Goal: Task Accomplishment & Management: Manage account settings

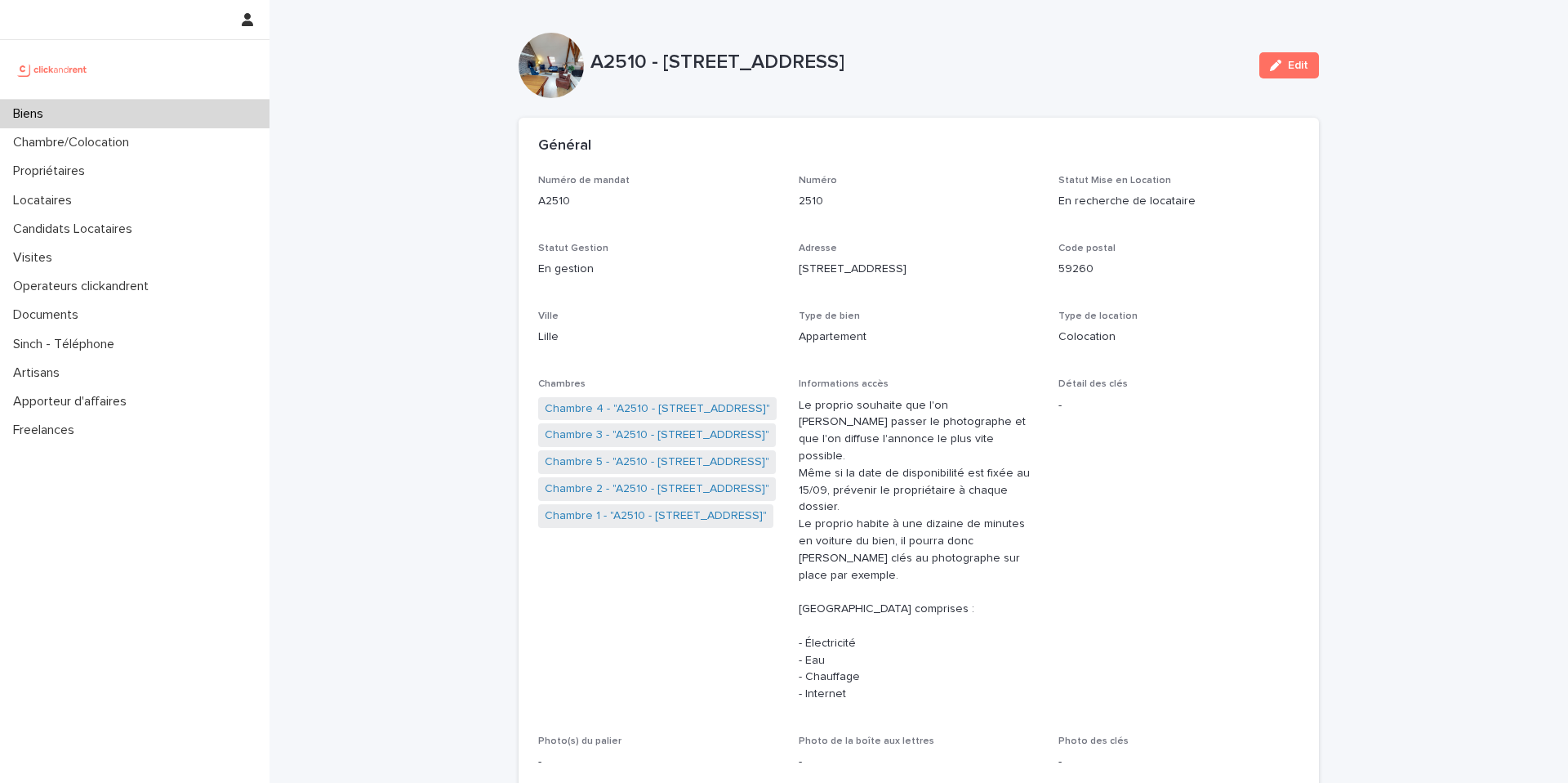
click at [127, 200] on div "Locataires" at bounding box center [135, 200] width 269 height 29
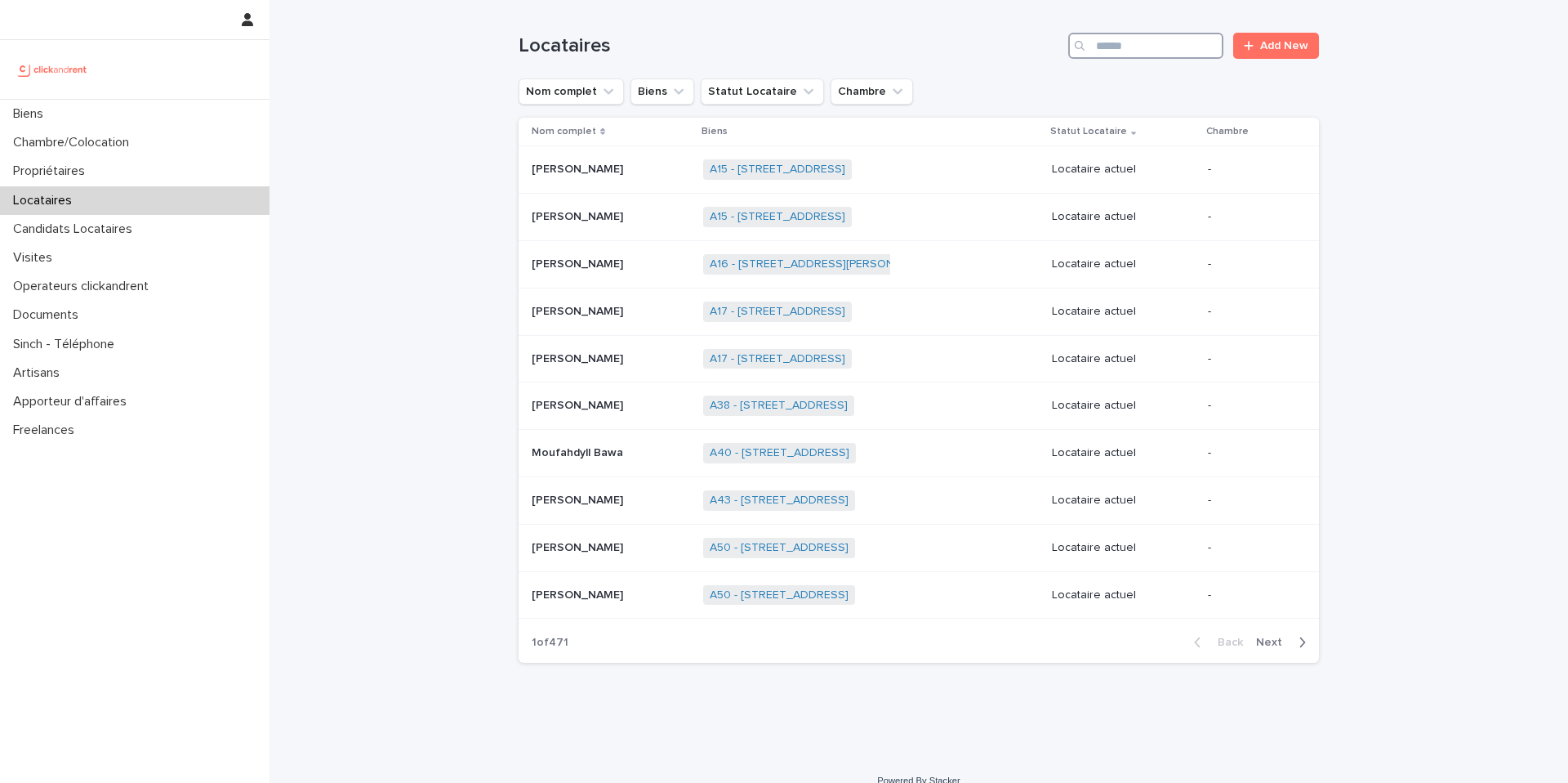
click at [1150, 39] on input "Search" at bounding box center [1145, 45] width 155 height 26
click at [152, 235] on div "Candidats Locataires" at bounding box center [135, 229] width 269 height 29
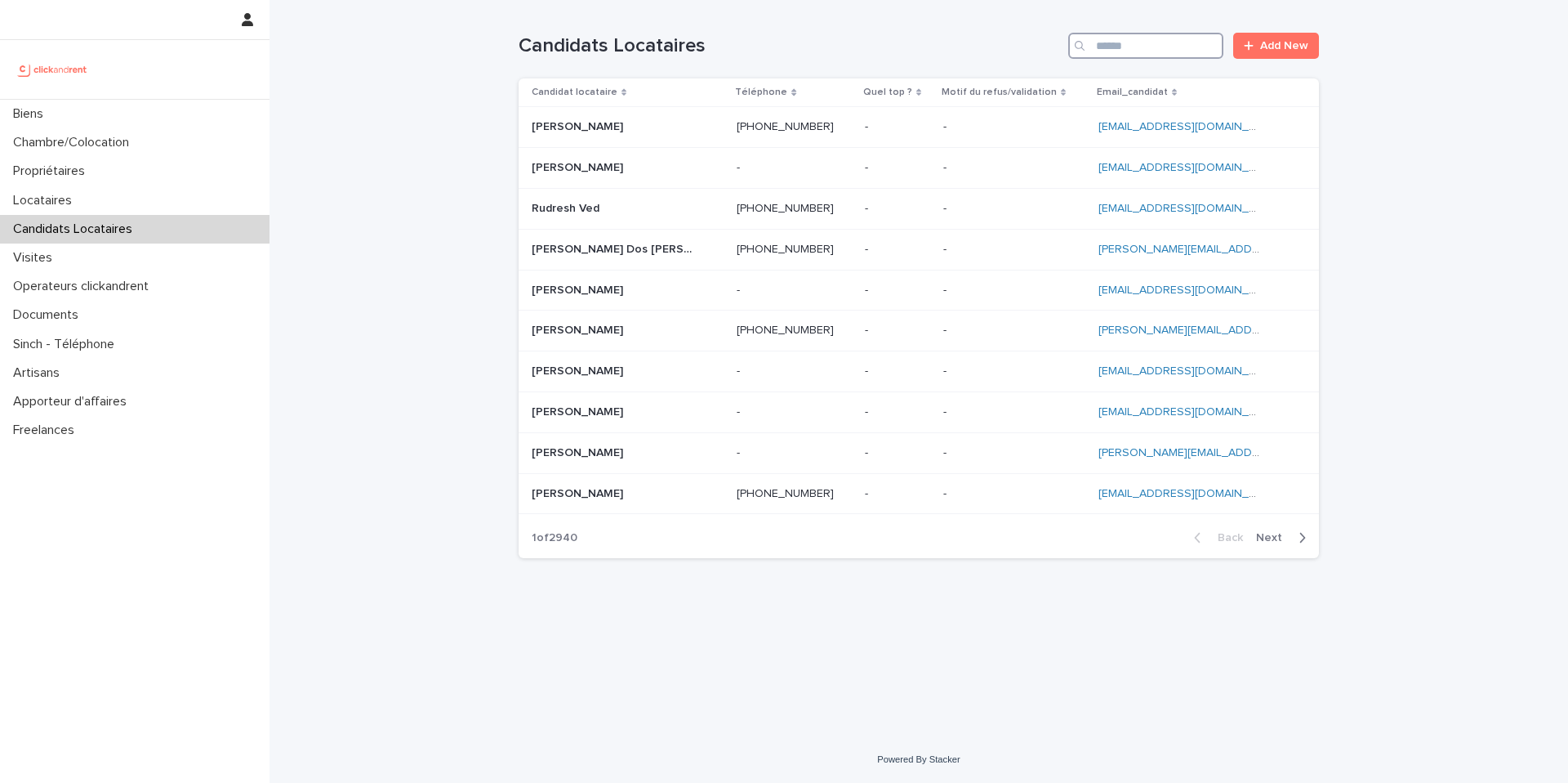
click at [1128, 40] on input "Search" at bounding box center [1145, 45] width 155 height 26
paste input "**********"
type input "**********"
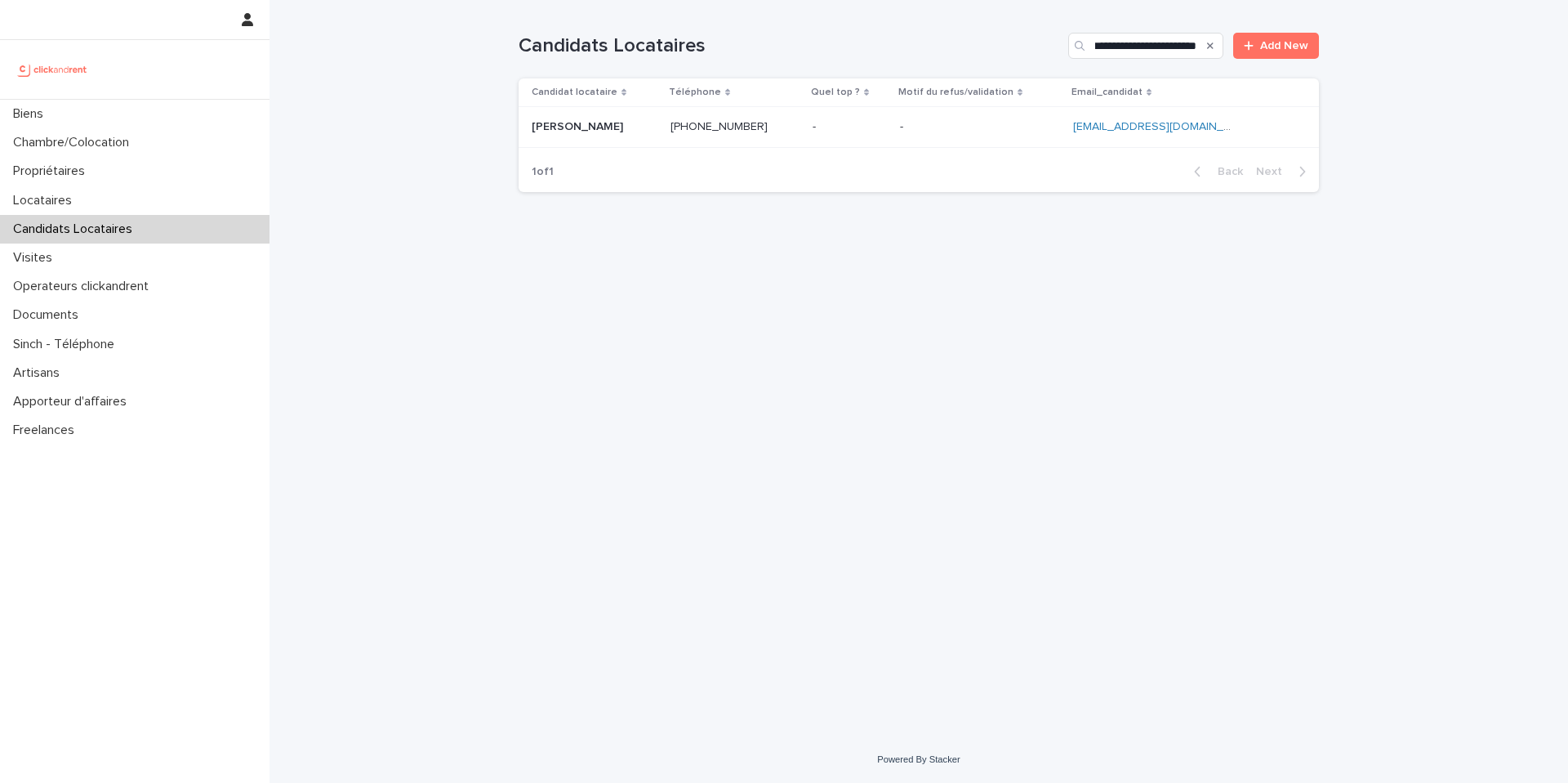
click at [1023, 126] on p at bounding box center [980, 127] width 160 height 13
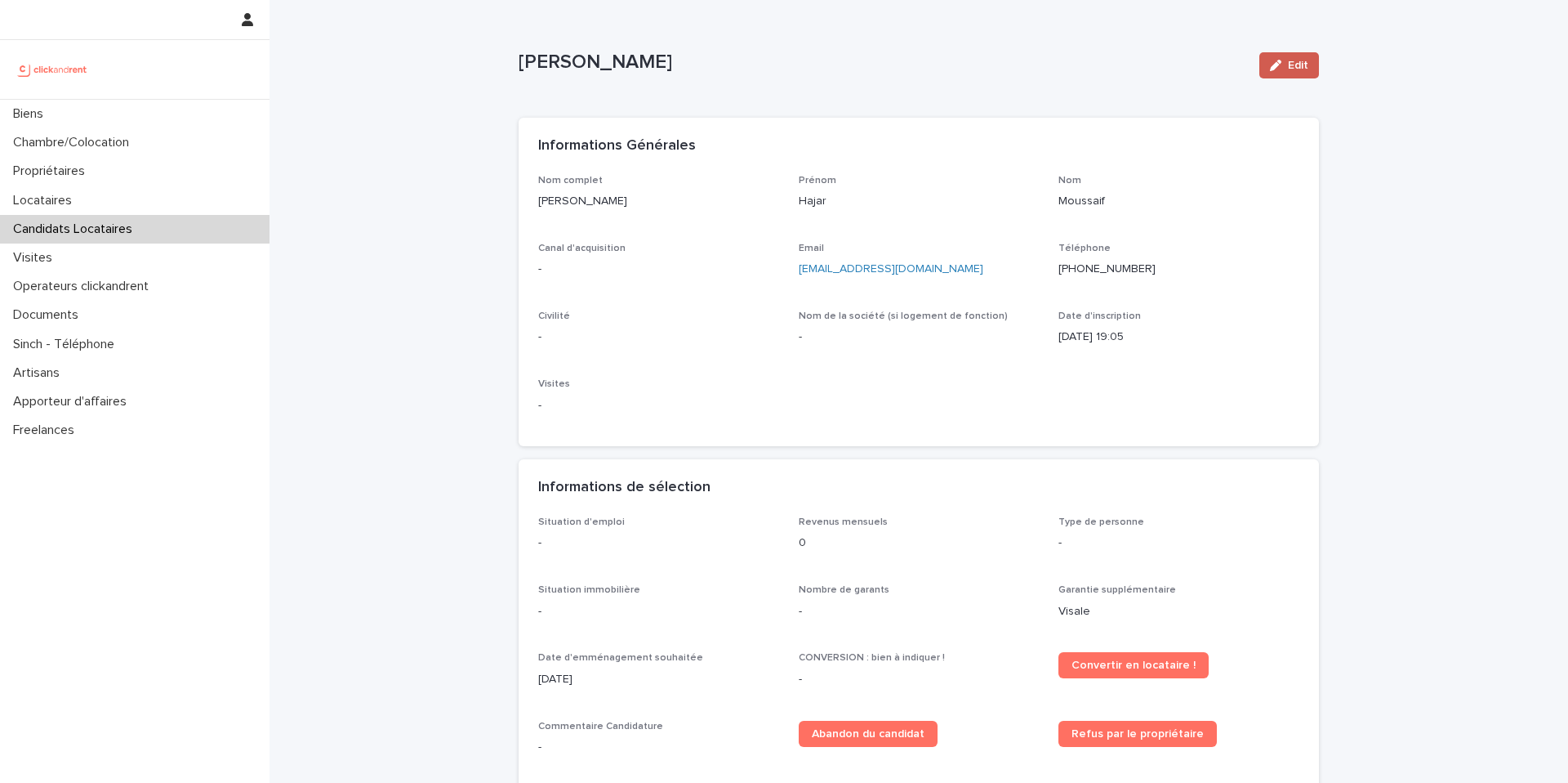
click at [1279, 64] on icon "button" at bounding box center [1276, 66] width 12 height 12
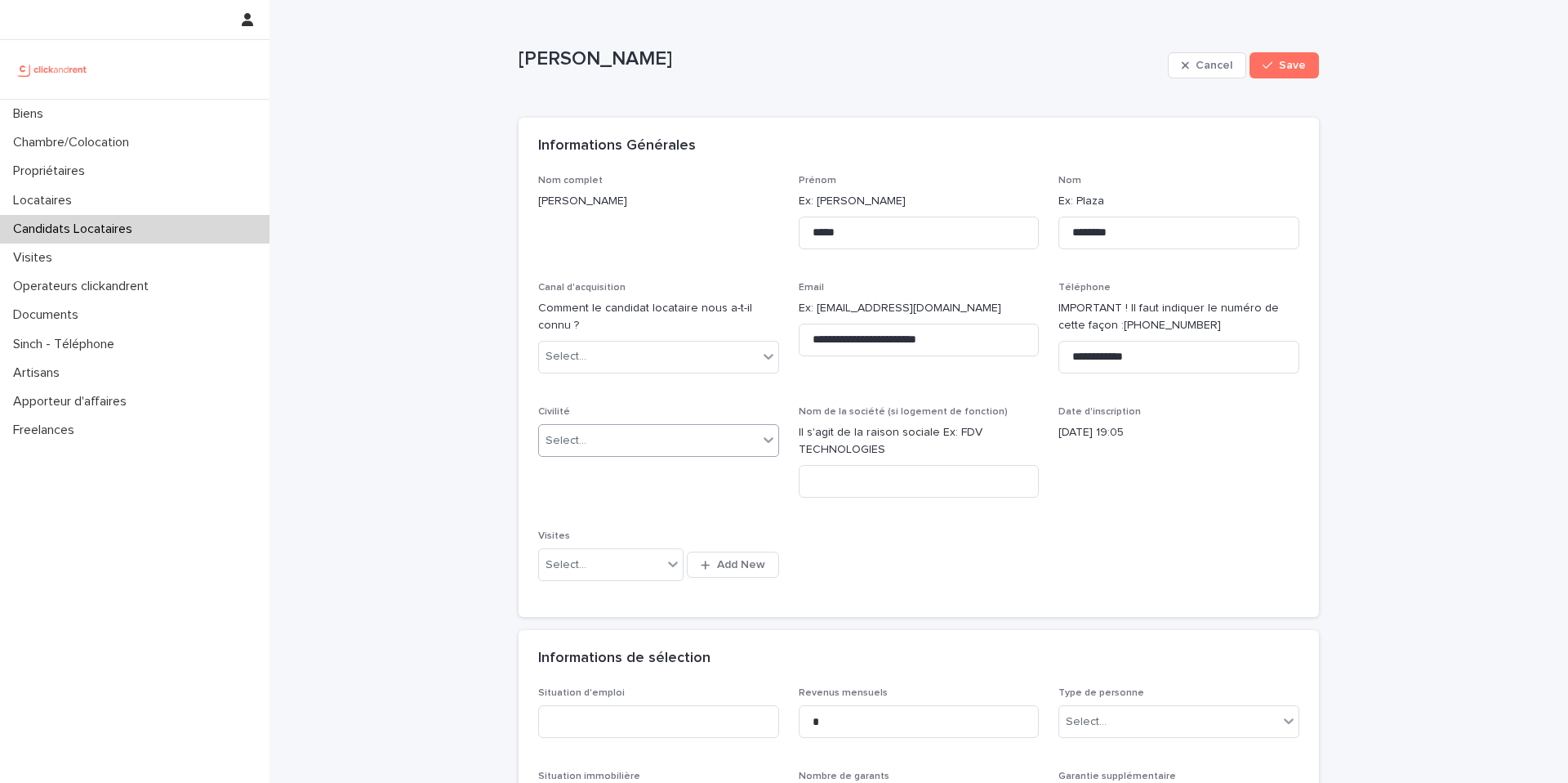
click at [638, 445] on div "Select..." at bounding box center [649, 441] width 219 height 27
click at [619, 473] on div "Madame" at bounding box center [659, 471] width 239 height 29
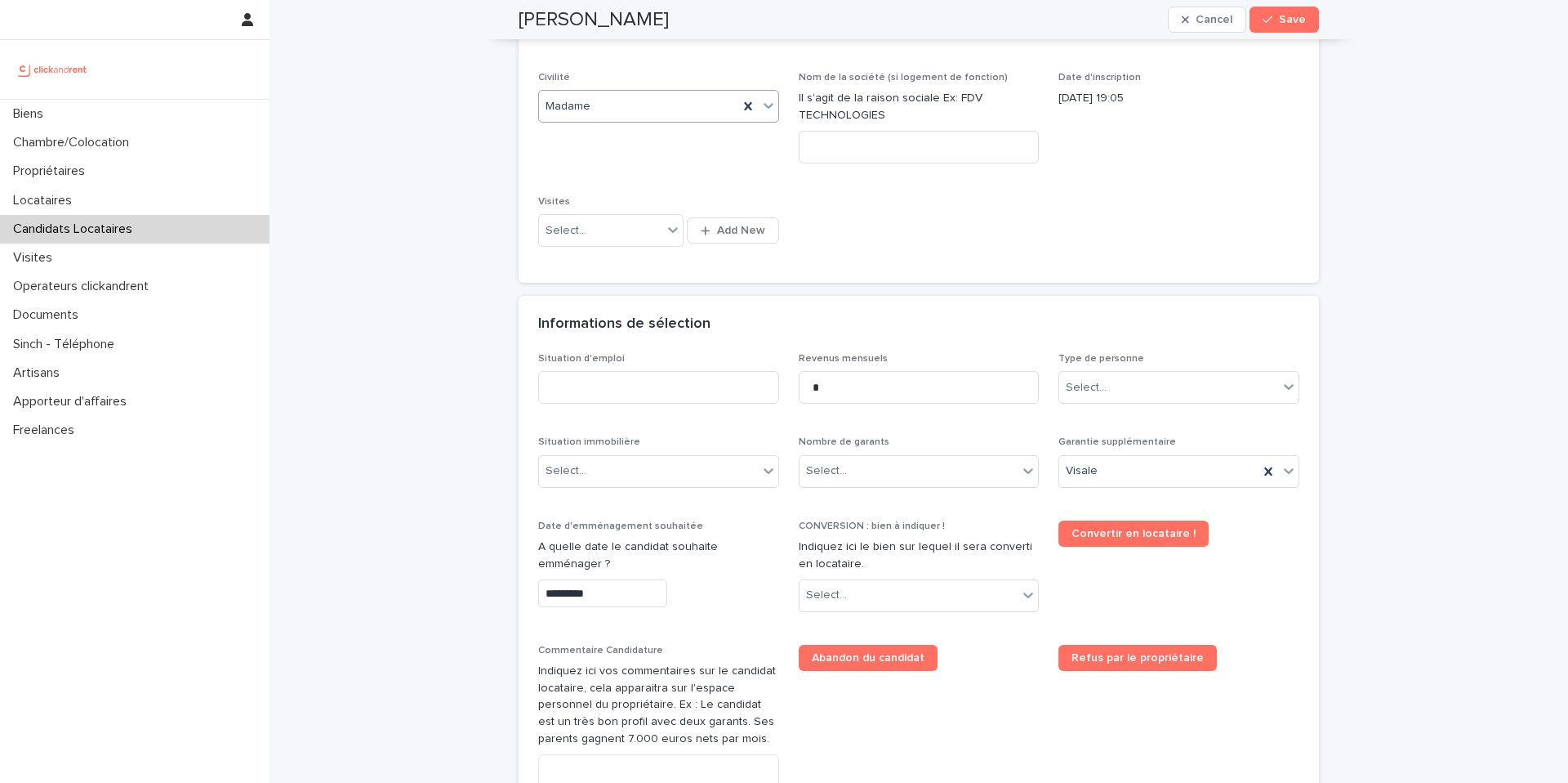
scroll to position [349, 0]
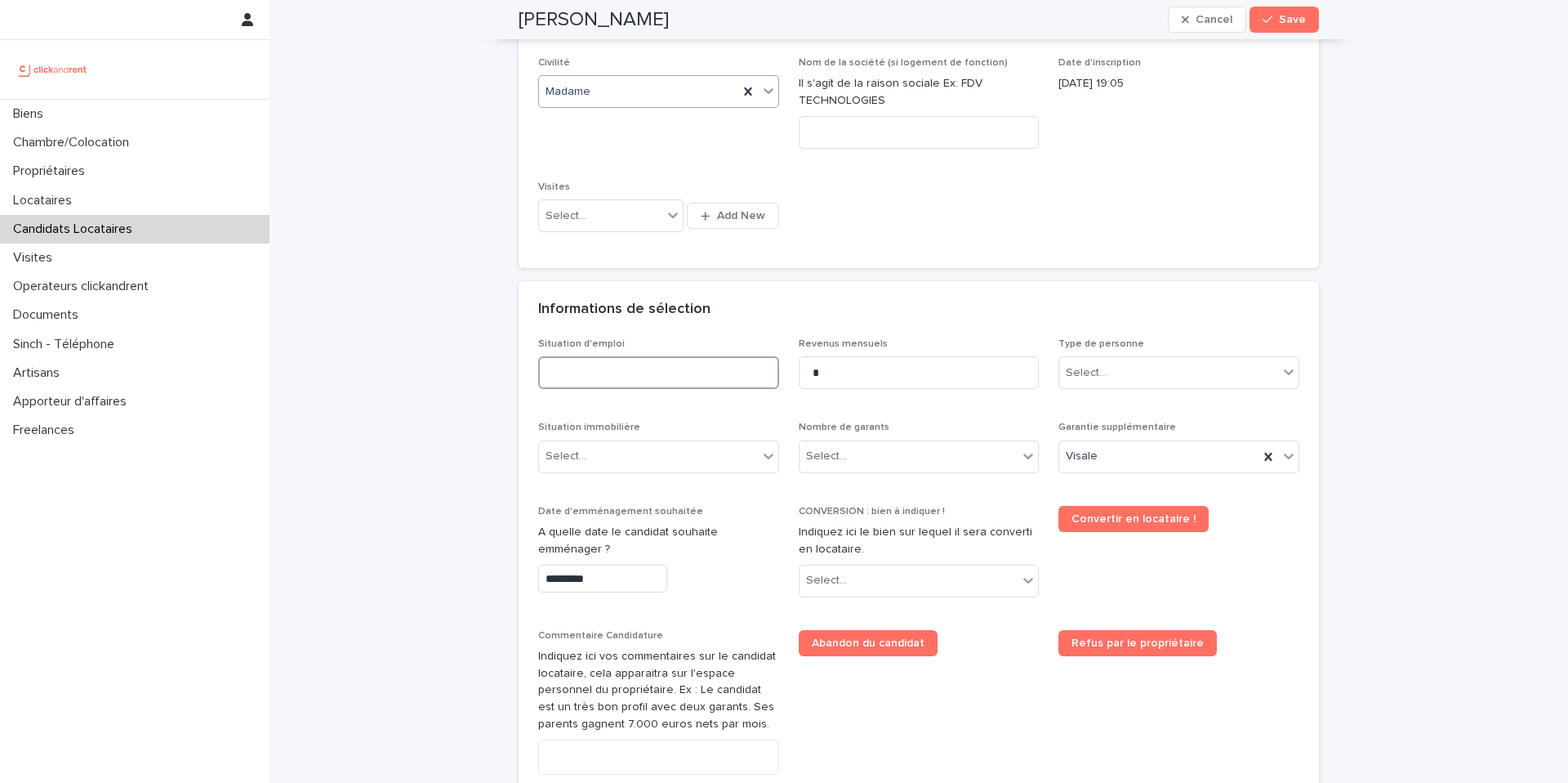
click at [581, 370] on input at bounding box center [659, 372] width 241 height 33
type input "*********"
click at [1104, 376] on div "Select..." at bounding box center [1086, 373] width 41 height 17
click at [1111, 403] on div "Particulier" at bounding box center [1179, 404] width 239 height 29
click at [627, 464] on div "Select..." at bounding box center [649, 456] width 219 height 27
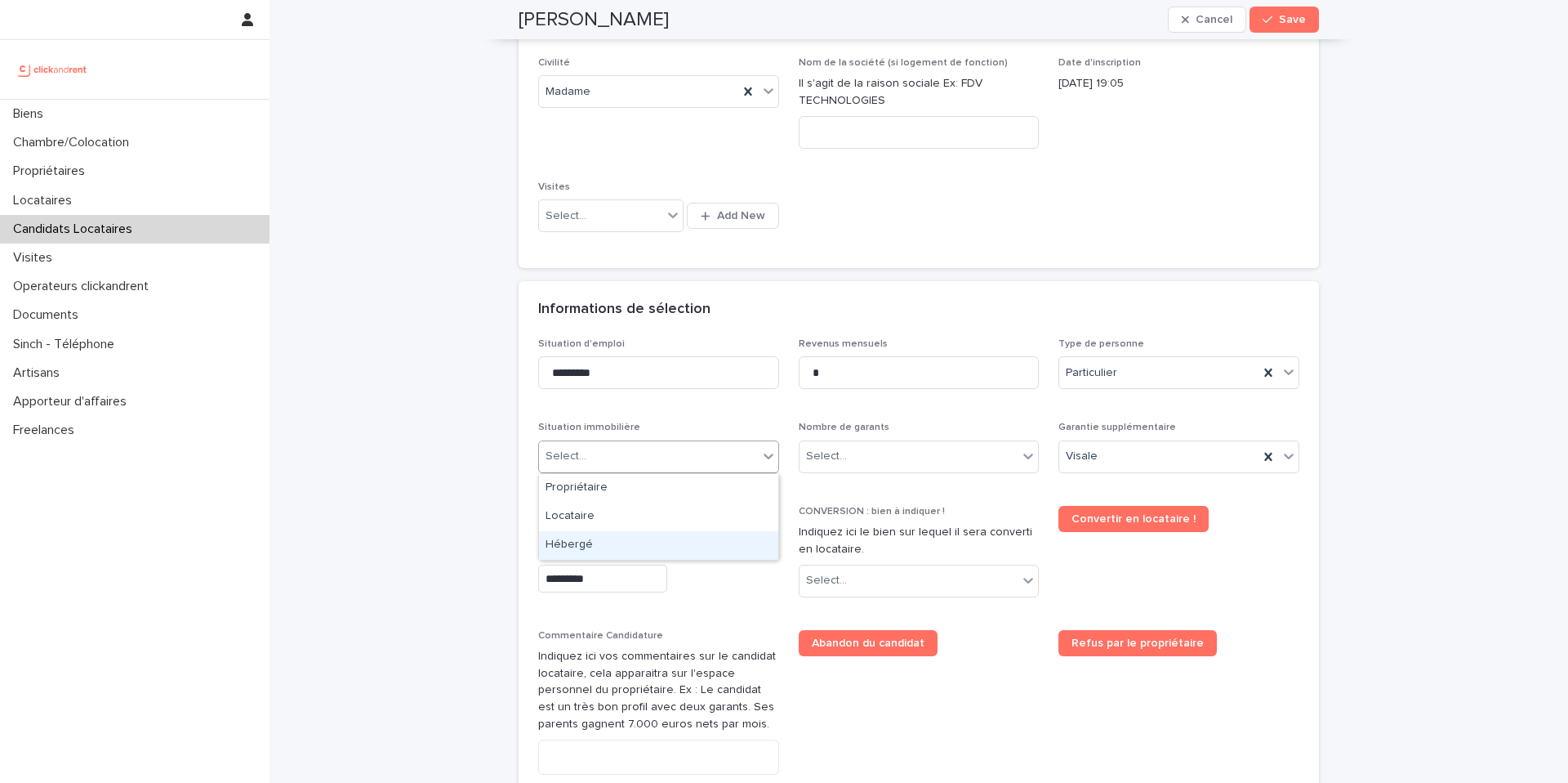
click at [612, 543] on div "Hébergé" at bounding box center [659, 546] width 239 height 29
click at [931, 450] on div "Select..." at bounding box center [909, 456] width 219 height 27
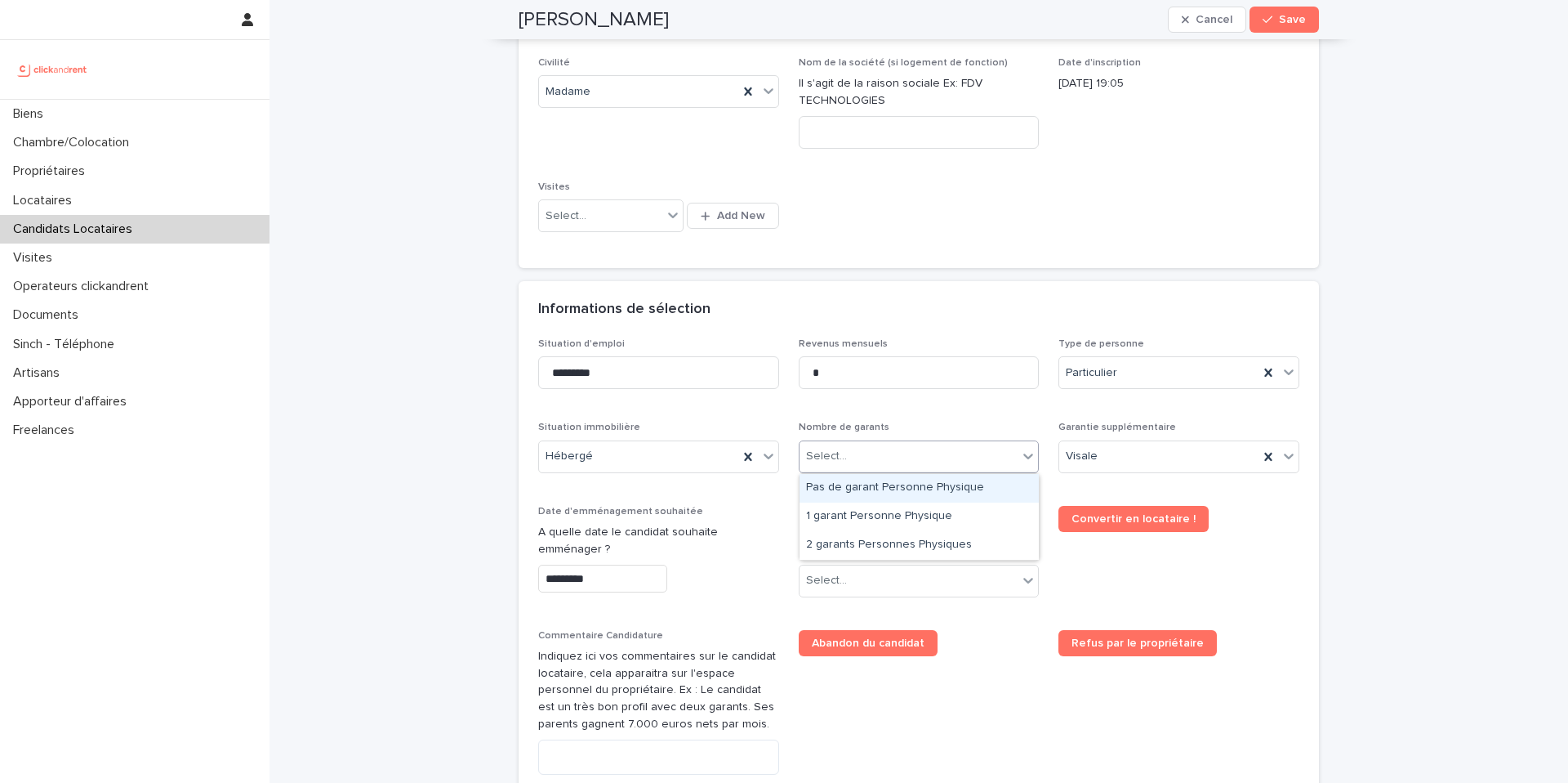
click at [915, 487] on div "Pas de garant Personne Physique" at bounding box center [919, 488] width 239 height 29
click at [1188, 457] on div "Visale" at bounding box center [1159, 456] width 199 height 27
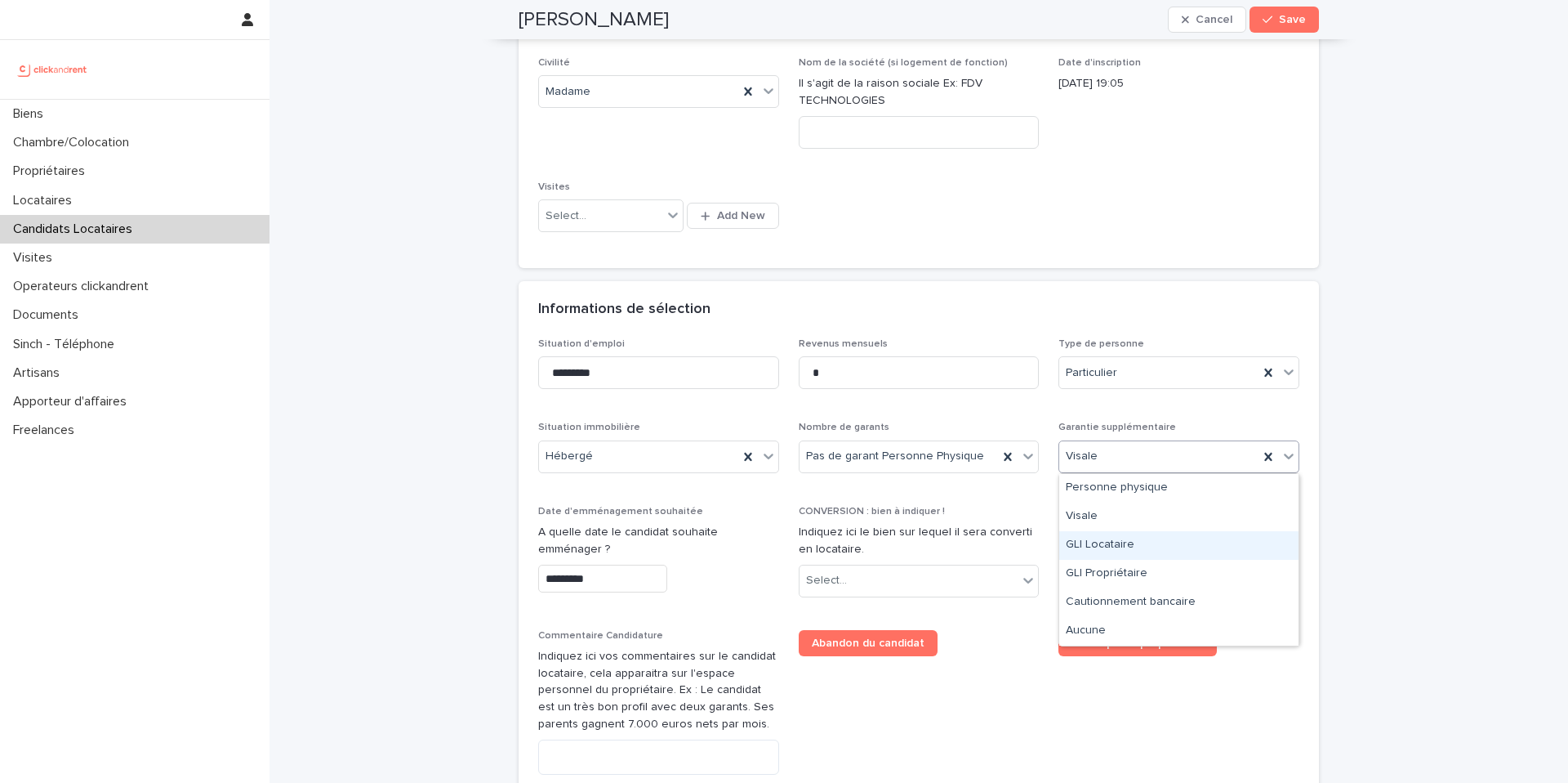
click at [1145, 540] on div "GLI Locataire" at bounding box center [1179, 546] width 239 height 29
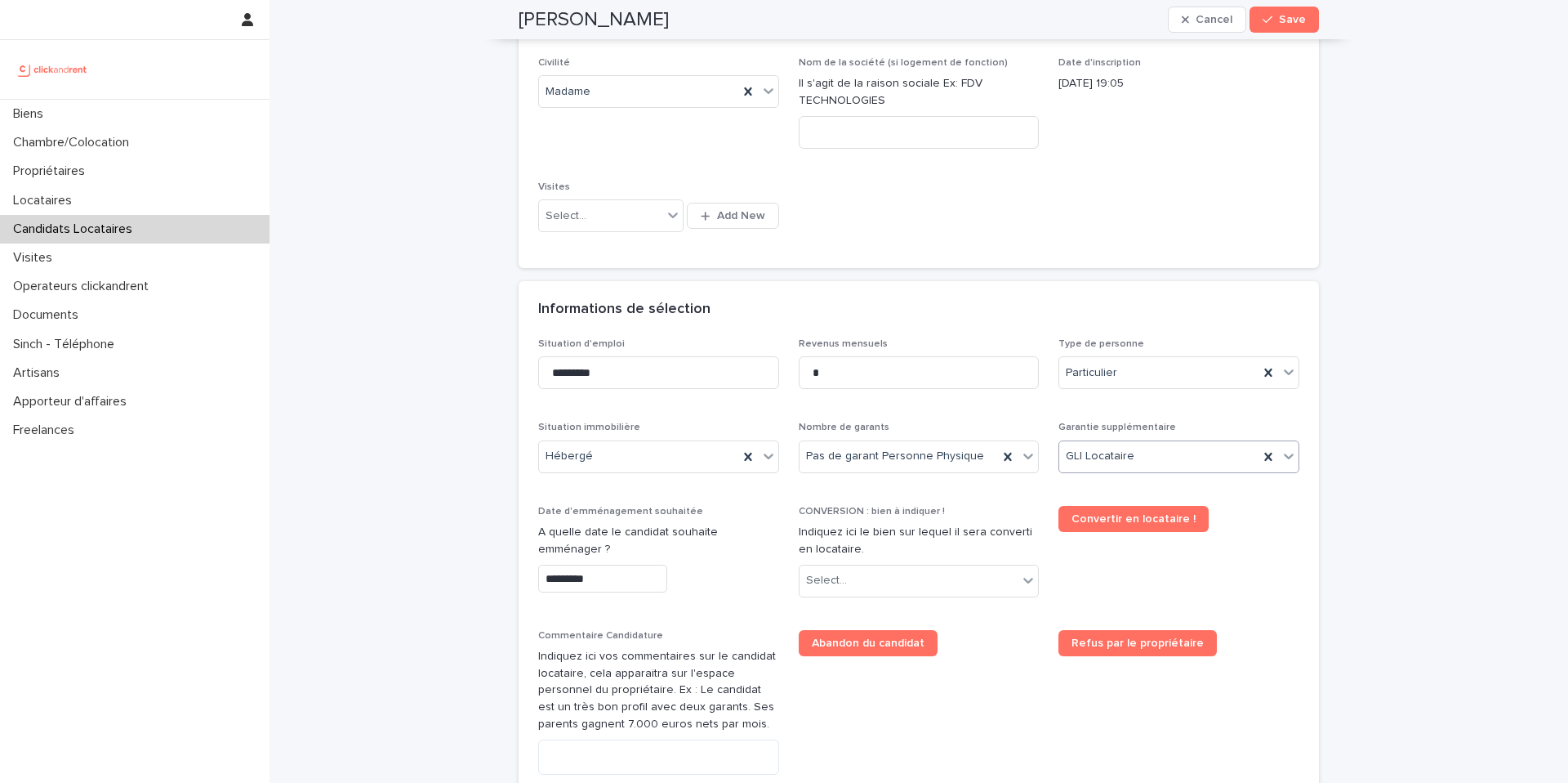
click at [639, 582] on input "*********" at bounding box center [603, 579] width 129 height 29
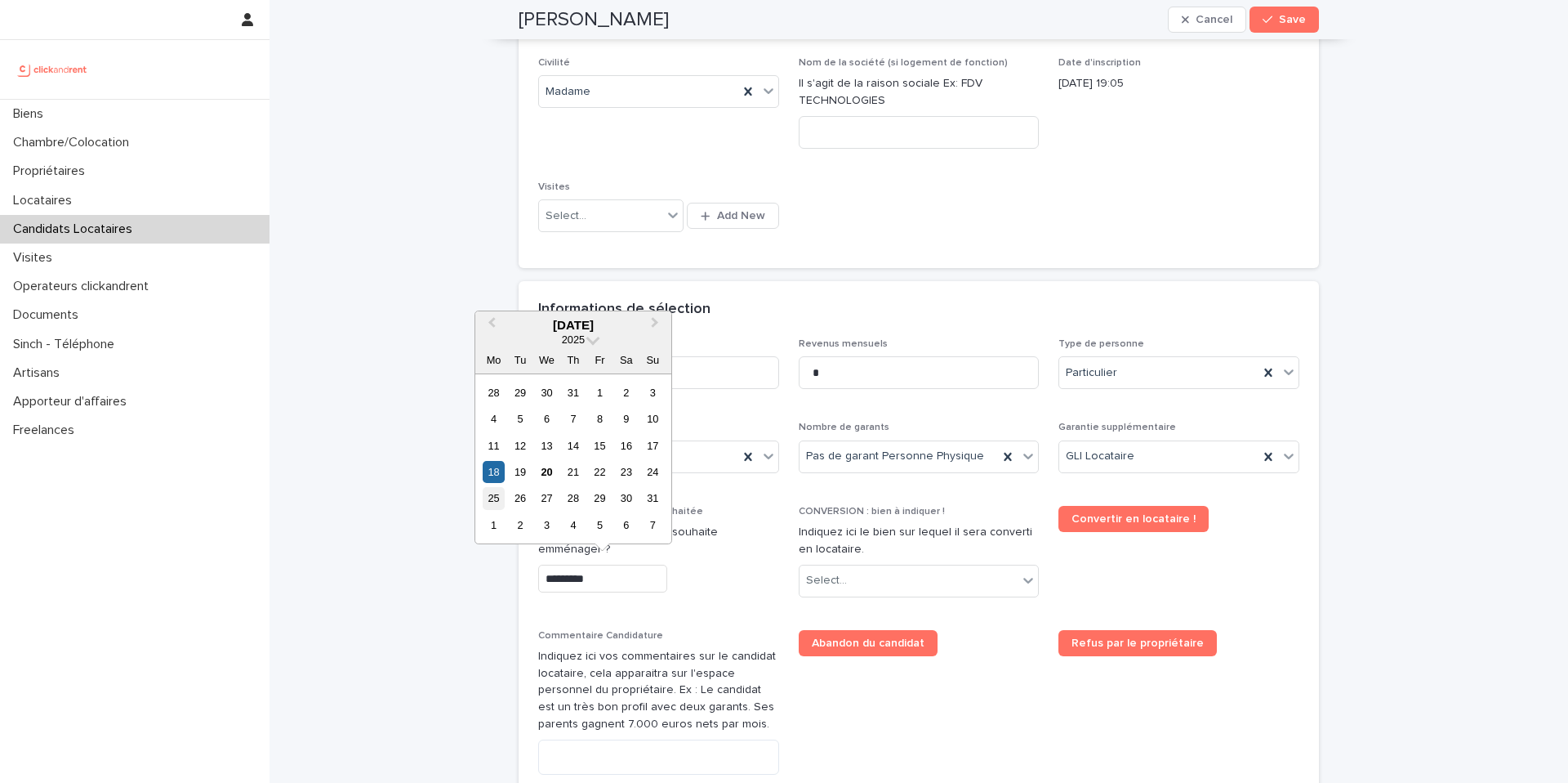
click at [493, 496] on div "25" at bounding box center [494, 498] width 22 height 22
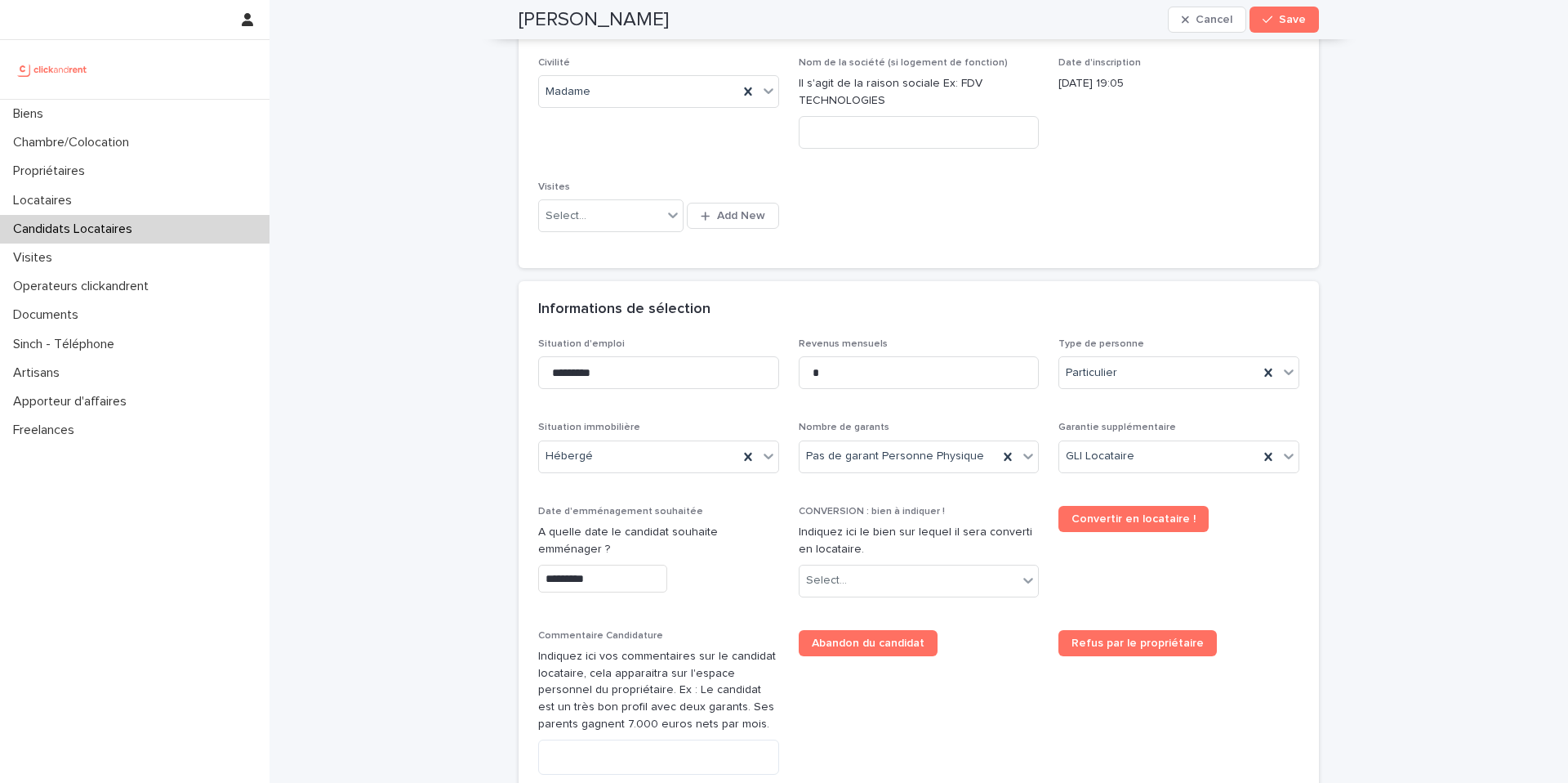
type input "*********"
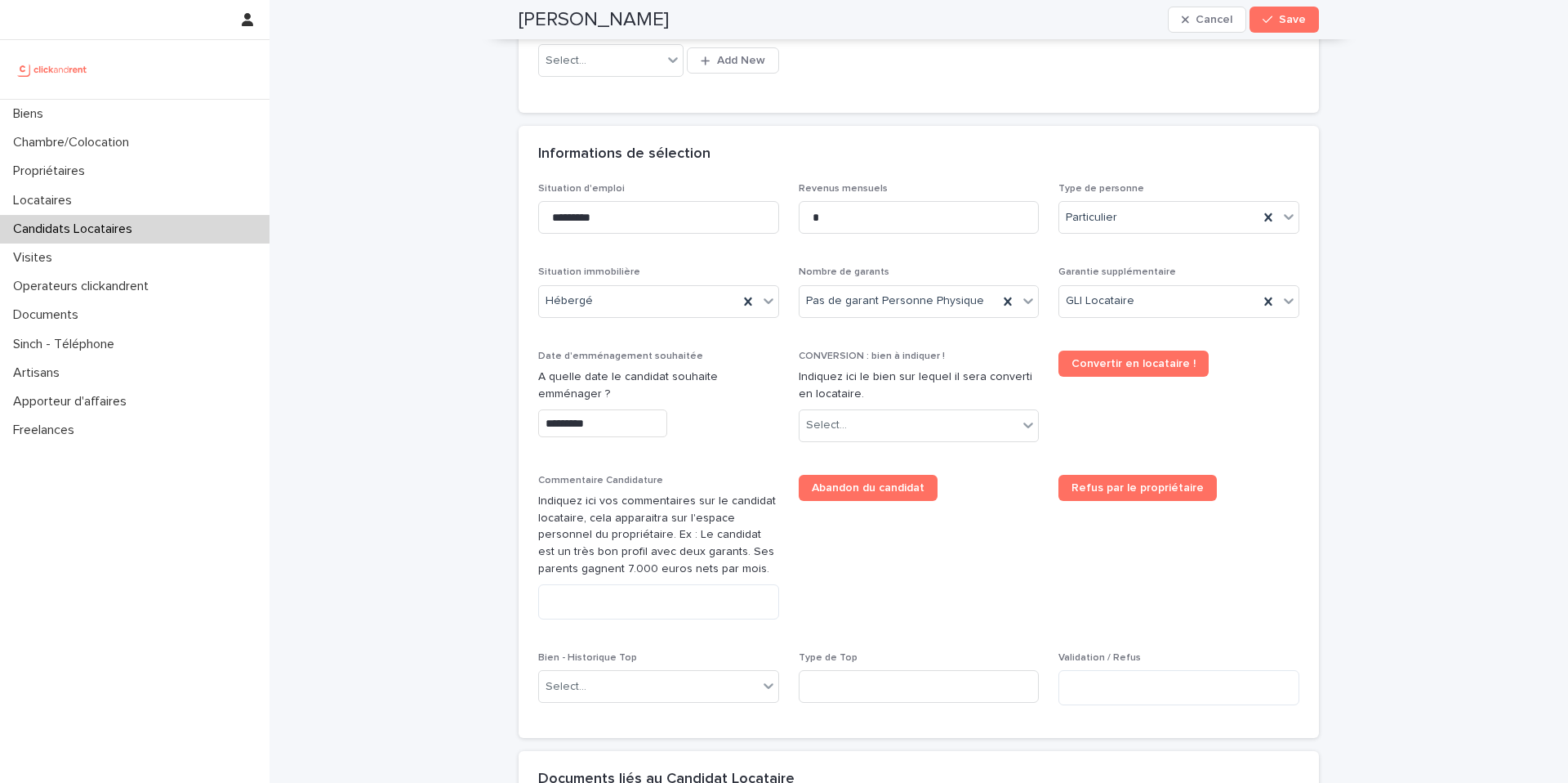
scroll to position [519, 0]
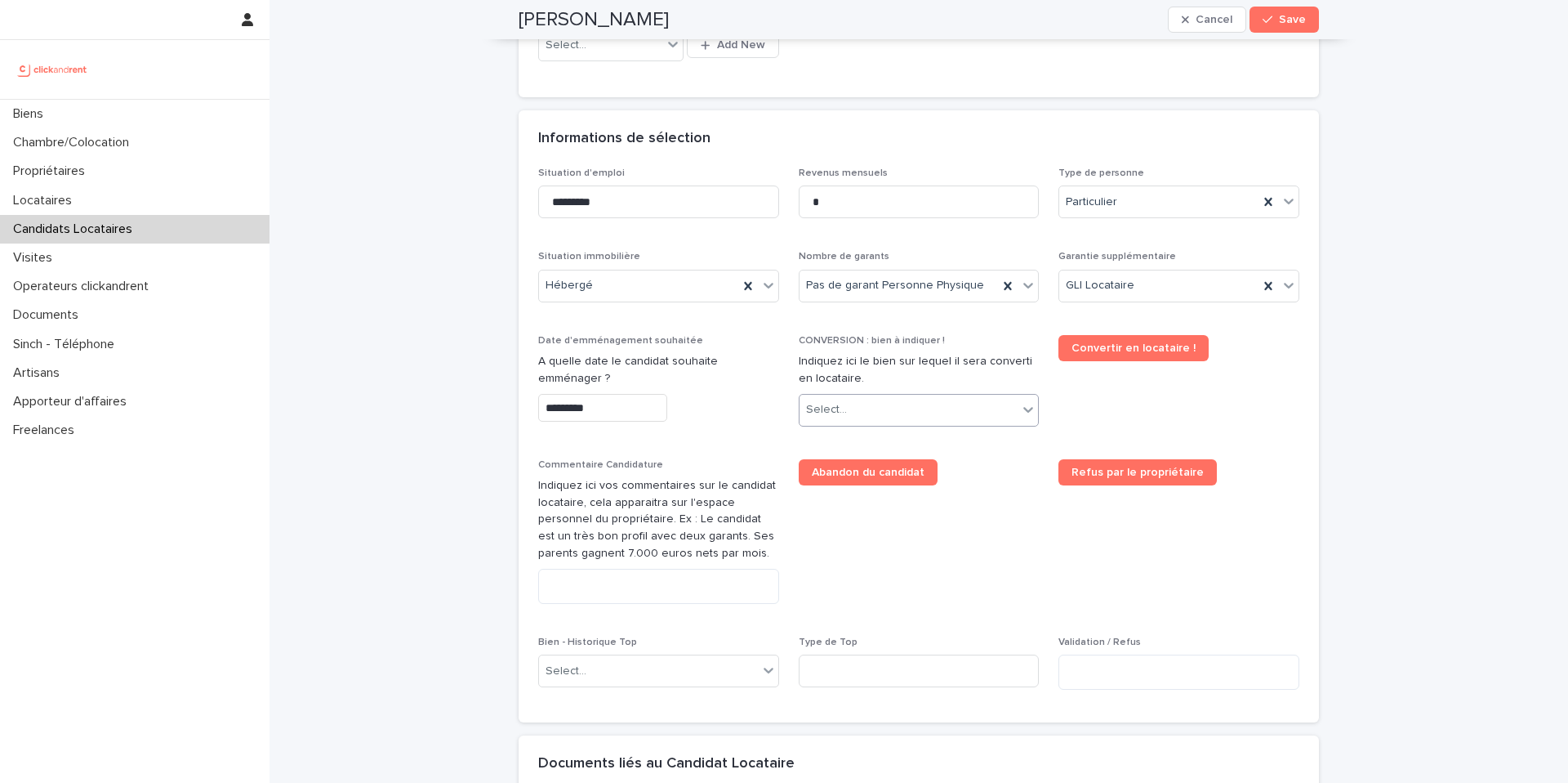
click at [868, 407] on div "Select..." at bounding box center [909, 410] width 219 height 27
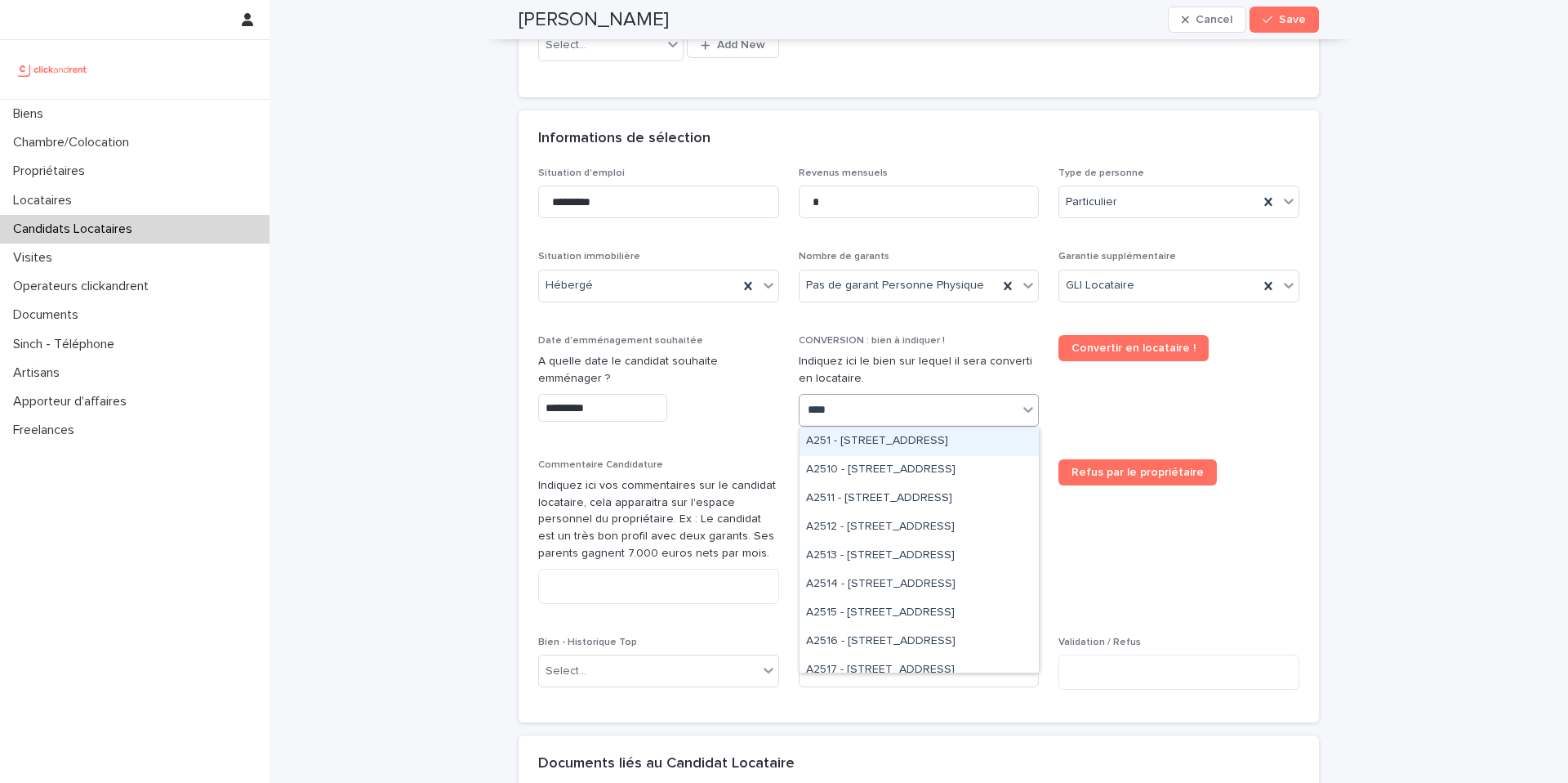
type input "*****"
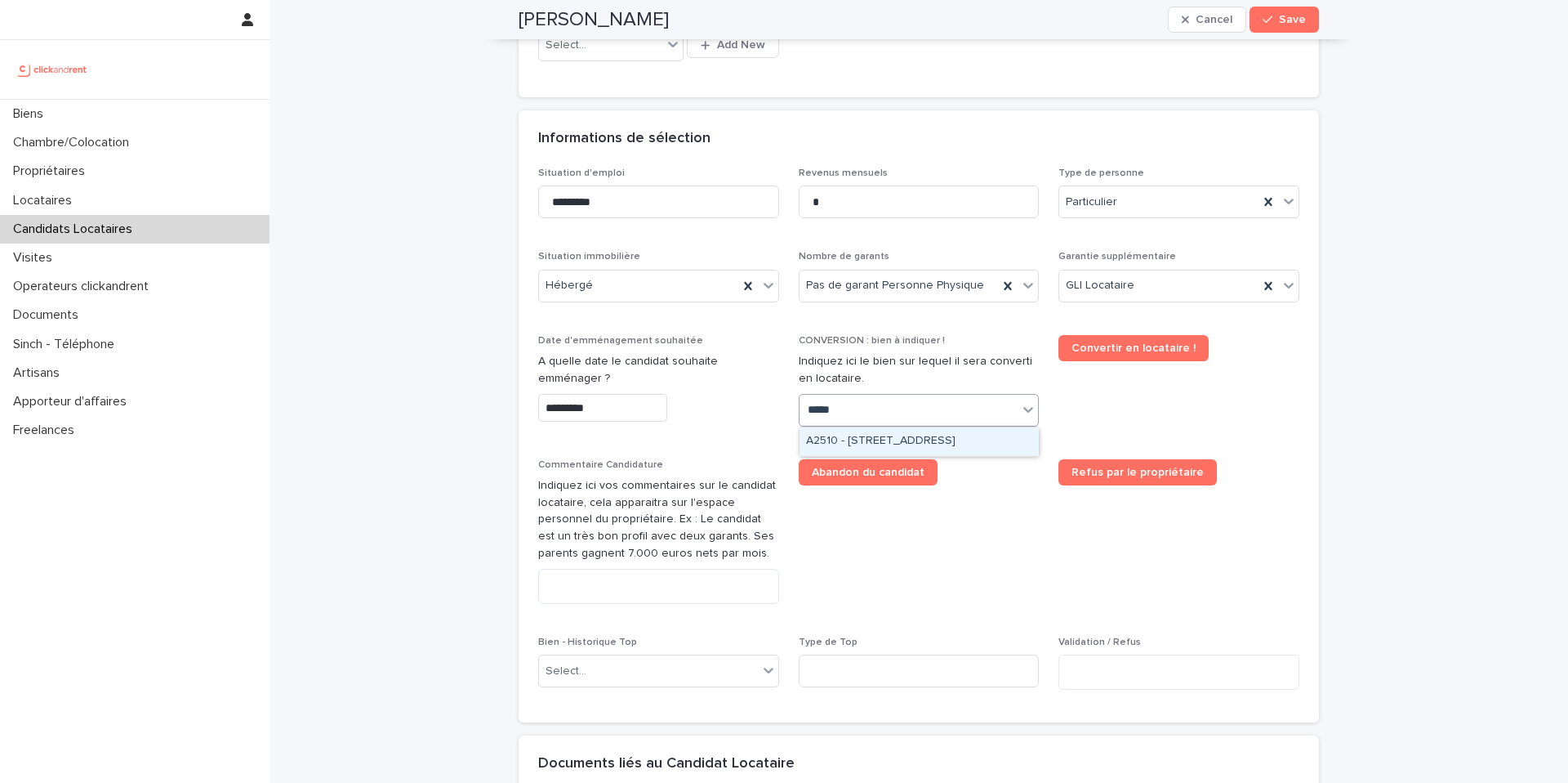
click at [977, 437] on div "A2510 - 51 rue Jacquard, Lille 59260" at bounding box center [919, 442] width 239 height 29
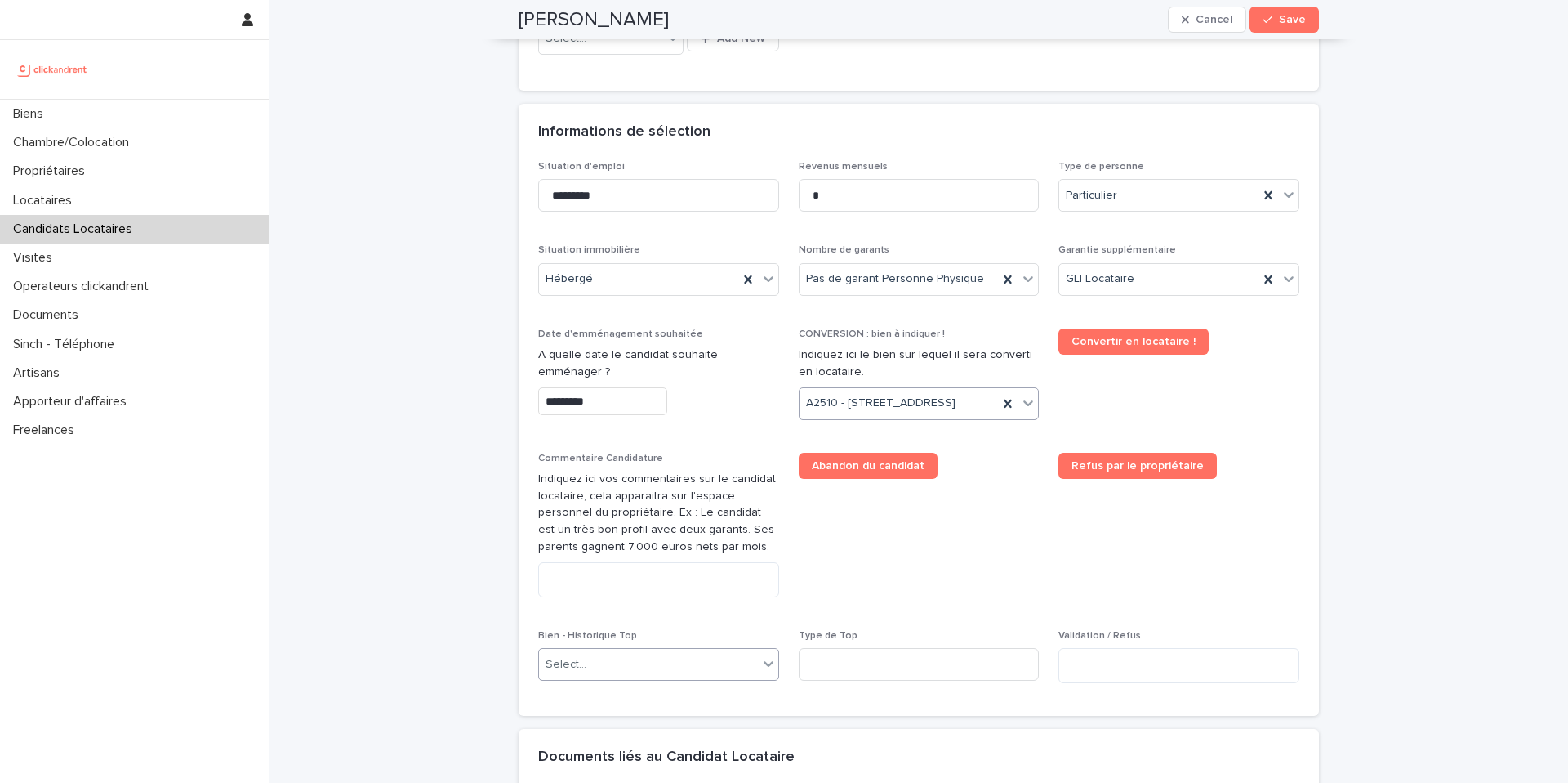
click at [603, 678] on div "Select..." at bounding box center [649, 664] width 219 height 27
type input "*****"
click at [656, 648] on div "A2510 - 51 rue Jacquard, Lille 59260" at bounding box center [659, 646] width 239 height 29
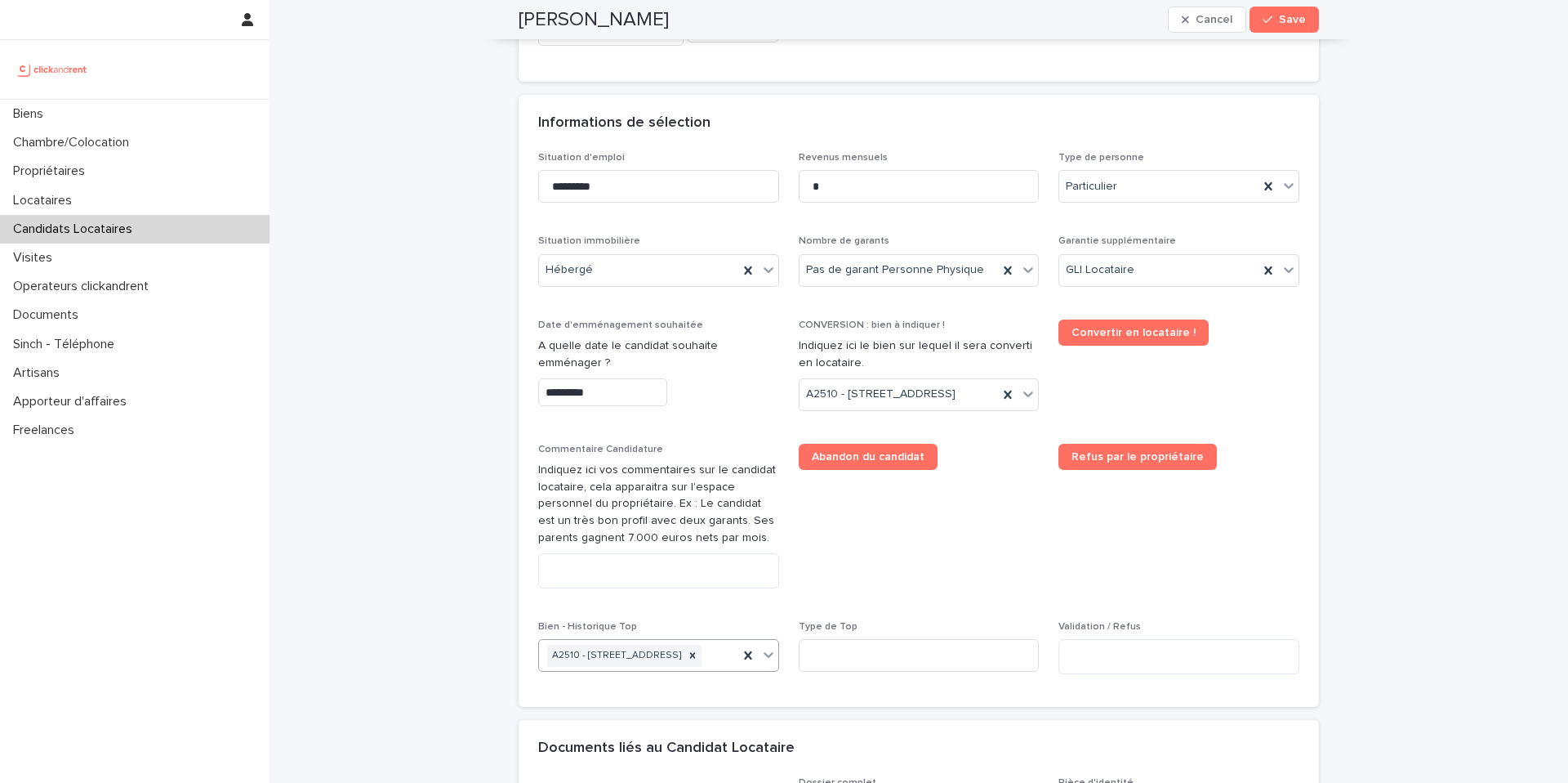
click at [1055, 583] on div "Situation d'emploi ********* Revenus mensuels * Type de personne Particulier Si…" at bounding box center [919, 420] width 761 height 536
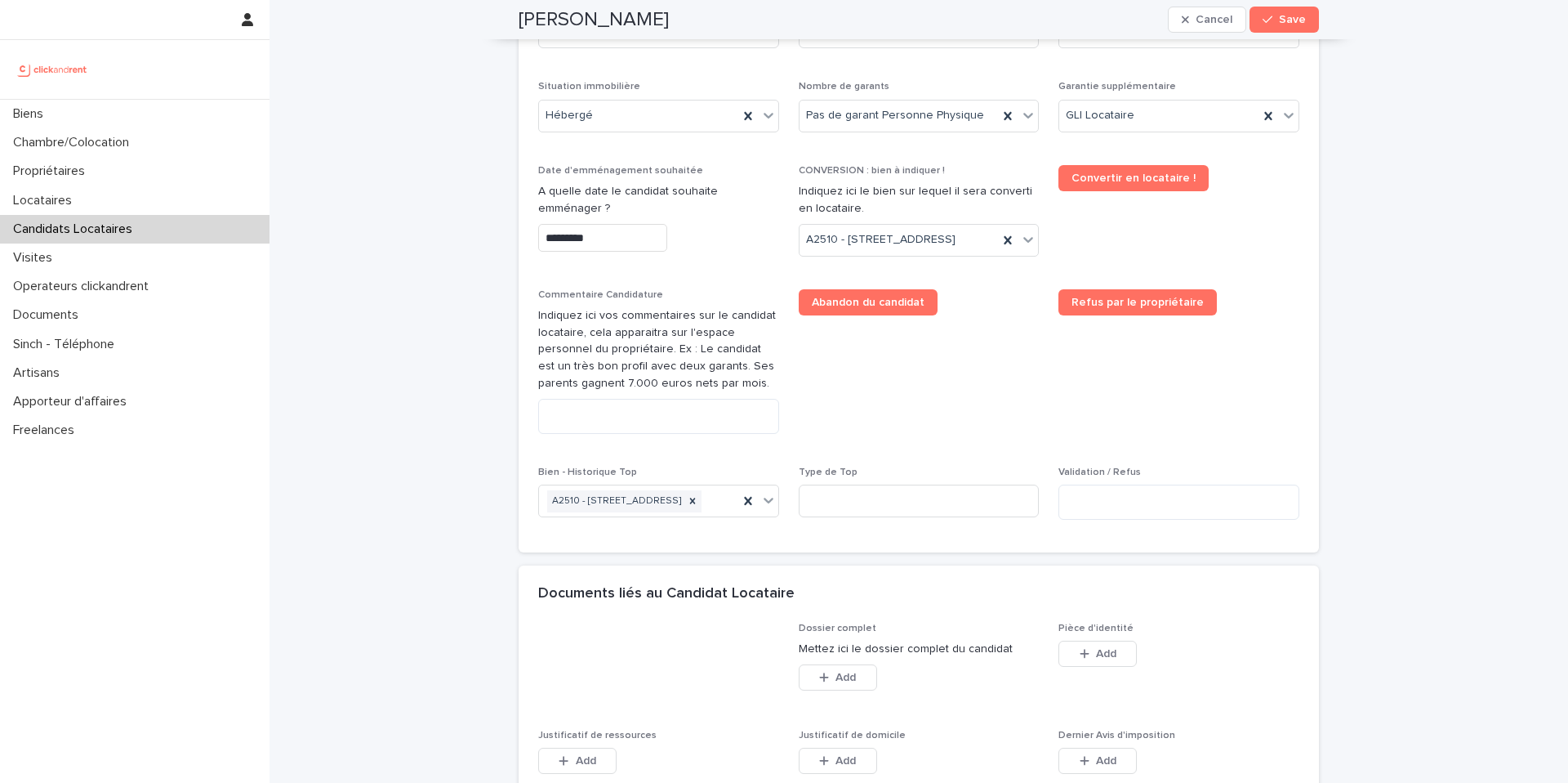
scroll to position [690, 0]
drag, startPoint x: 653, startPoint y: 26, endPoint x: 524, endPoint y: 24, distance: 129.0
click at [524, 24] on div "Hajar Moussaif Cancel Save" at bounding box center [918, 19] width 800 height 40
copy h2 "Hajar Moussaif"
click at [587, 434] on textarea at bounding box center [659, 417] width 241 height 35
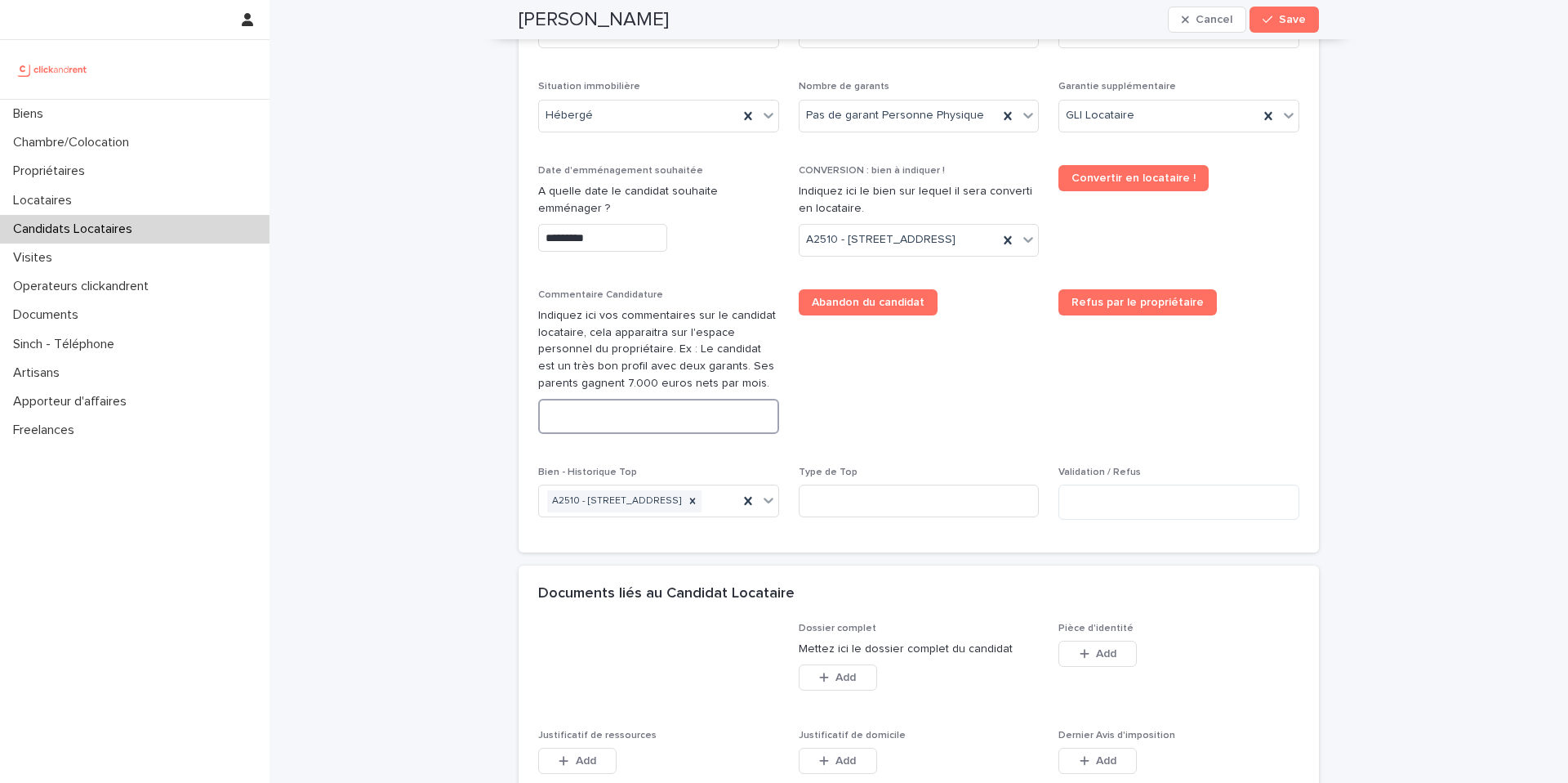
paste textarea "**********"
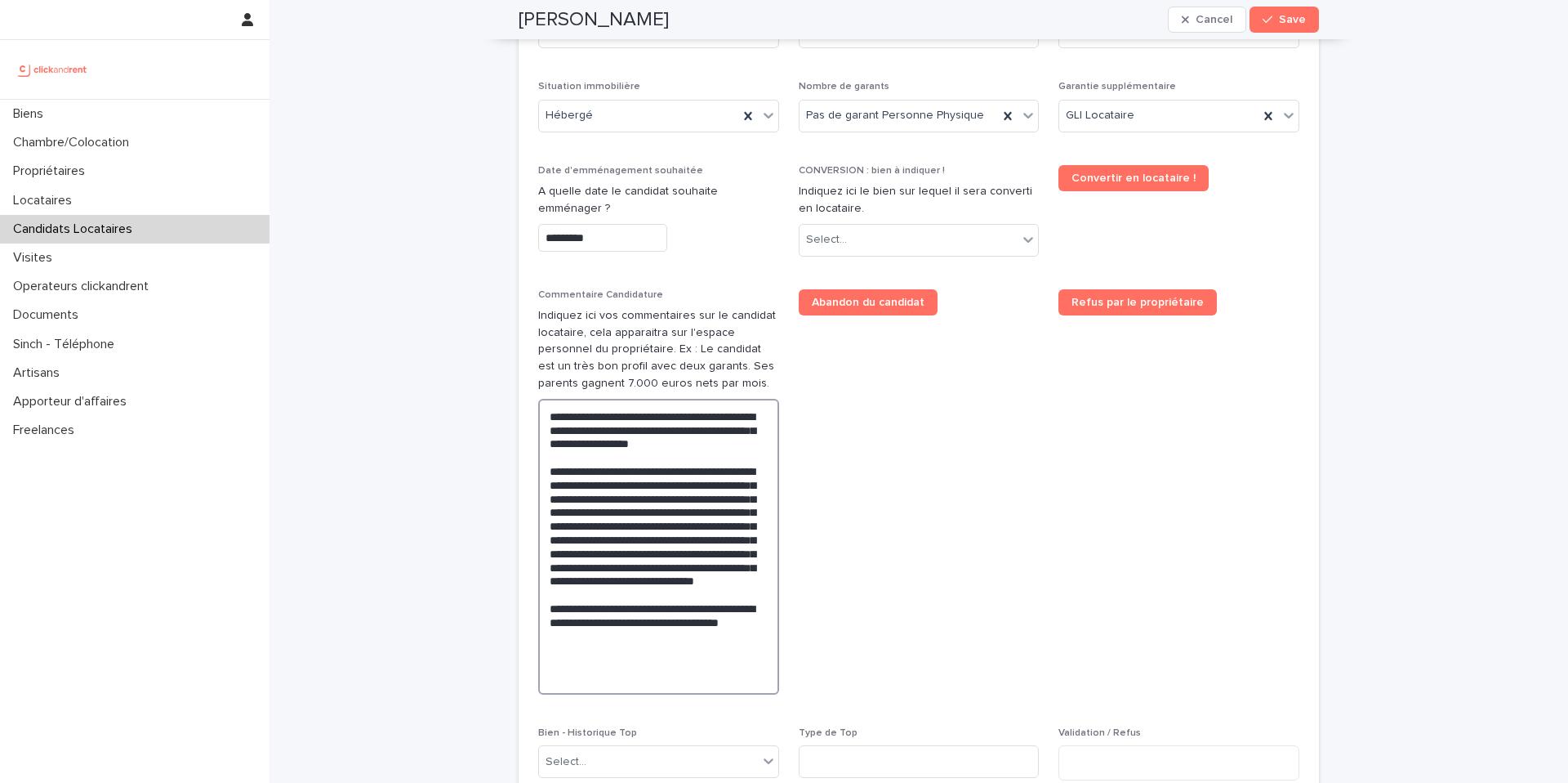
scroll to position [674, 0]
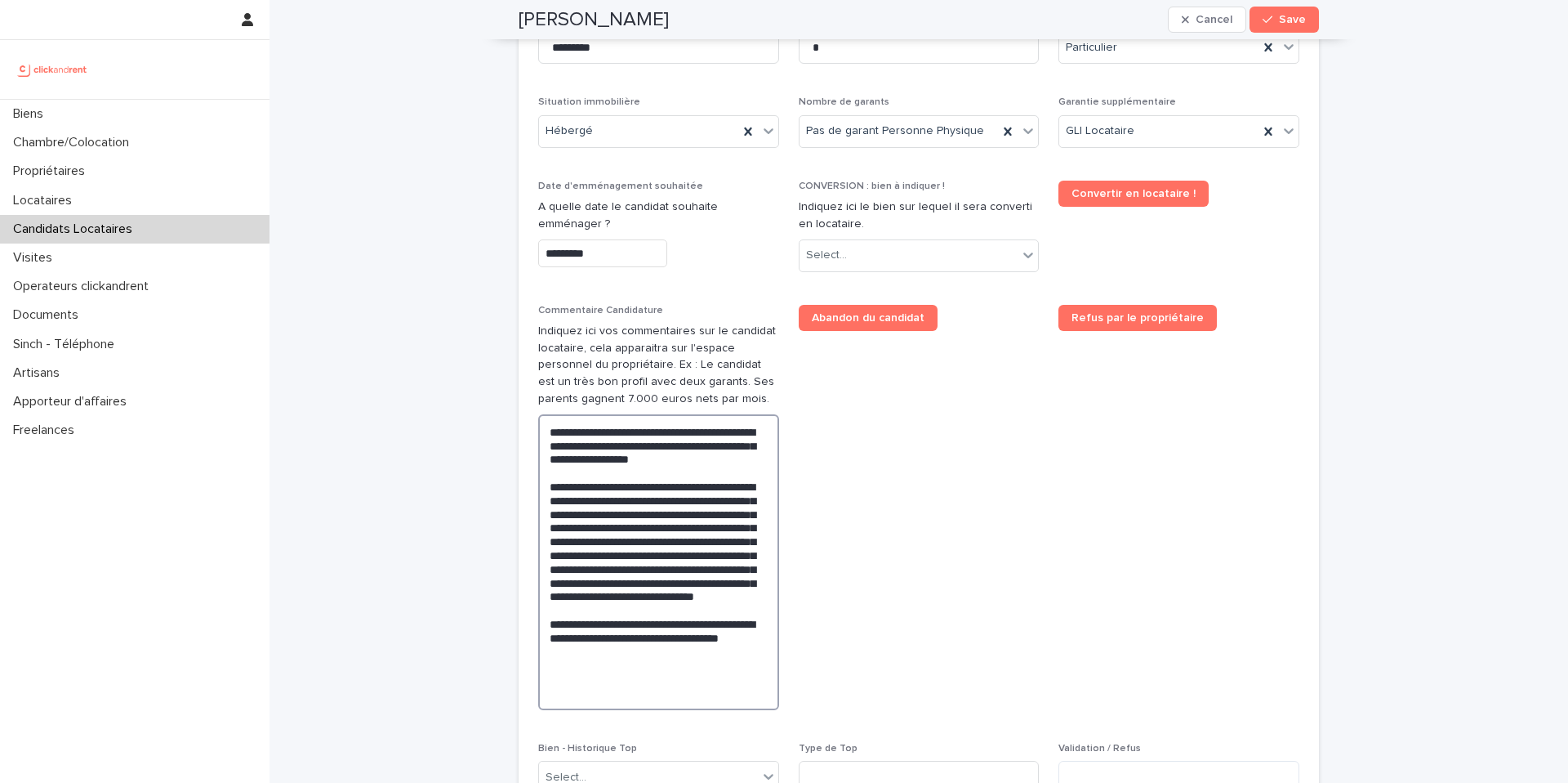
click at [619, 594] on textarea "**********" at bounding box center [659, 562] width 241 height 296
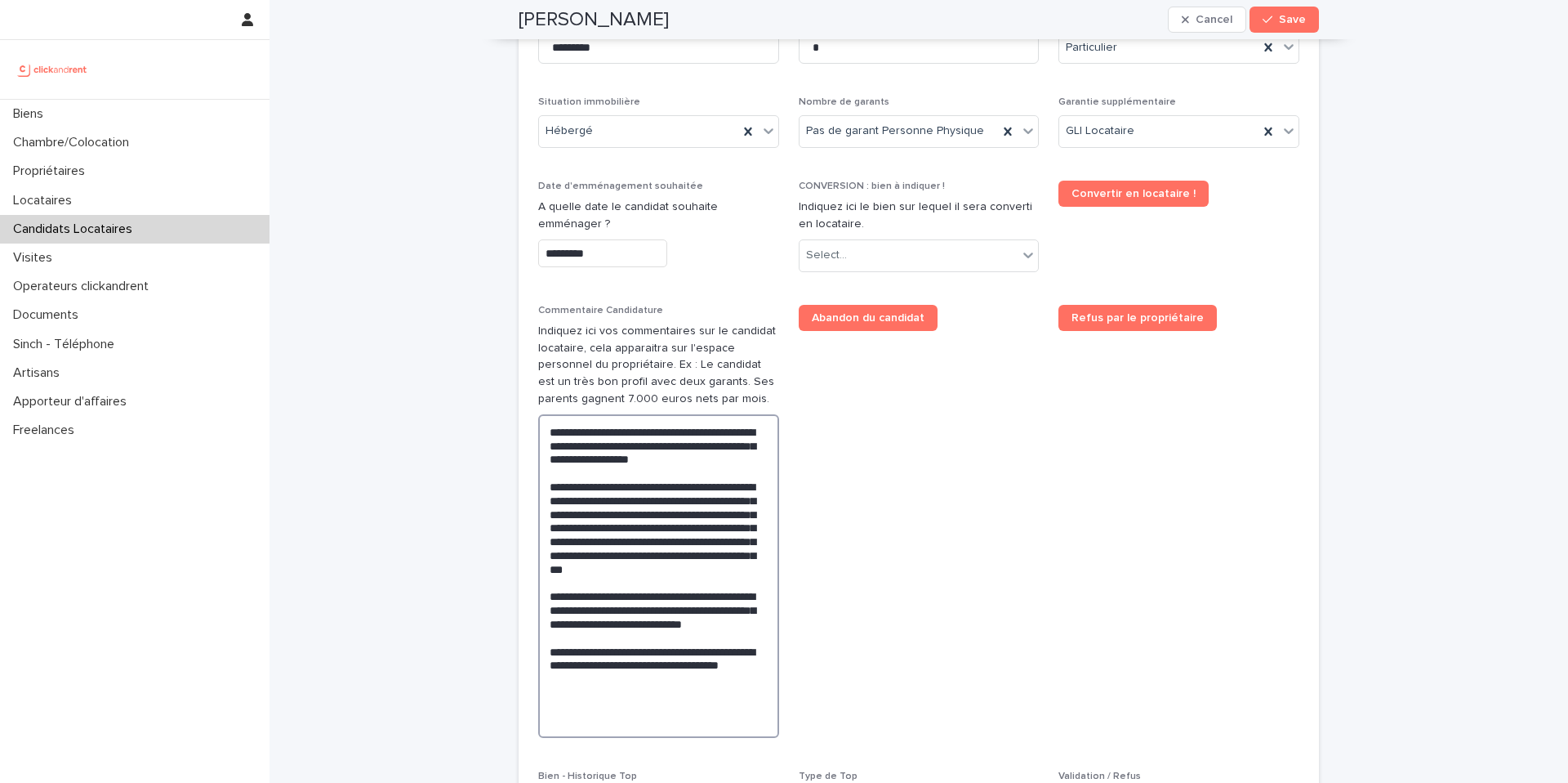
scroll to position [714, 0]
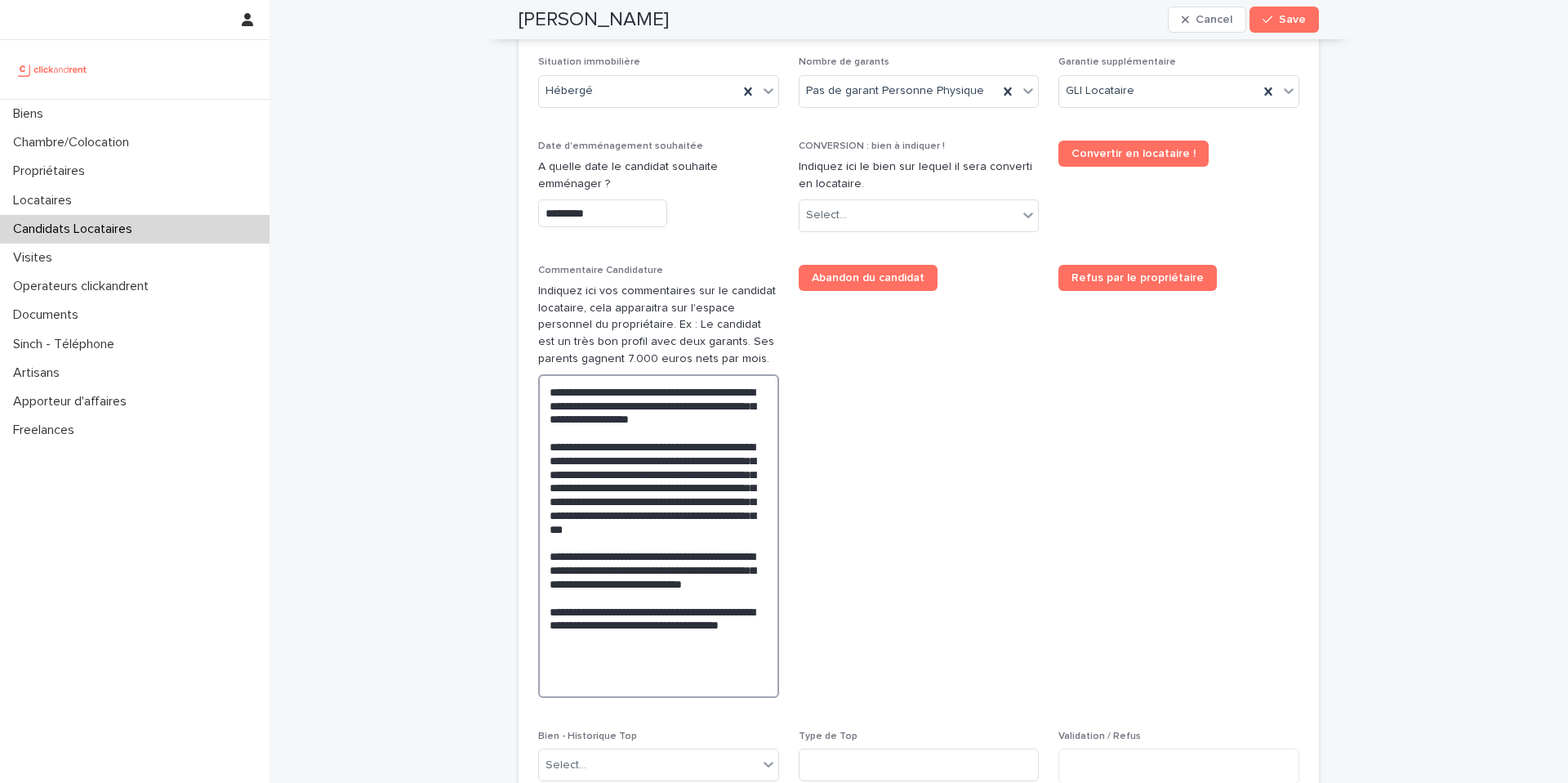
type textarea "**********"
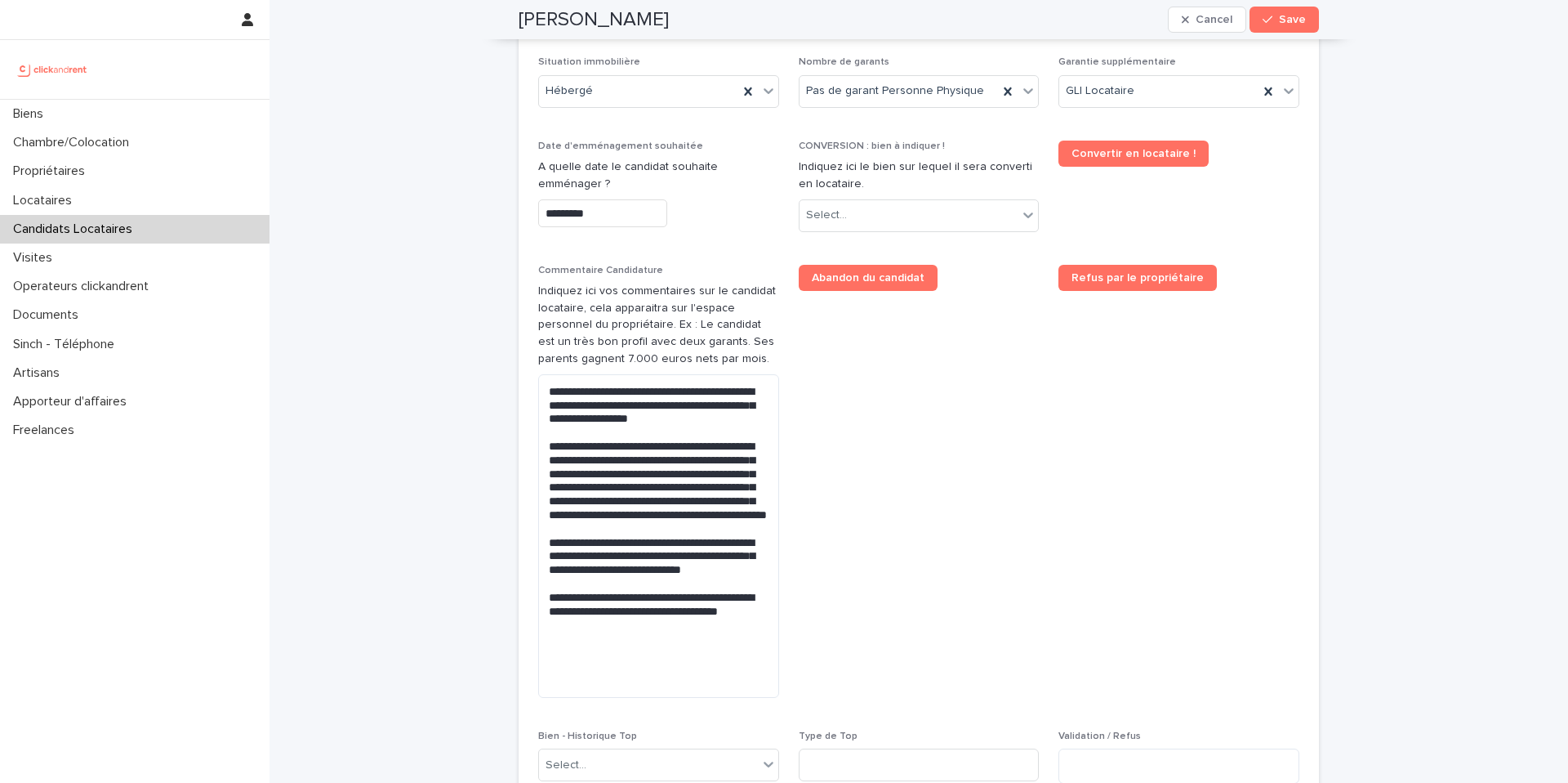
click at [922, 561] on span "Abandon du candidat" at bounding box center [919, 487] width 241 height 446
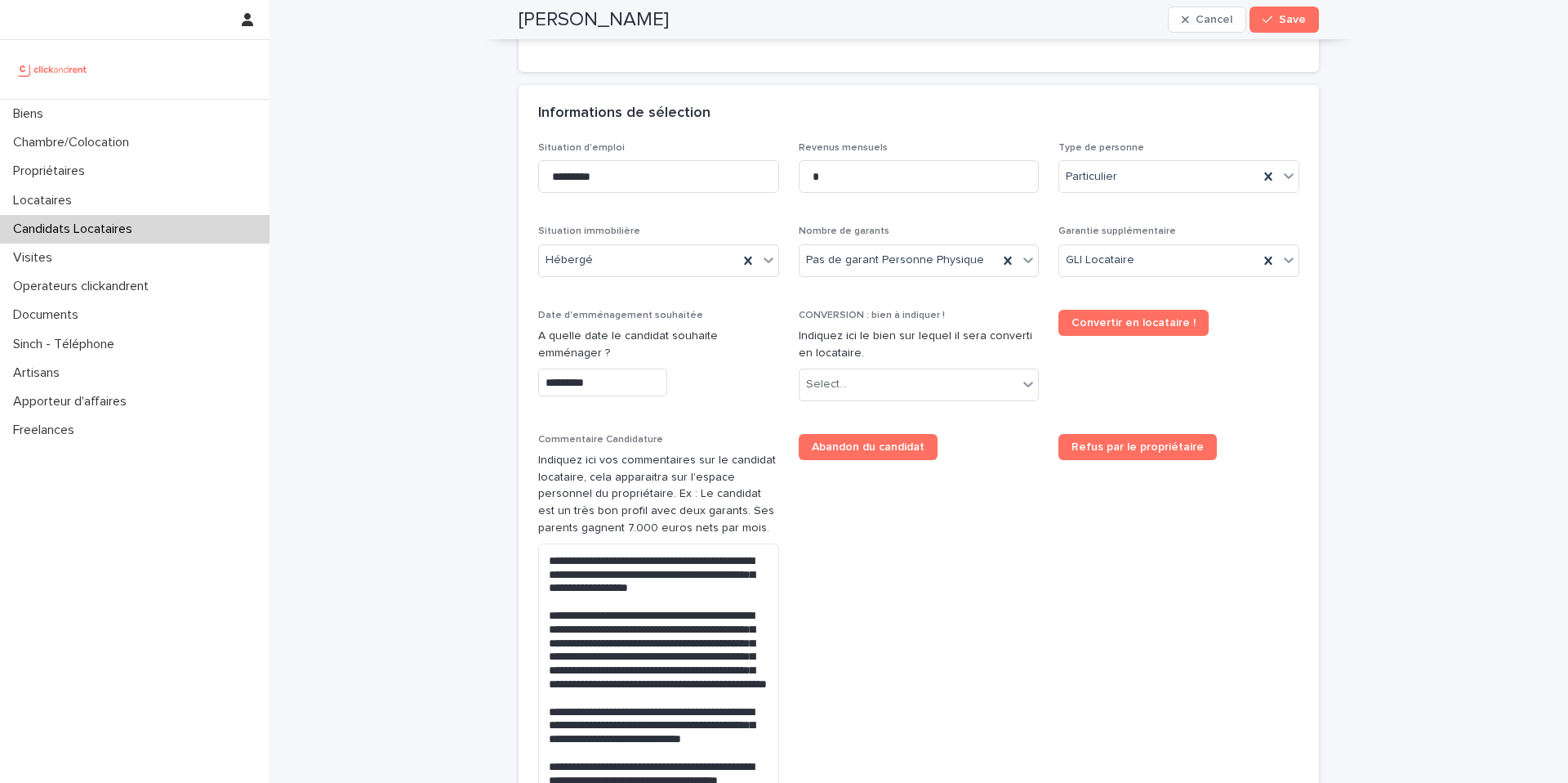
scroll to position [550, 0]
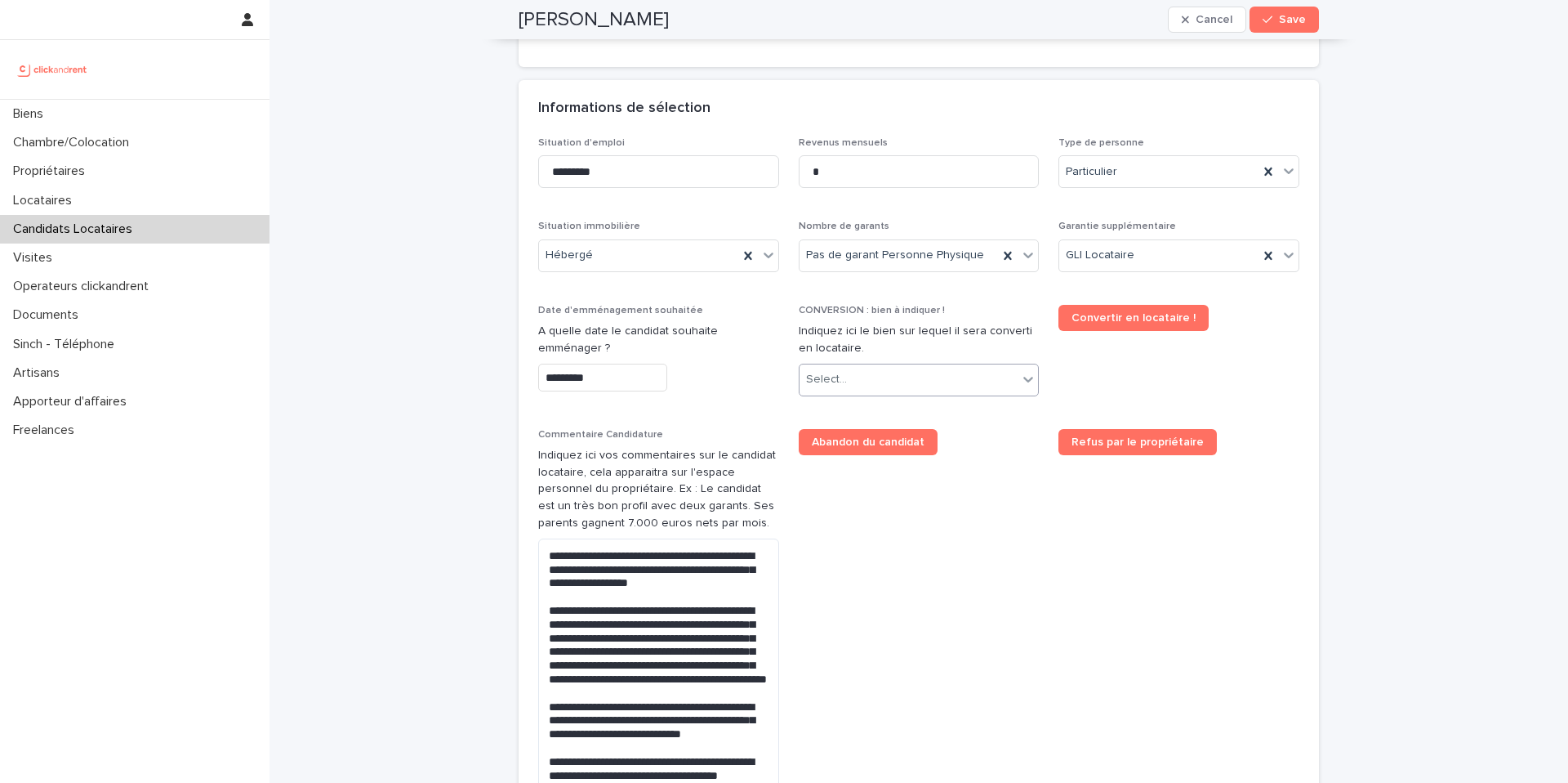
click at [874, 371] on div "Select..." at bounding box center [909, 380] width 219 height 27
click at [837, 386] on div "Select..." at bounding box center [827, 380] width 41 height 17
type input "****"
click at [843, 386] on div "Select..." at bounding box center [827, 380] width 41 height 17
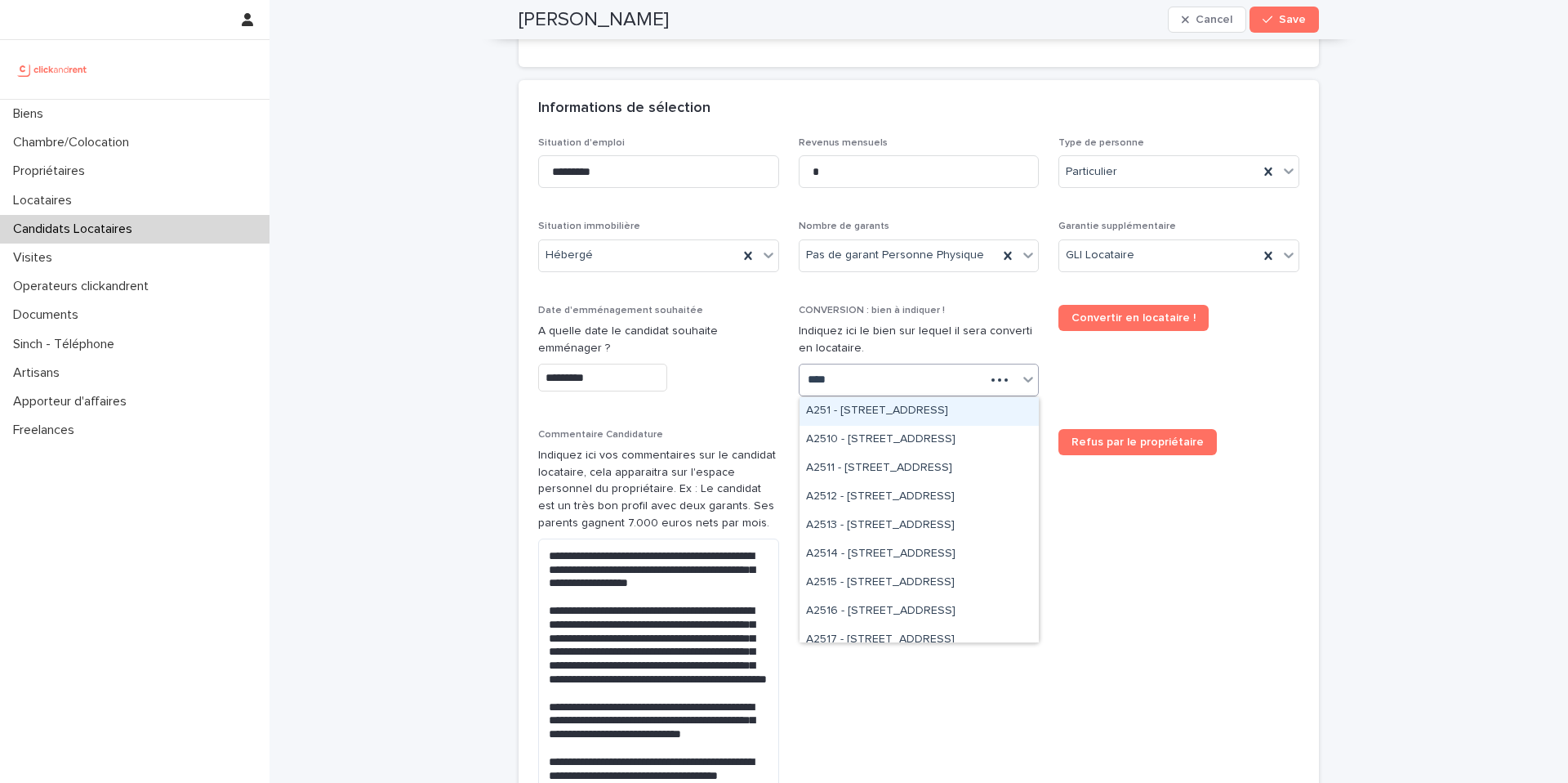
type input "*****"
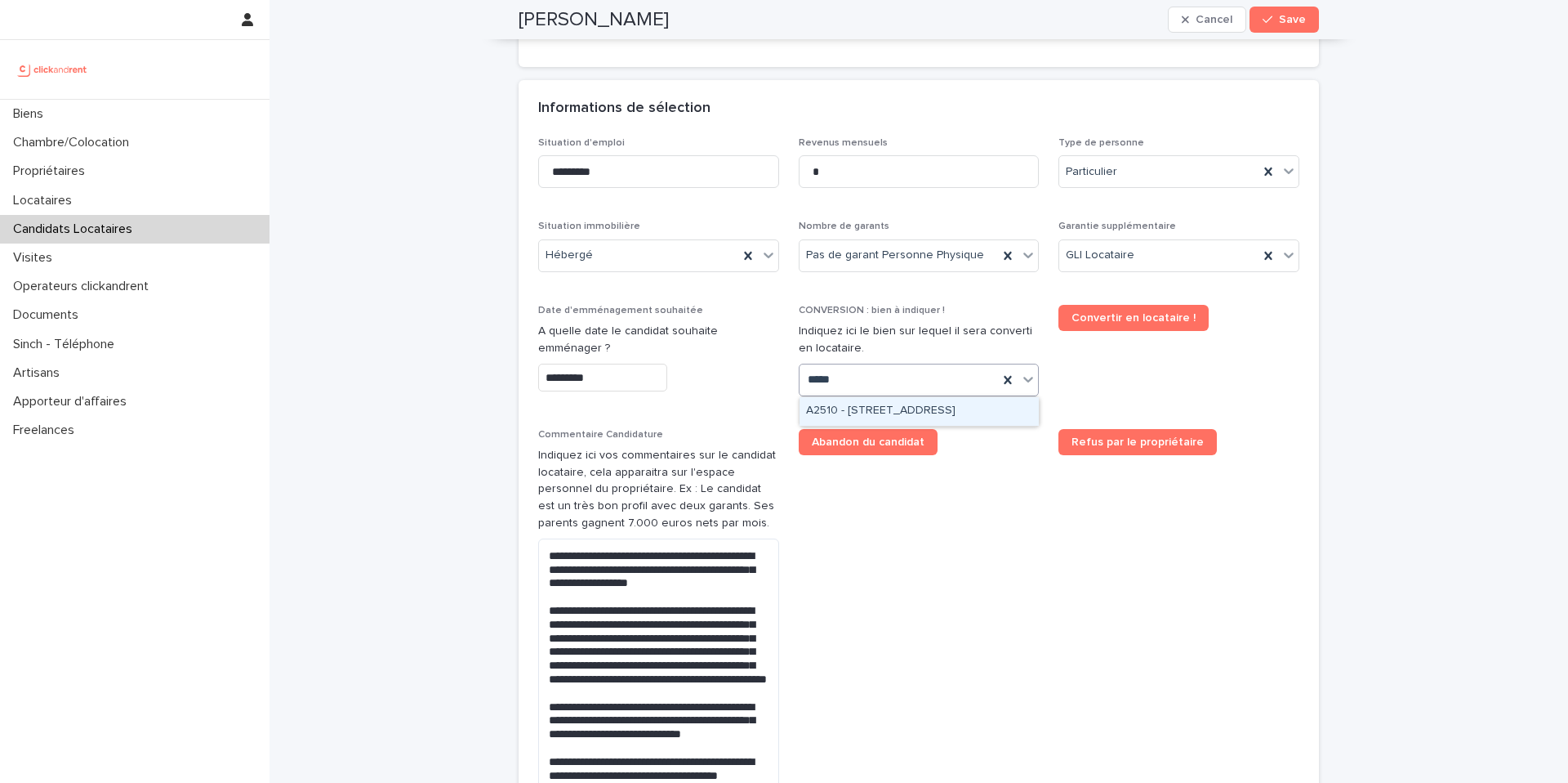
click at [919, 411] on div "A2510 - 51 rue Jacquard, Lille 59260" at bounding box center [919, 412] width 239 height 29
click at [939, 375] on div "Select..." at bounding box center [909, 380] width 219 height 27
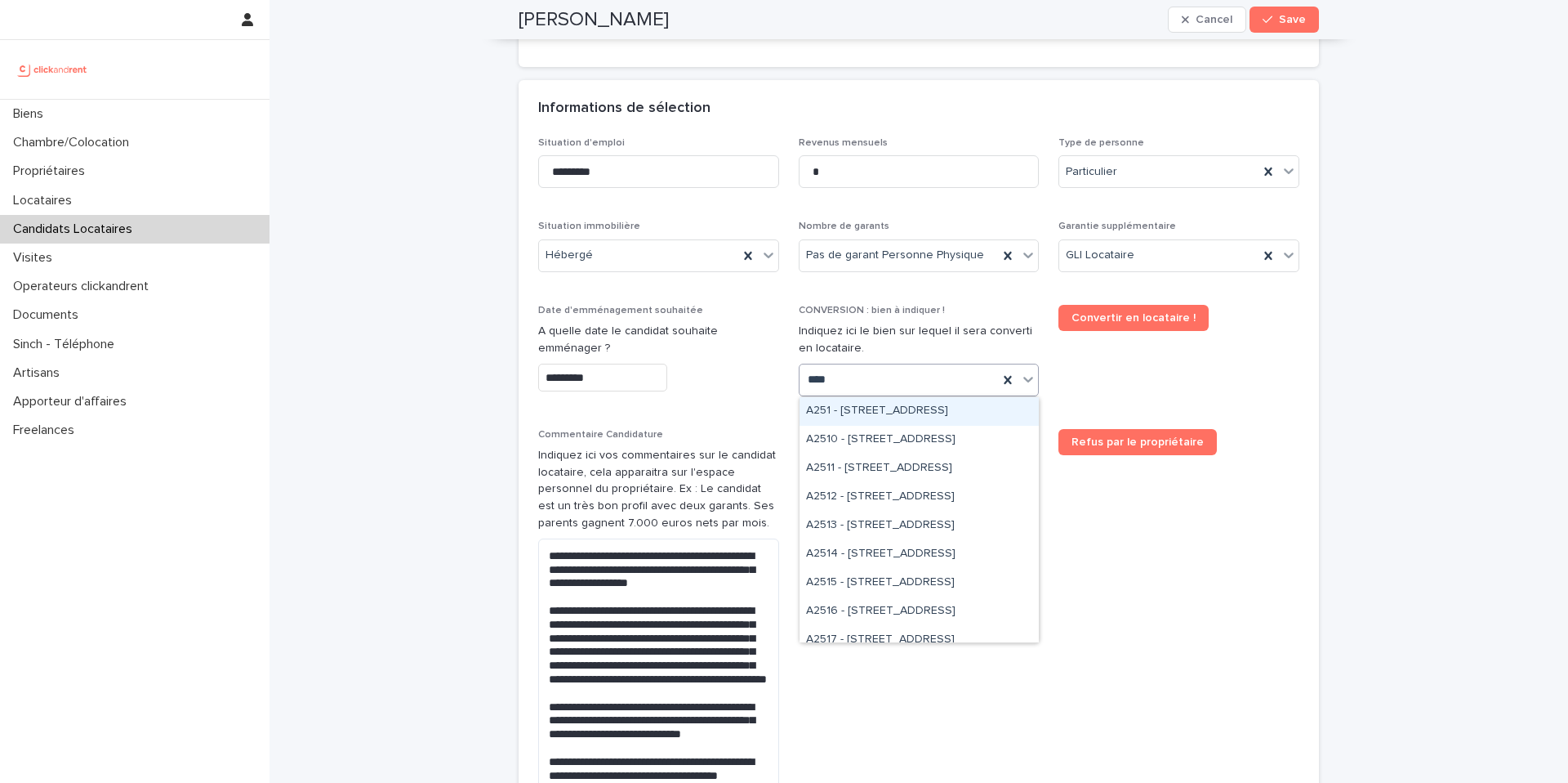
type input "*****"
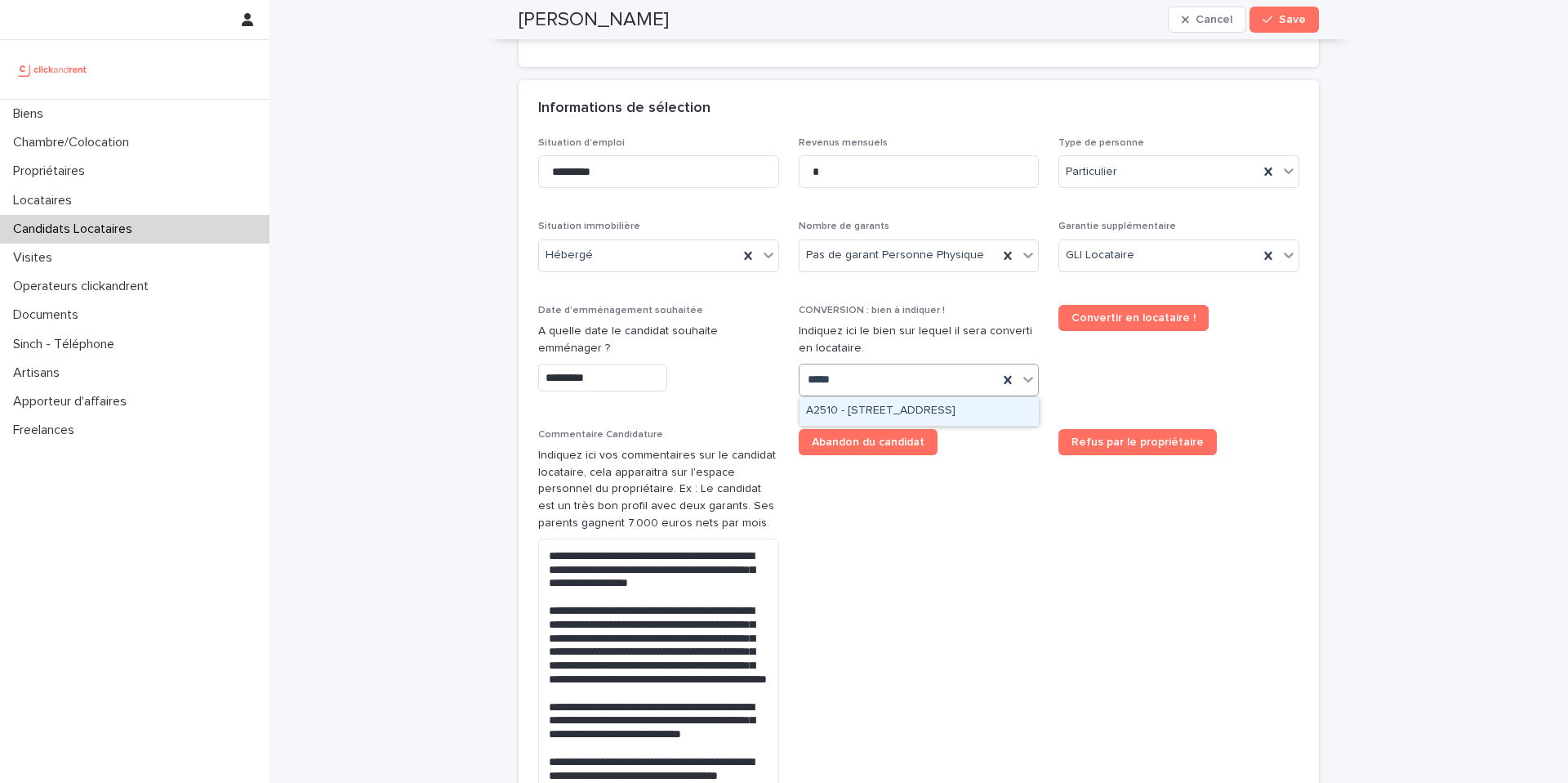
click at [959, 405] on div "A2510 - 51 rue Jacquard, Lille 59260" at bounding box center [919, 412] width 239 height 29
click at [922, 381] on div "Select..." at bounding box center [909, 380] width 219 height 27
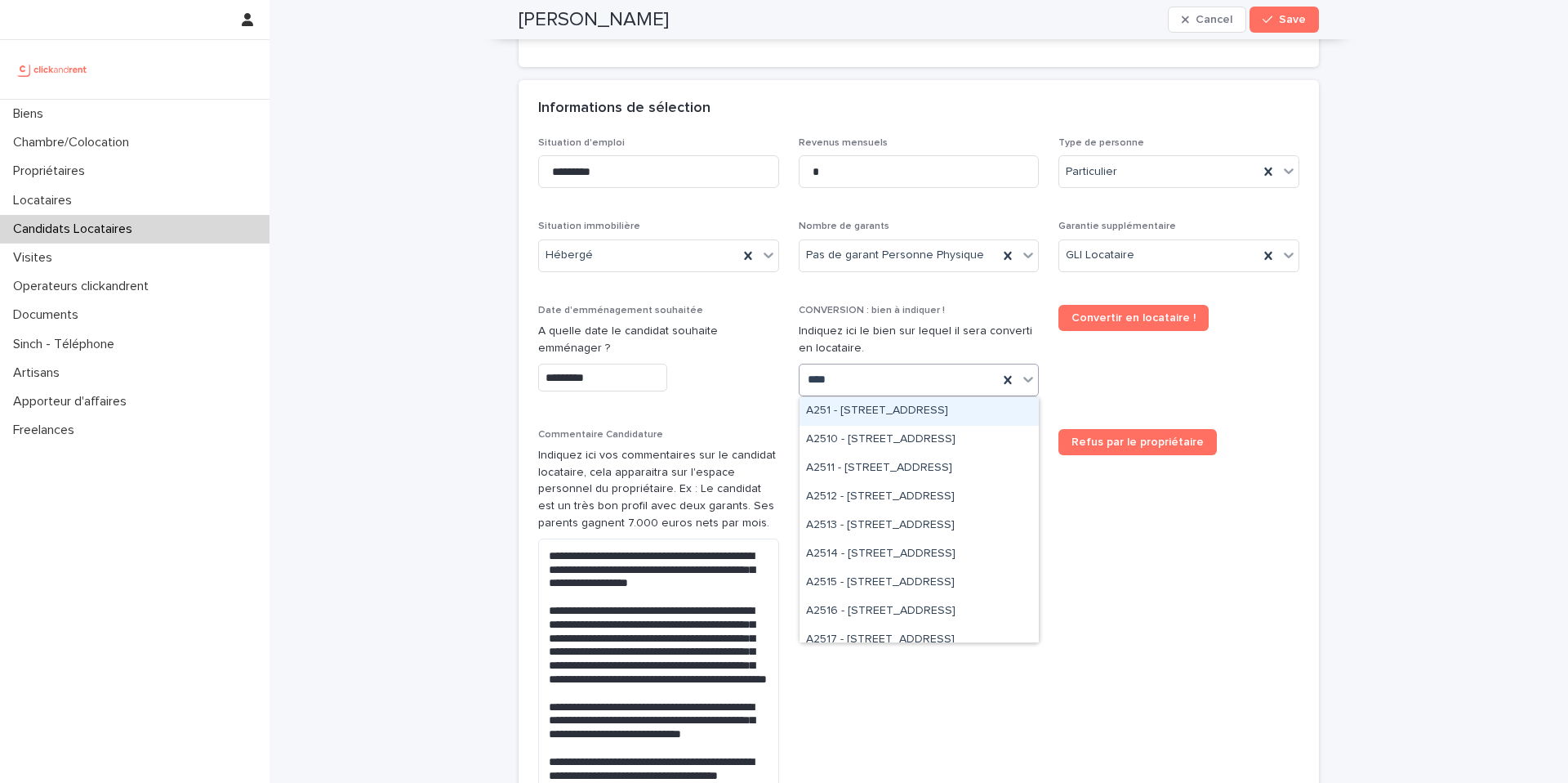
type input "*****"
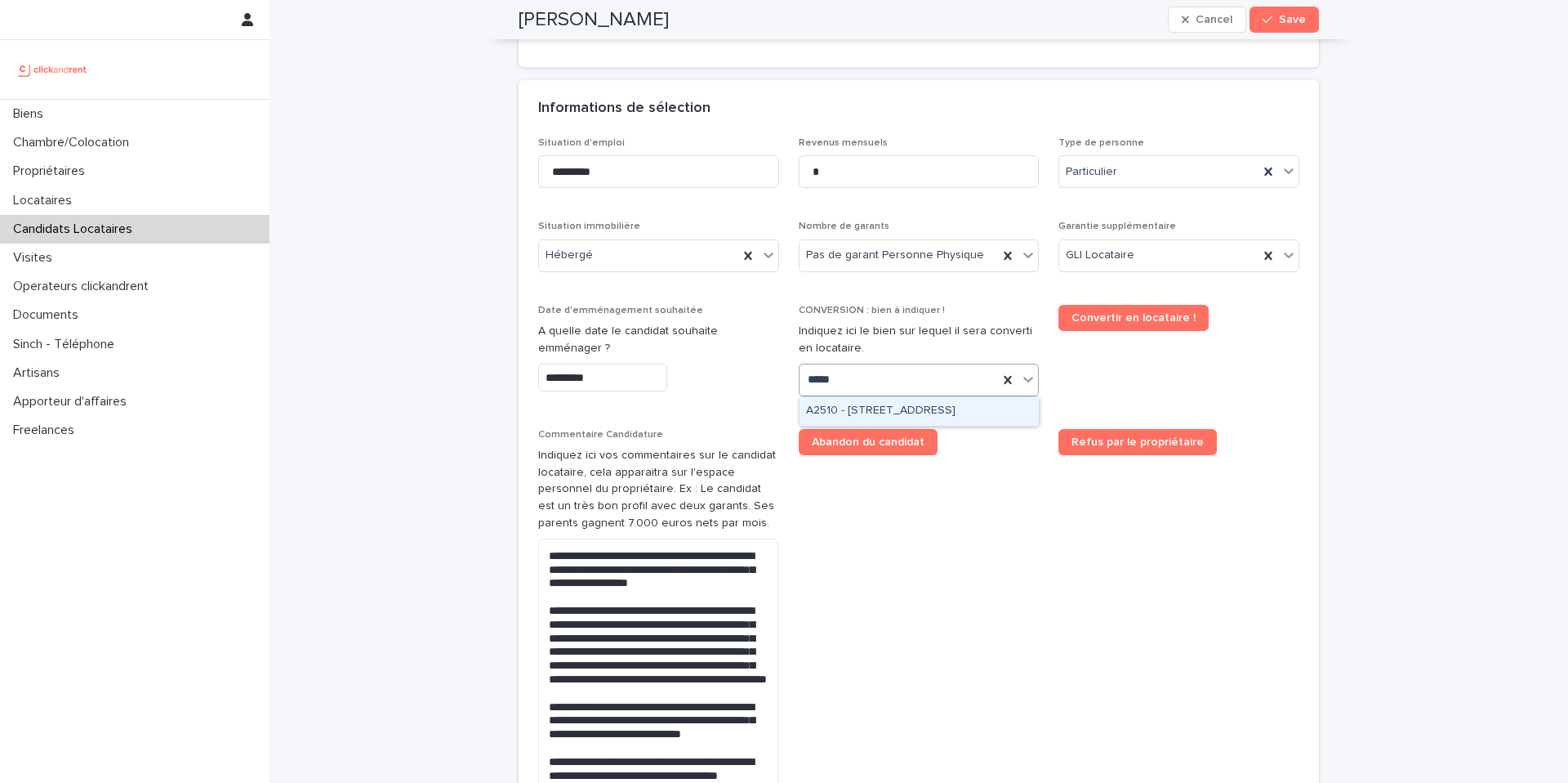
click at [965, 403] on div "A2510 - 51 rue Jacquard, Lille 59260" at bounding box center [919, 412] width 239 height 29
click at [910, 368] on div "Select..." at bounding box center [909, 380] width 219 height 27
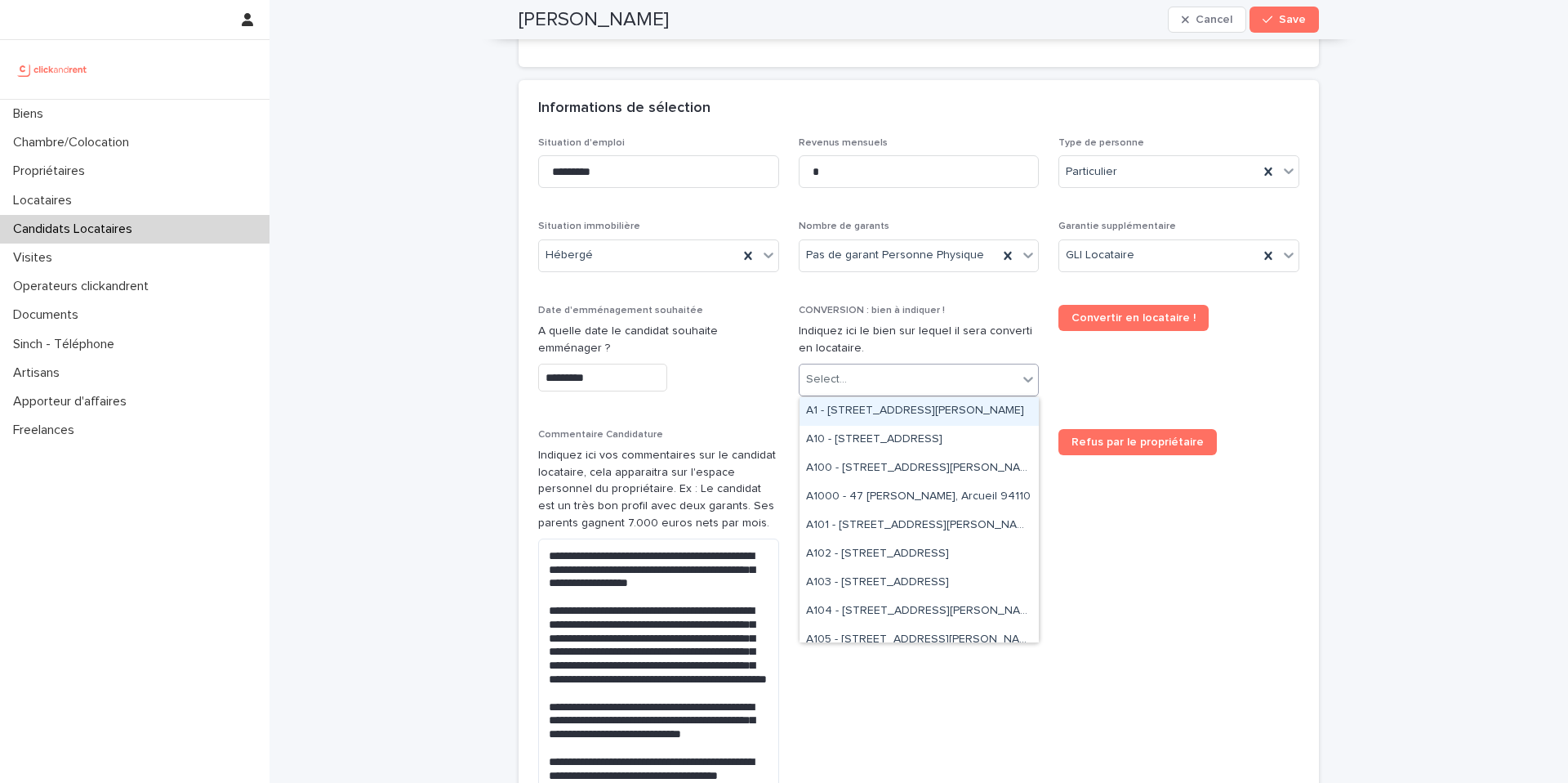
click at [910, 368] on div "Select..." at bounding box center [909, 380] width 219 height 27
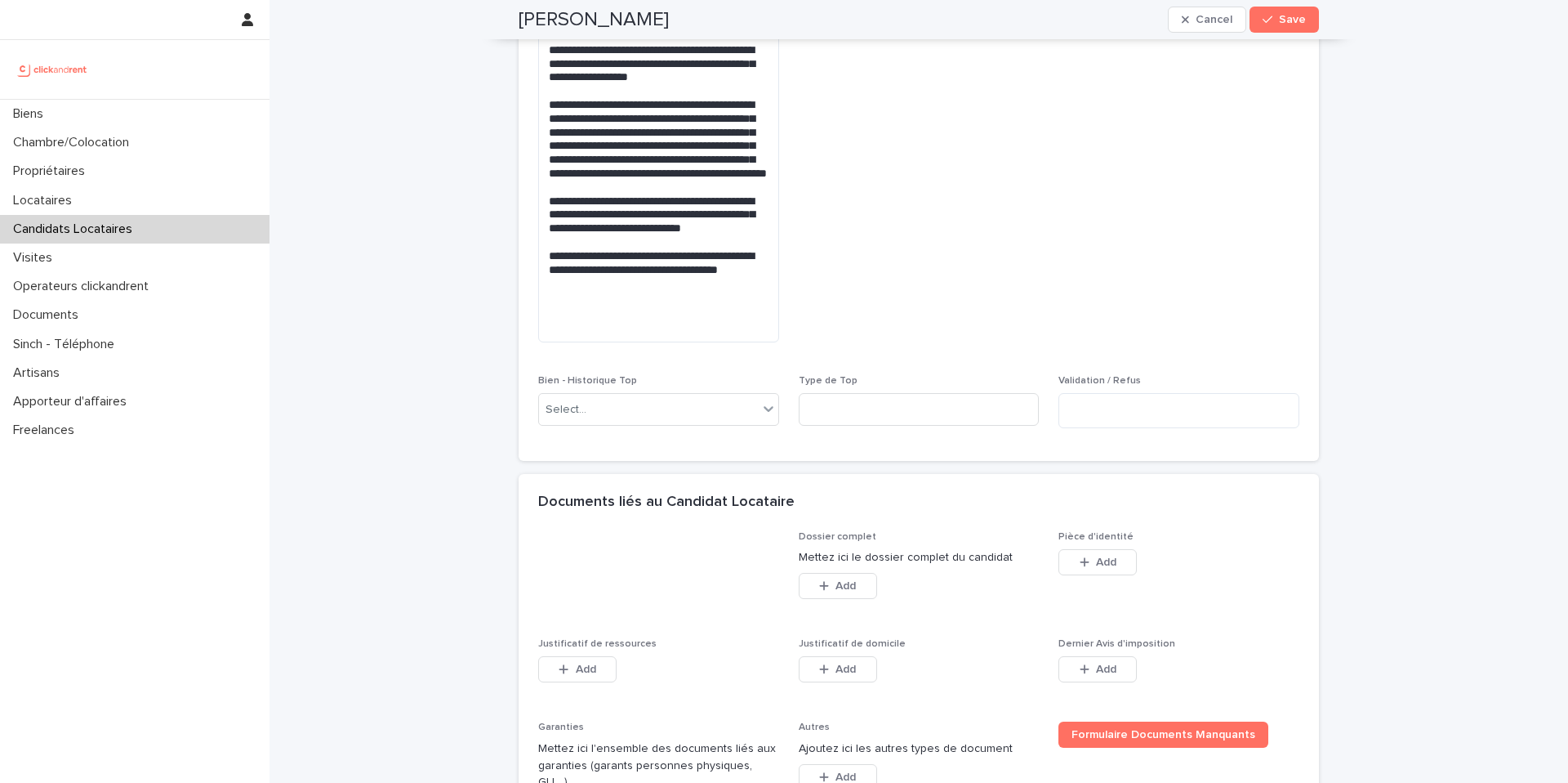
scroll to position [1081, 0]
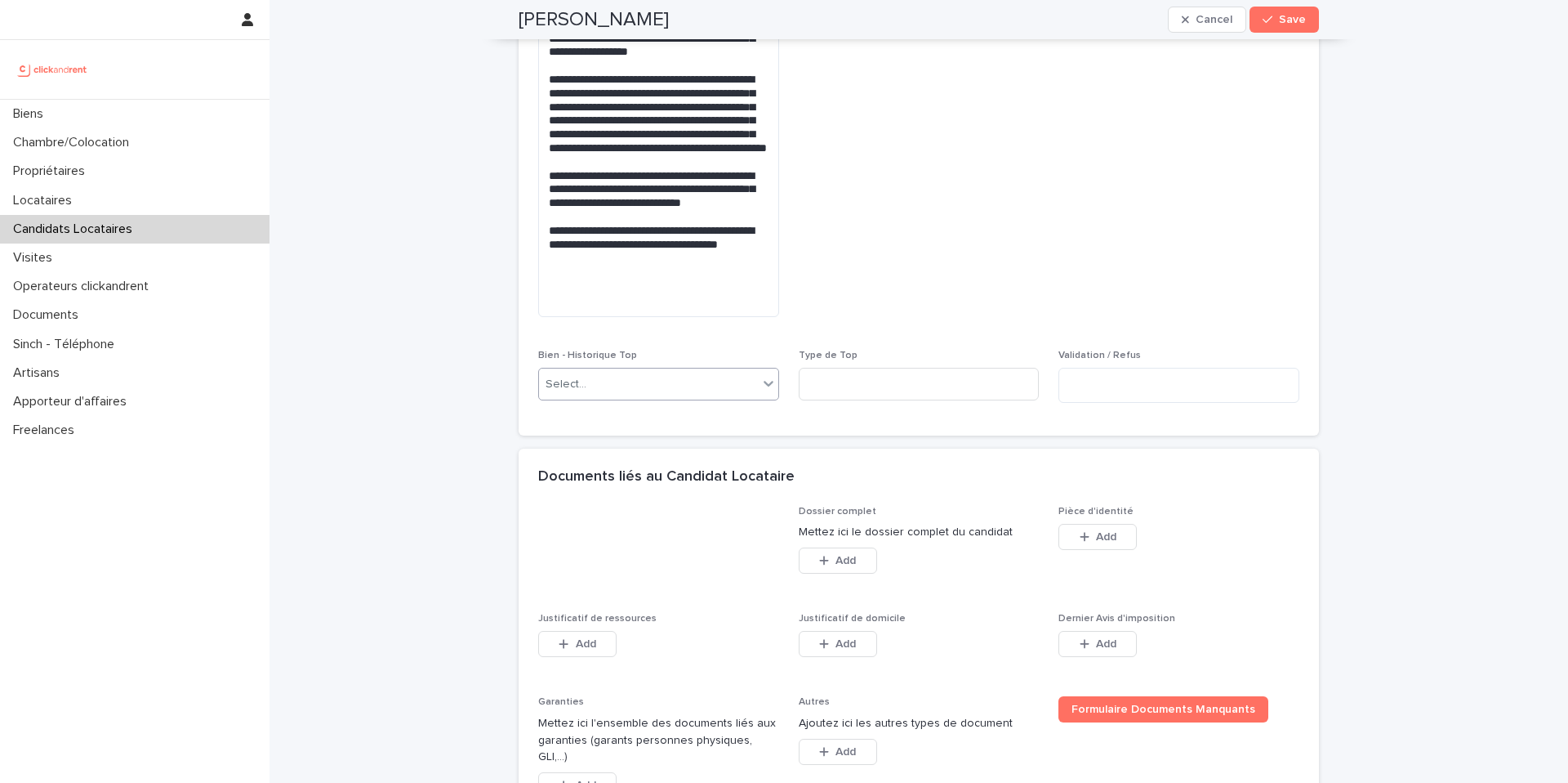
click at [662, 392] on div "Select..." at bounding box center [649, 385] width 219 height 27
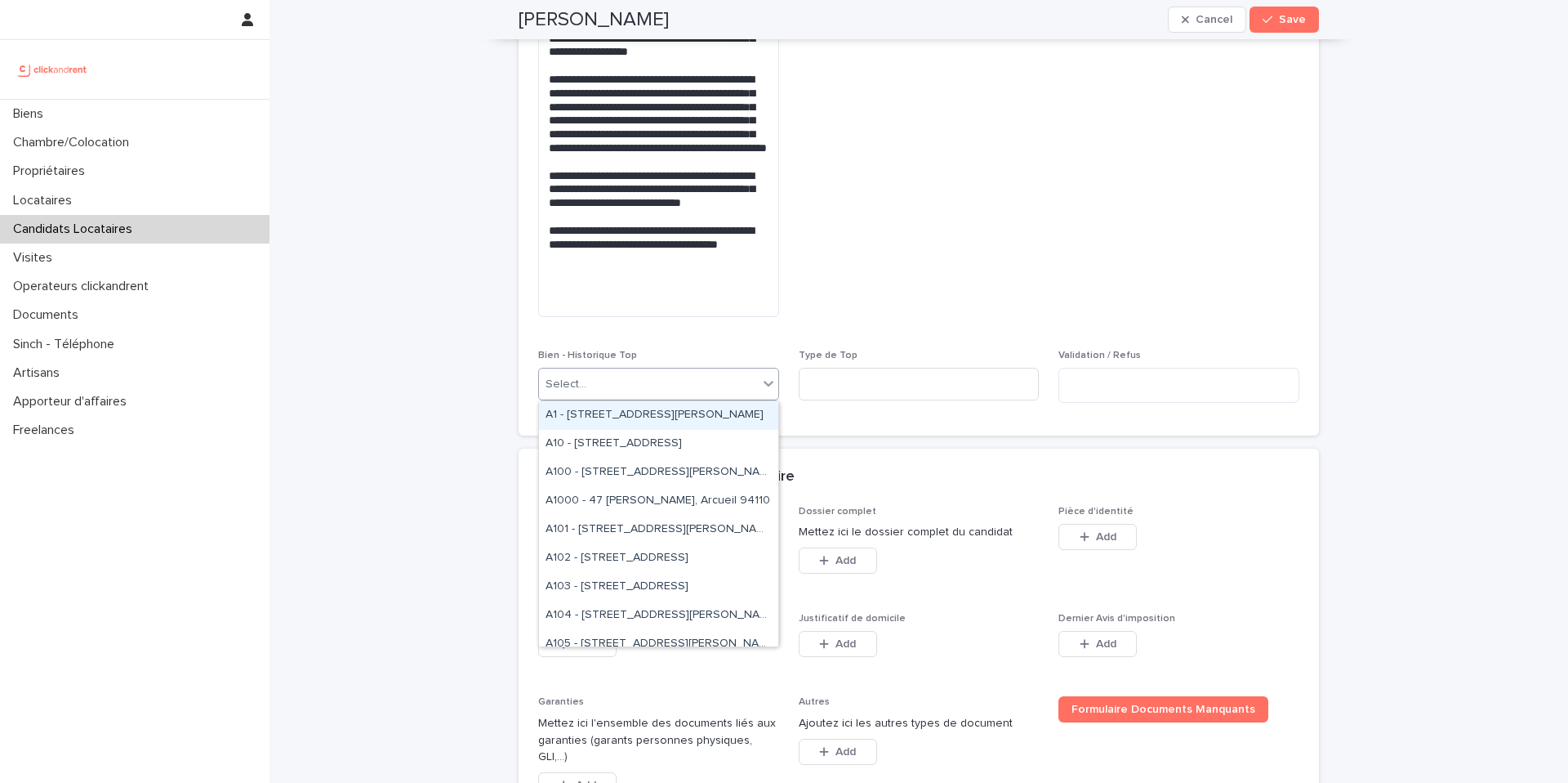
click at [1076, 312] on span "Refus par le propriétaire" at bounding box center [1179, 114] width 241 height 432
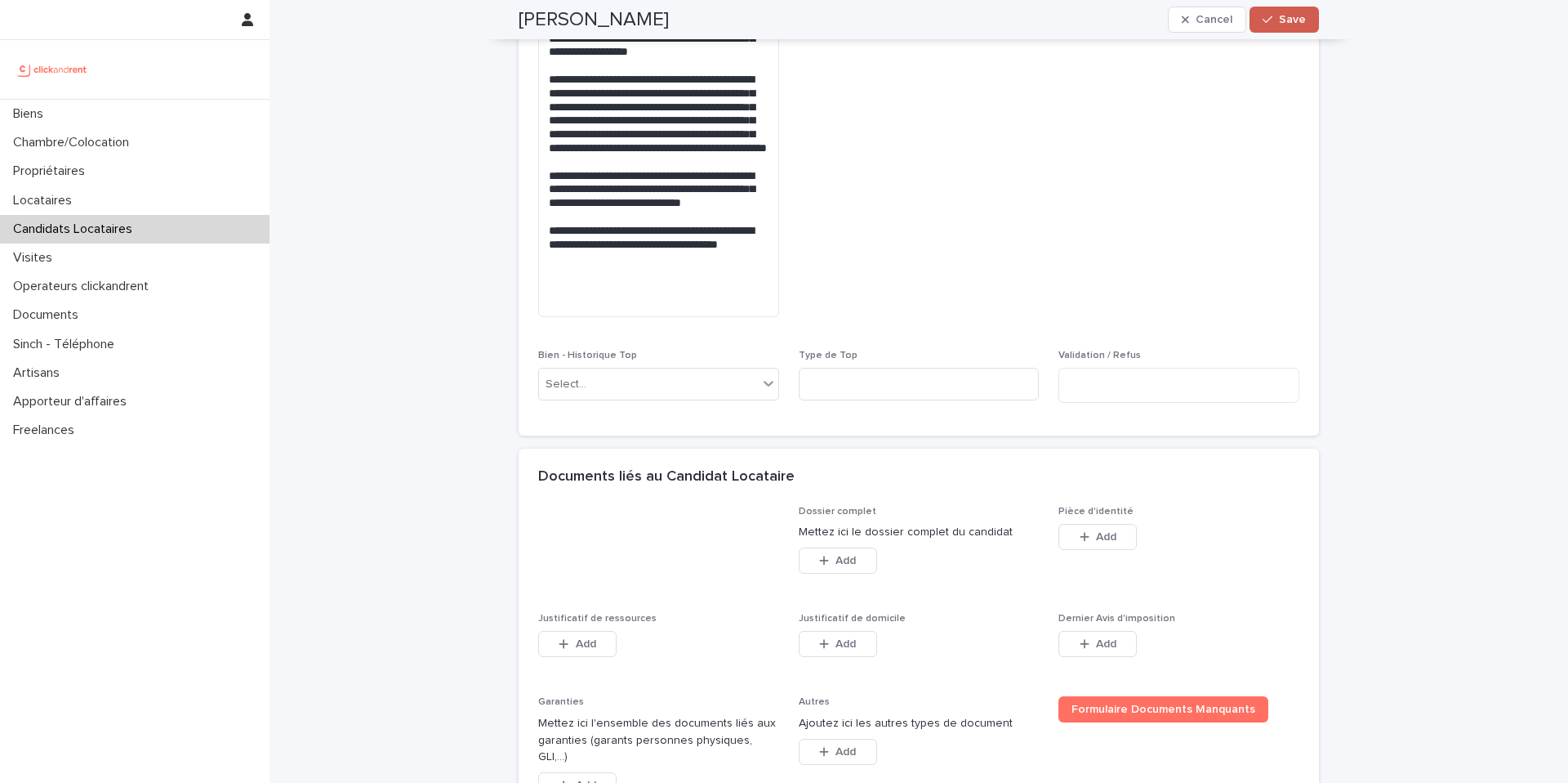
click at [1312, 13] on button "Save" at bounding box center [1284, 19] width 69 height 26
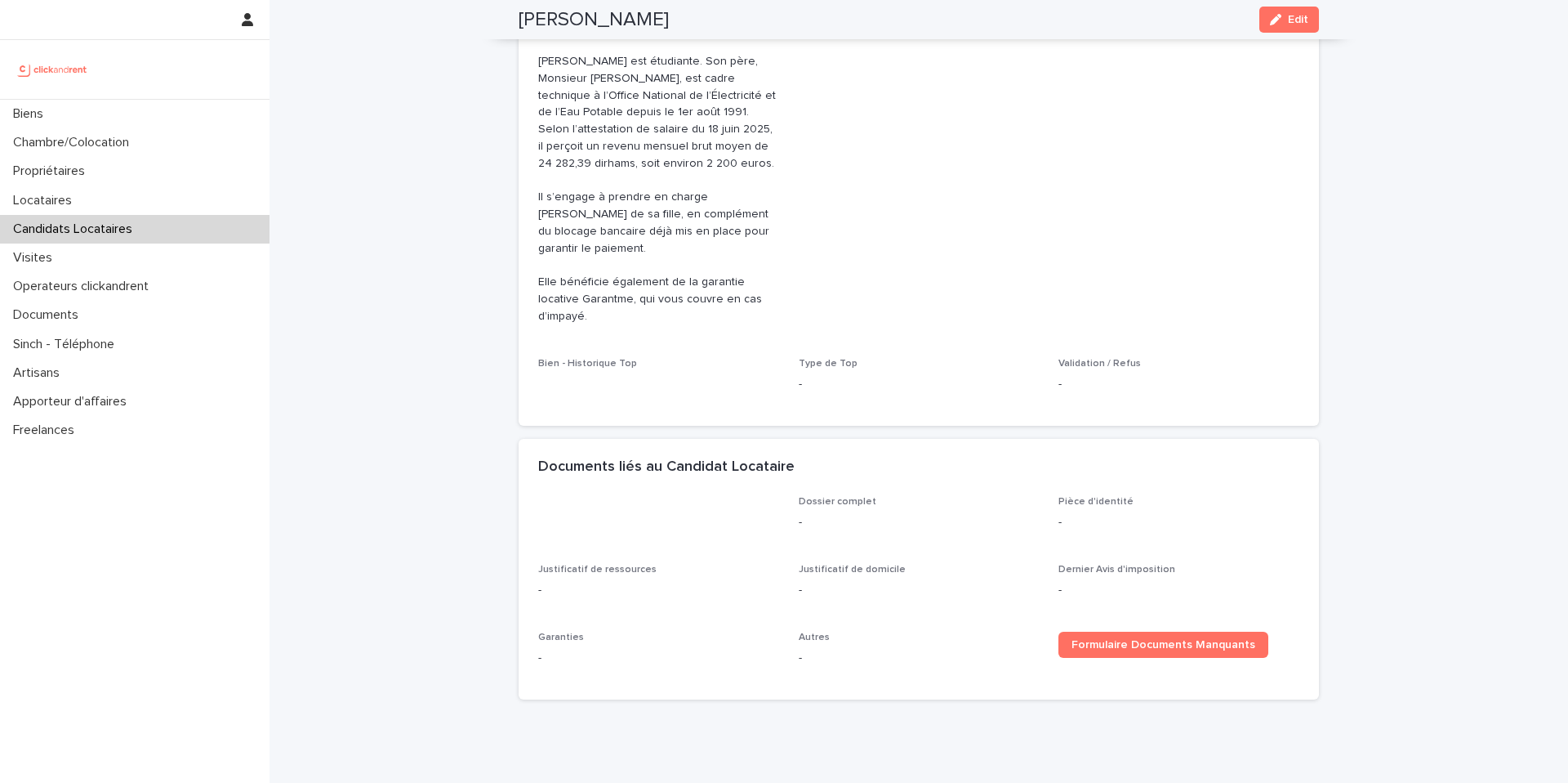
scroll to position [777, 0]
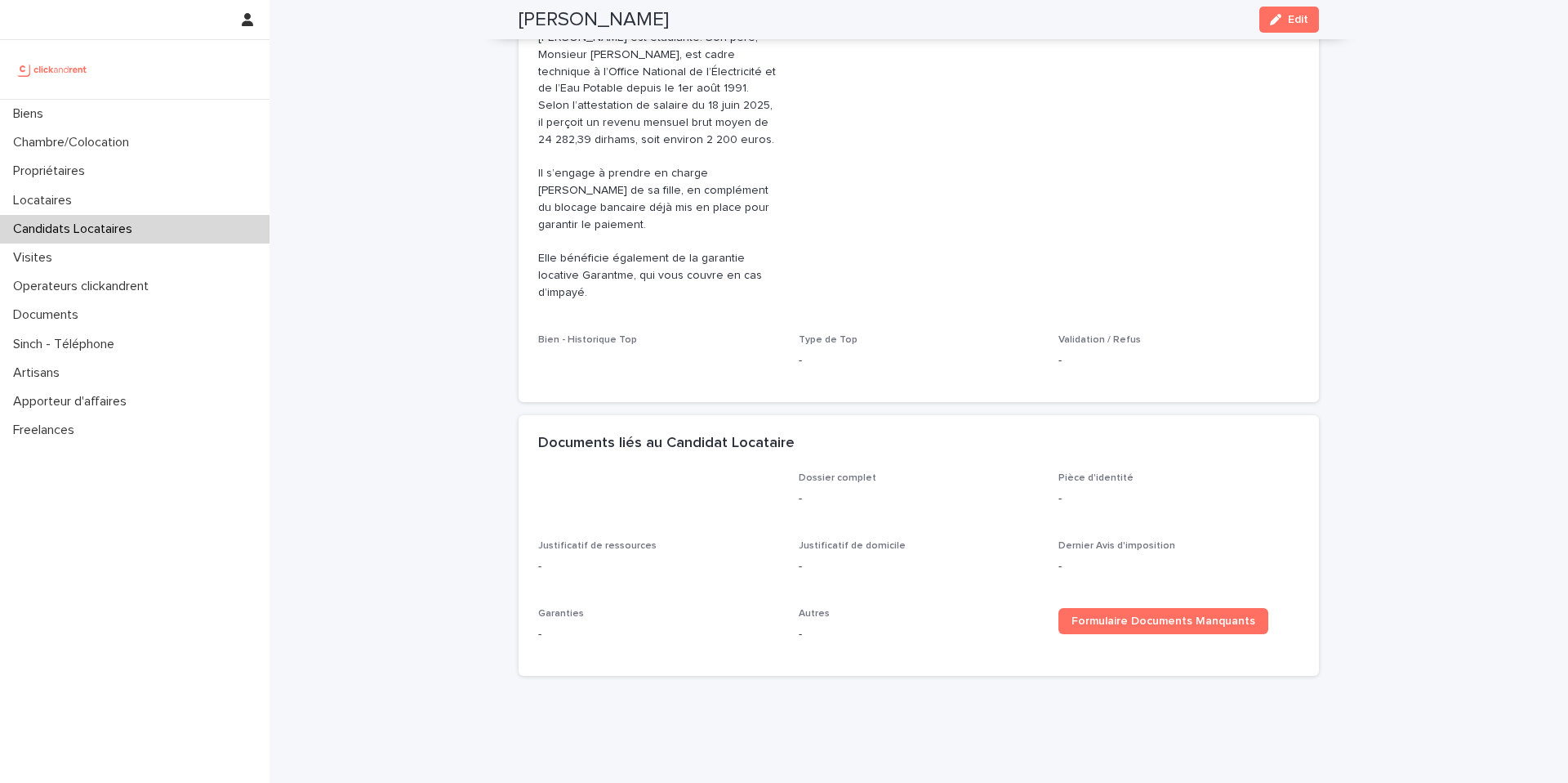
click at [616, 334] on div "Bien - Historique Top" at bounding box center [659, 349] width 241 height 31
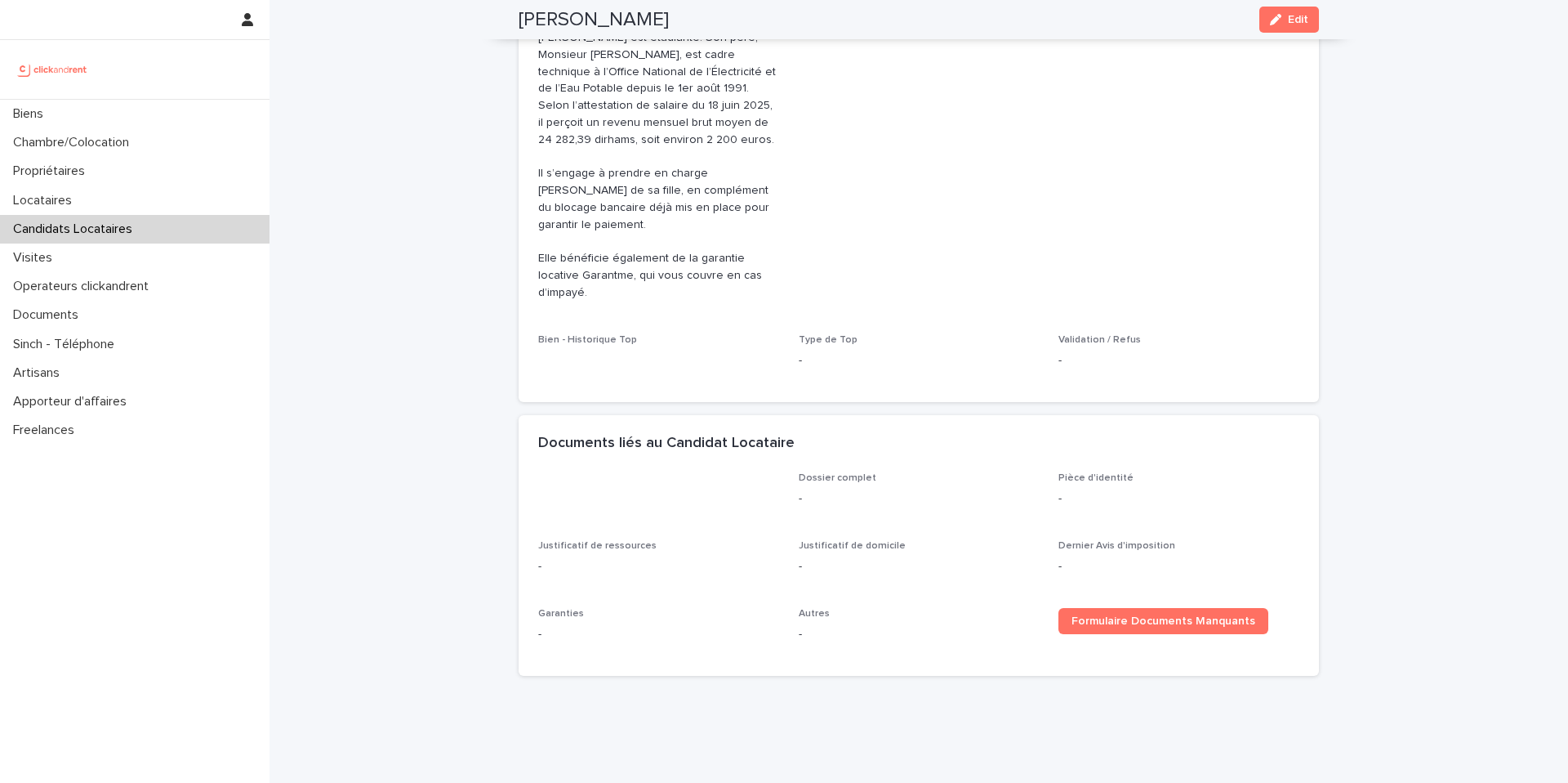
click at [616, 334] on div "Bien - Historique Top" at bounding box center [659, 349] width 241 height 31
click at [1295, 20] on span "Edit" at bounding box center [1298, 19] width 20 height 12
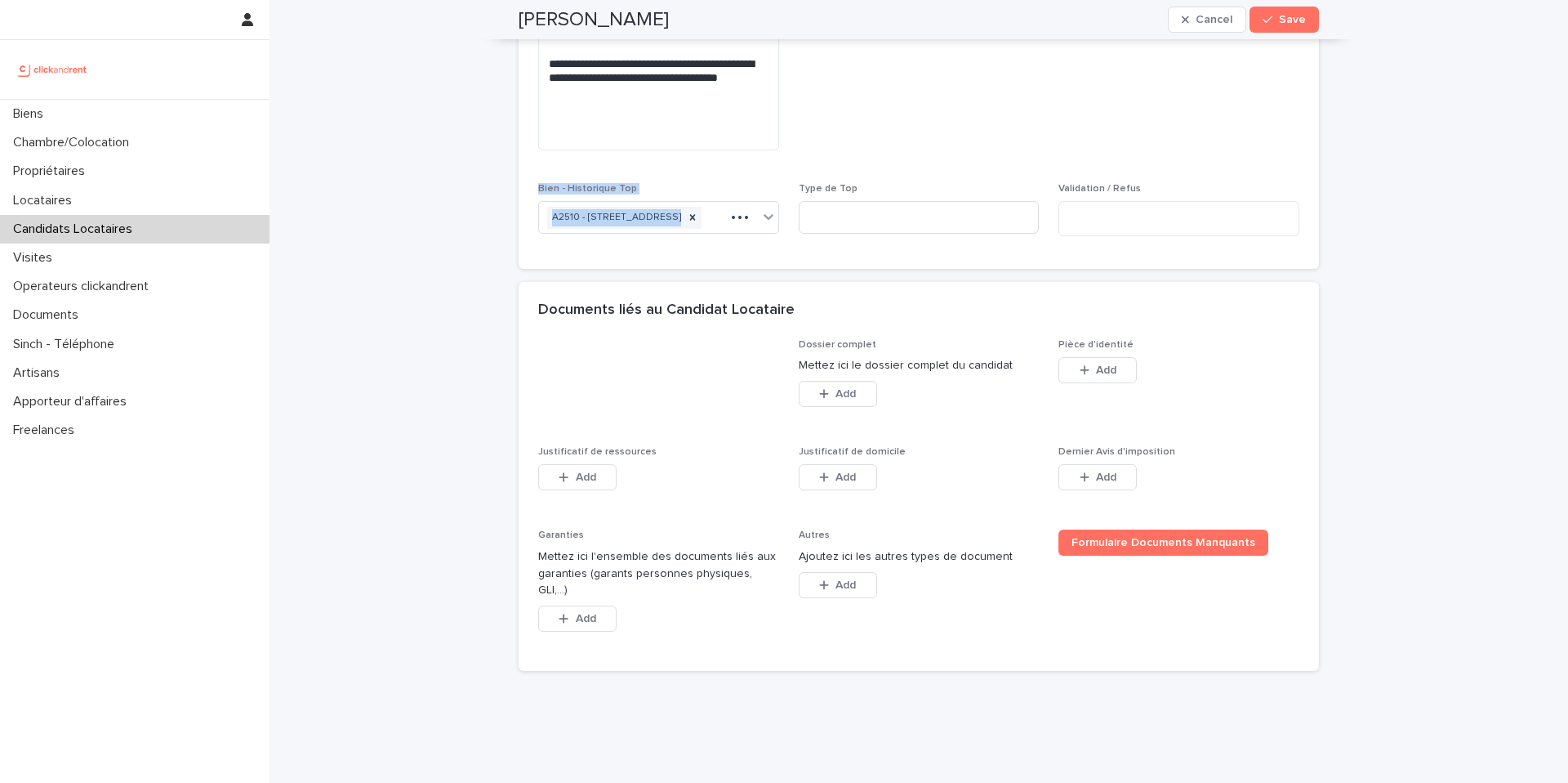
scroll to position [1291, 0]
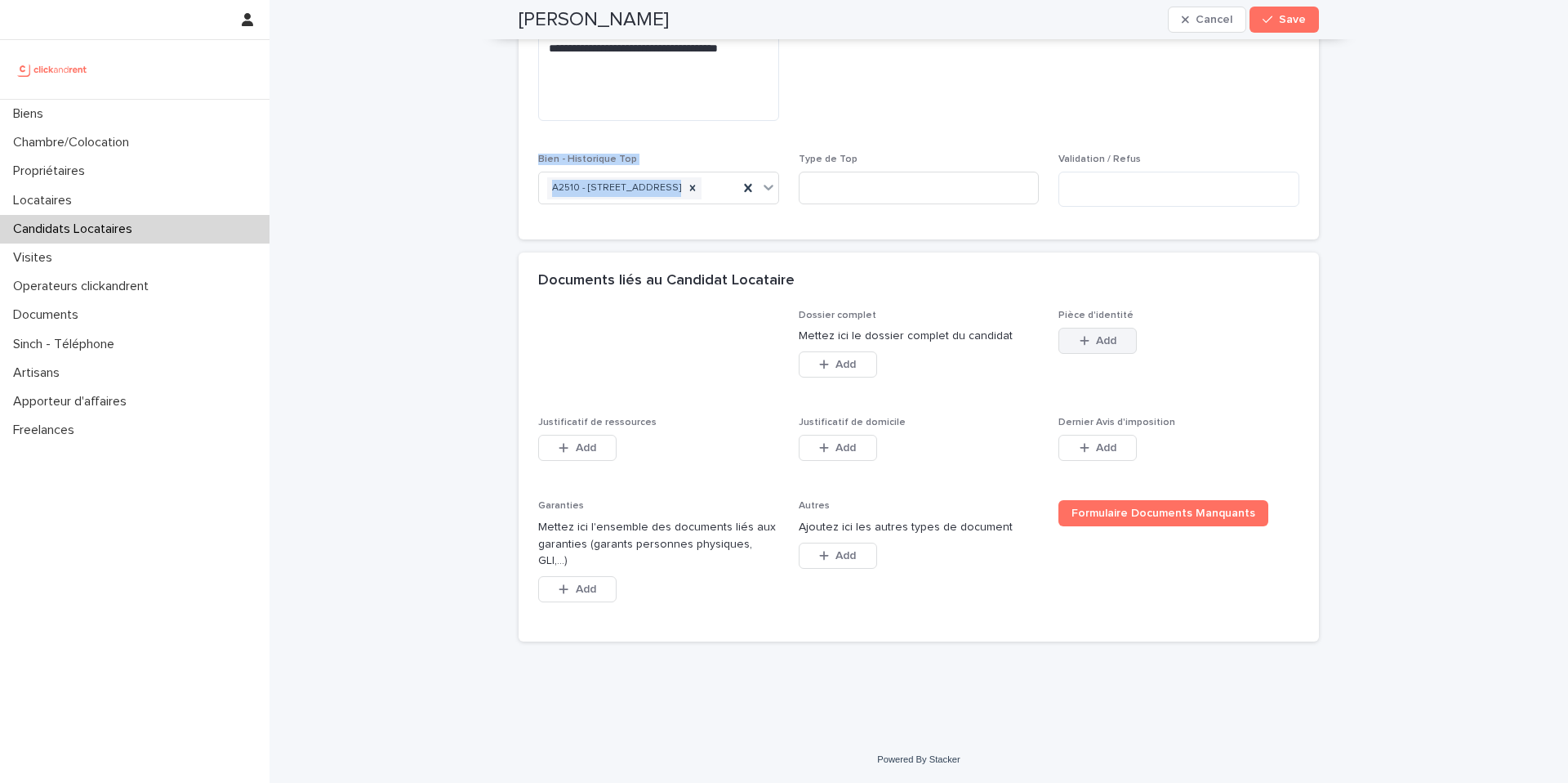
click at [1114, 346] on span "Add" at bounding box center [1106, 341] width 20 height 12
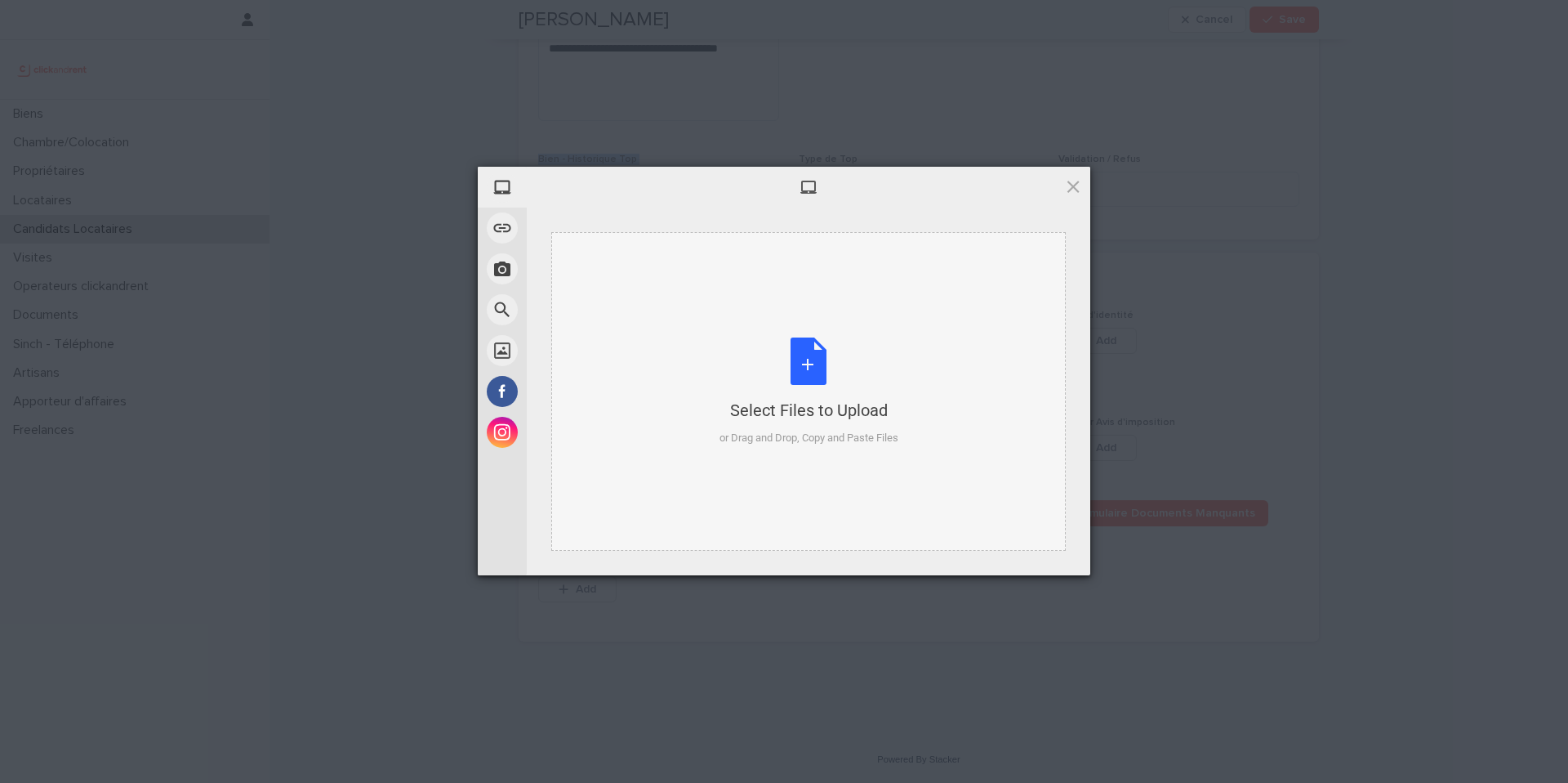
click at [819, 357] on div "Select Files to Upload or Drag and Drop, Copy and Paste Files" at bounding box center [809, 392] width 179 height 109
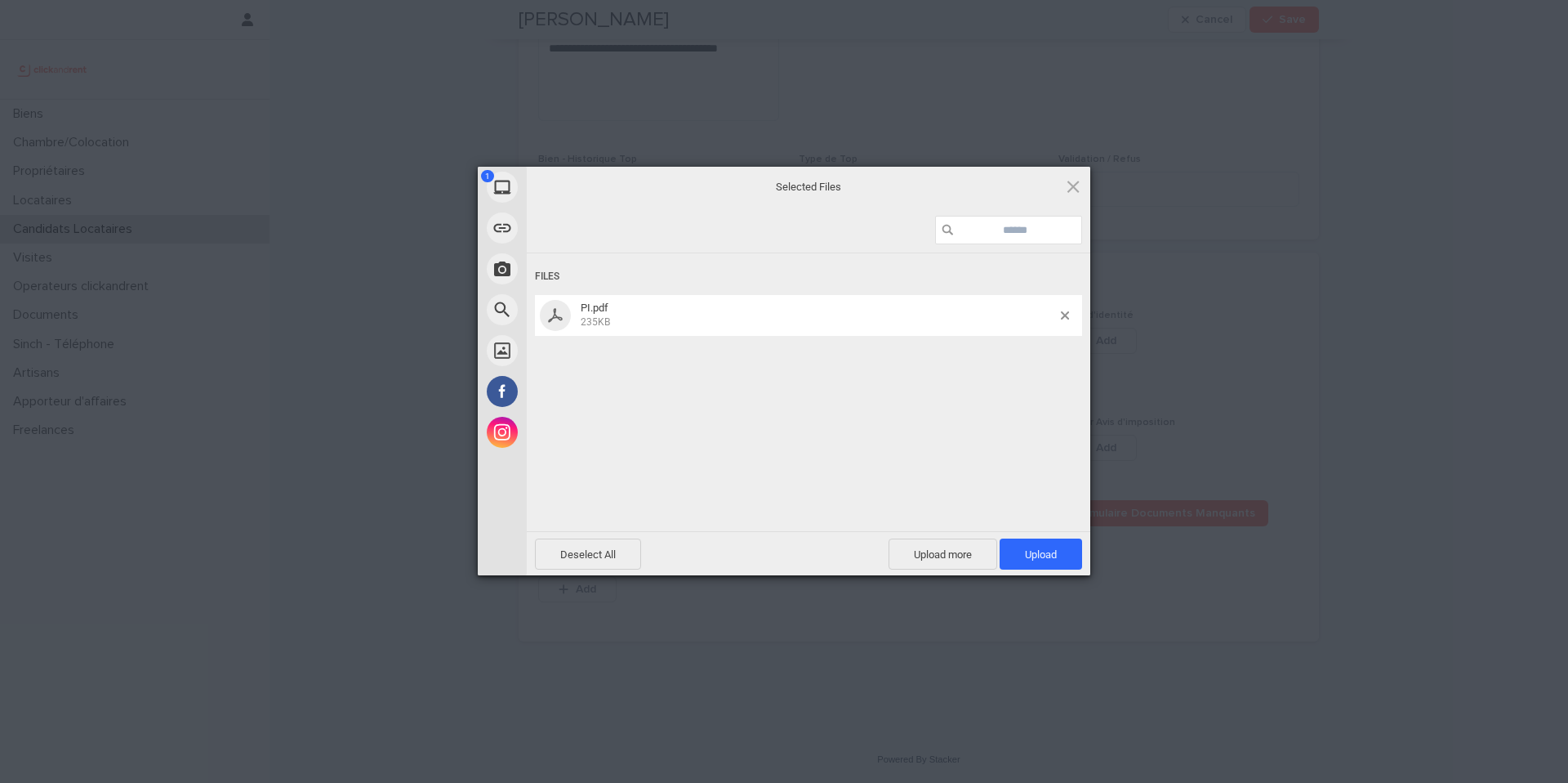
click at [1054, 551] on span "Upload 1" at bounding box center [1041, 554] width 32 height 13
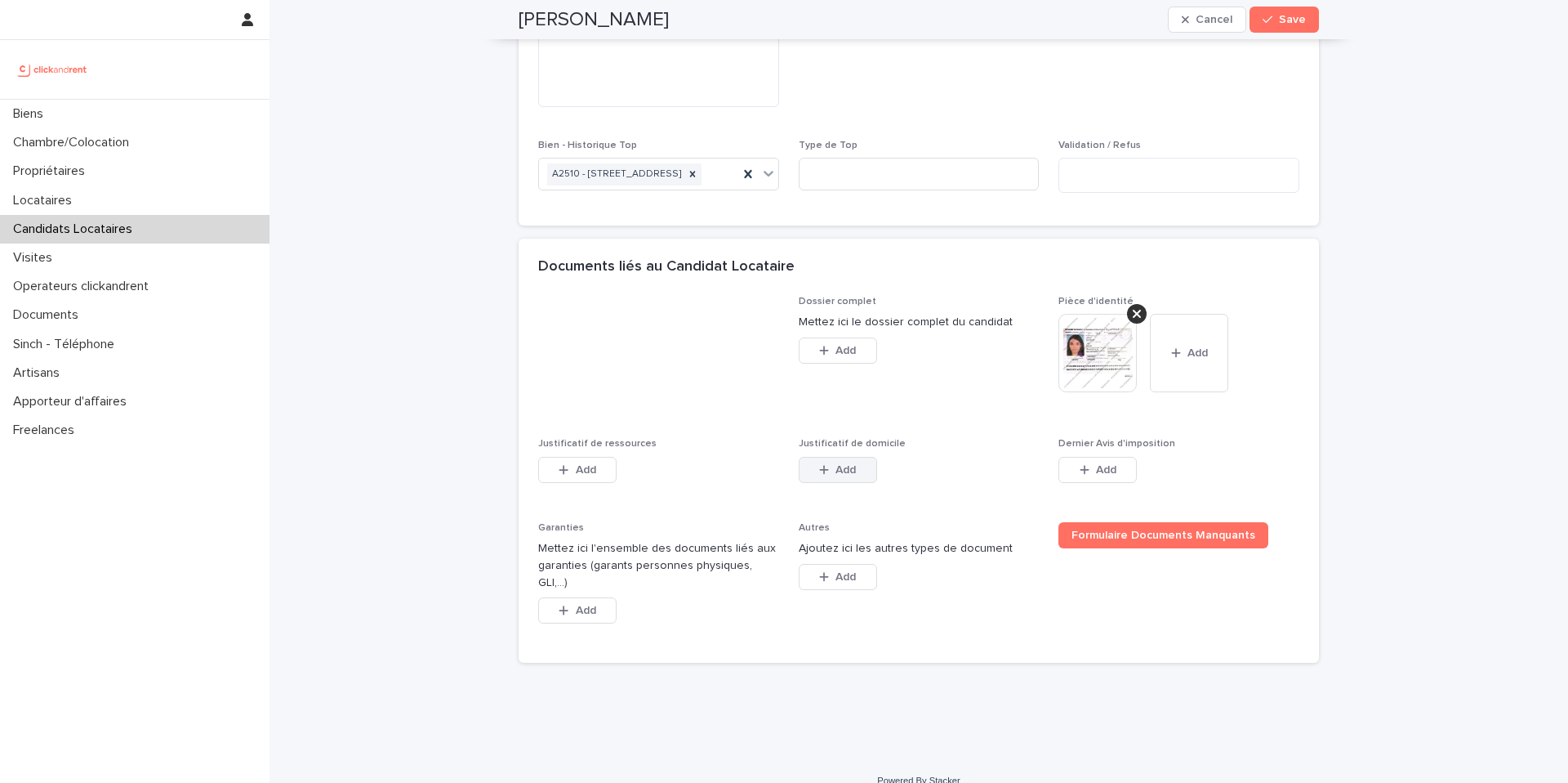
click at [837, 476] on span "Add" at bounding box center [846, 470] width 20 height 12
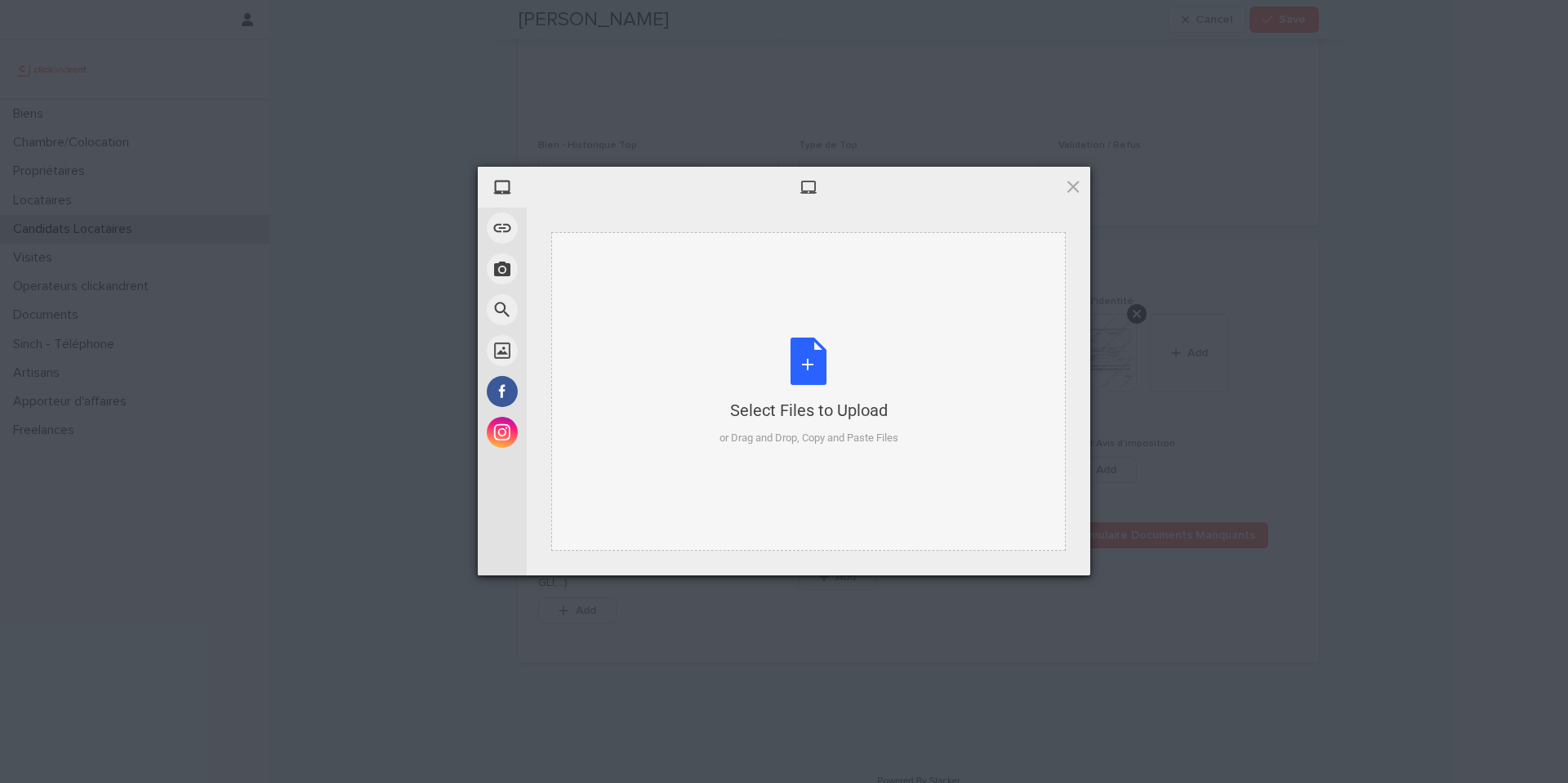
click at [817, 376] on div "Select Files to Upload or Drag and Drop, Copy and Paste Files" at bounding box center [809, 392] width 179 height 109
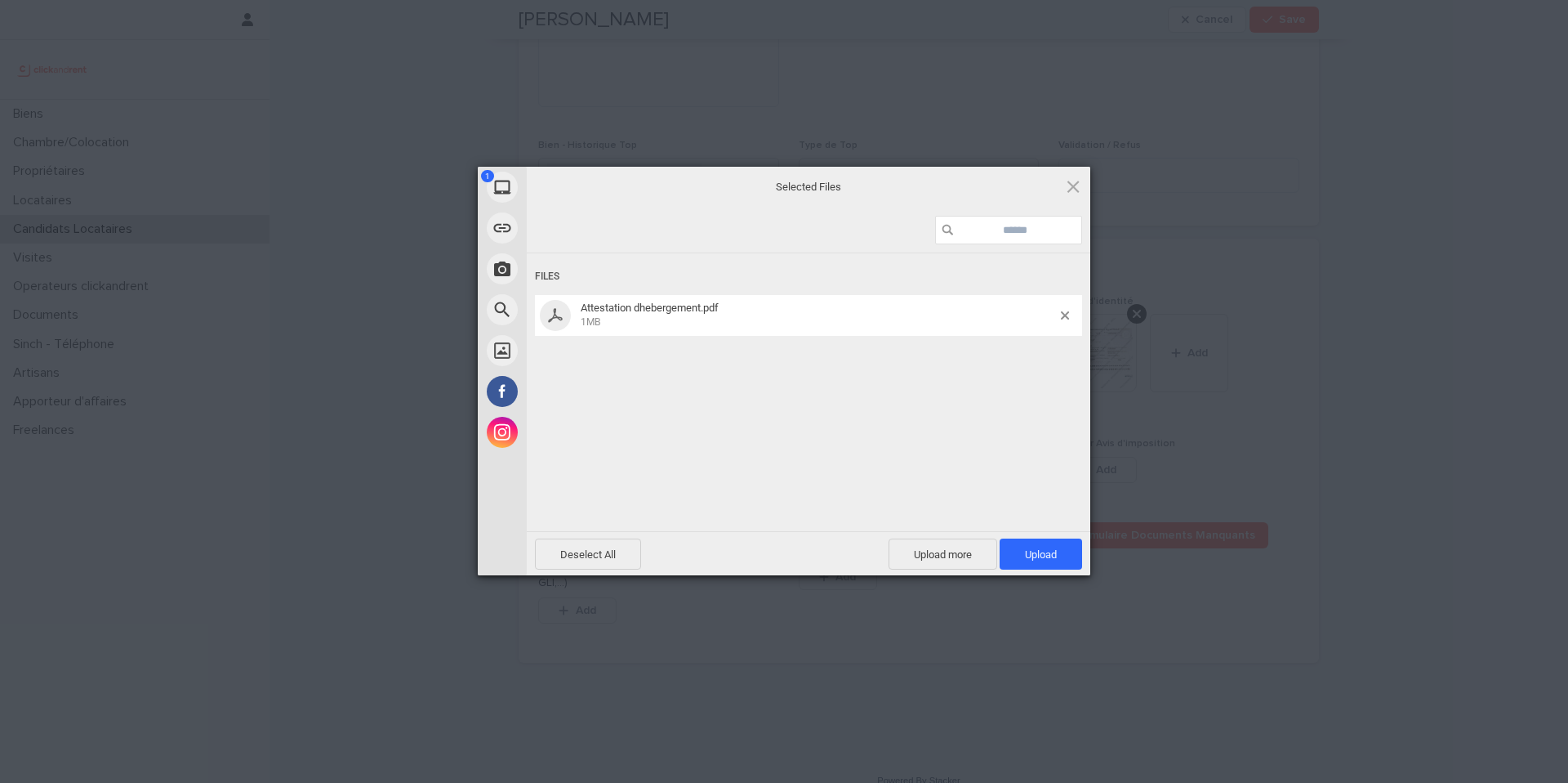
click at [1044, 549] on span "Upload 1" at bounding box center [1041, 554] width 32 height 13
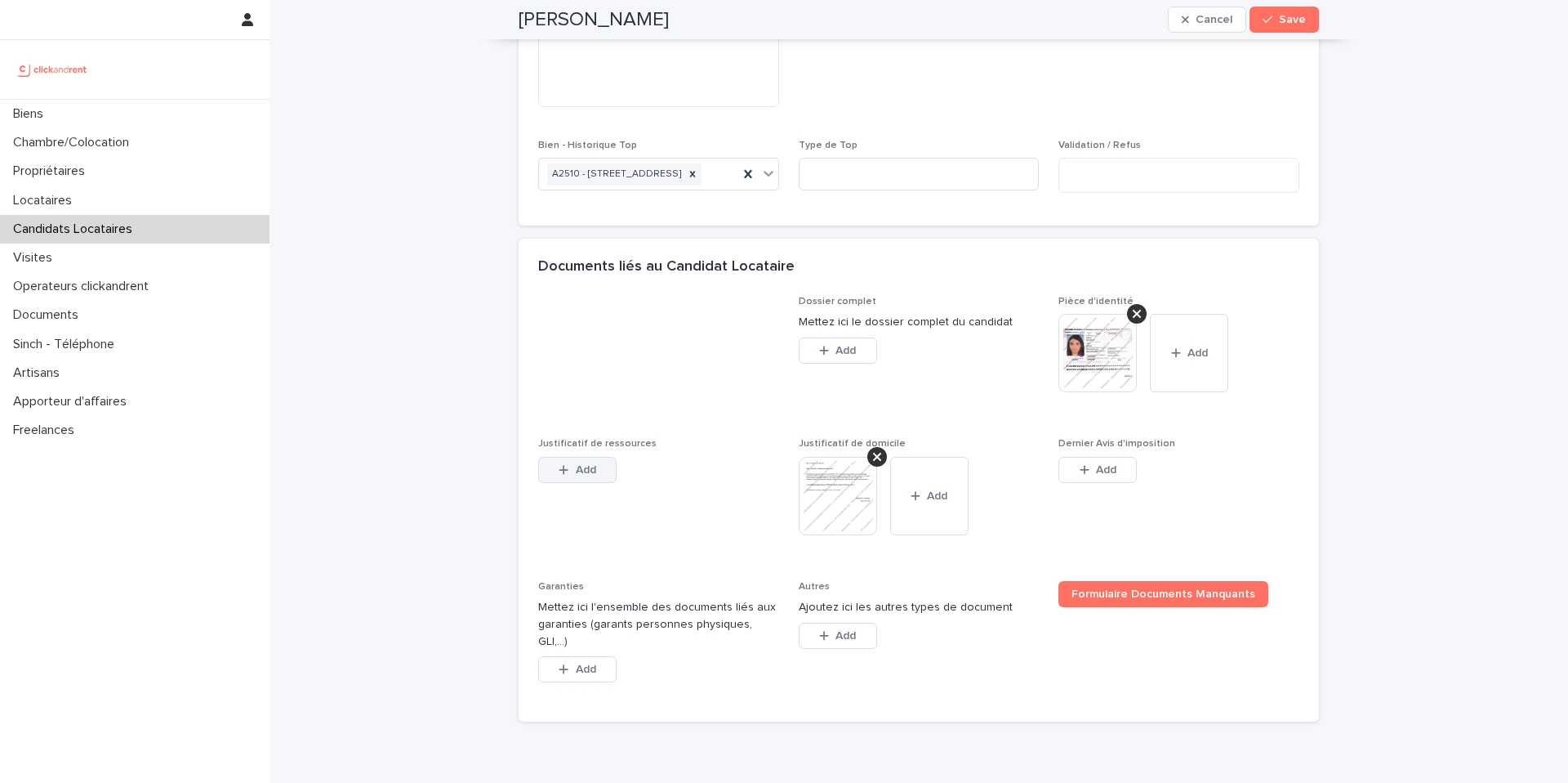
click at [589, 483] on button "Add" at bounding box center [577, 469] width 78 height 26
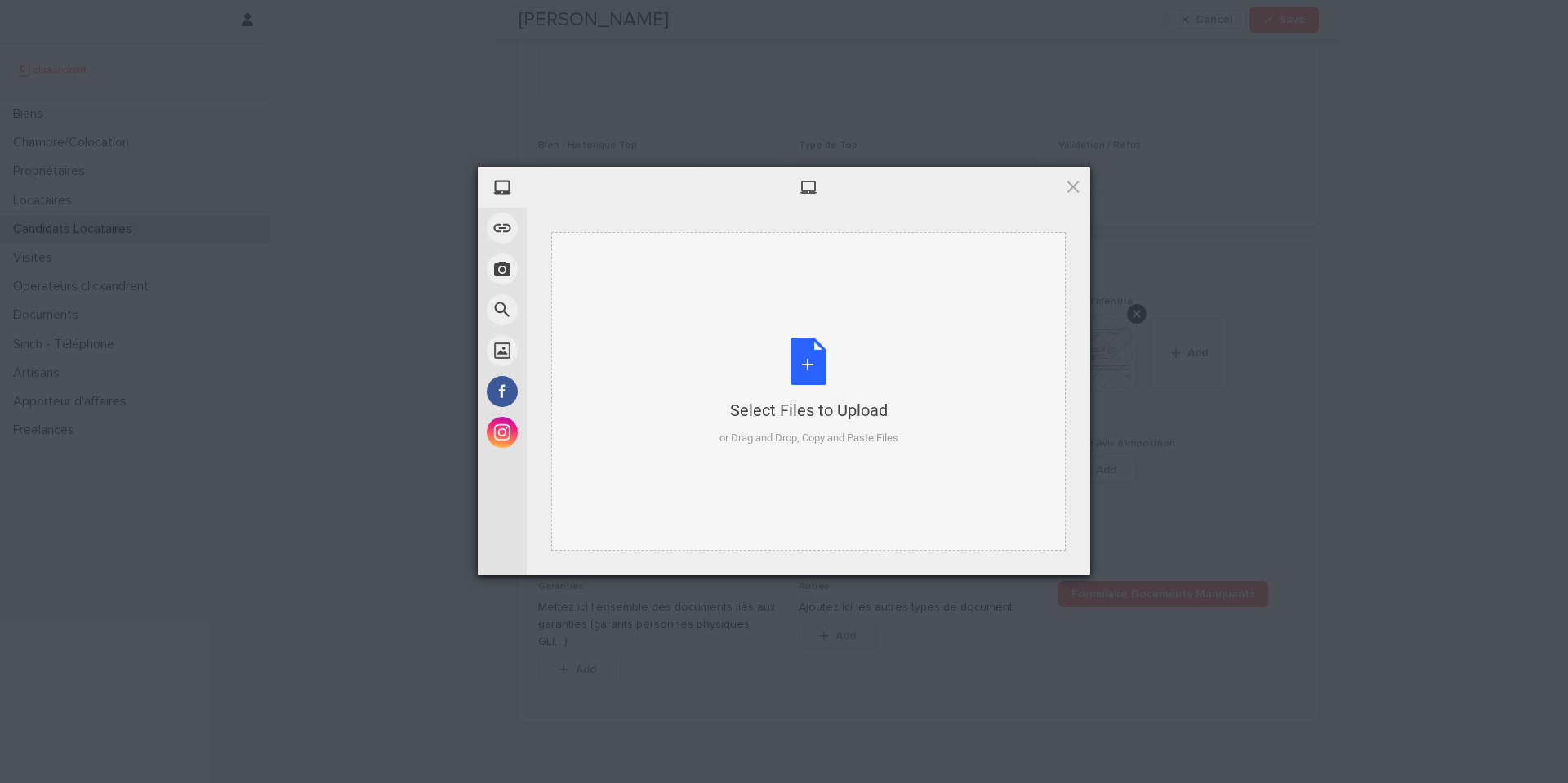
click at [816, 374] on div "Select Files to Upload or Drag and Drop, Copy and Paste Files" at bounding box center [809, 392] width 179 height 109
click at [1071, 192] on span at bounding box center [1073, 186] width 18 height 18
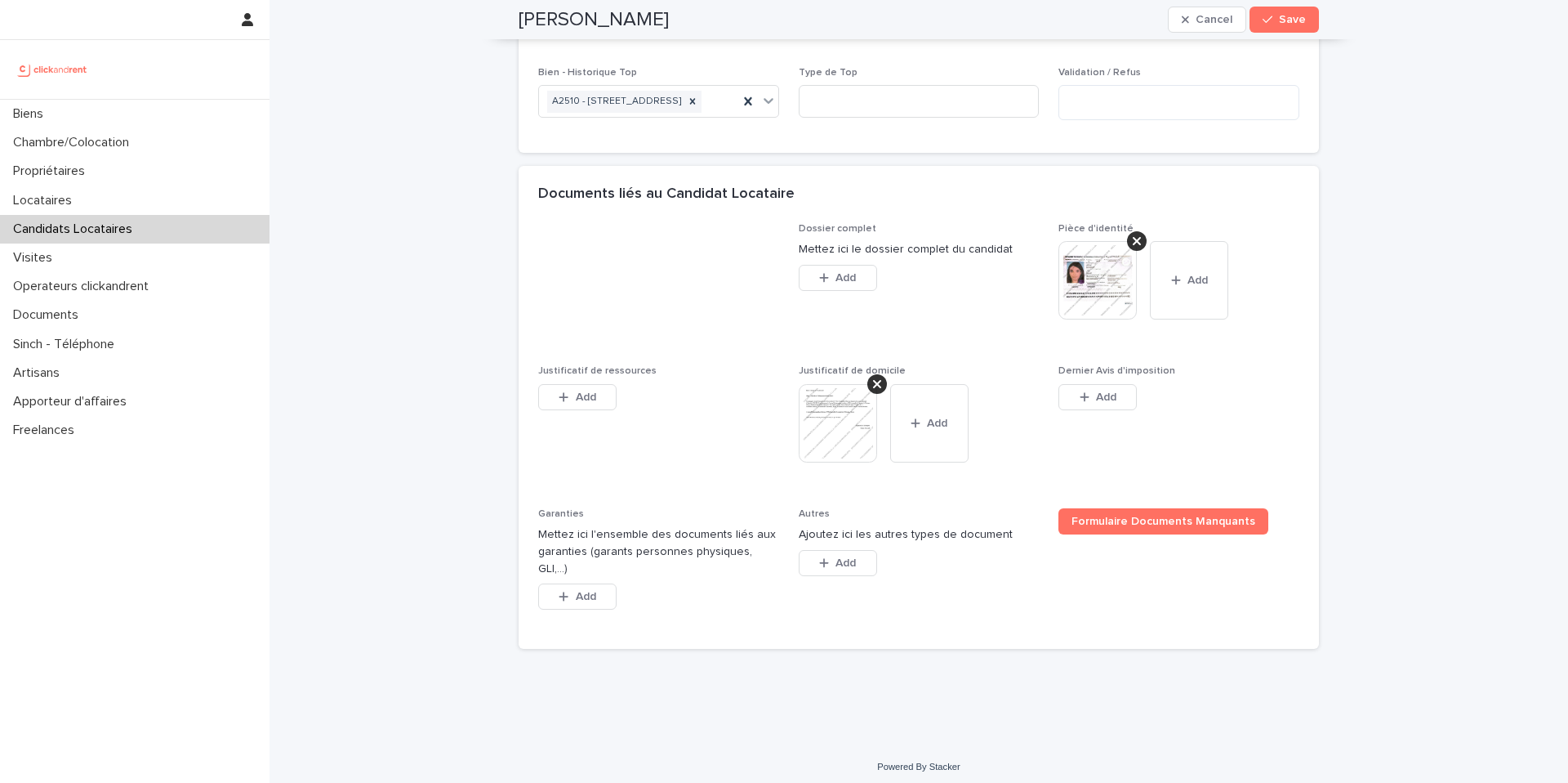
scroll to position [1386, 0]
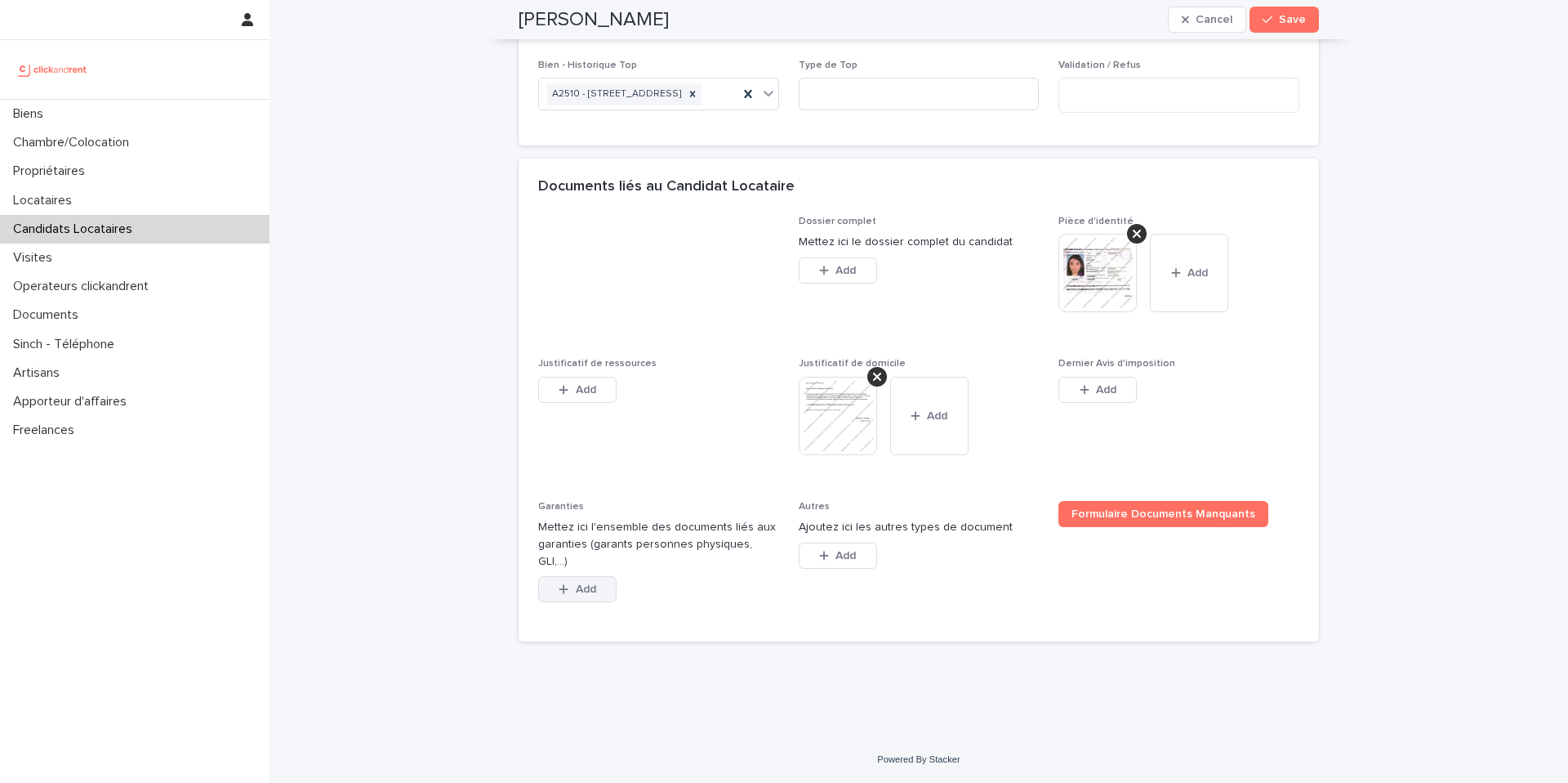
click at [588, 594] on button "Add" at bounding box center [577, 589] width 78 height 26
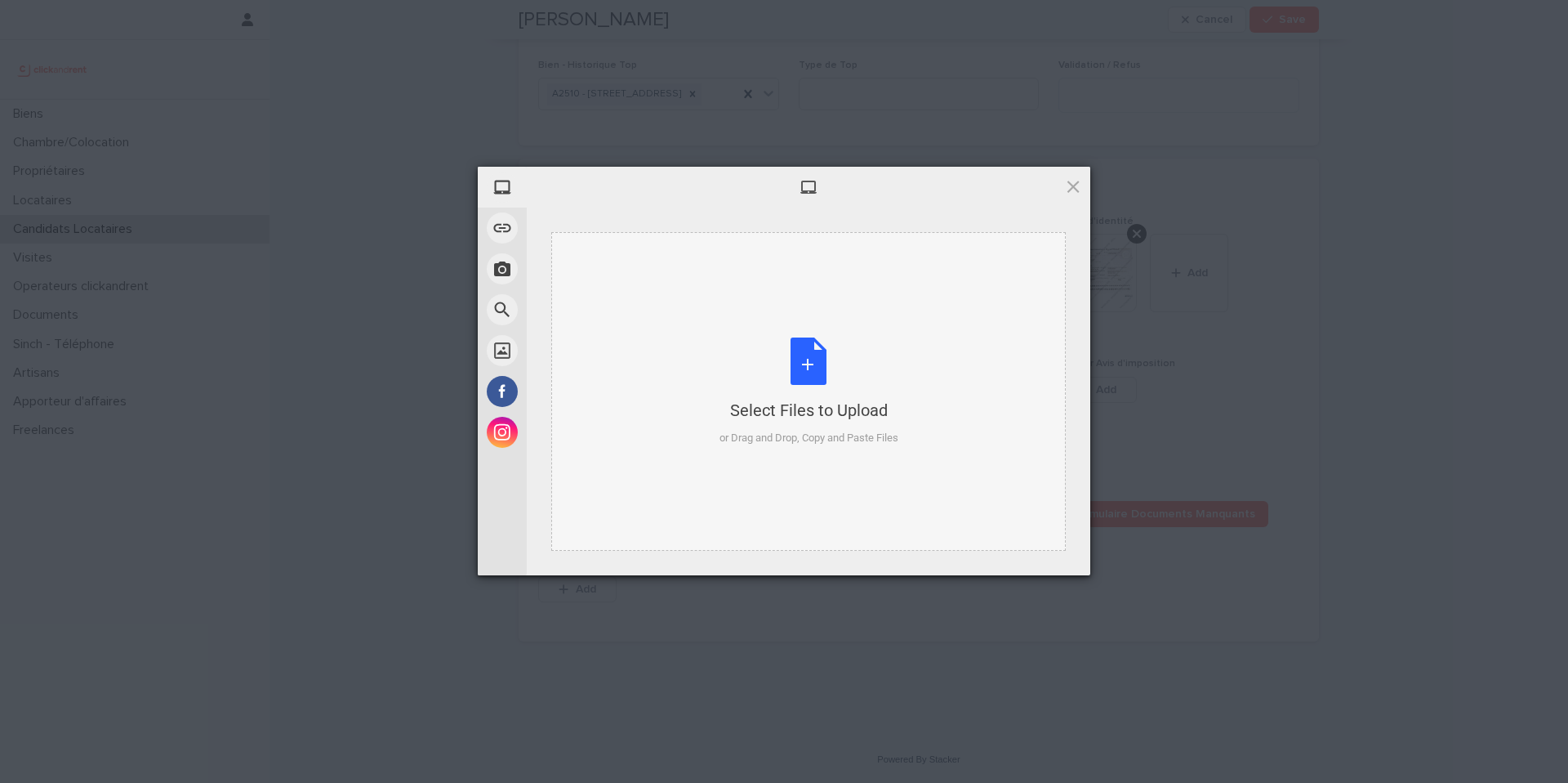
click at [808, 389] on div "Select Files to Upload or Drag and Drop, Copy and Paste Files" at bounding box center [809, 392] width 179 height 109
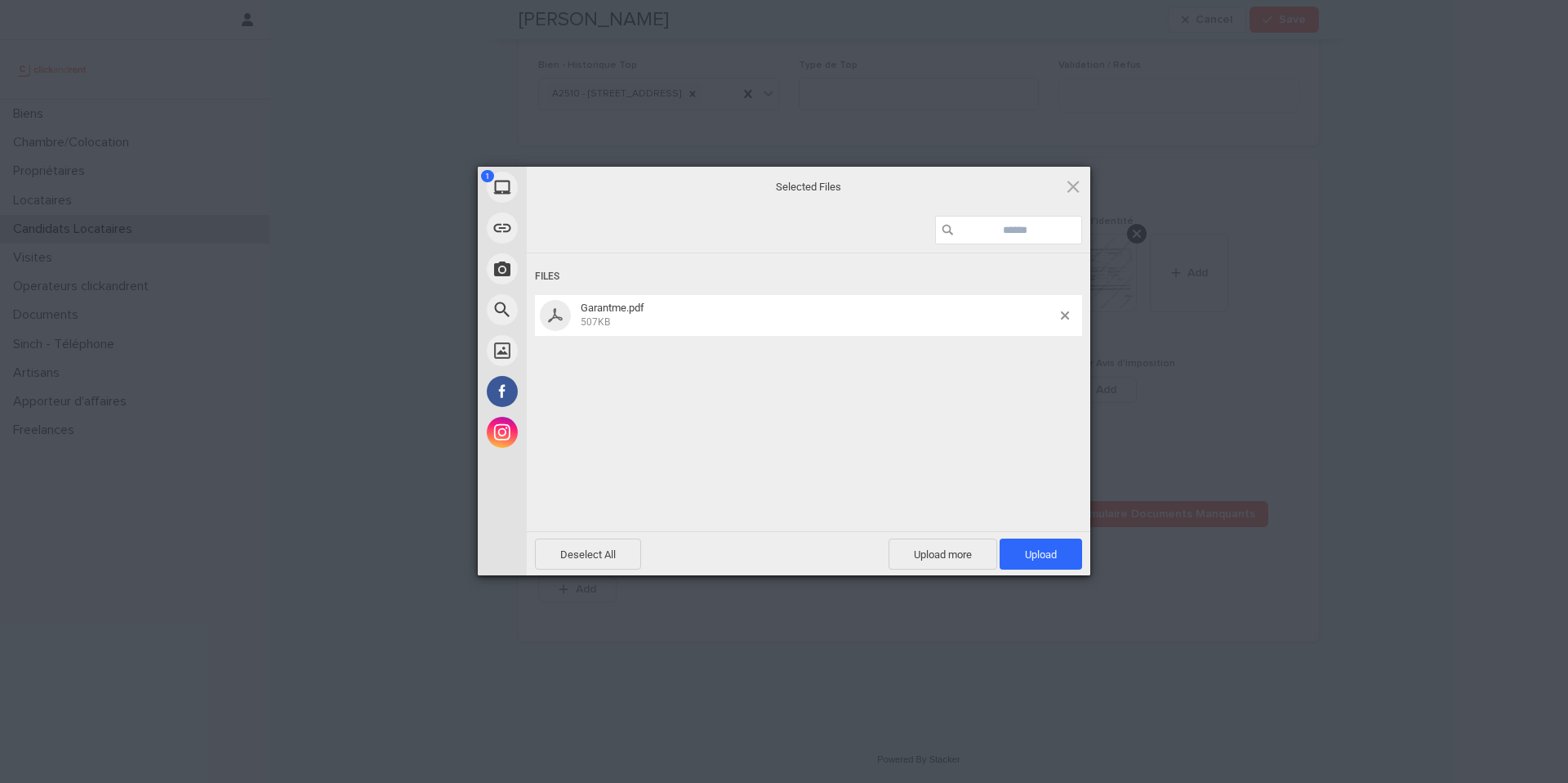
click at [1075, 547] on span "Upload 1" at bounding box center [1041, 554] width 82 height 31
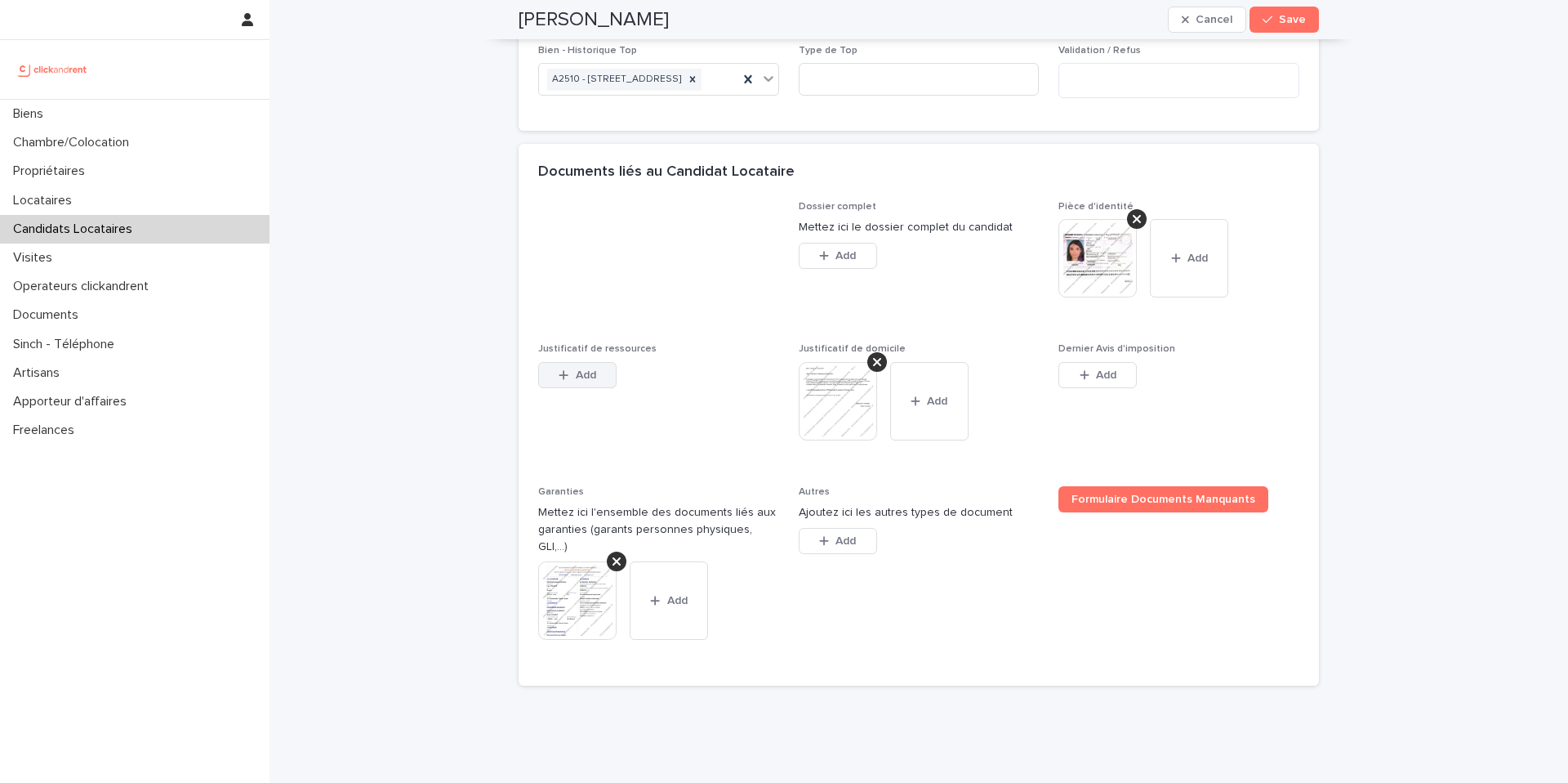
click at [582, 381] on span "Add" at bounding box center [586, 376] width 20 height 12
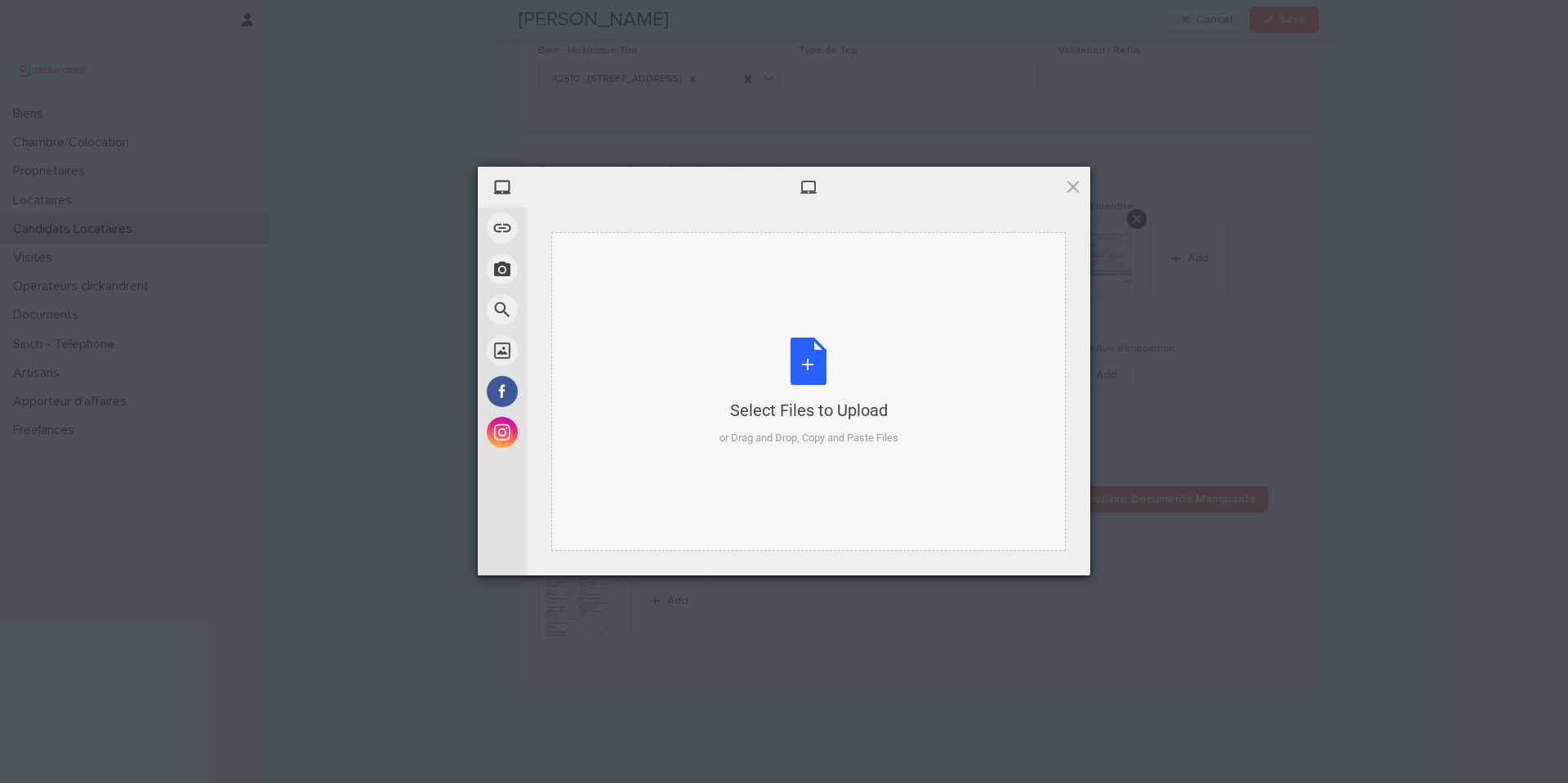
click at [821, 353] on div "Select Files to Upload or Drag and Drop, Copy and Paste Files" at bounding box center [809, 392] width 179 height 109
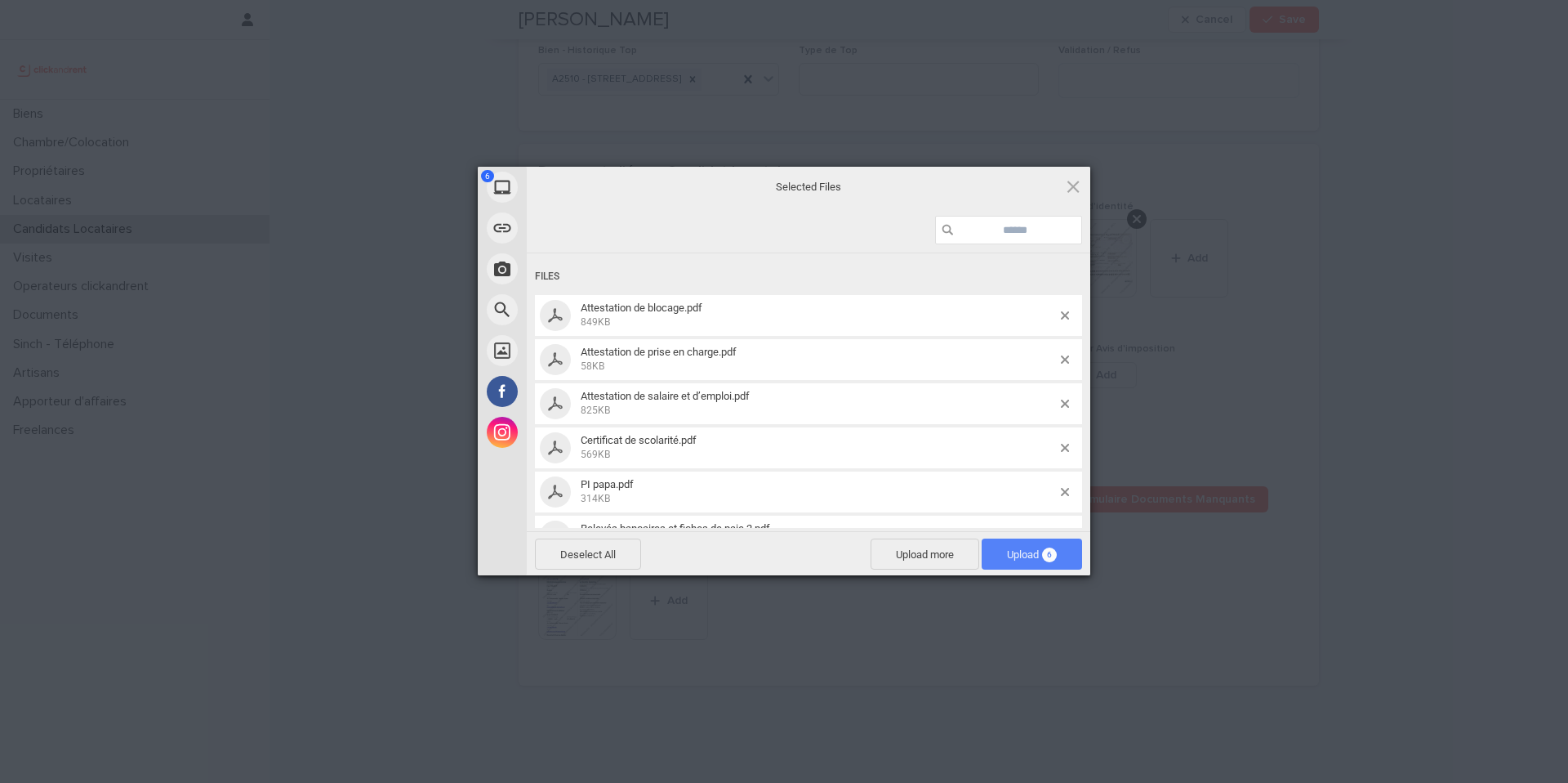
click at [1027, 556] on span "Upload 6" at bounding box center [1032, 554] width 50 height 13
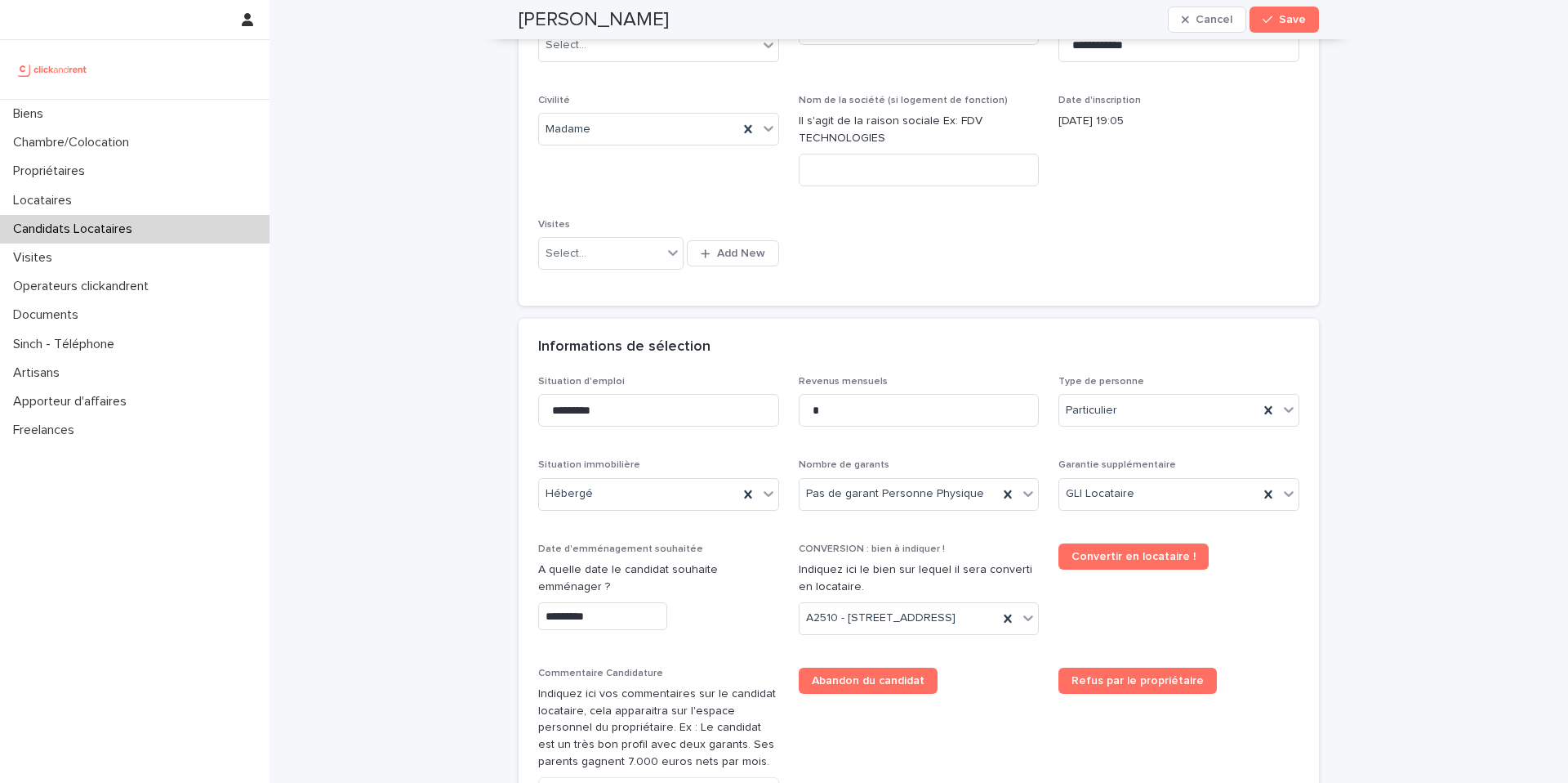
scroll to position [0, 0]
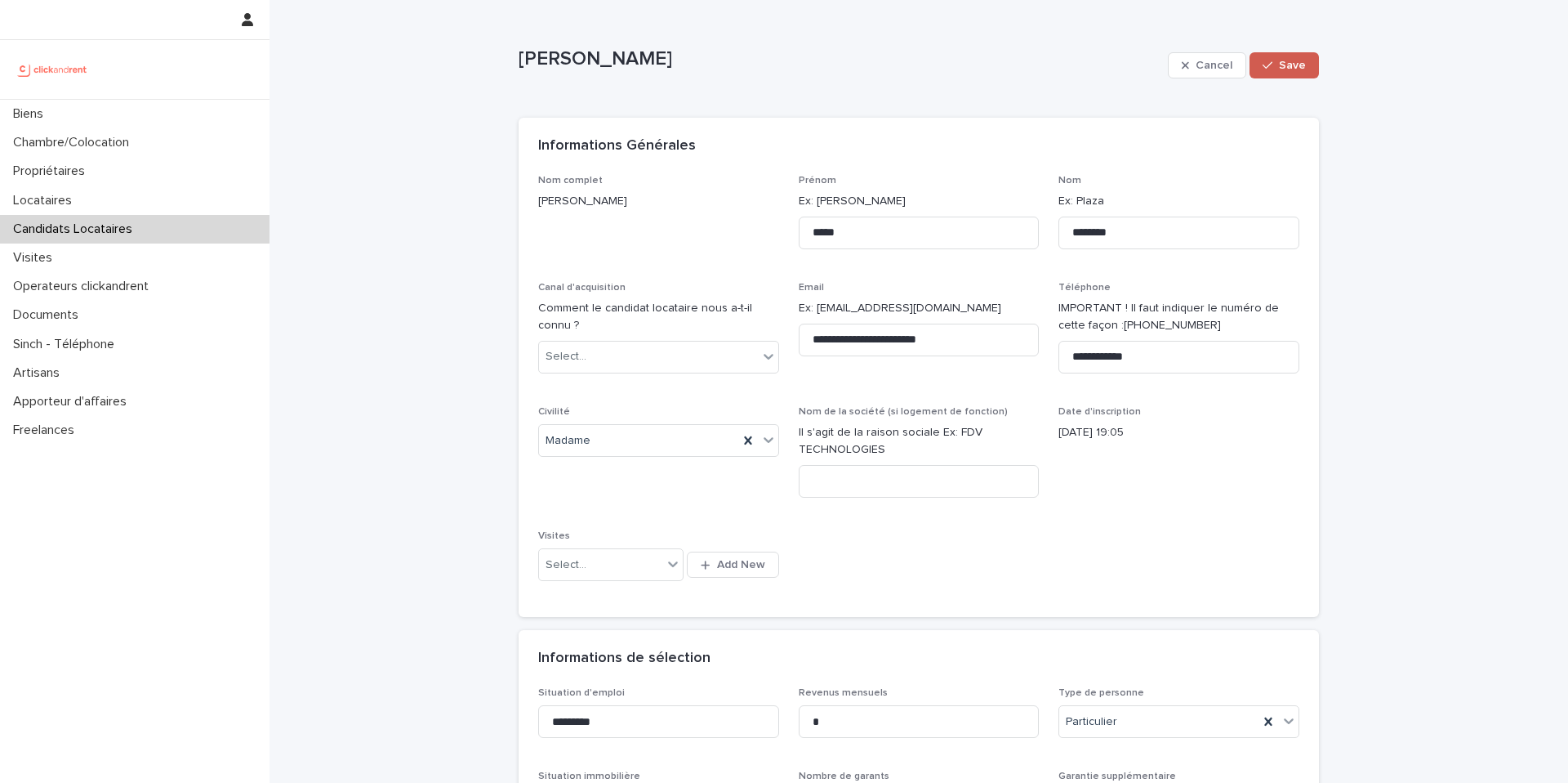
click at [1284, 66] on span "Save" at bounding box center [1293, 66] width 27 height 12
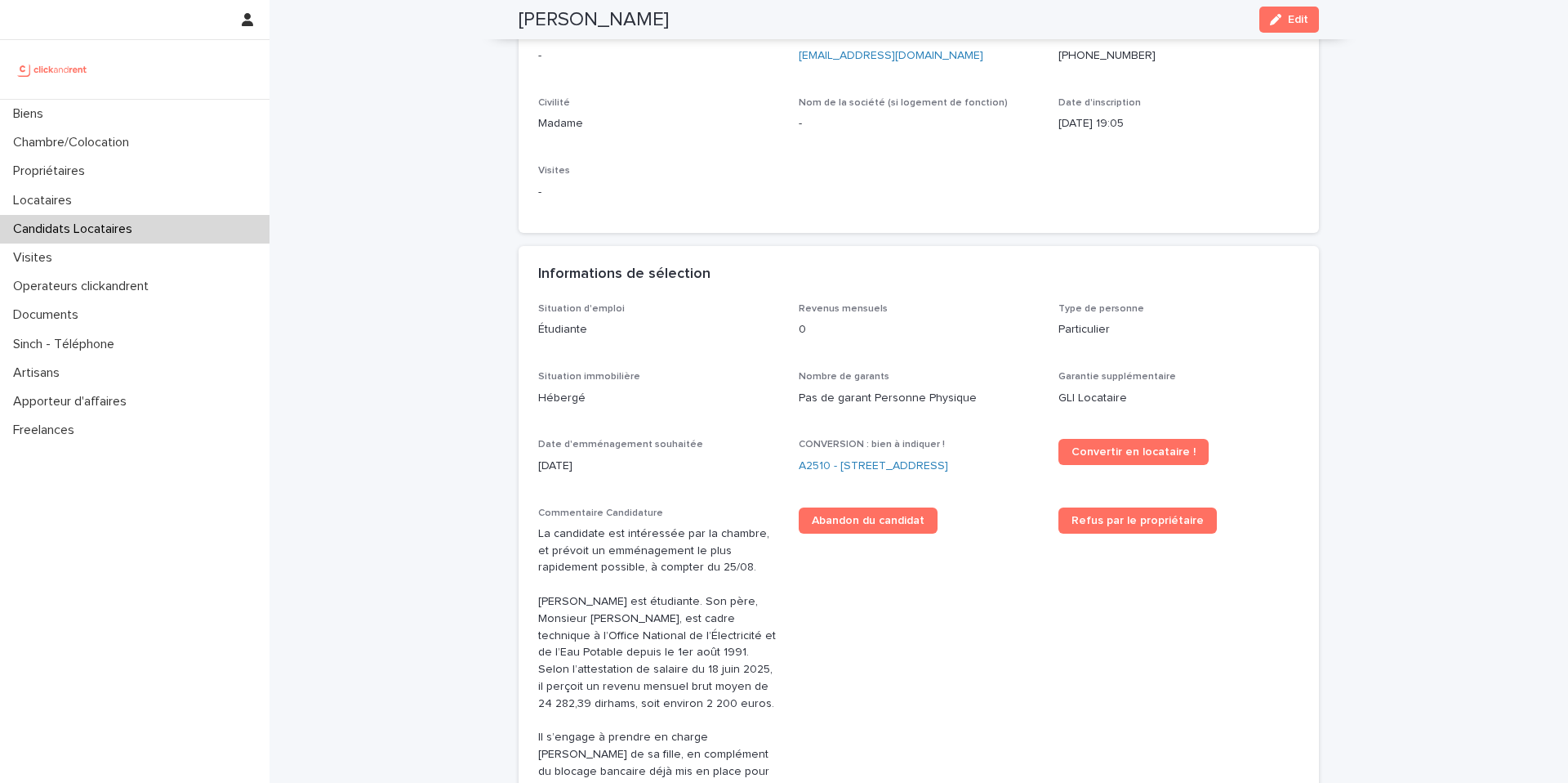
scroll to position [154, 0]
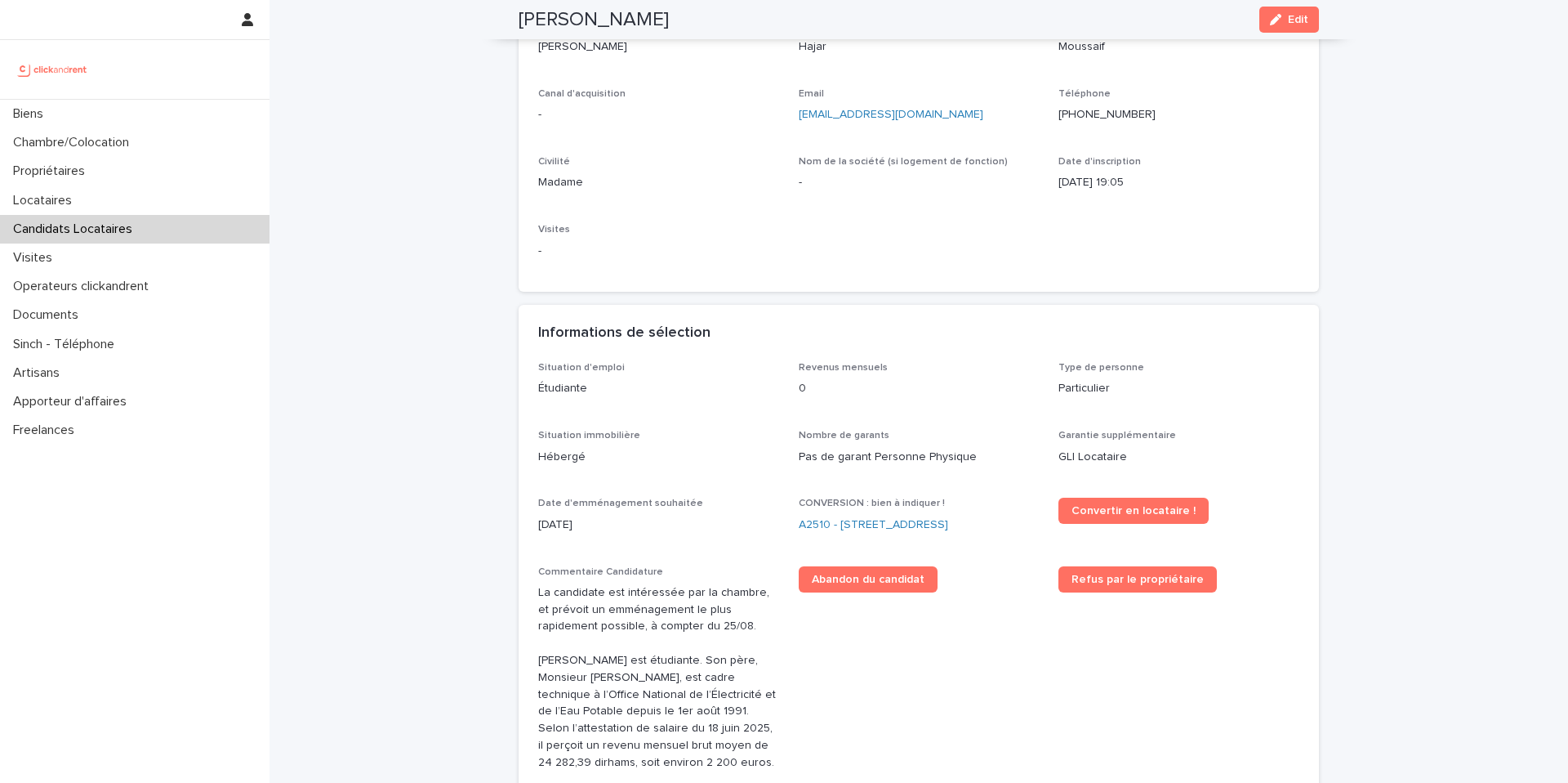
click at [616, 26] on h2 "Hajar Moussaif" at bounding box center [593, 20] width 151 height 24
copy h2 "Moussaif"
click at [880, 521] on link "A2510 - 51 rue Jacquard, Lille 59260" at bounding box center [874, 525] width 150 height 17
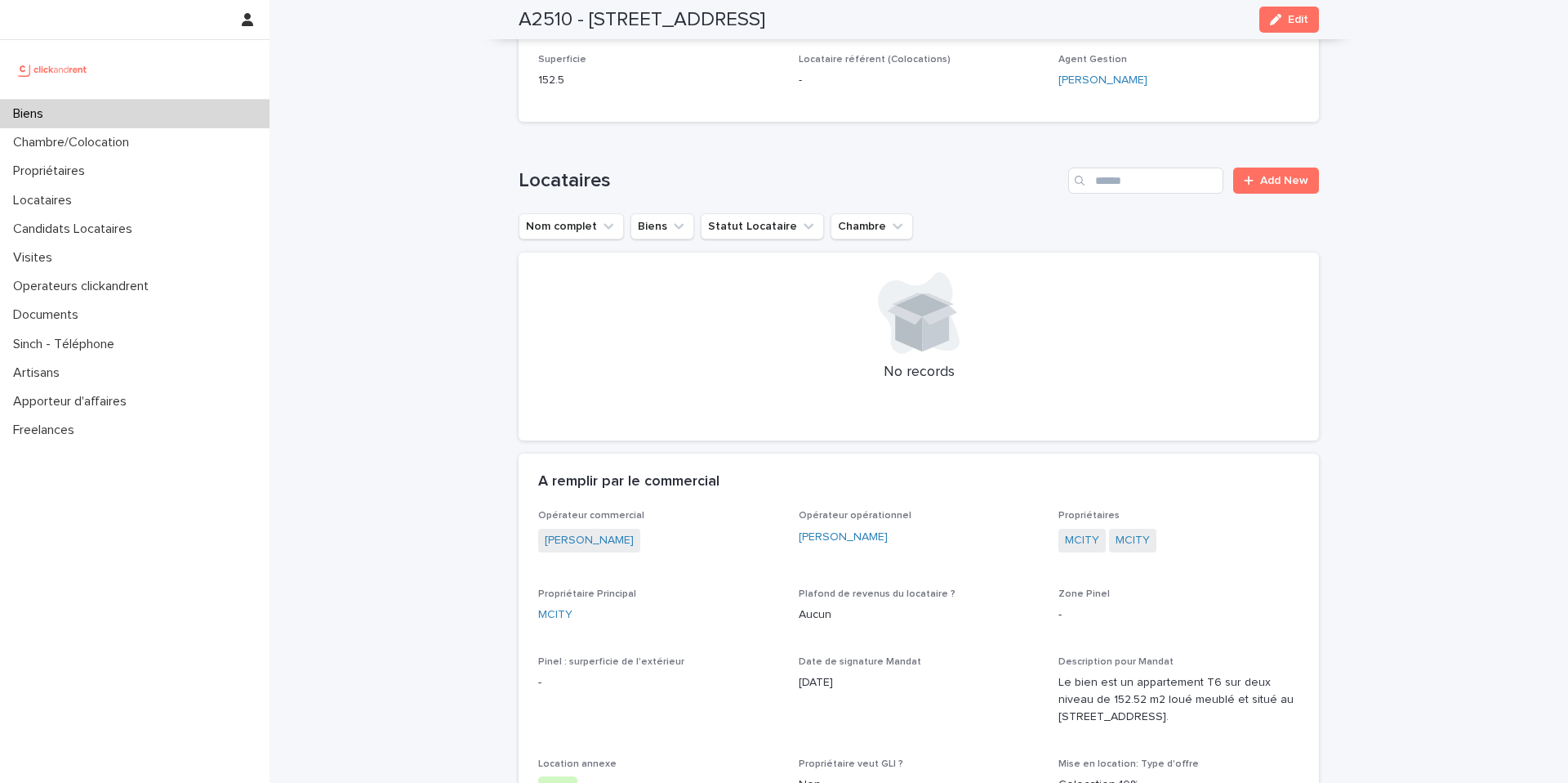
scroll to position [674, 0]
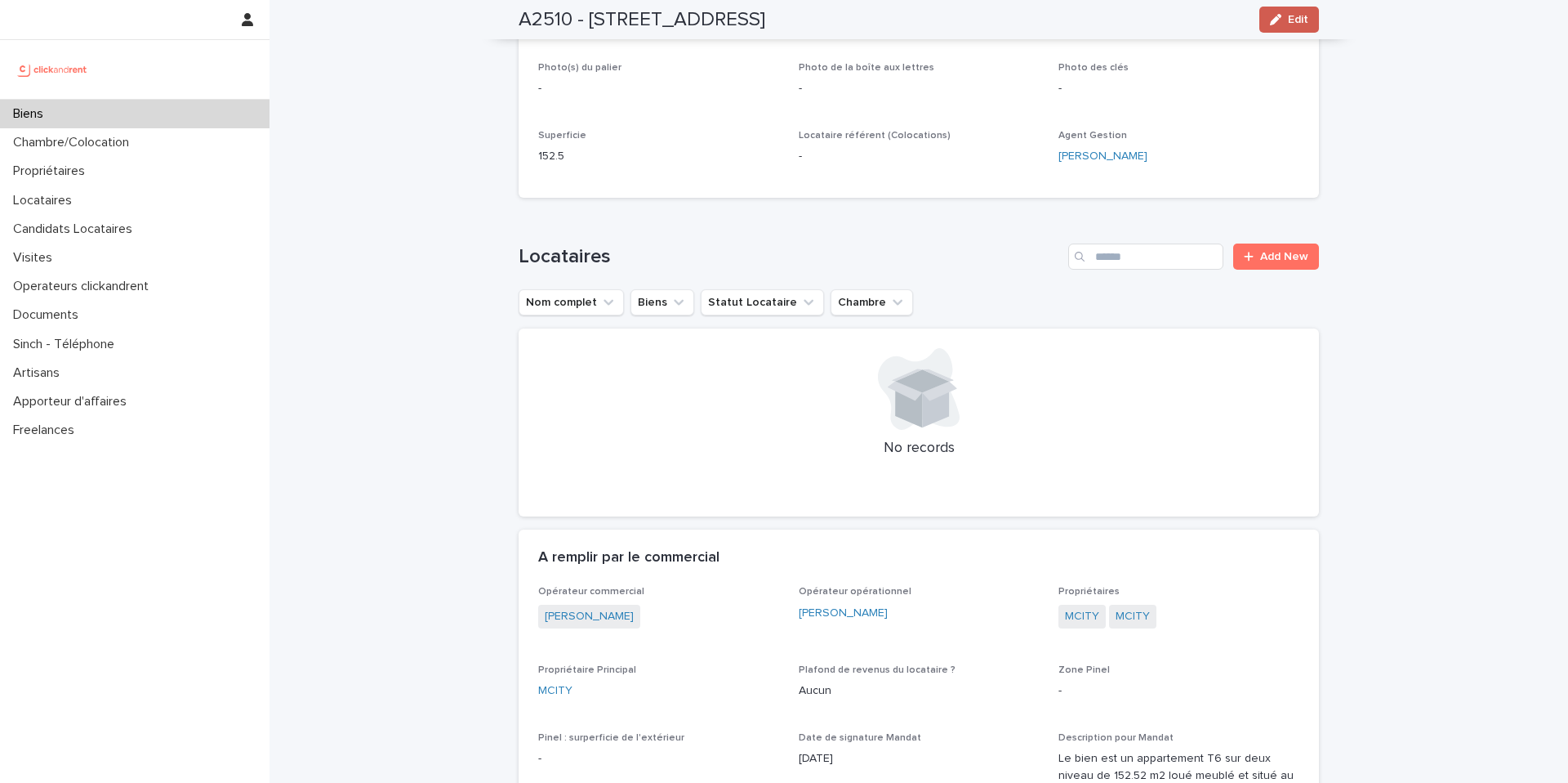
click at [1284, 19] on div "button" at bounding box center [1278, 19] width 18 height 12
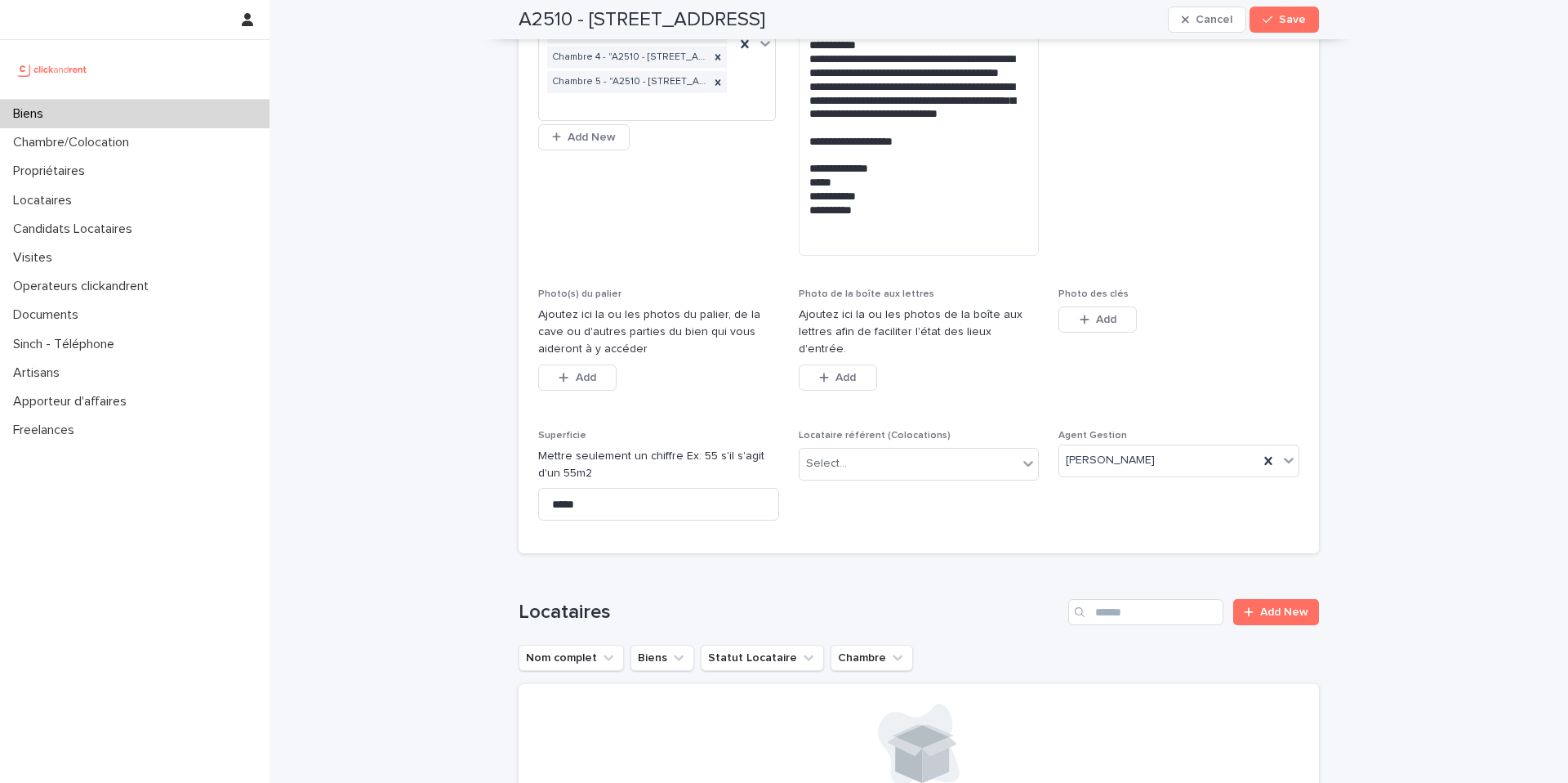
scroll to position [7407, 0]
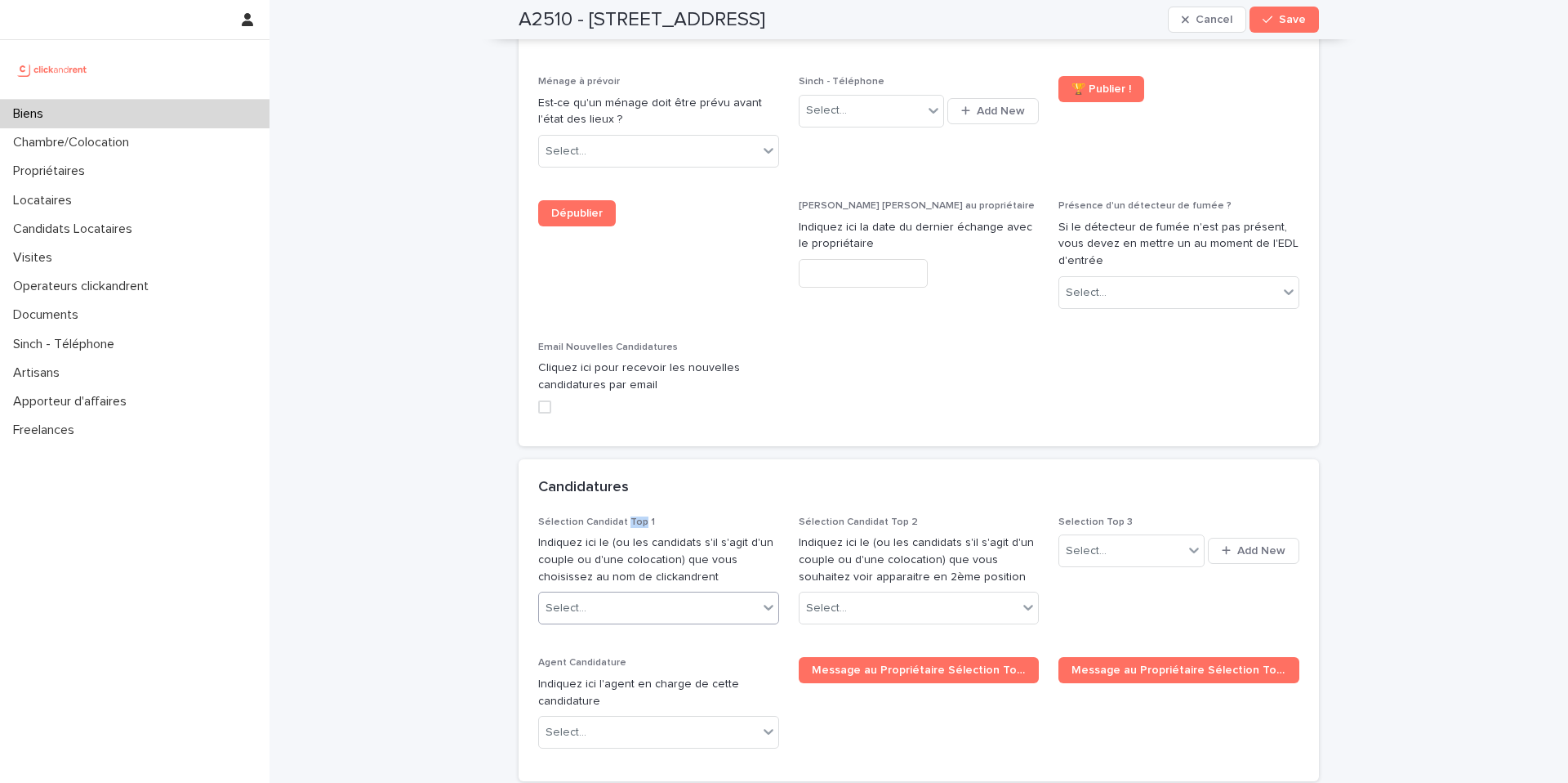
click at [633, 594] on div "Select..." at bounding box center [649, 608] width 219 height 27
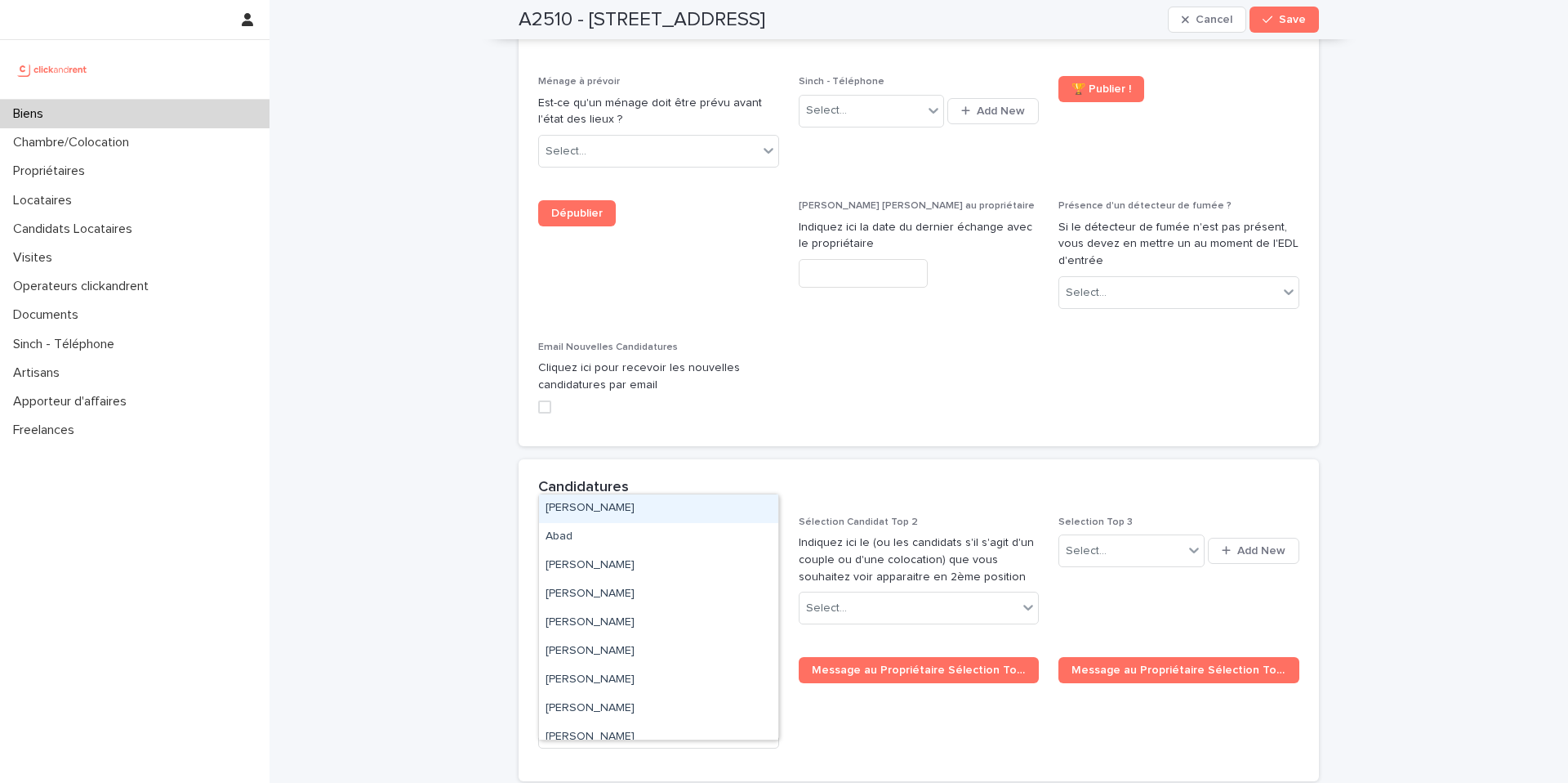
paste input "********"
type input "********"
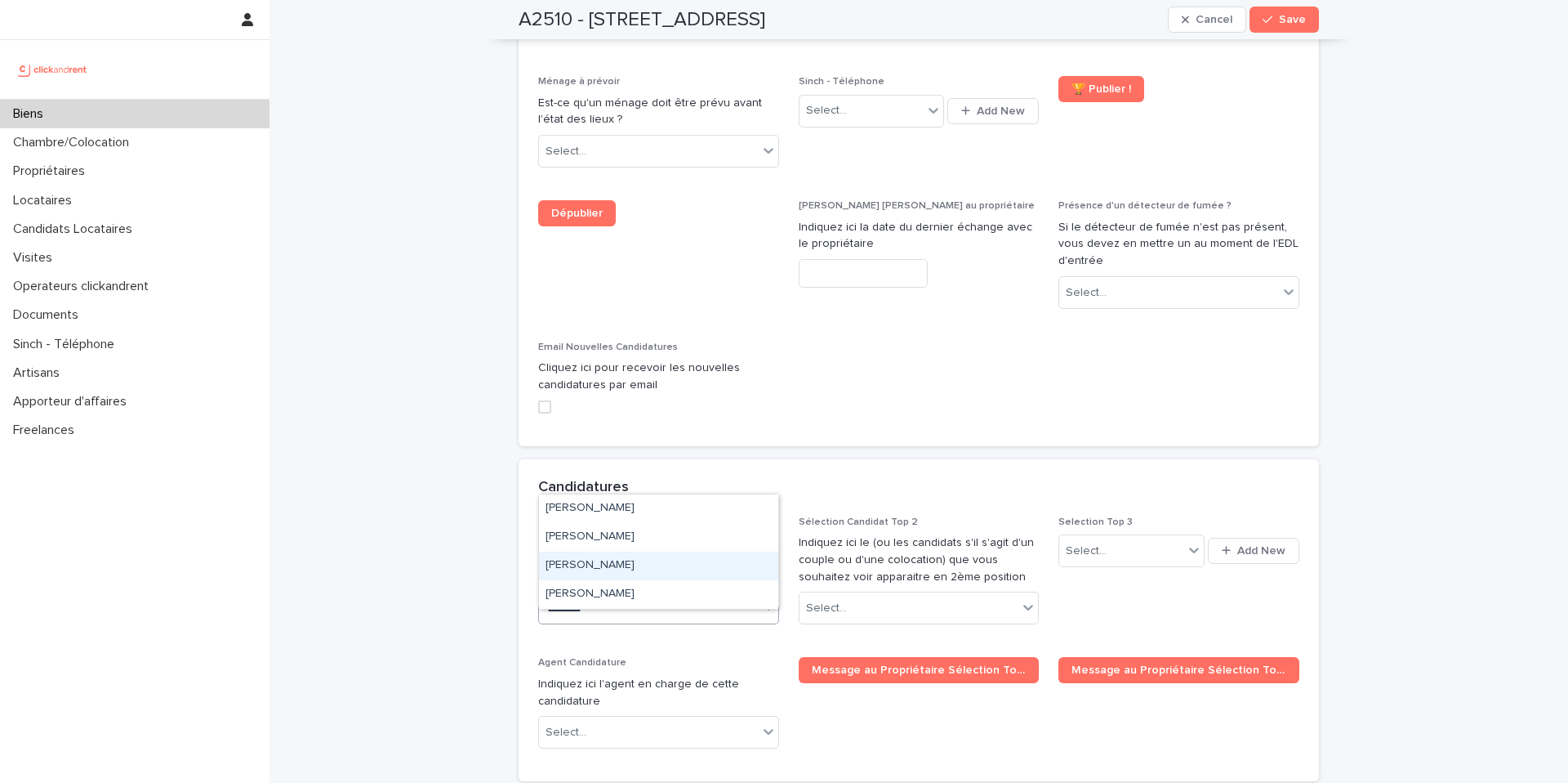
click at [611, 570] on div "Hajar Moussaif" at bounding box center [659, 566] width 239 height 29
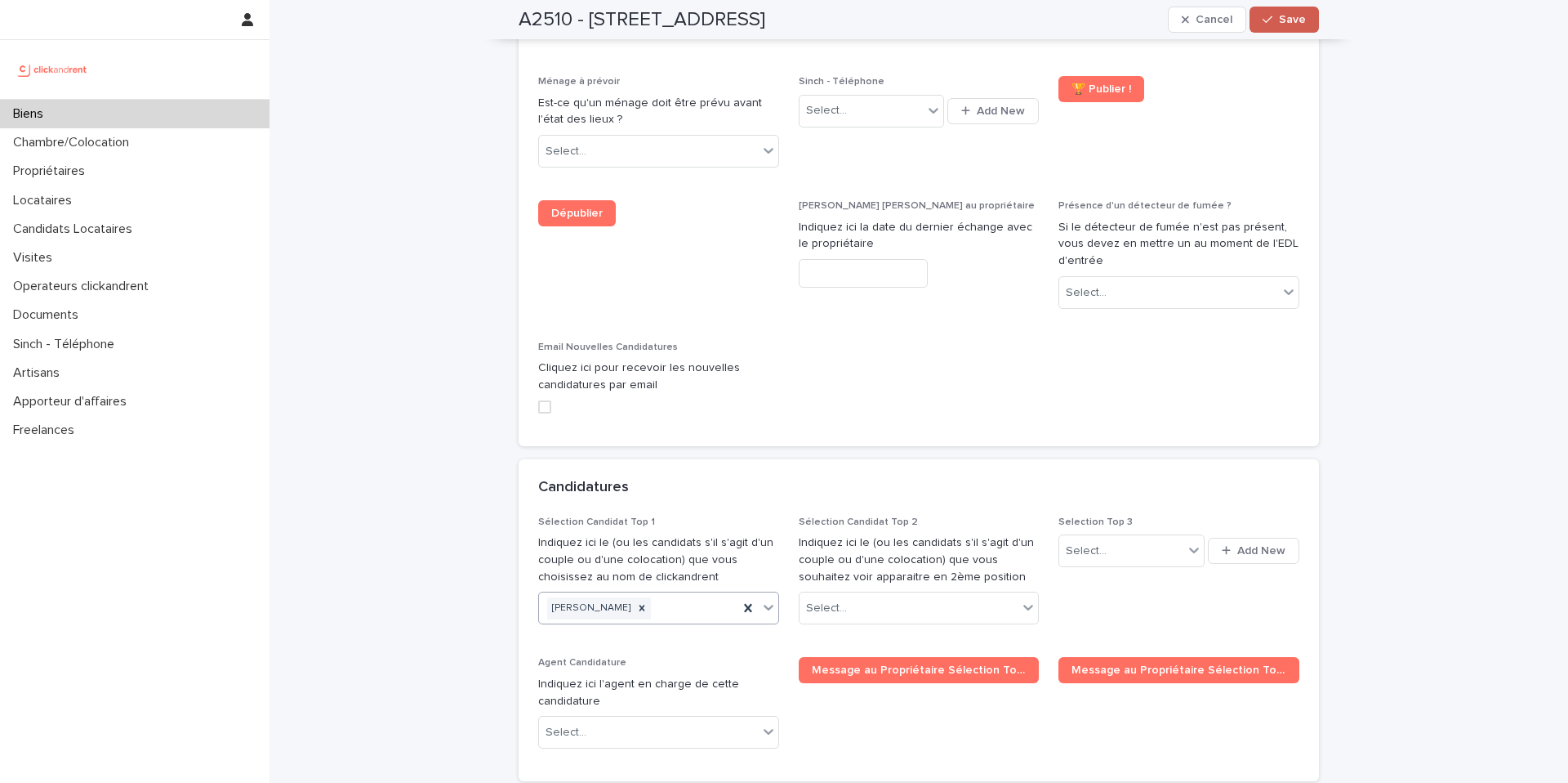
click at [1295, 22] on span "Save" at bounding box center [1293, 19] width 27 height 12
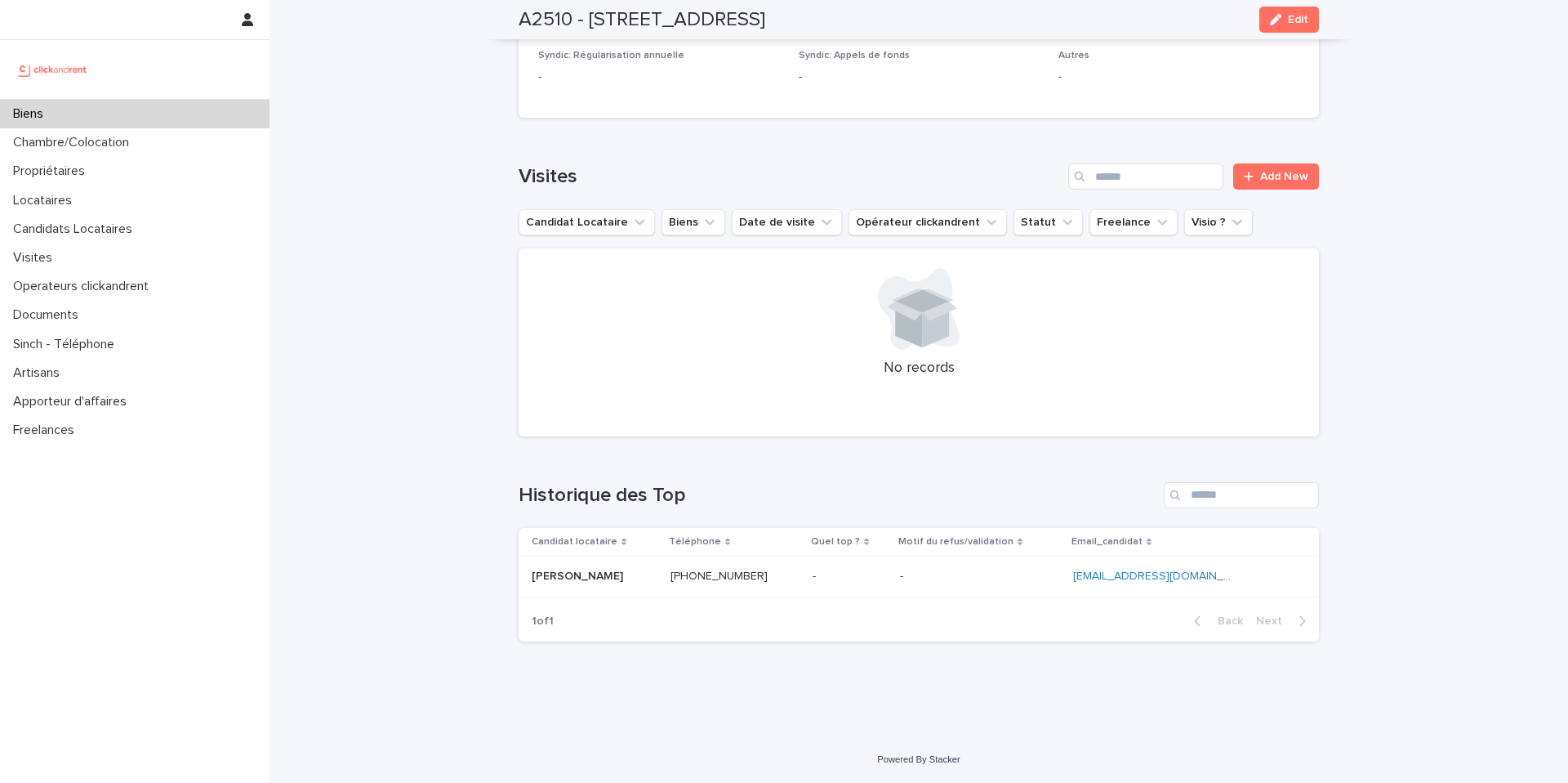
scroll to position [4522, 0]
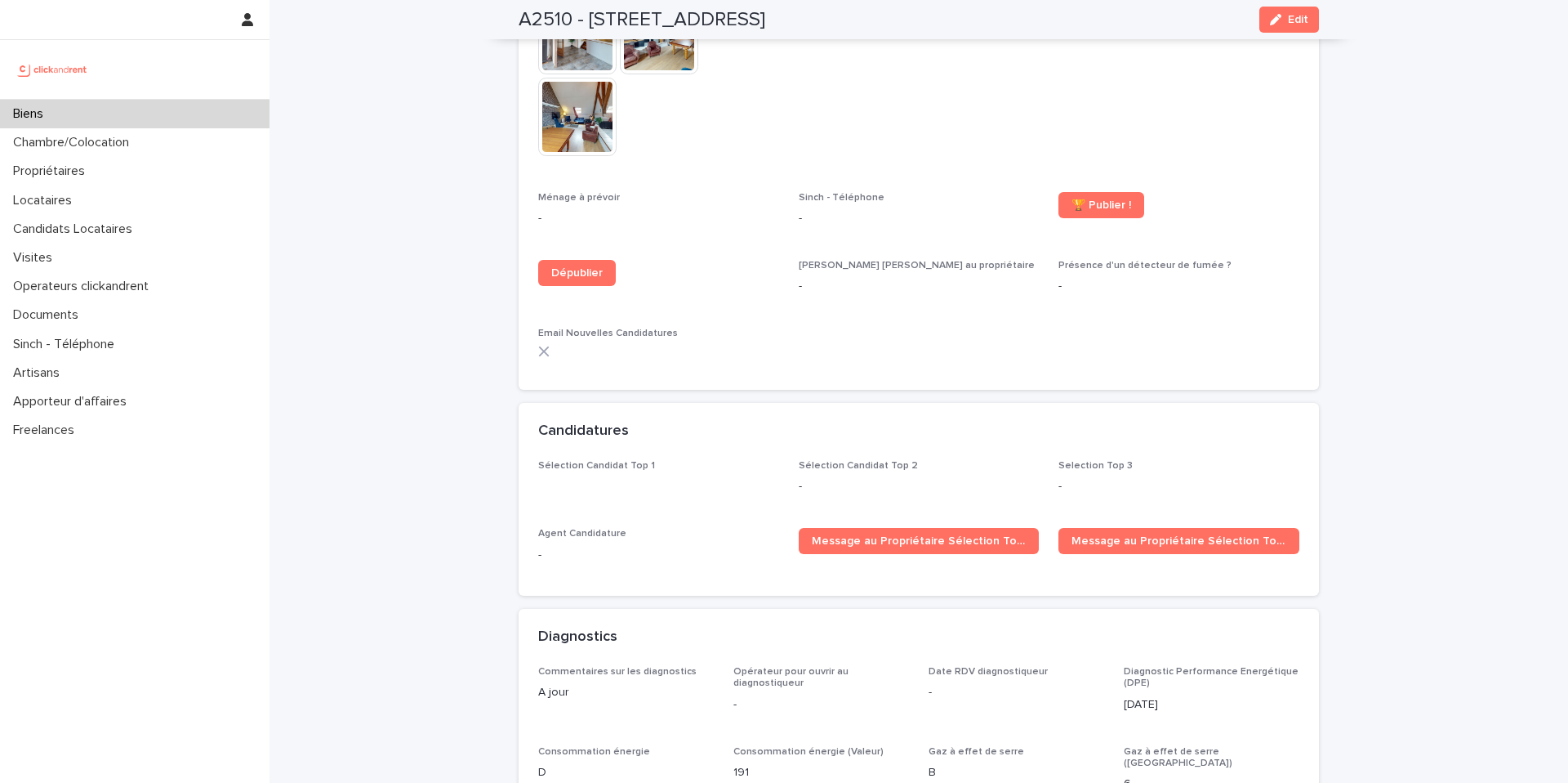
click at [595, 460] on span "Sélection Candidat Top 1" at bounding box center [659, 483] width 241 height 48
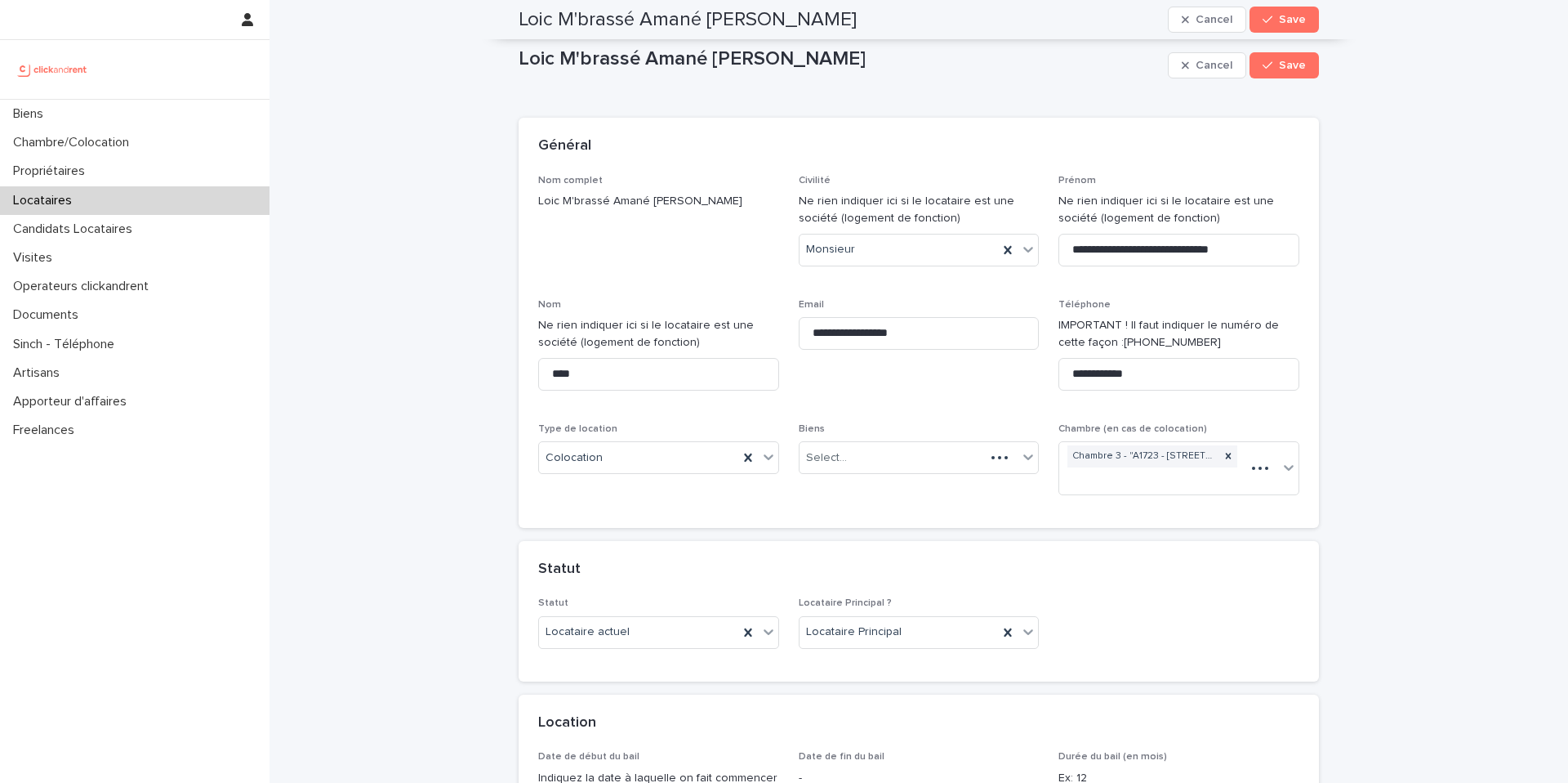
scroll to position [1531, 0]
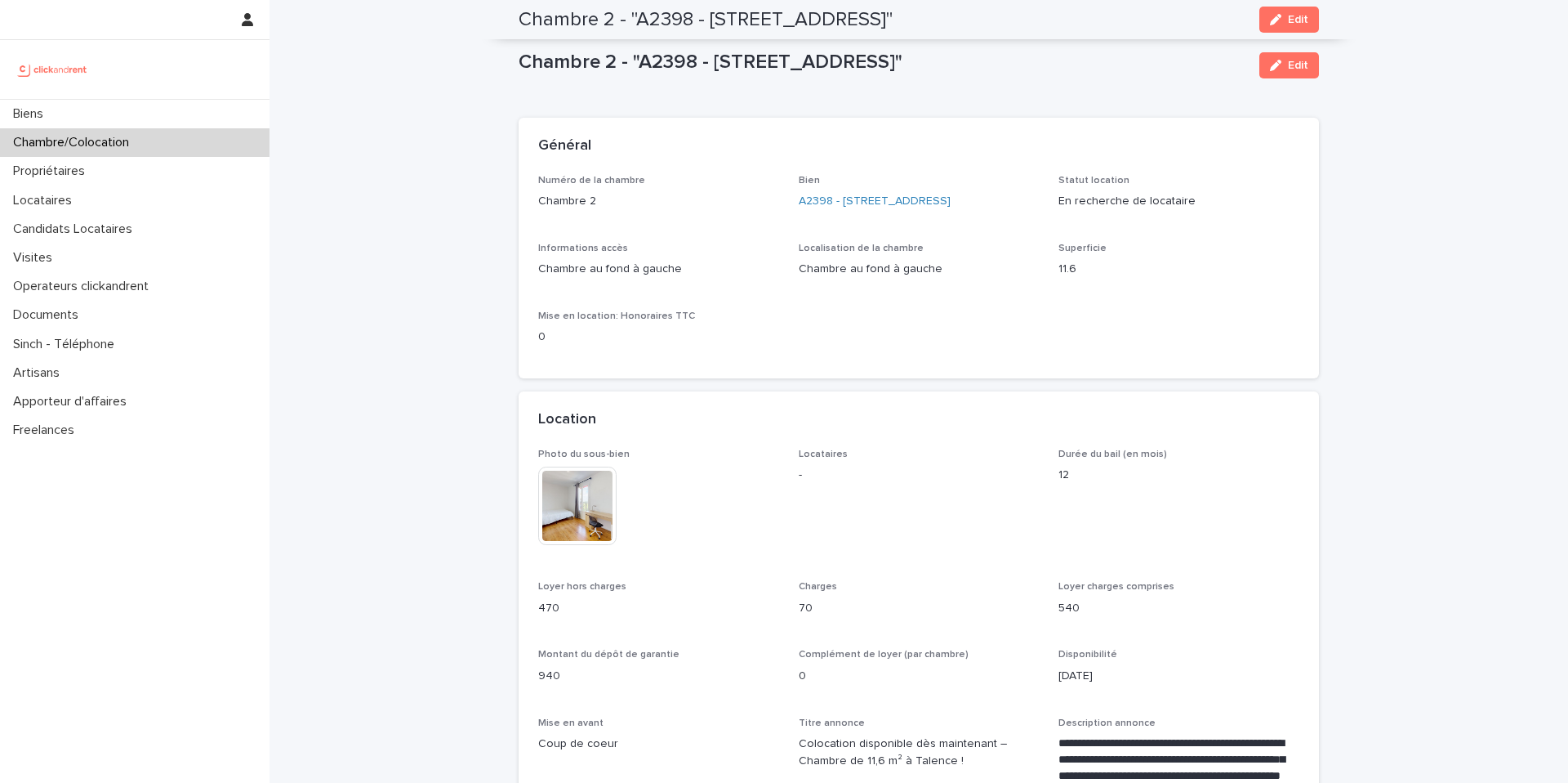
scroll to position [1601, 0]
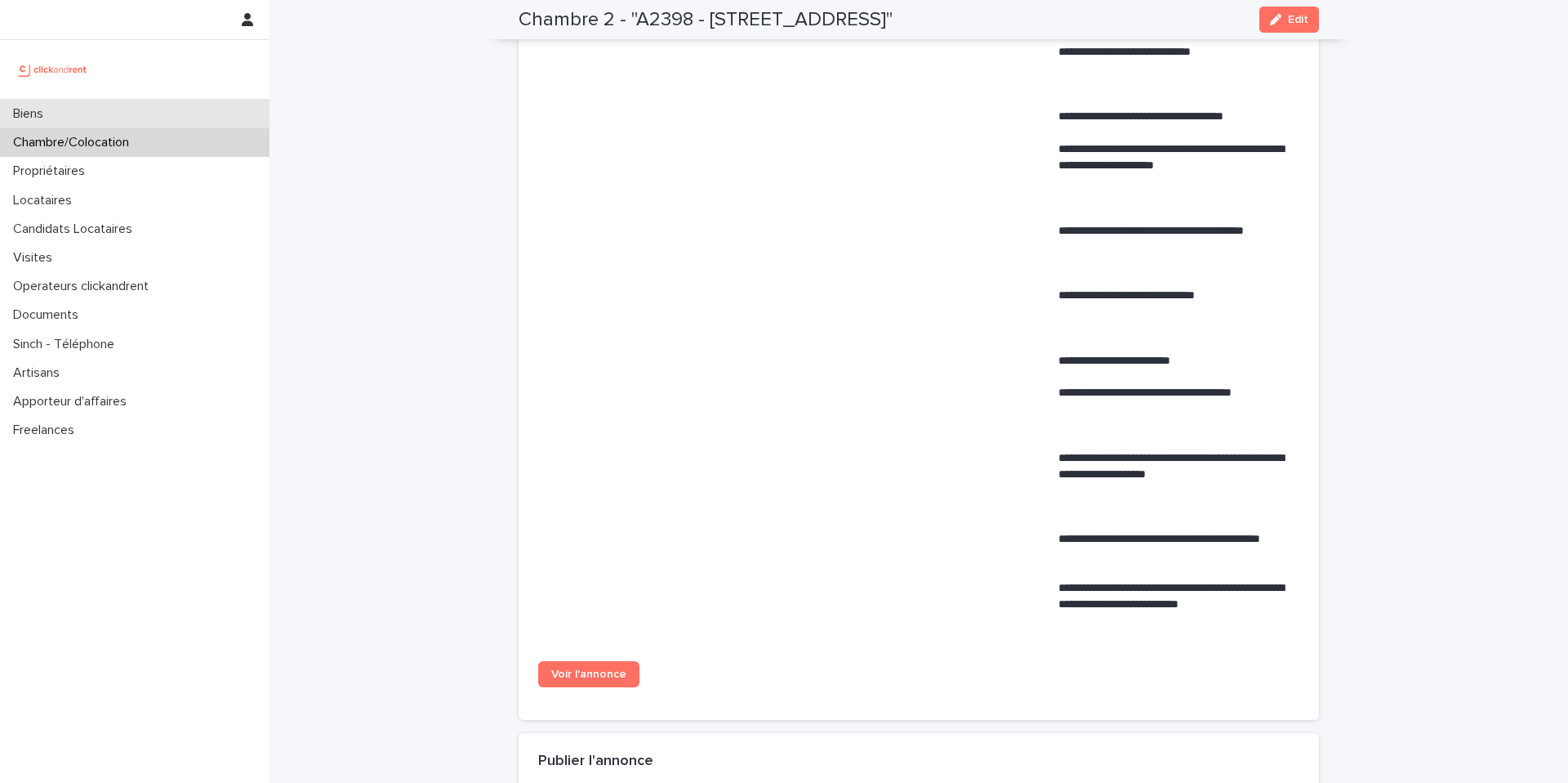
click at [162, 115] on div "Biens" at bounding box center [135, 114] width 269 height 29
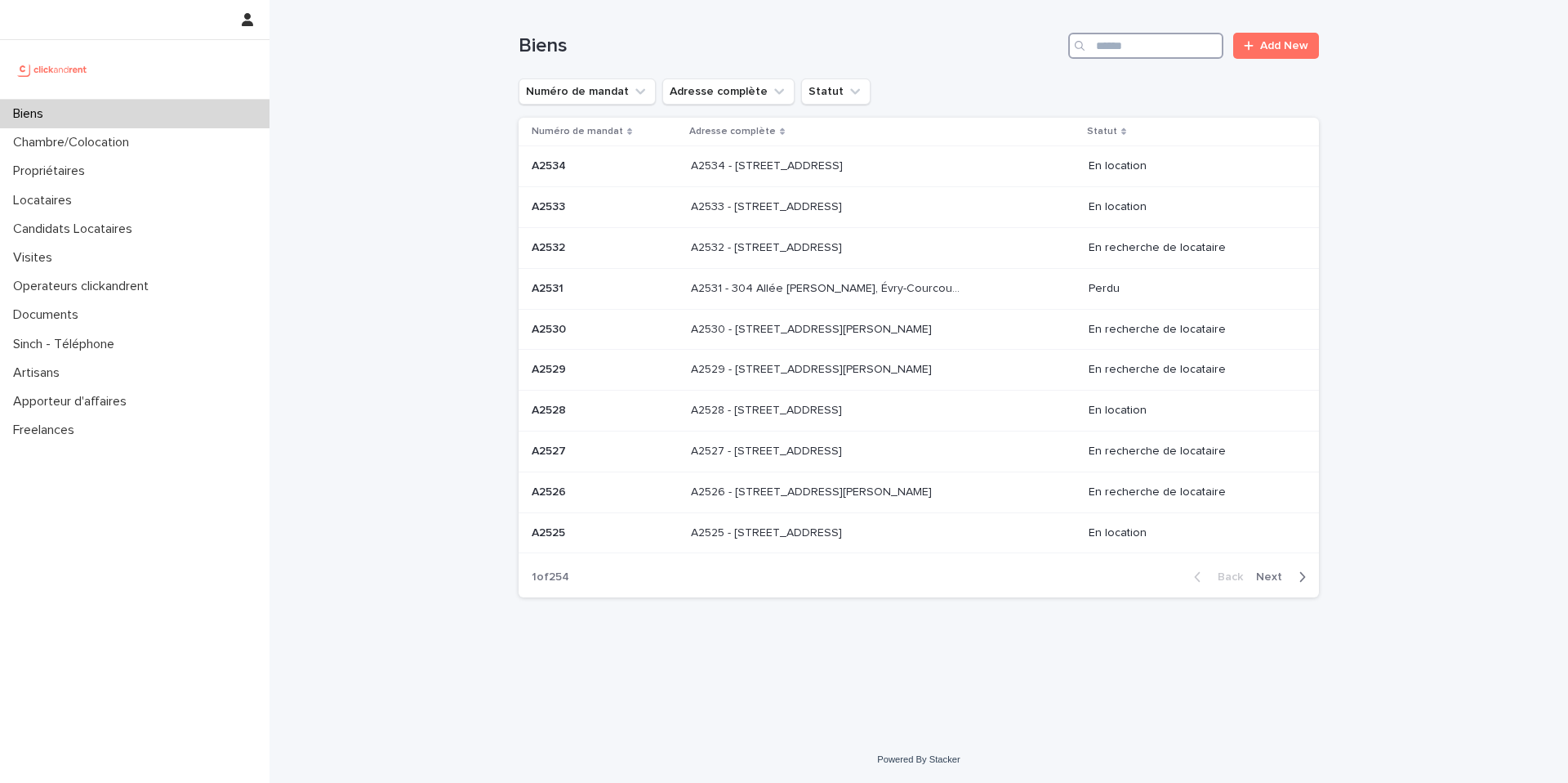
click at [1144, 37] on input "Search" at bounding box center [1145, 45] width 155 height 26
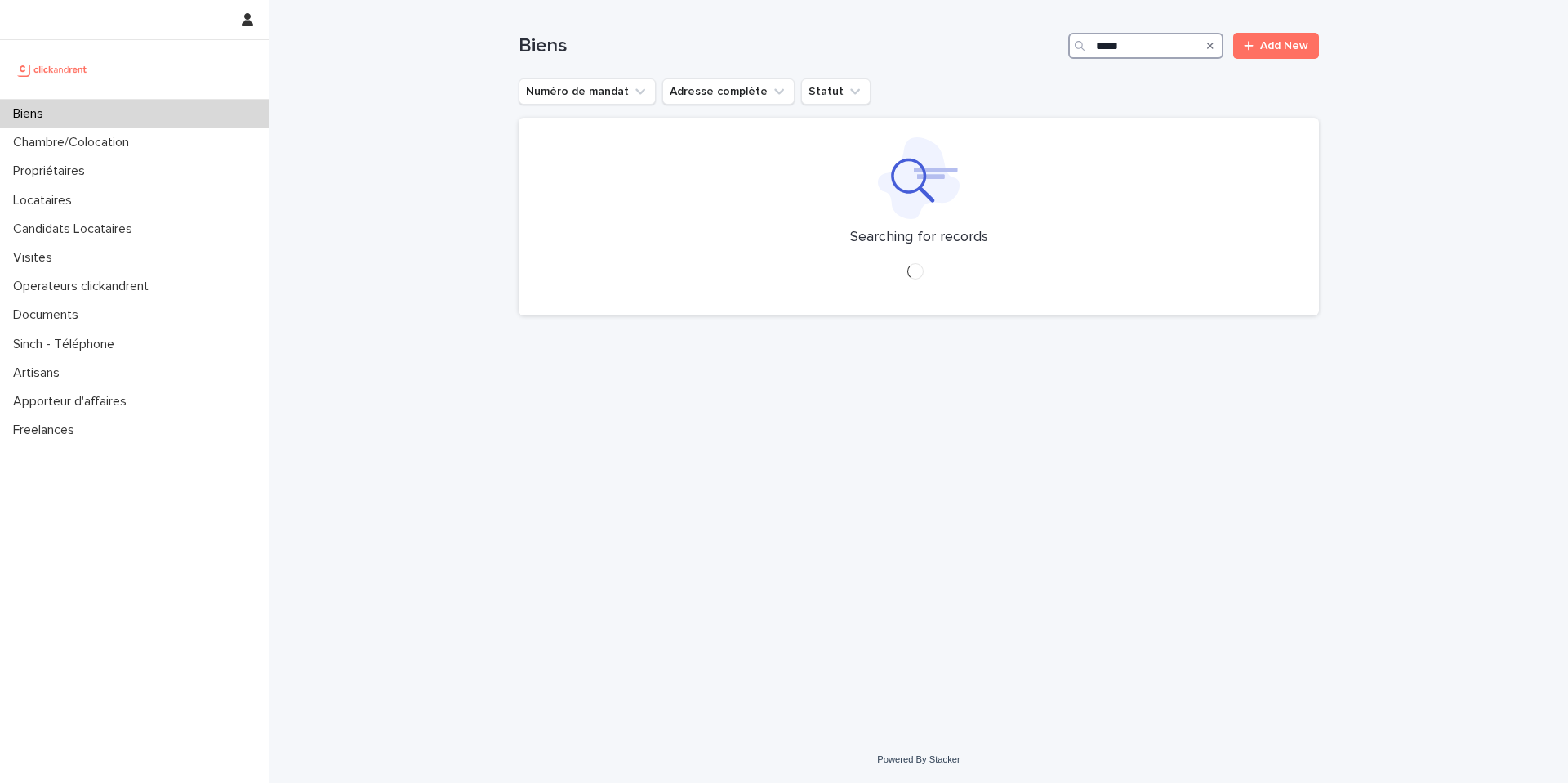
type input "*****"
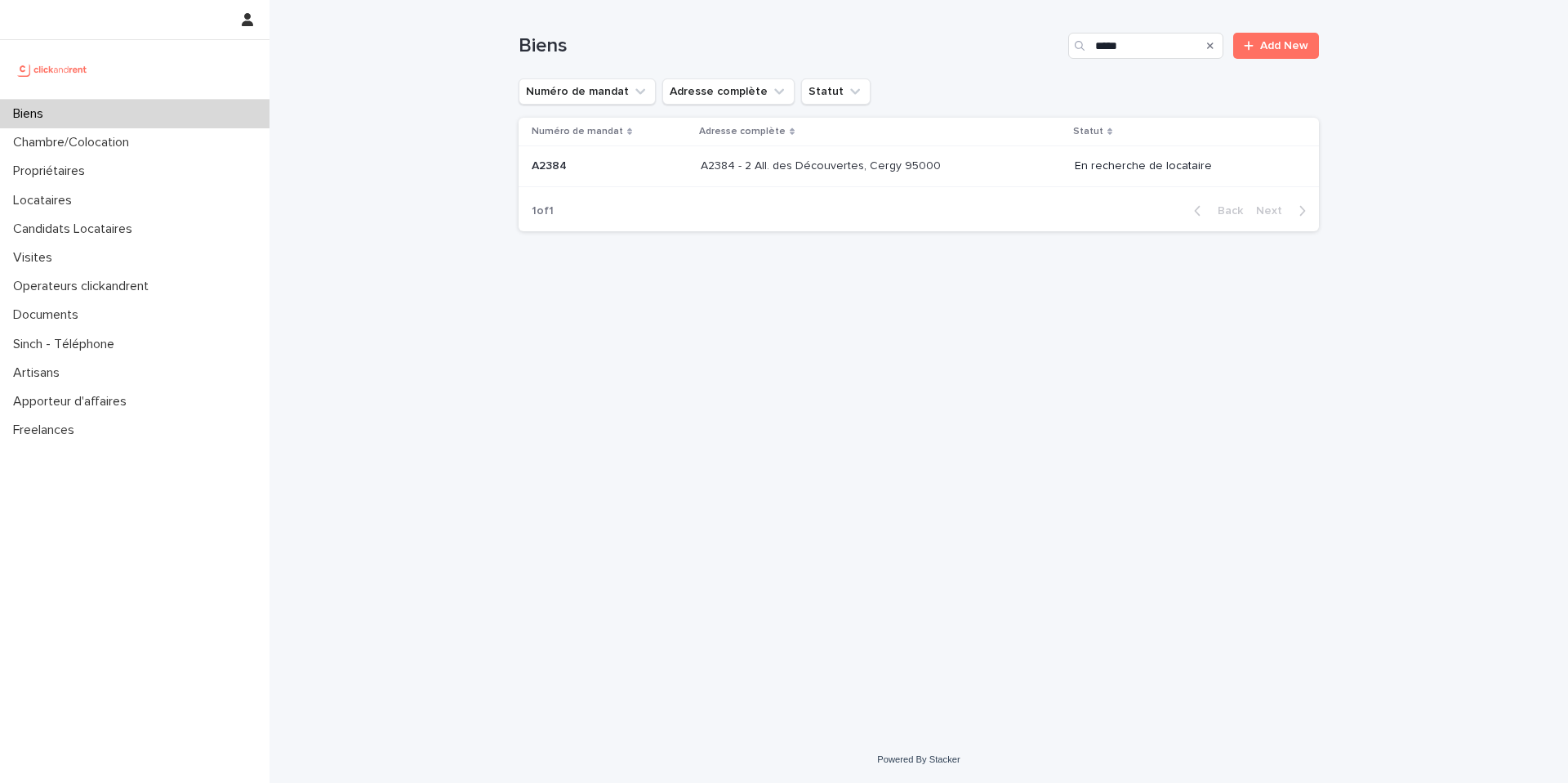
click at [930, 162] on p "A2384 - 2 All. des Découvertes, Cergy 95000" at bounding box center [822, 164] width 243 height 17
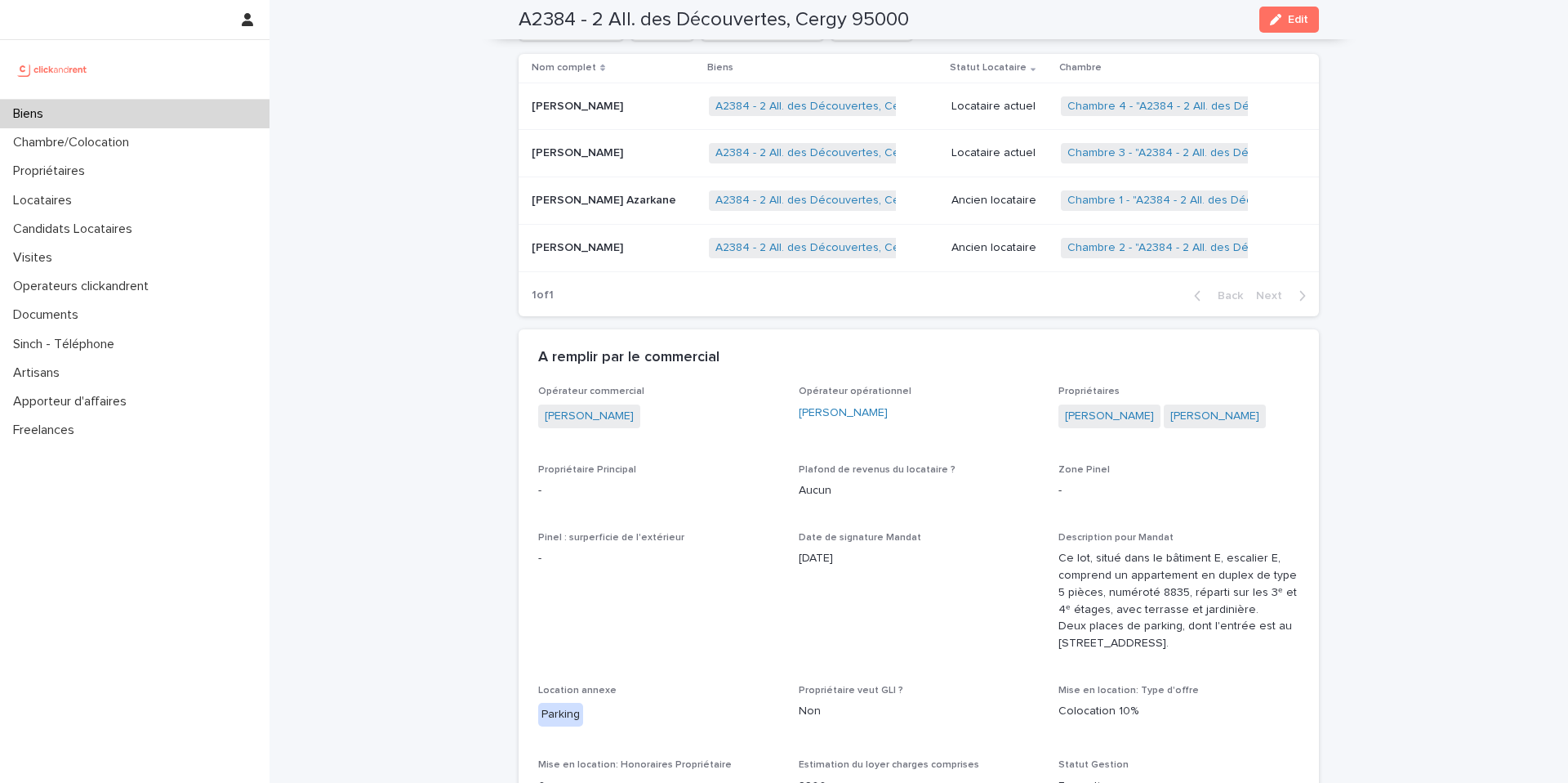
scroll to position [1036, 0]
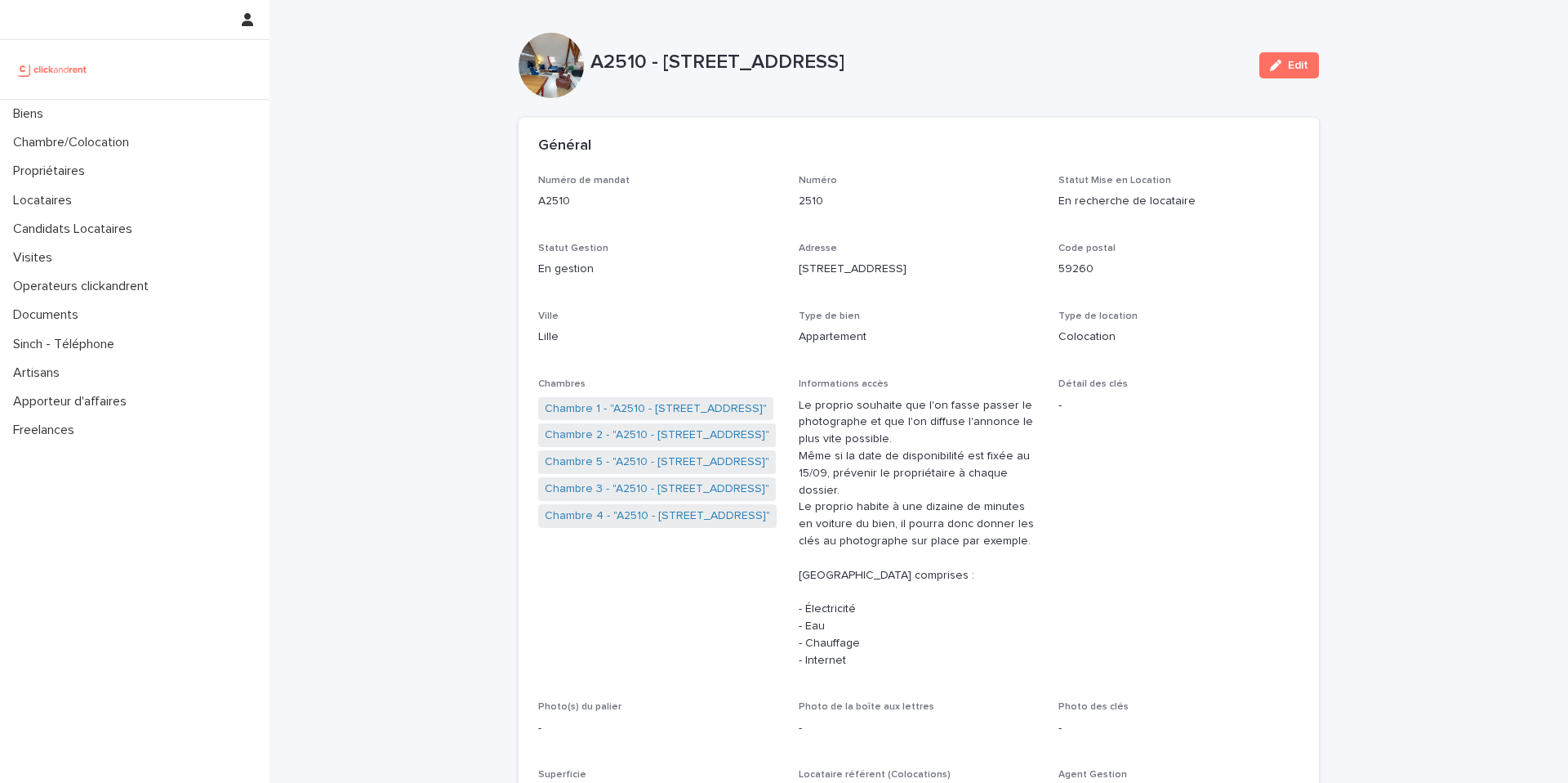
scroll to position [4522, 0]
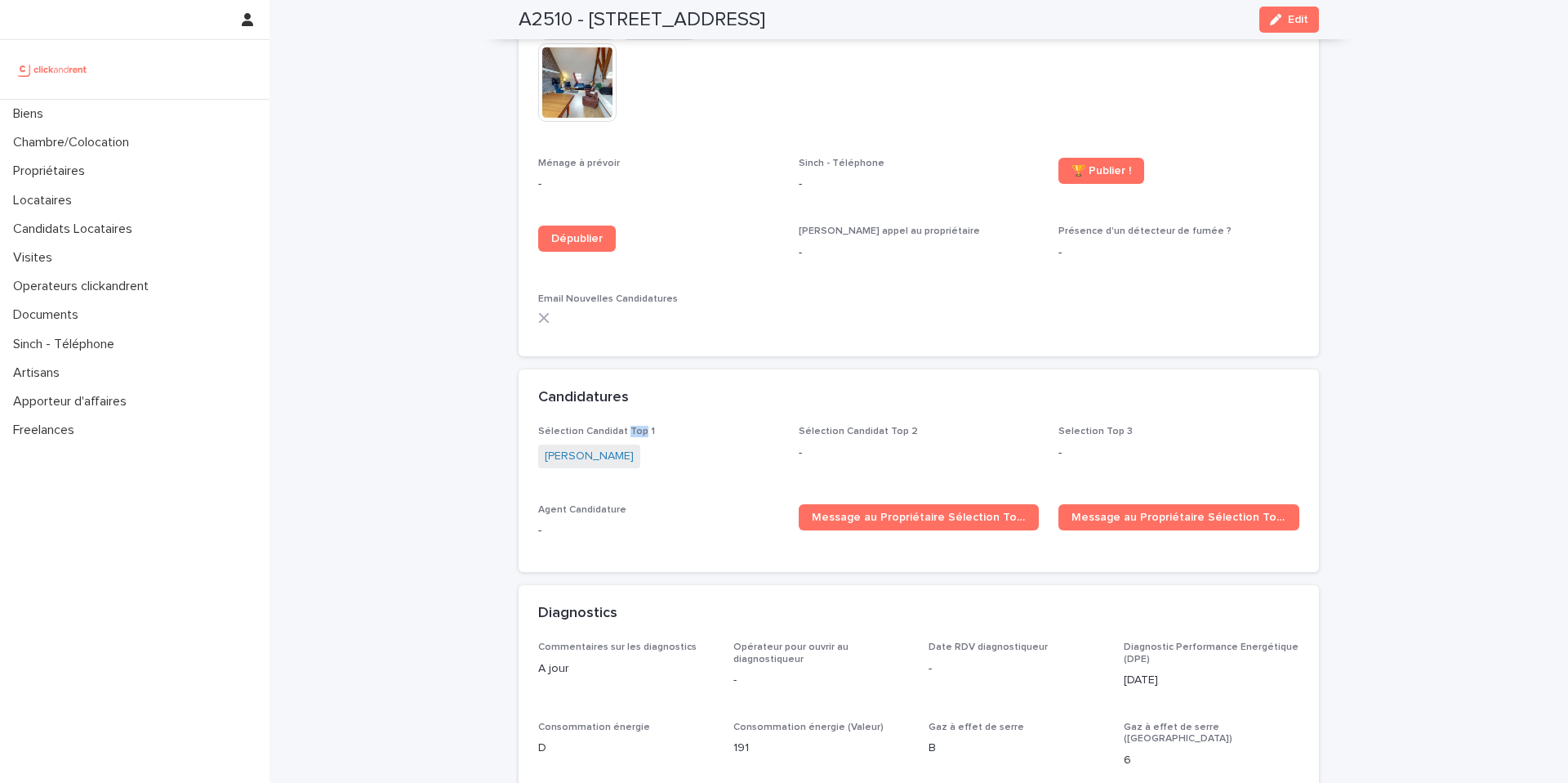
click at [982, 370] on div "Candidatures" at bounding box center [918, 398] width 800 height 57
click at [909, 504] on link "Message au Propriétaire Sélection Top 1" at bounding box center [919, 517] width 241 height 26
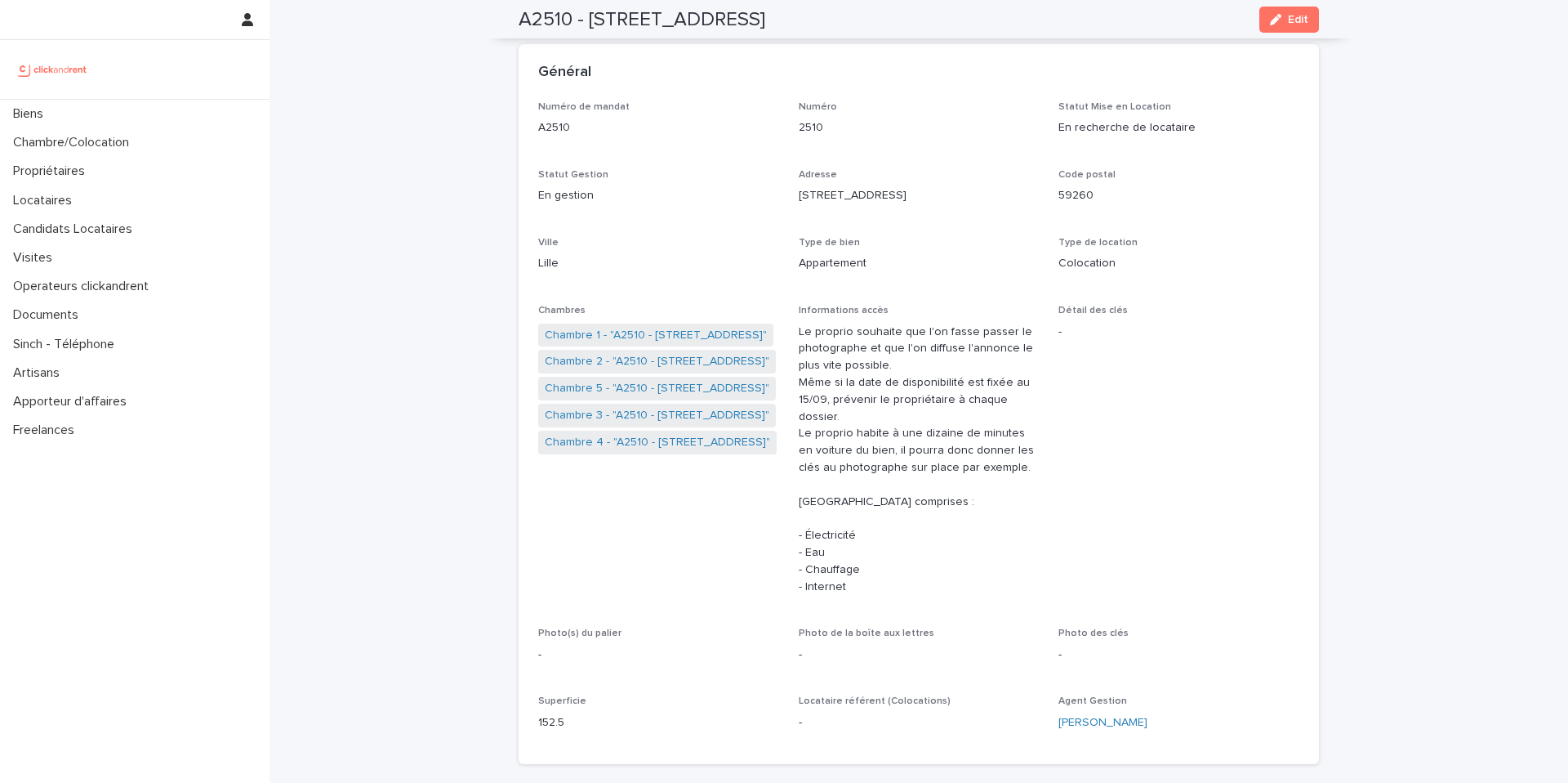
scroll to position [0, 0]
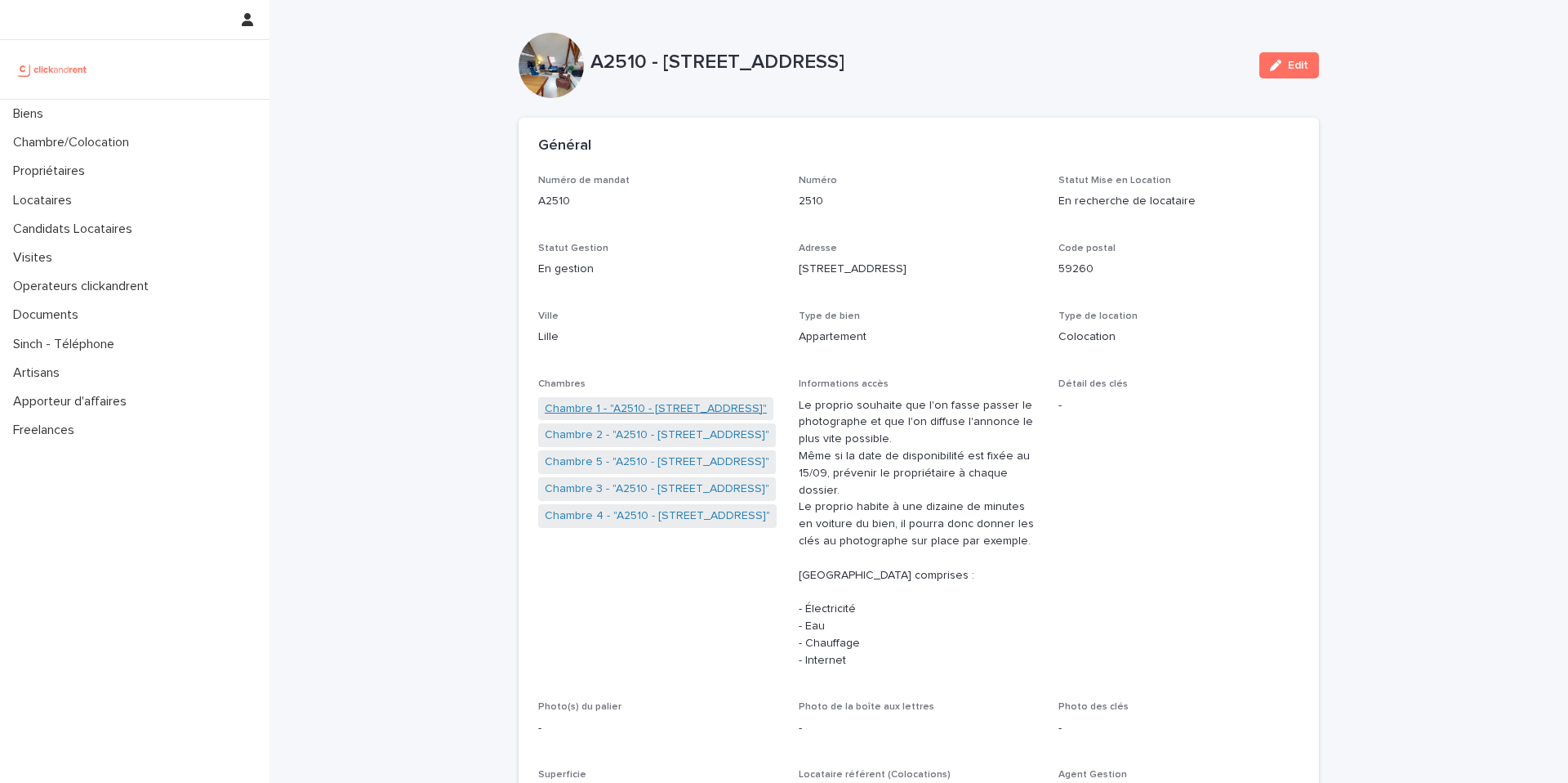
click at [586, 411] on link "Chambre 1 - "A2510 - 51 rue Jacquard, Lille 59260"" at bounding box center [656, 409] width 222 height 17
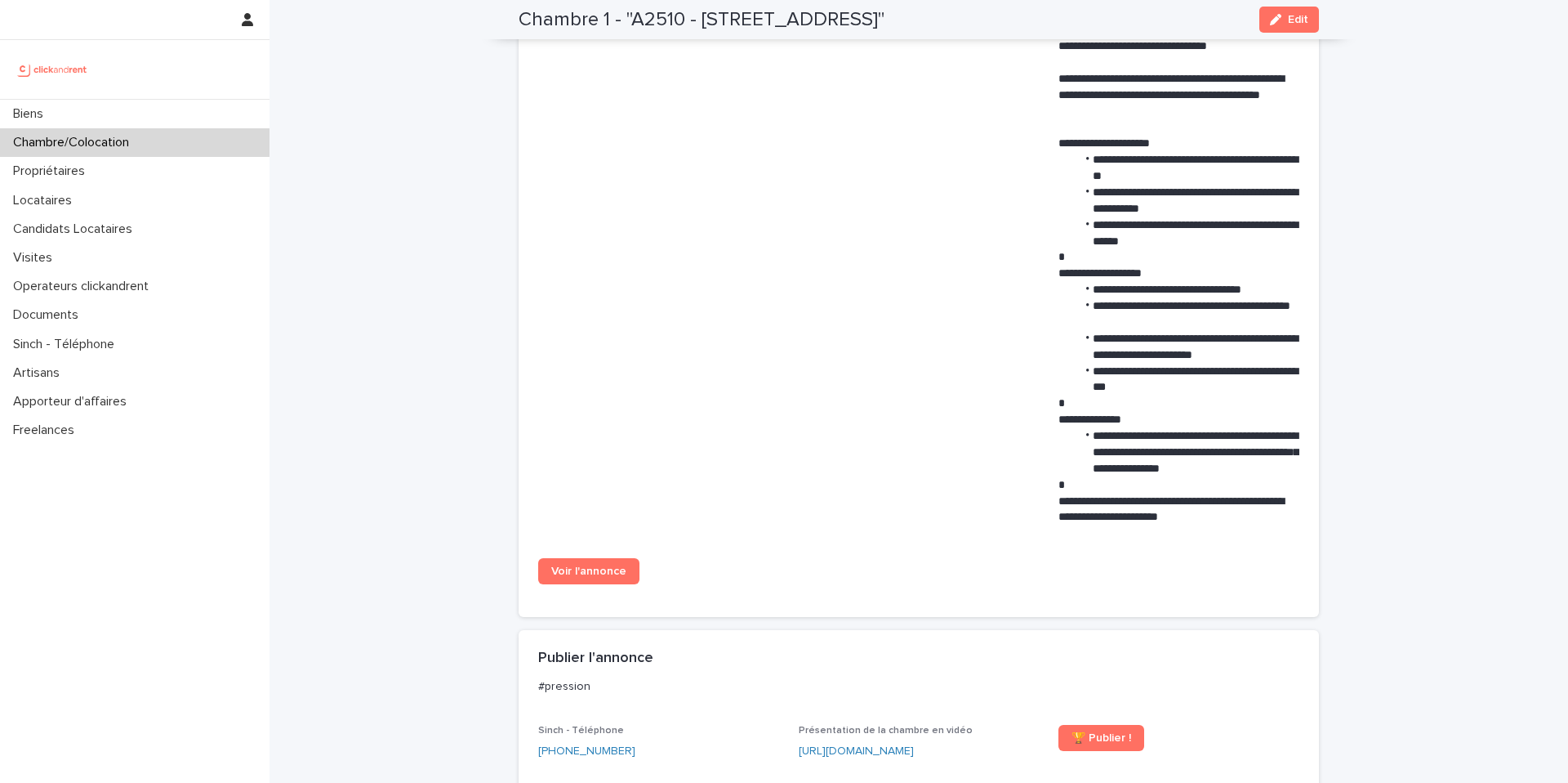
scroll to position [1531, 0]
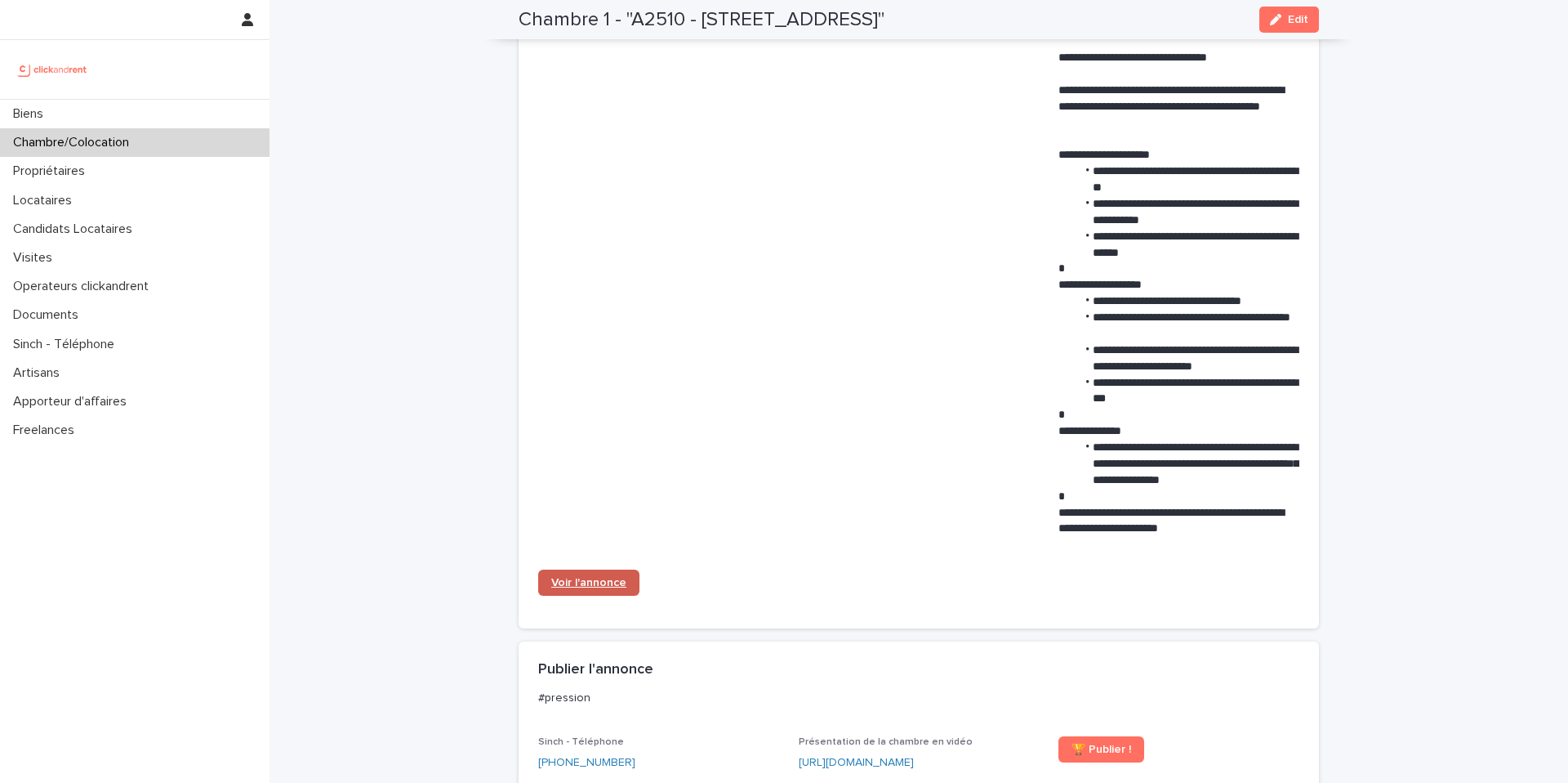
click at [591, 587] on span "Voir l'annonce" at bounding box center [588, 583] width 75 height 12
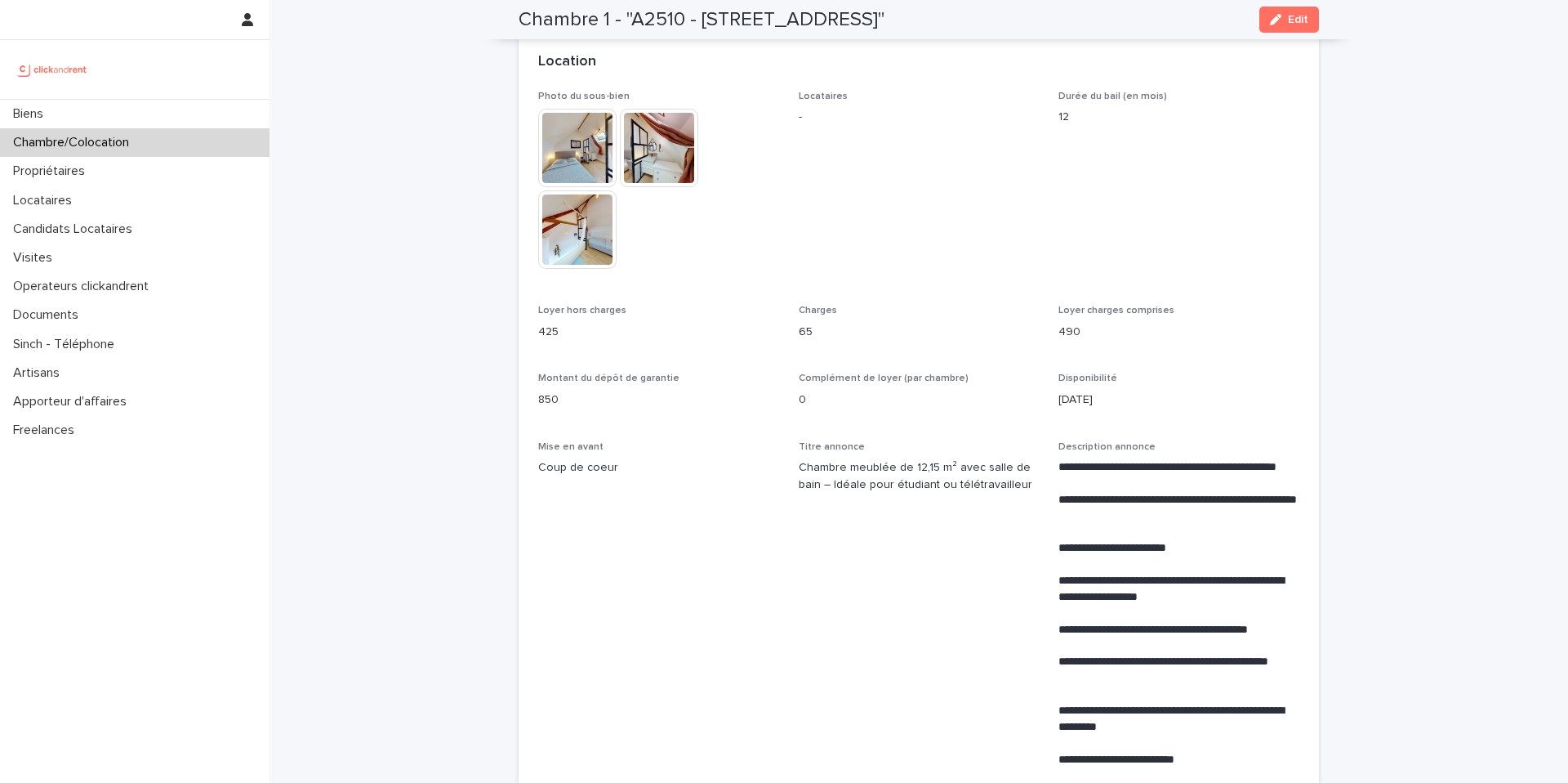
scroll to position [360, 0]
click at [137, 225] on p "Candidats Locataires" at bounding box center [76, 229] width 139 height 15
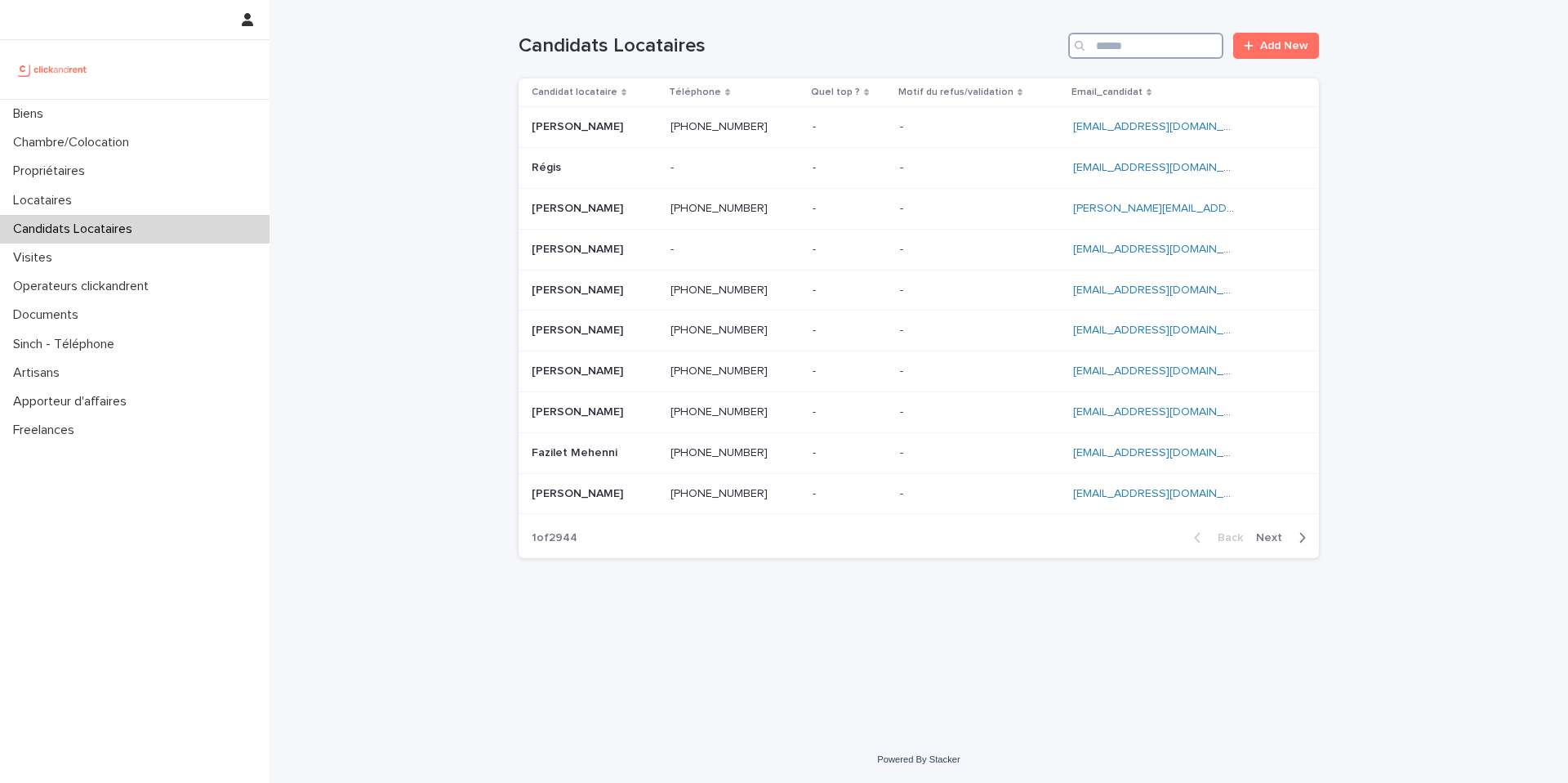
click at [1128, 41] on input "Search" at bounding box center [1145, 45] width 155 height 26
paste input "**********"
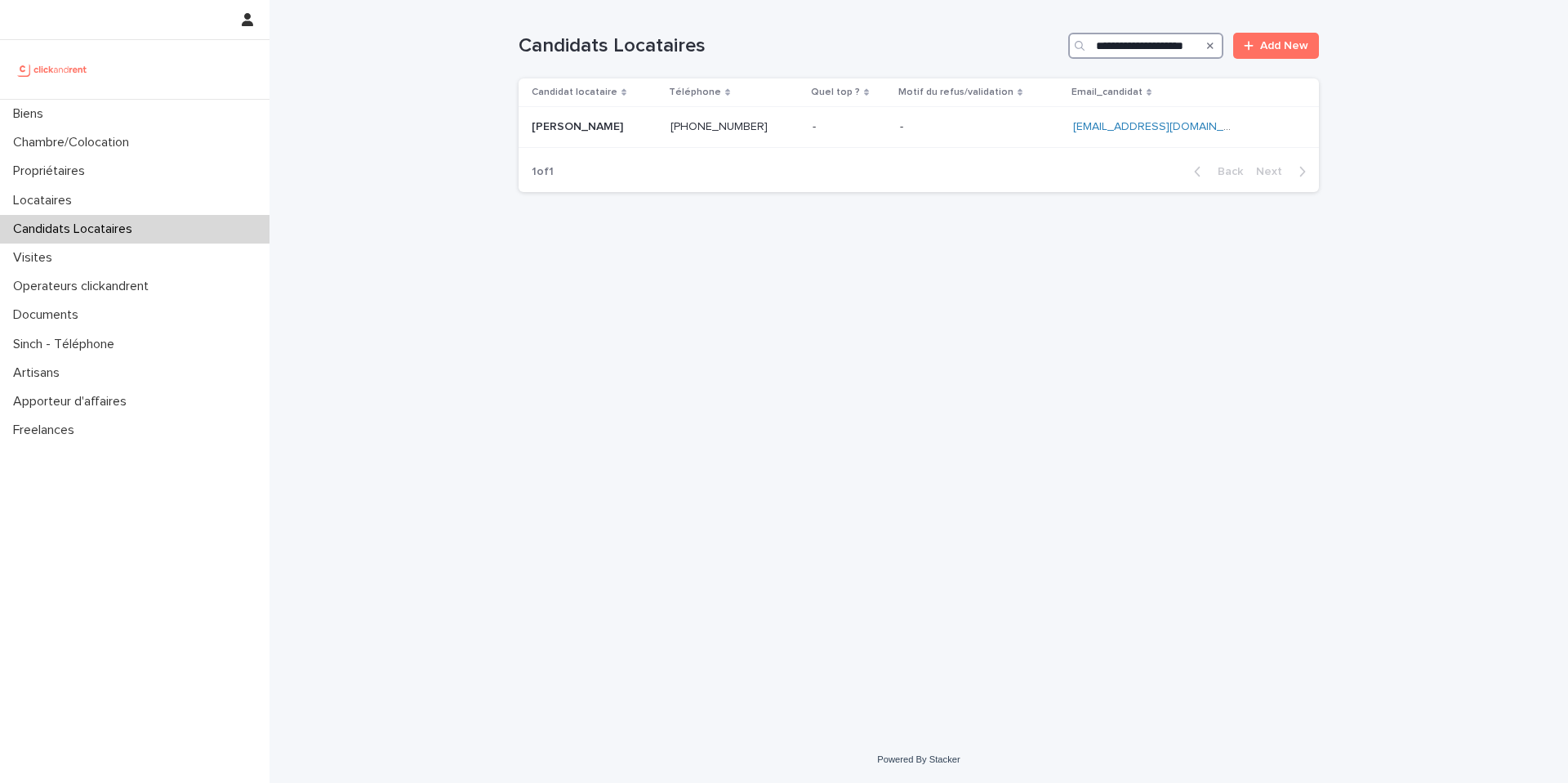
type input "**********"
click at [995, 122] on p at bounding box center [980, 127] width 160 height 13
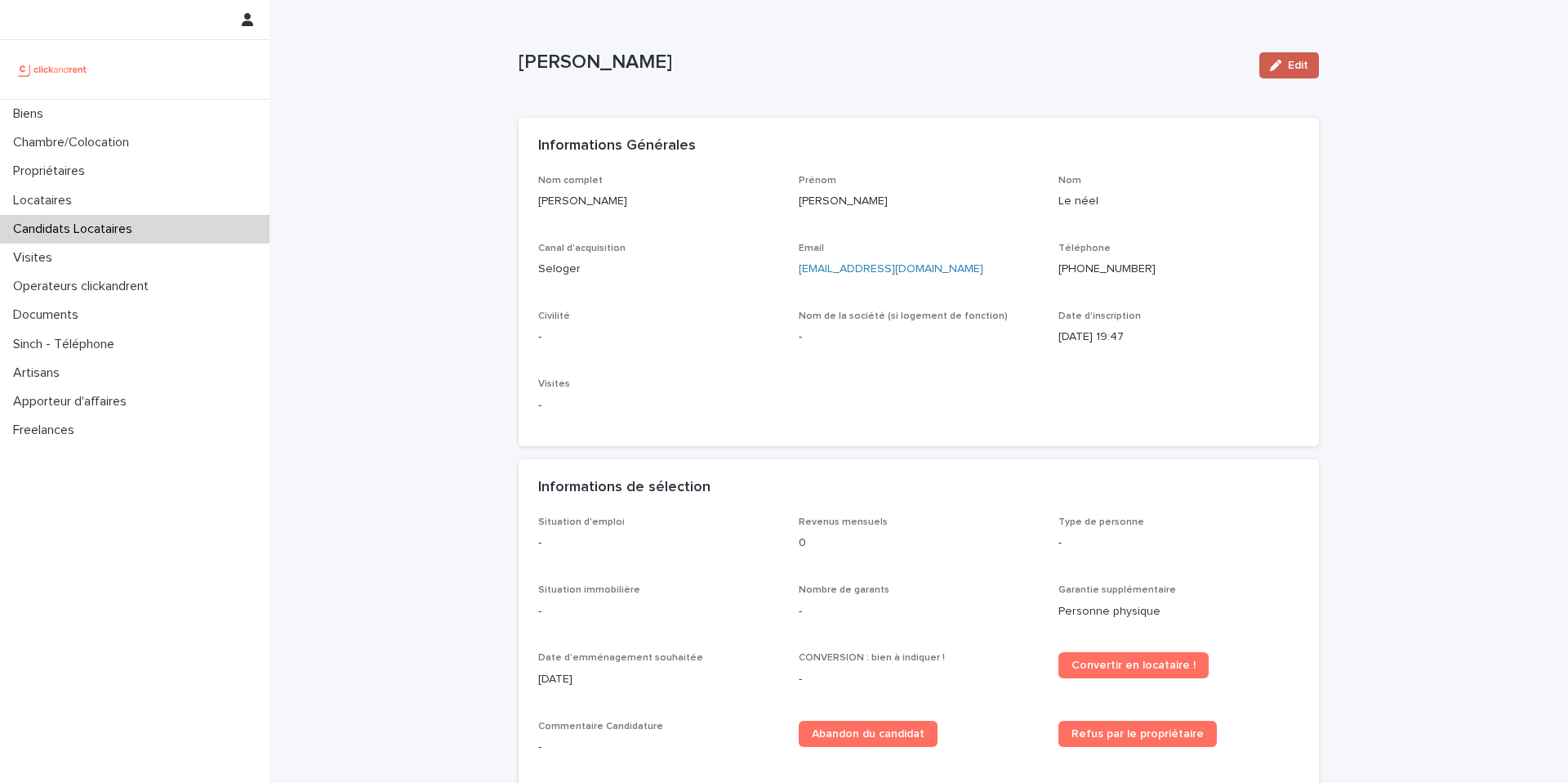
click at [1300, 62] on span "Edit" at bounding box center [1298, 66] width 20 height 12
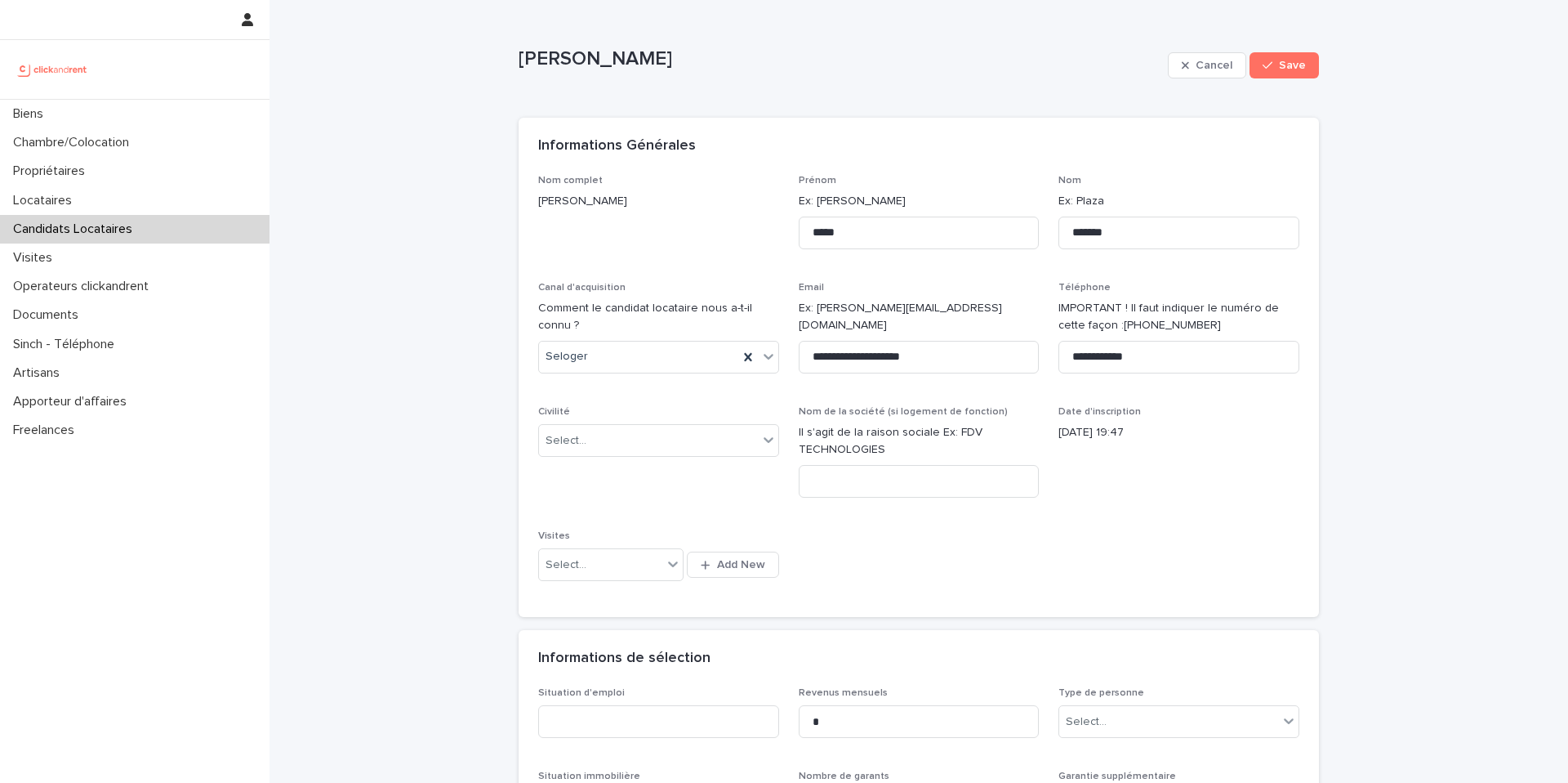
click at [577, 64] on p "Anton Le néel" at bounding box center [840, 59] width 643 height 24
click at [580, 61] on p "Anton Le néel" at bounding box center [840, 59] width 643 height 24
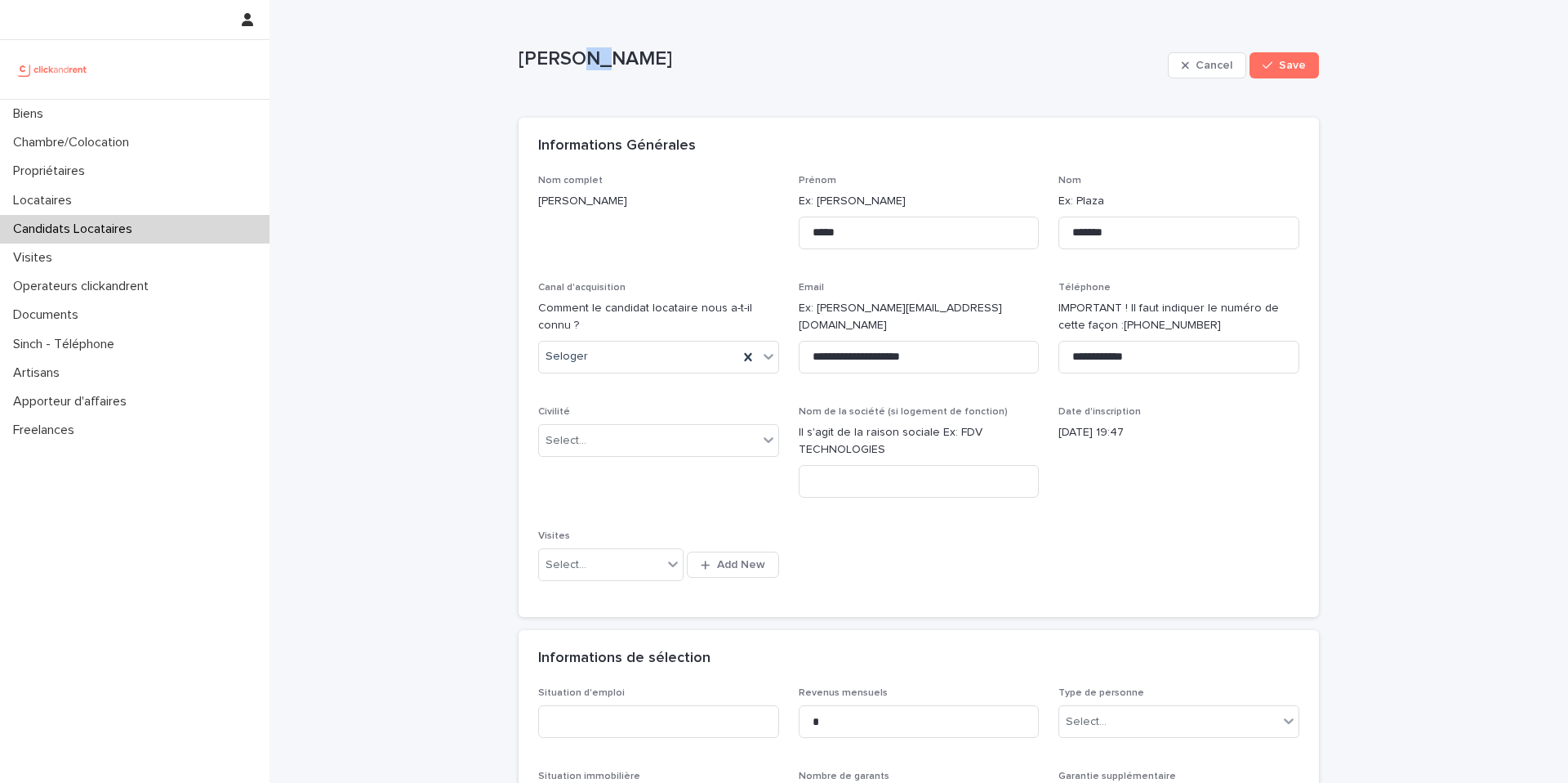
click at [580, 61] on p "Anton Le néel" at bounding box center [840, 59] width 643 height 24
click at [124, 229] on p "Candidats Locataires" at bounding box center [76, 229] width 139 height 15
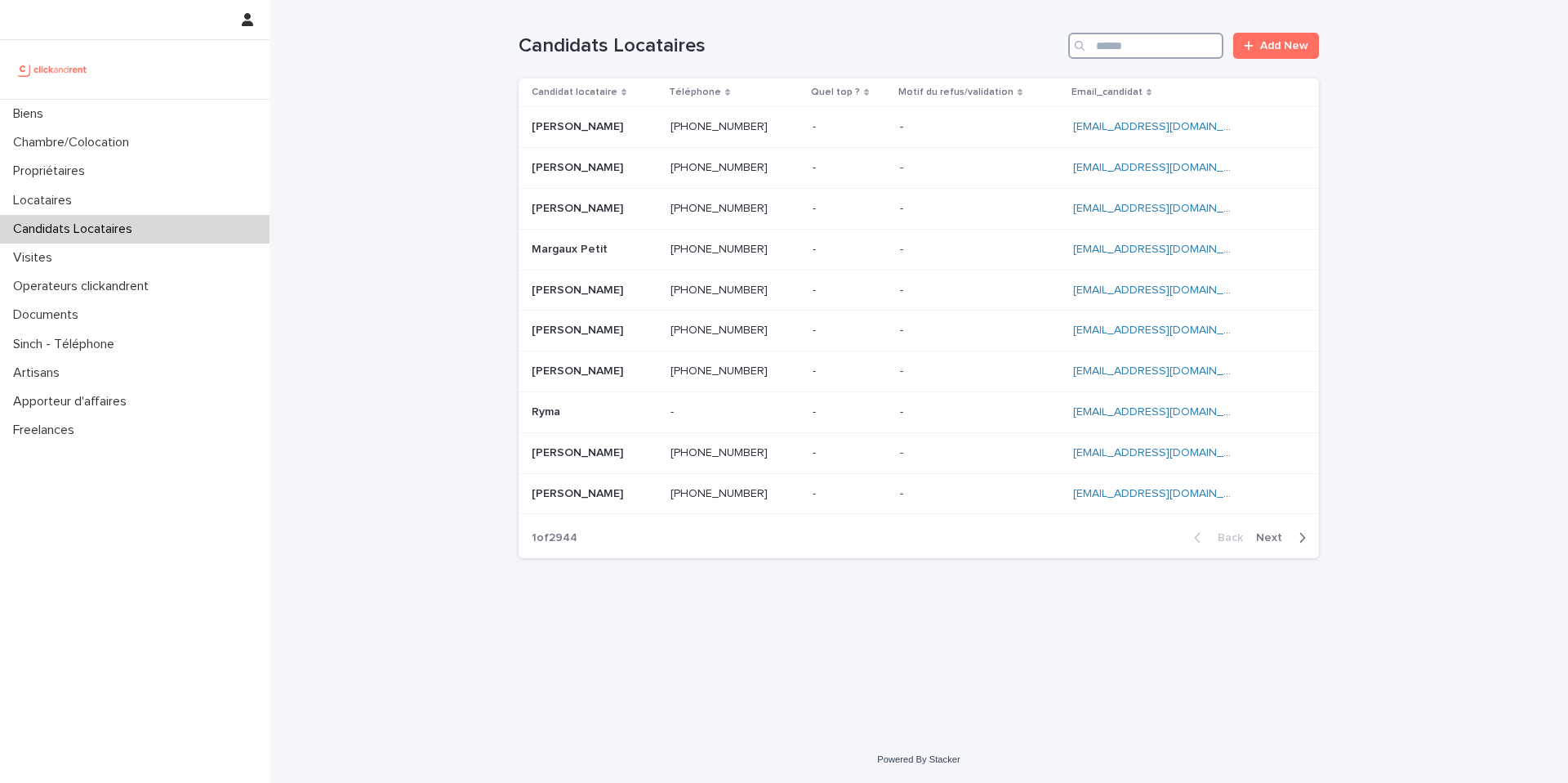
click at [1135, 51] on input "Search" at bounding box center [1145, 45] width 155 height 26
paste input "**********"
type input "**********"
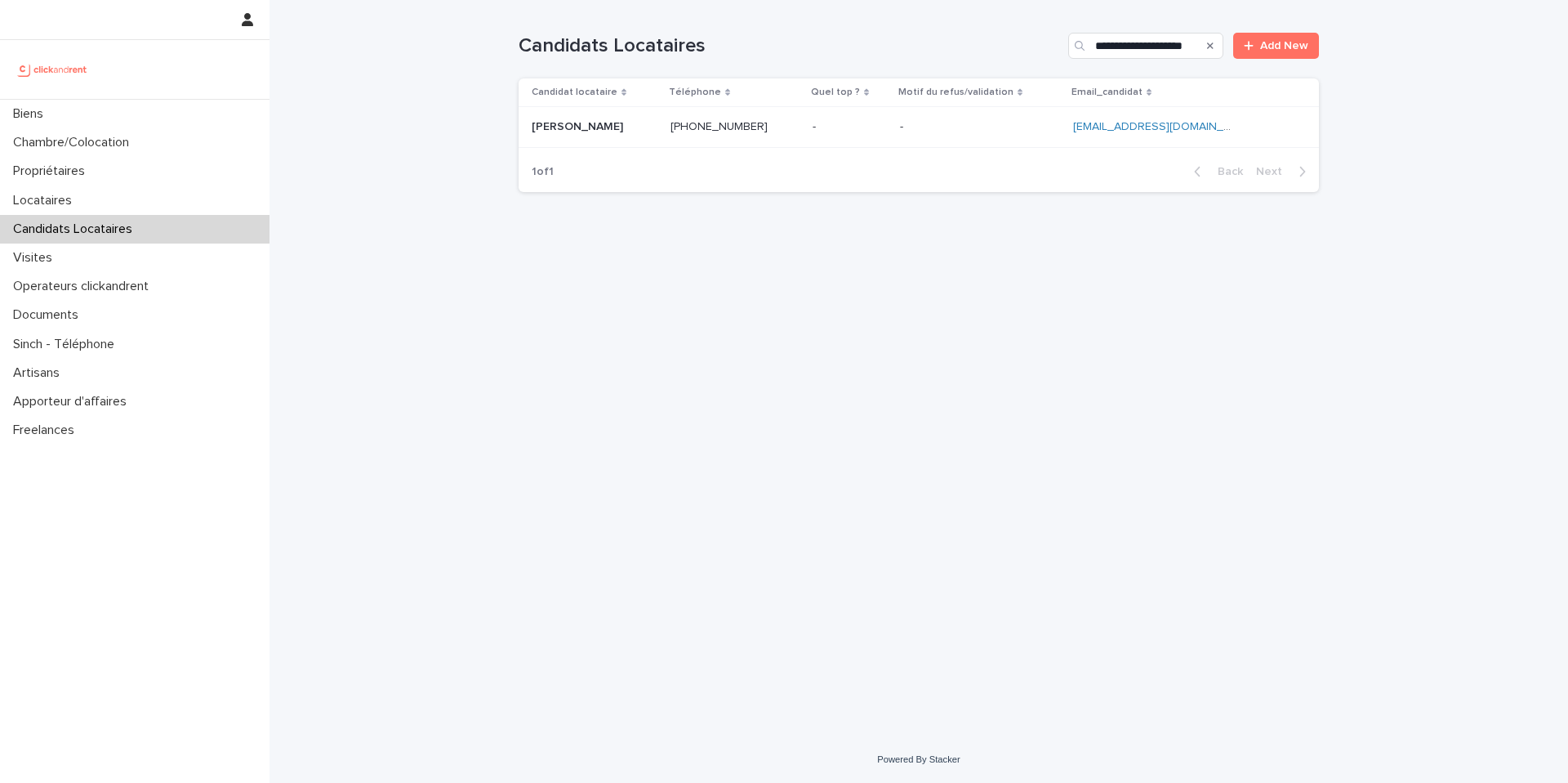
click at [1028, 124] on p at bounding box center [980, 127] width 160 height 13
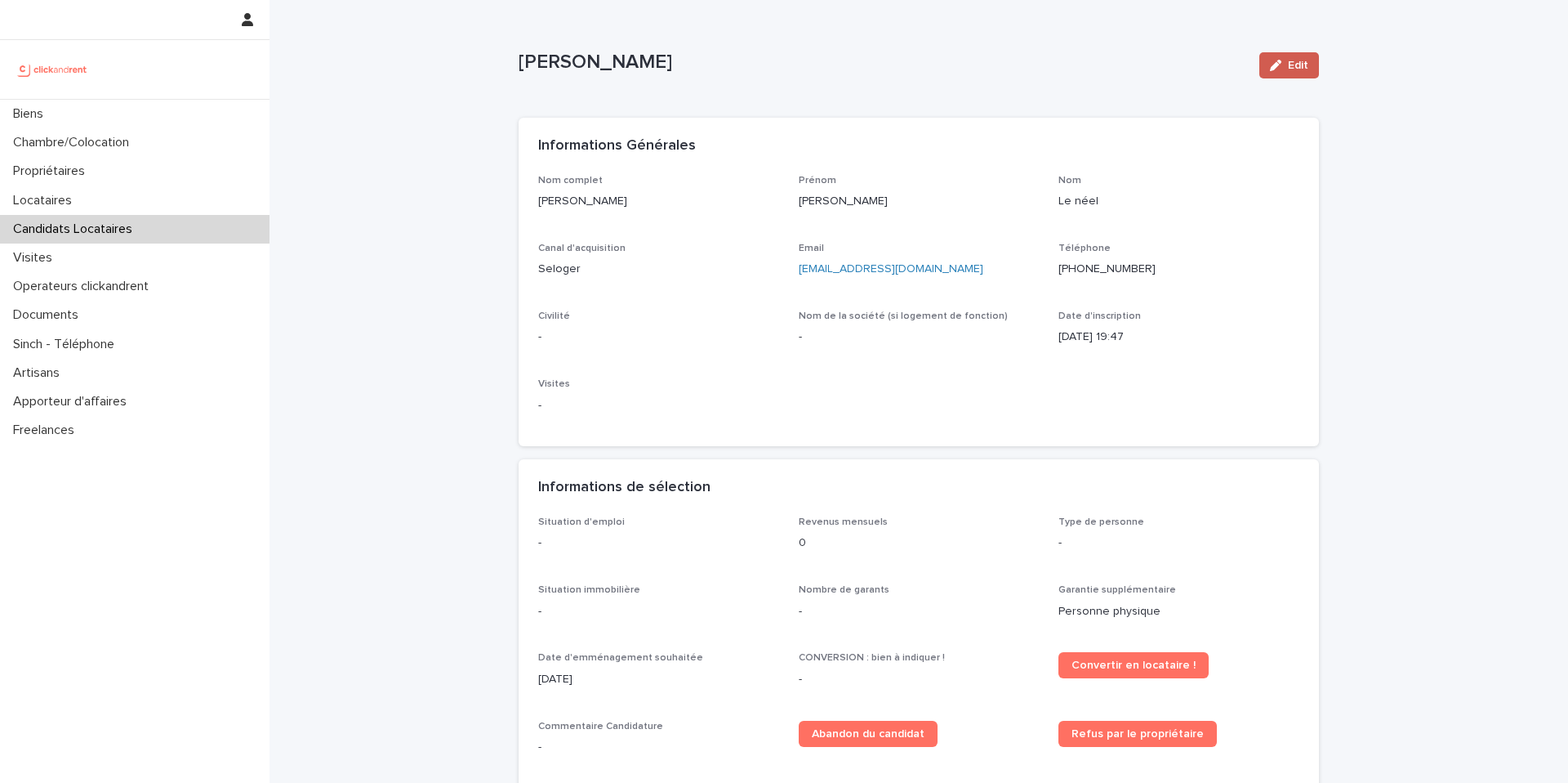
click at [1294, 69] on span "Edit" at bounding box center [1298, 66] width 20 height 12
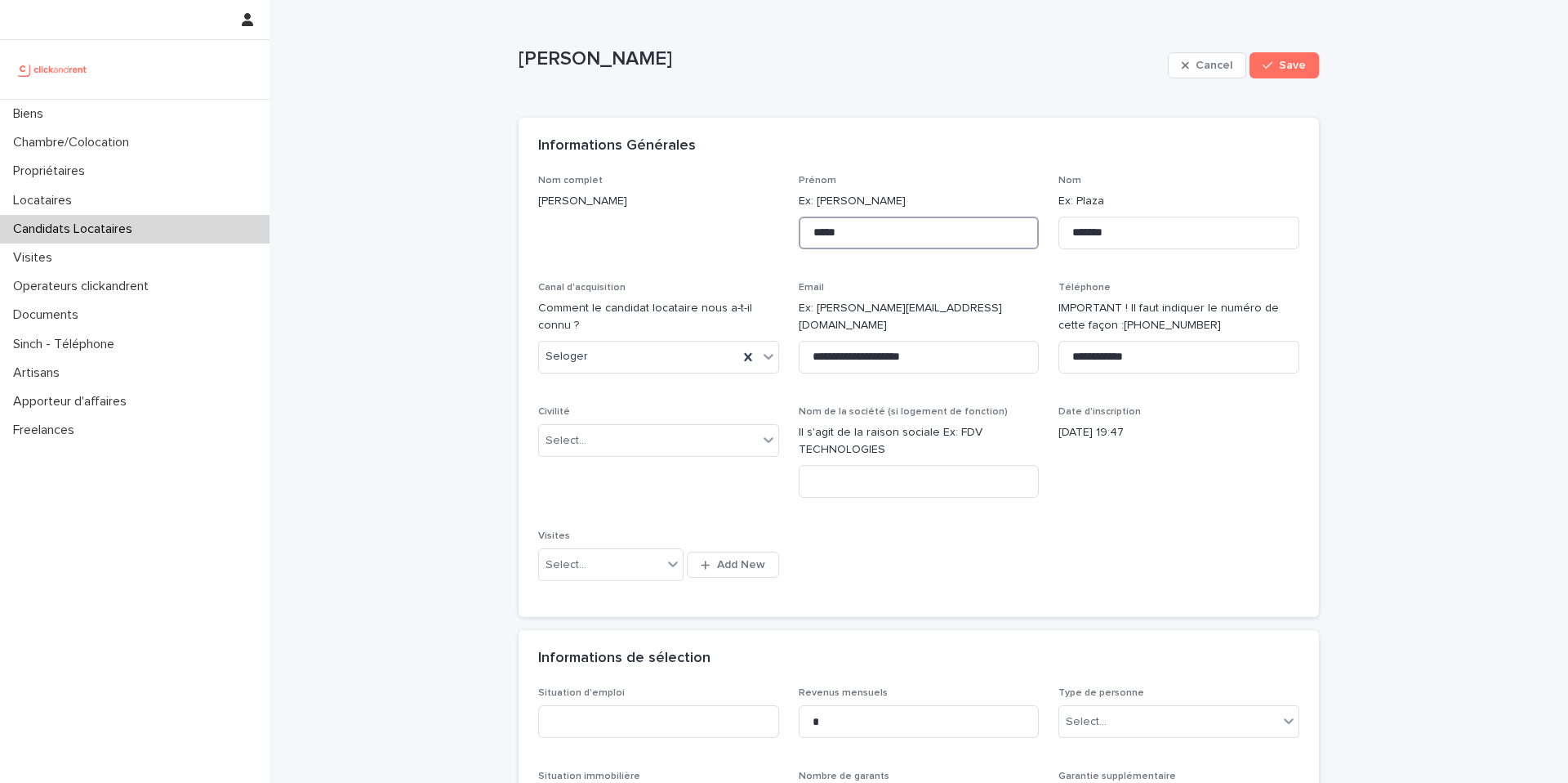
click at [873, 242] on input "*****" at bounding box center [919, 232] width 241 height 33
type input "**********"
click at [1092, 235] on input "*******" at bounding box center [1179, 232] width 241 height 33
type input "*******"
click at [1209, 157] on div "Informations Générales" at bounding box center [918, 146] width 800 height 57
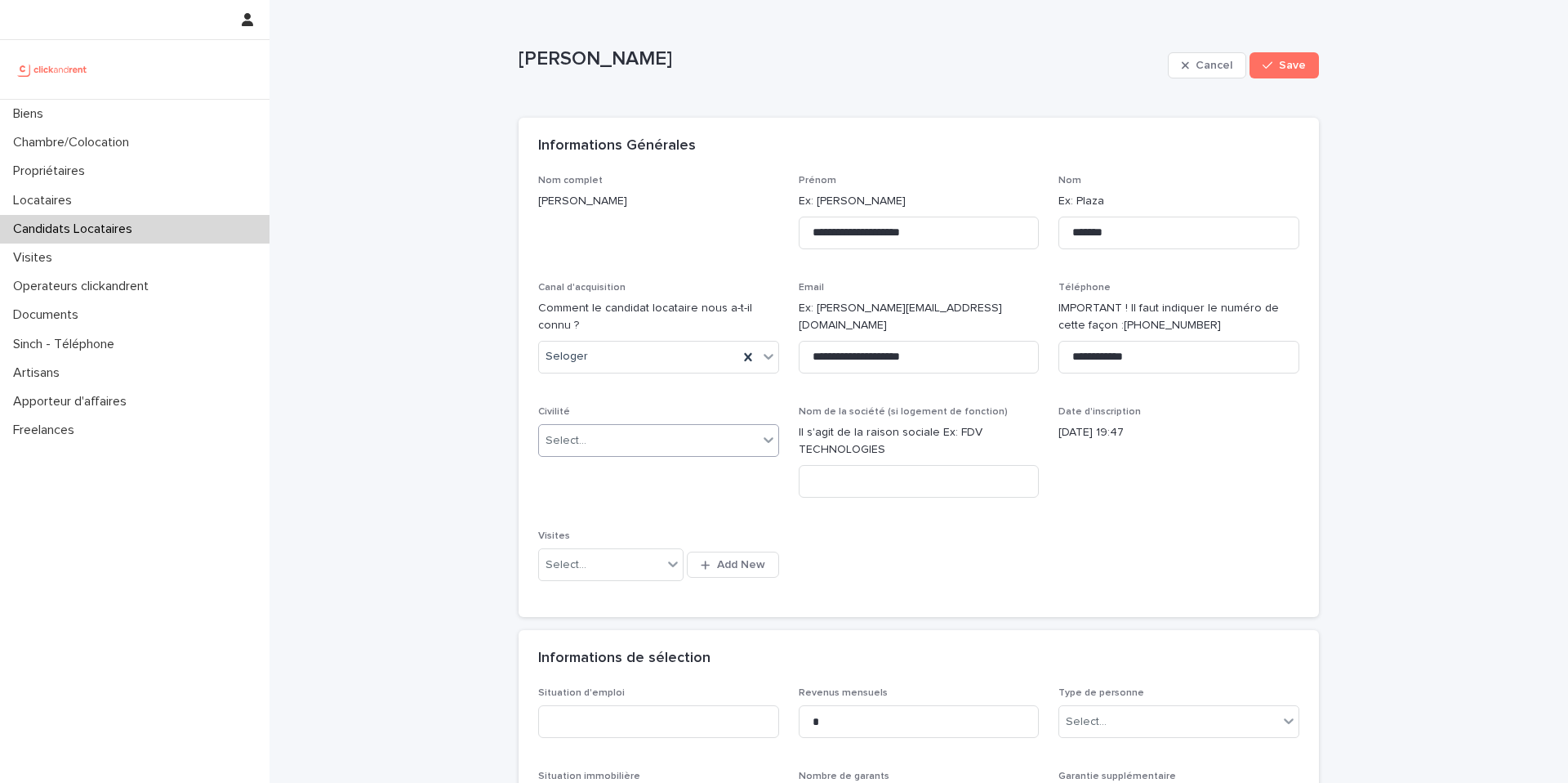
click at [638, 434] on div "Select..." at bounding box center [649, 441] width 219 height 27
click at [647, 502] on div "Monsieur" at bounding box center [659, 500] width 239 height 29
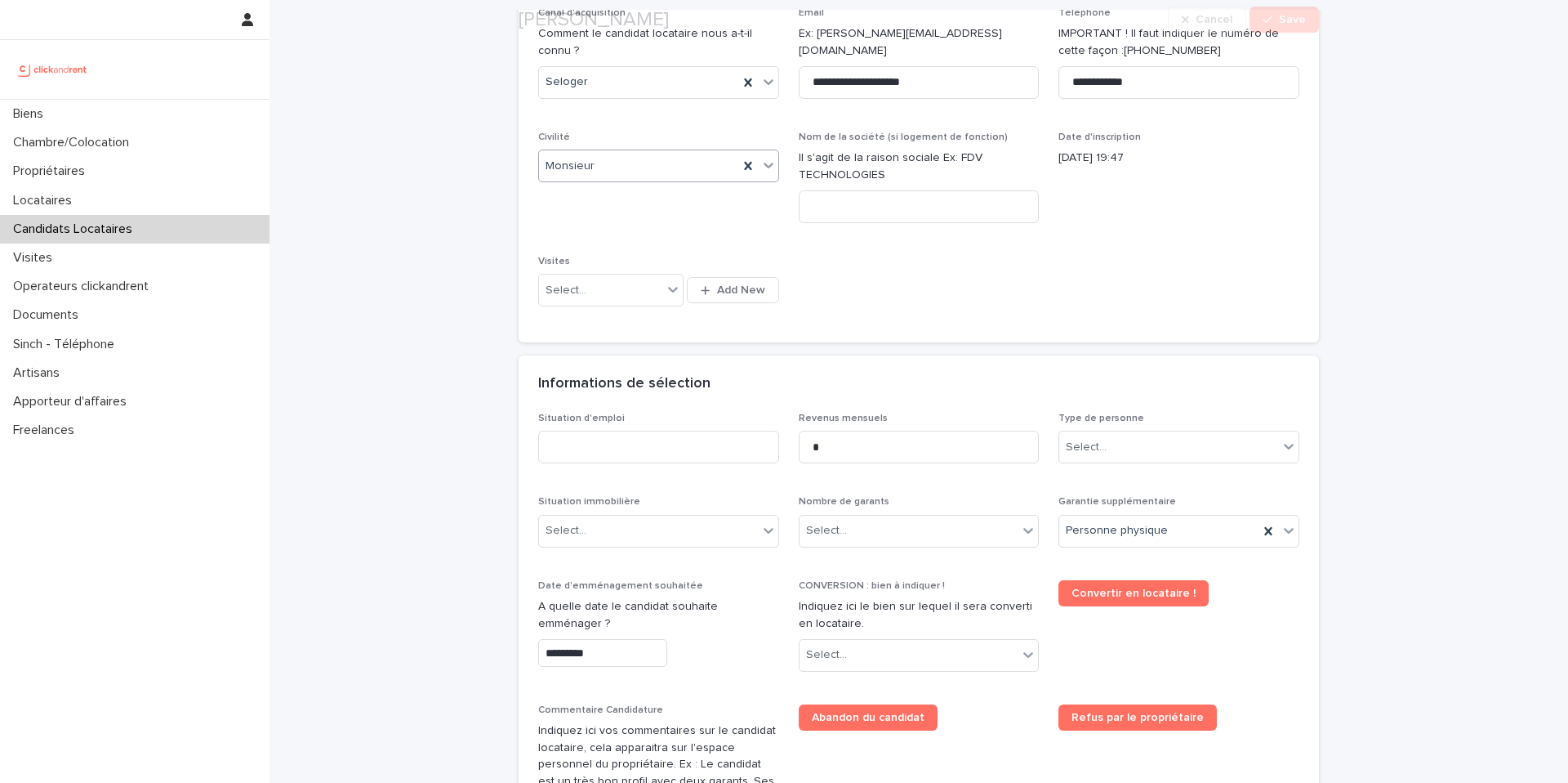
scroll to position [455, 0]
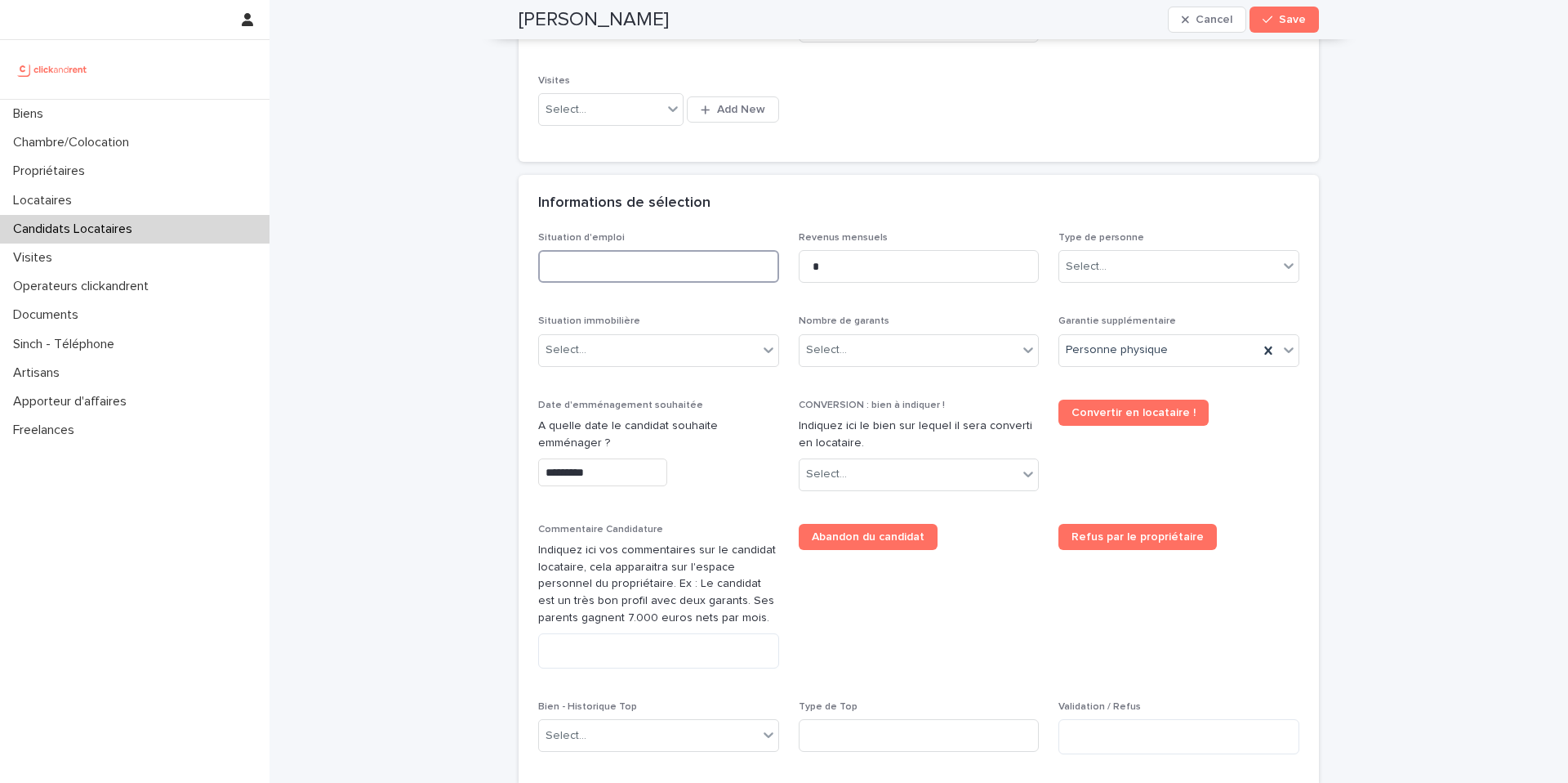
click at [646, 269] on input at bounding box center [659, 266] width 241 height 33
type input "*"
click at [593, 269] on input at bounding box center [659, 266] width 241 height 33
type input "********"
click at [871, 275] on input at bounding box center [919, 266] width 241 height 33
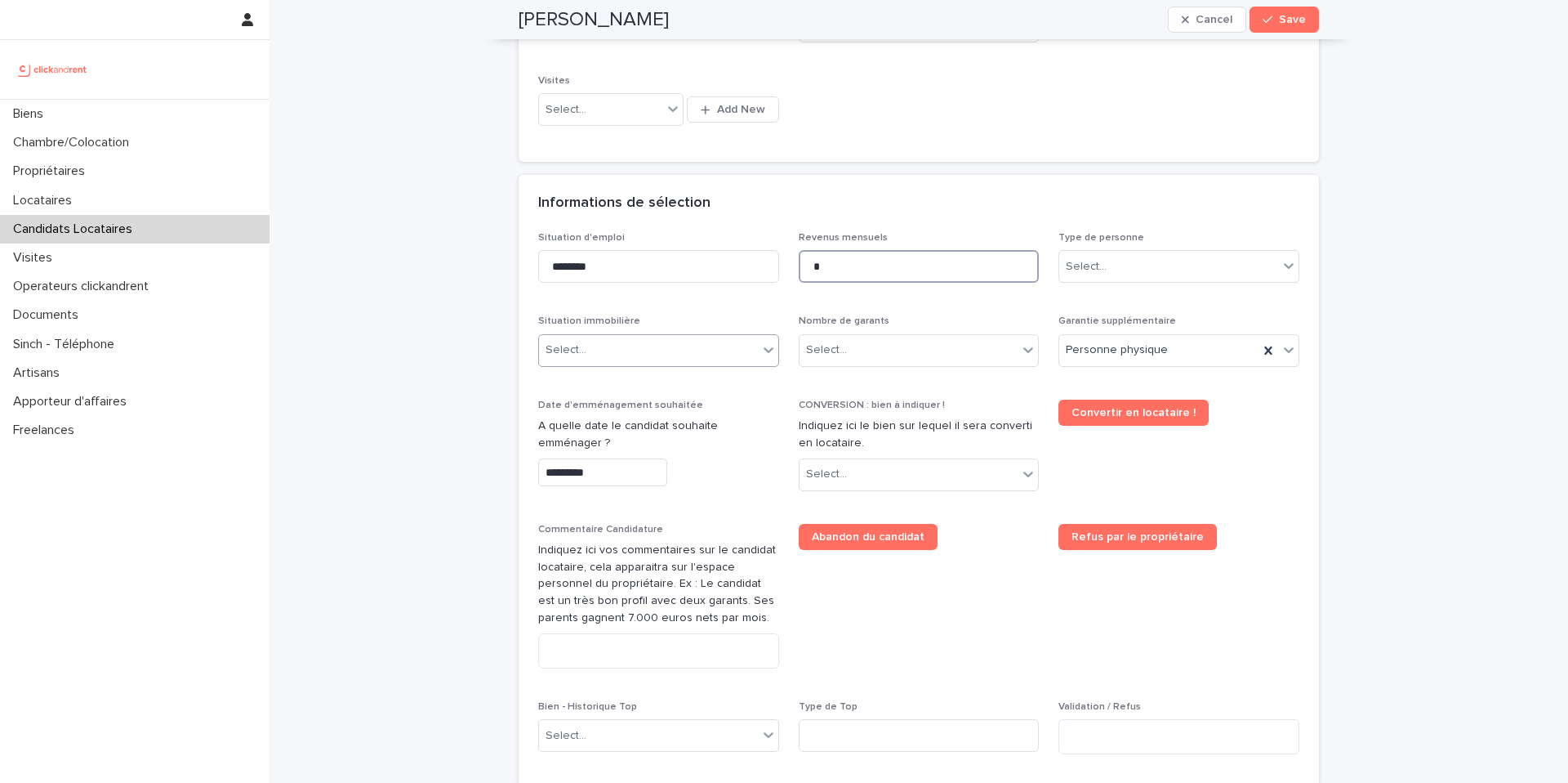
type input "*"
click at [692, 348] on div "Select..." at bounding box center [649, 350] width 219 height 27
click at [643, 451] on div "Hébergé" at bounding box center [659, 439] width 239 height 29
click at [876, 351] on div "Select..." at bounding box center [909, 350] width 219 height 27
click at [878, 387] on div "Pas de garant Personne Physique" at bounding box center [919, 382] width 239 height 29
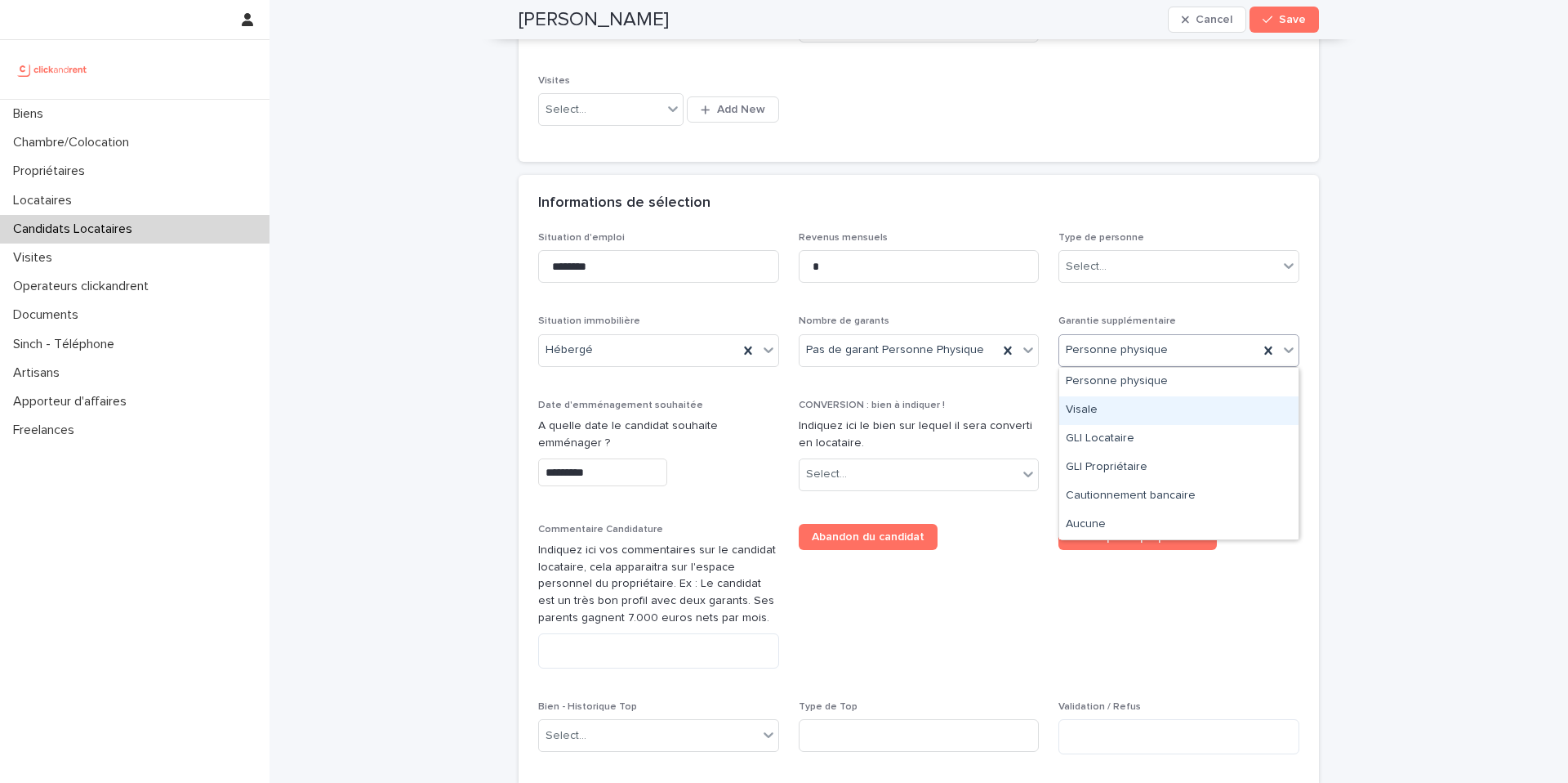
click at [1137, 415] on div "Visale" at bounding box center [1179, 411] width 239 height 29
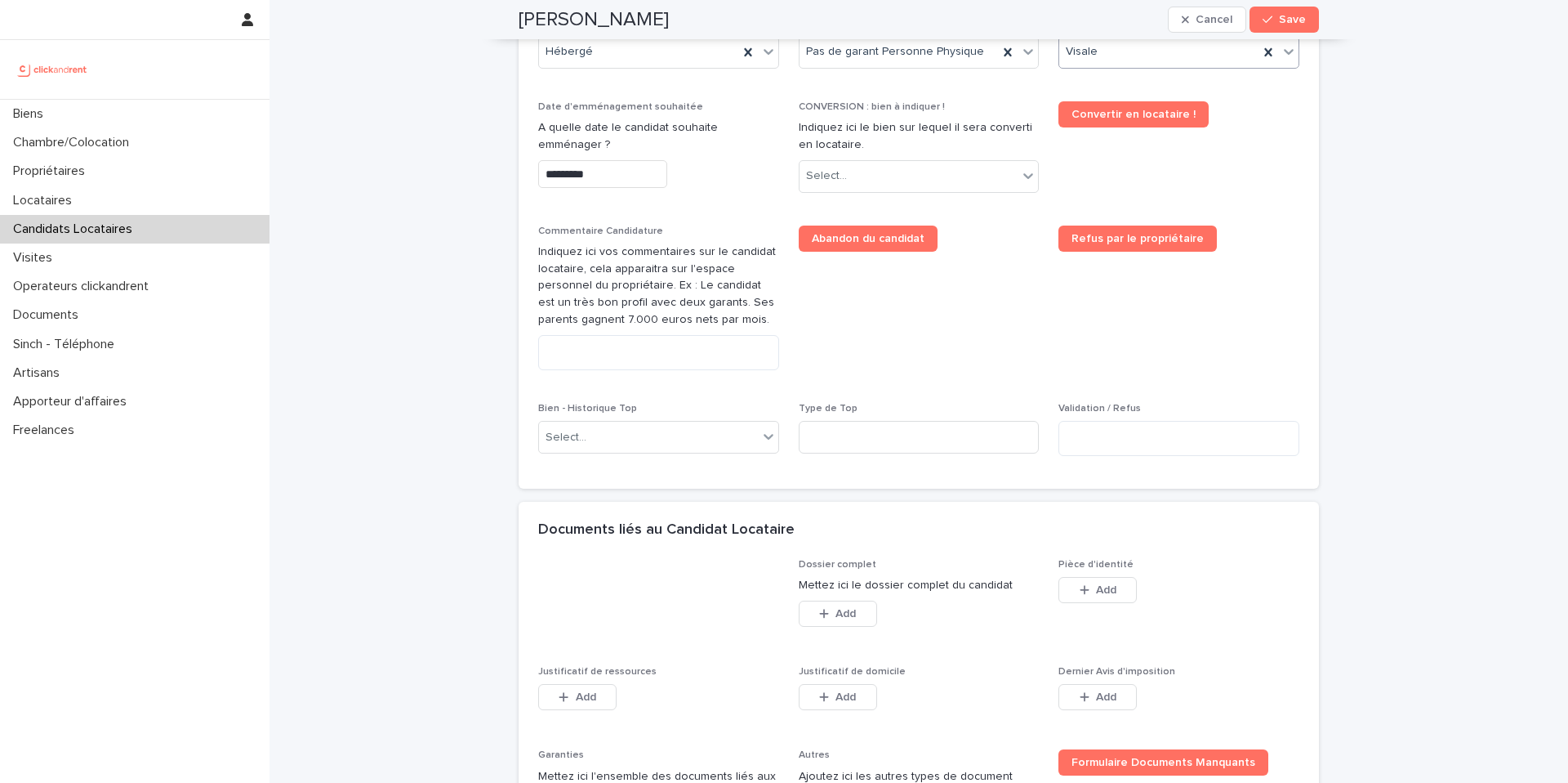
scroll to position [749, 0]
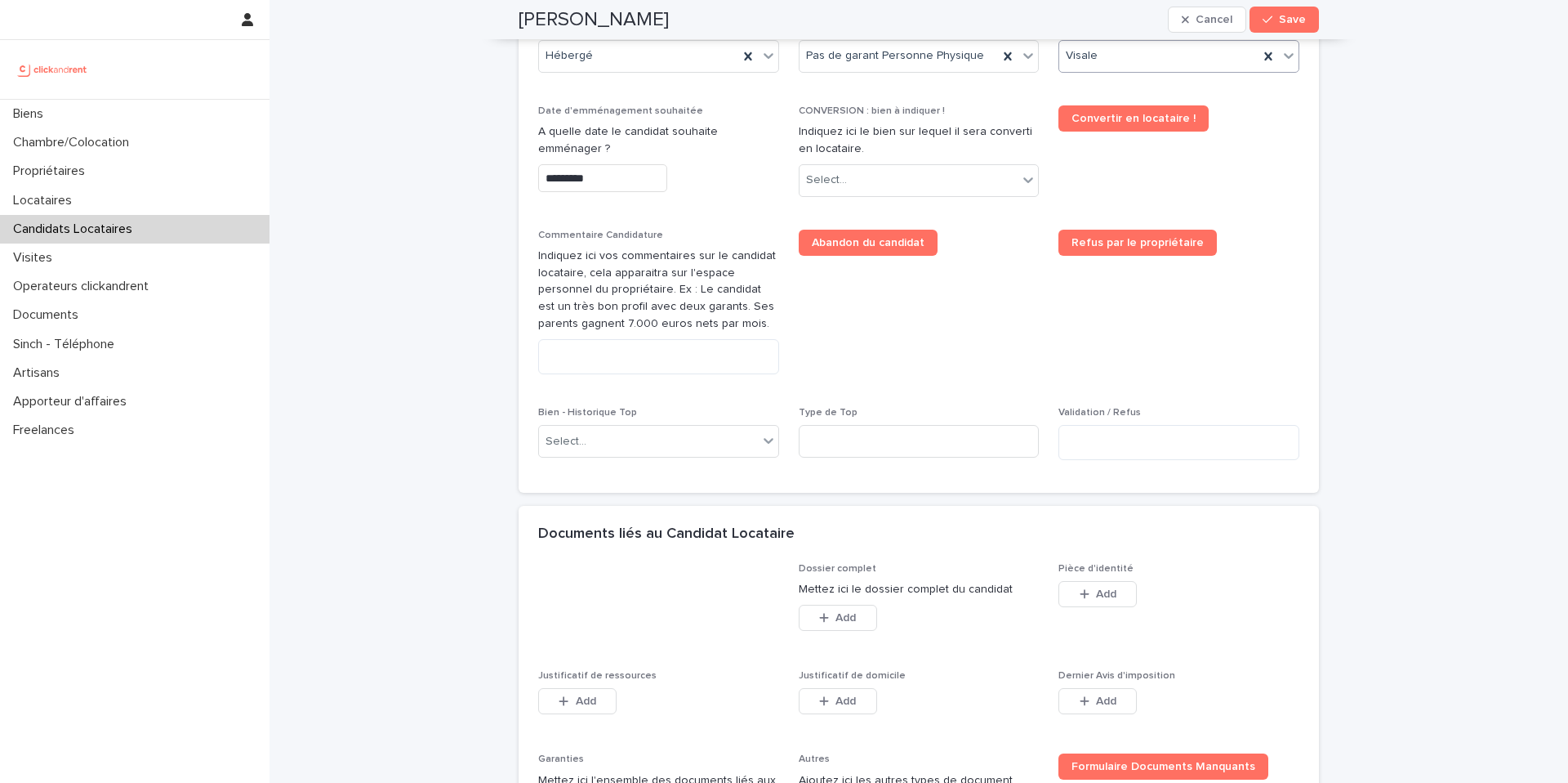
click at [611, 173] on input "*********" at bounding box center [603, 178] width 129 height 29
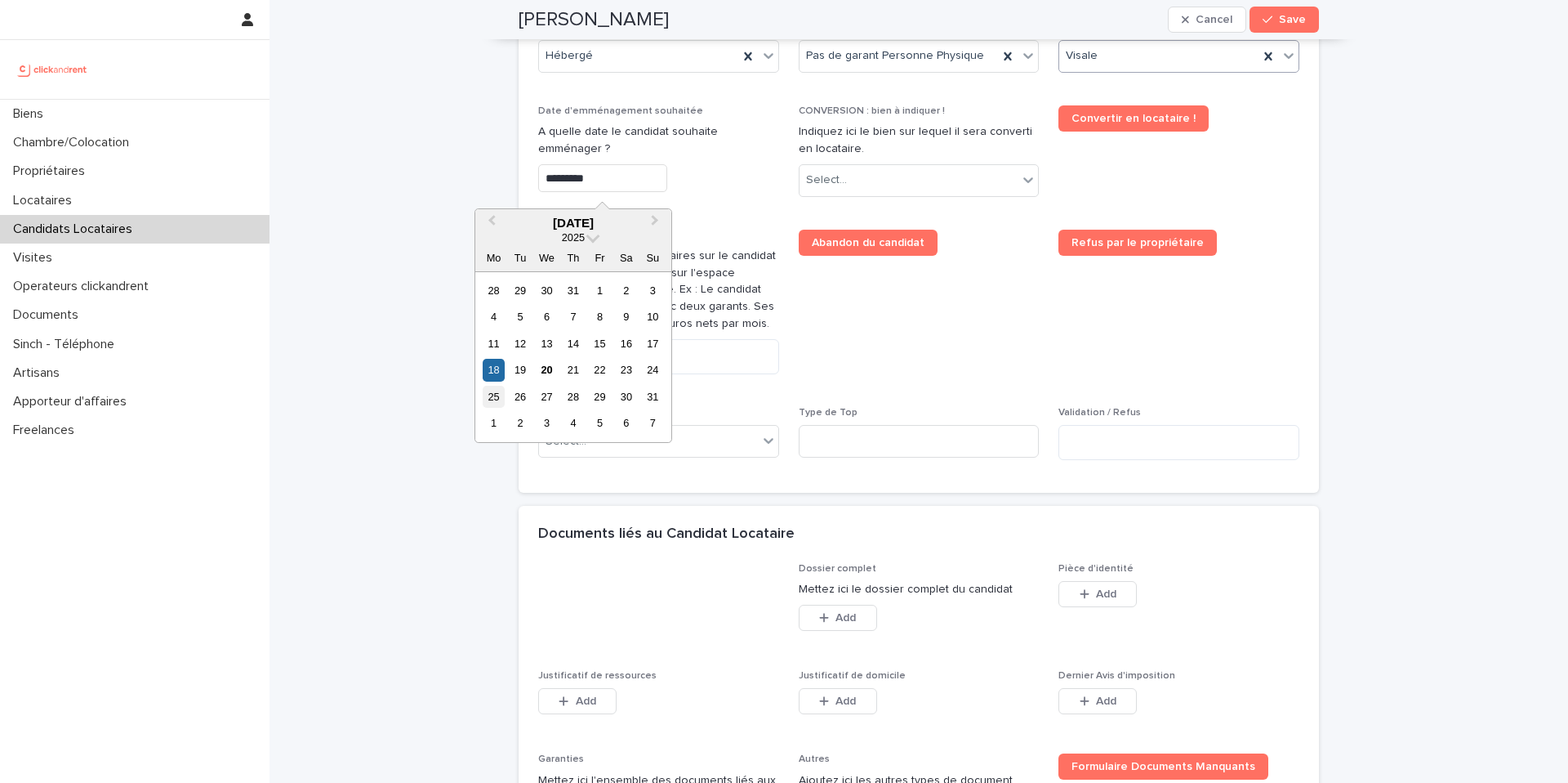
click at [489, 396] on div "25" at bounding box center [494, 397] width 22 height 22
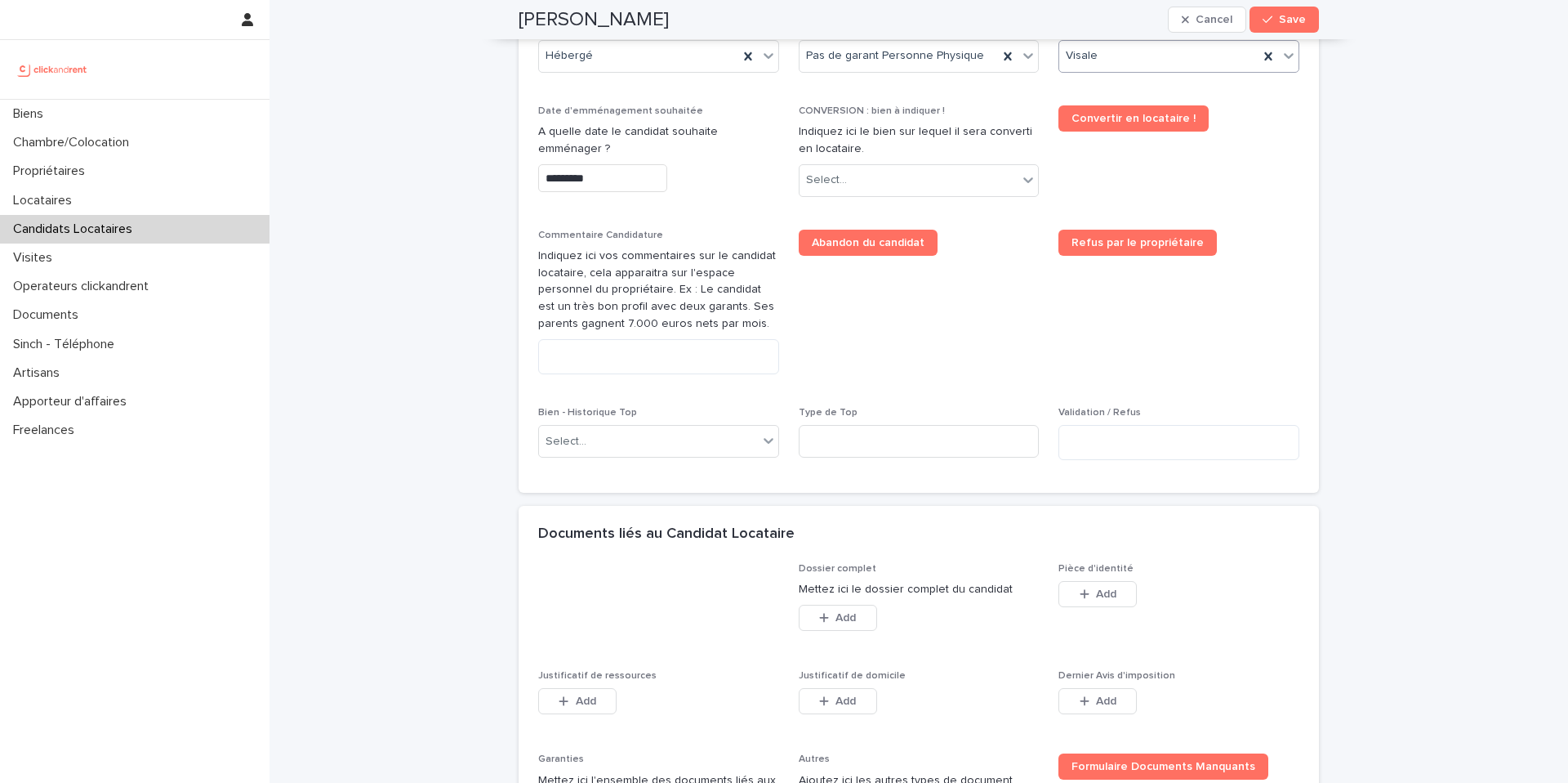
type input "*********"
click at [643, 433] on div "Select..." at bounding box center [632, 442] width 186 height 27
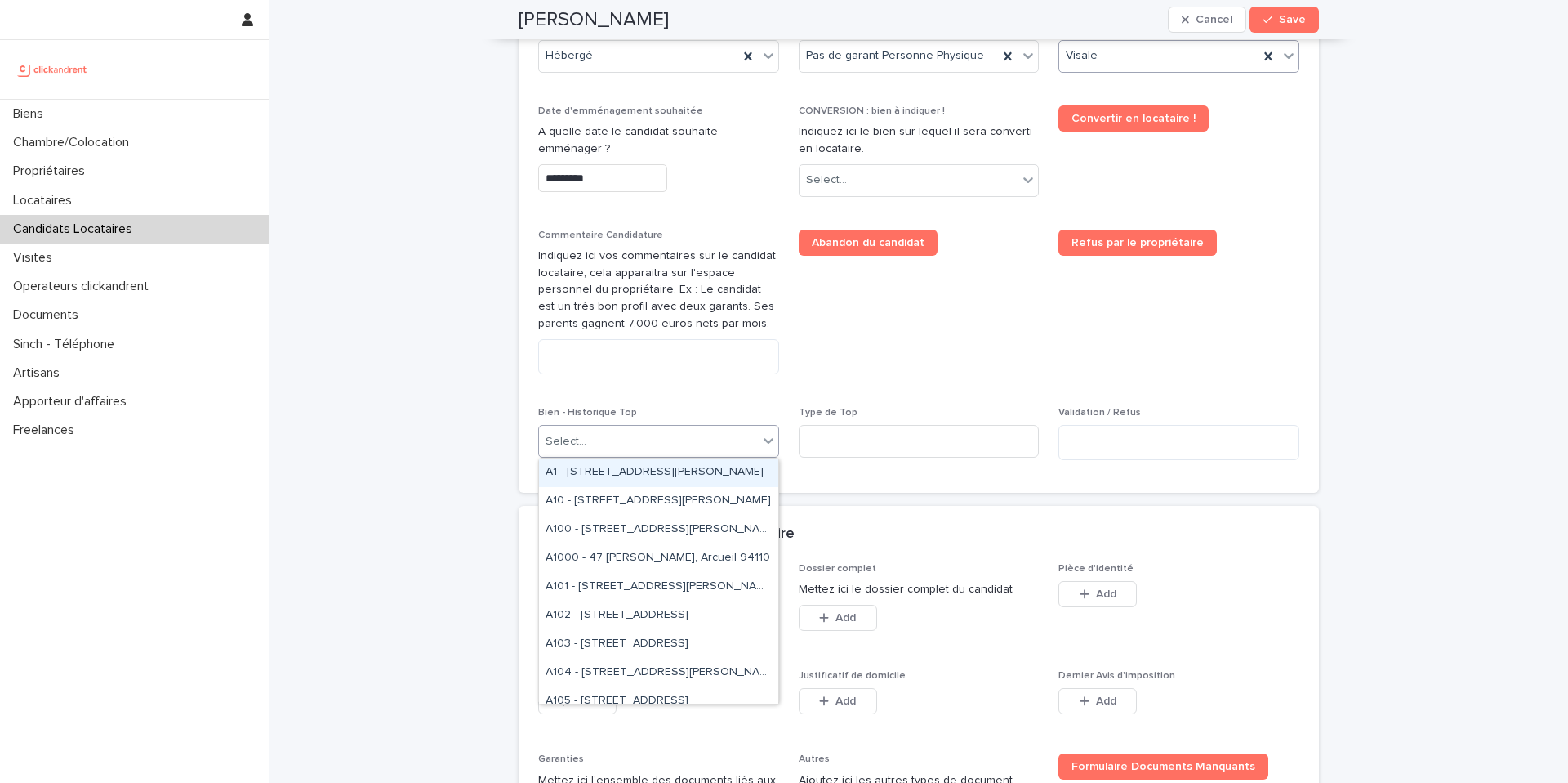
type input "*"
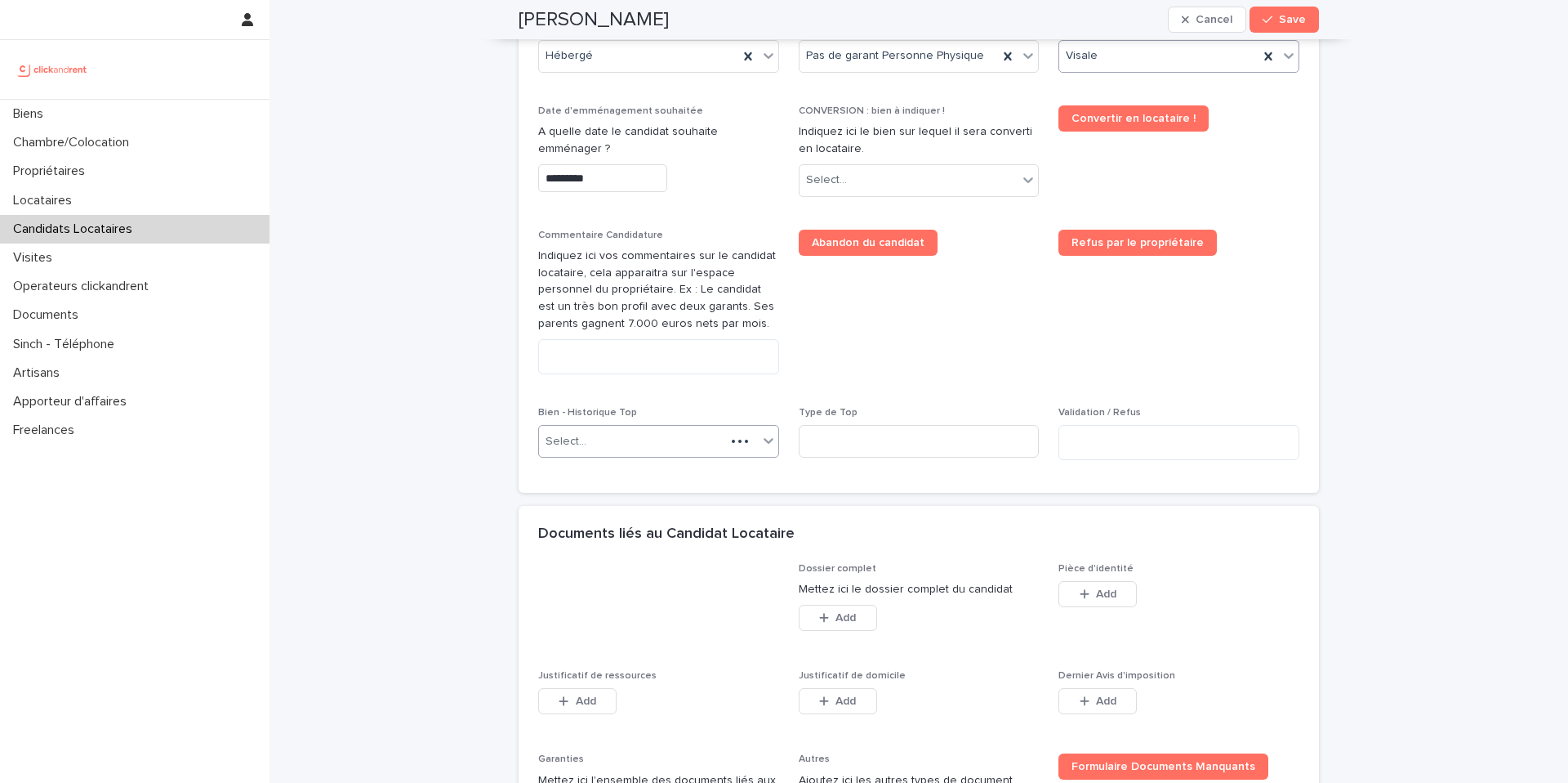
scroll to position [759, 0]
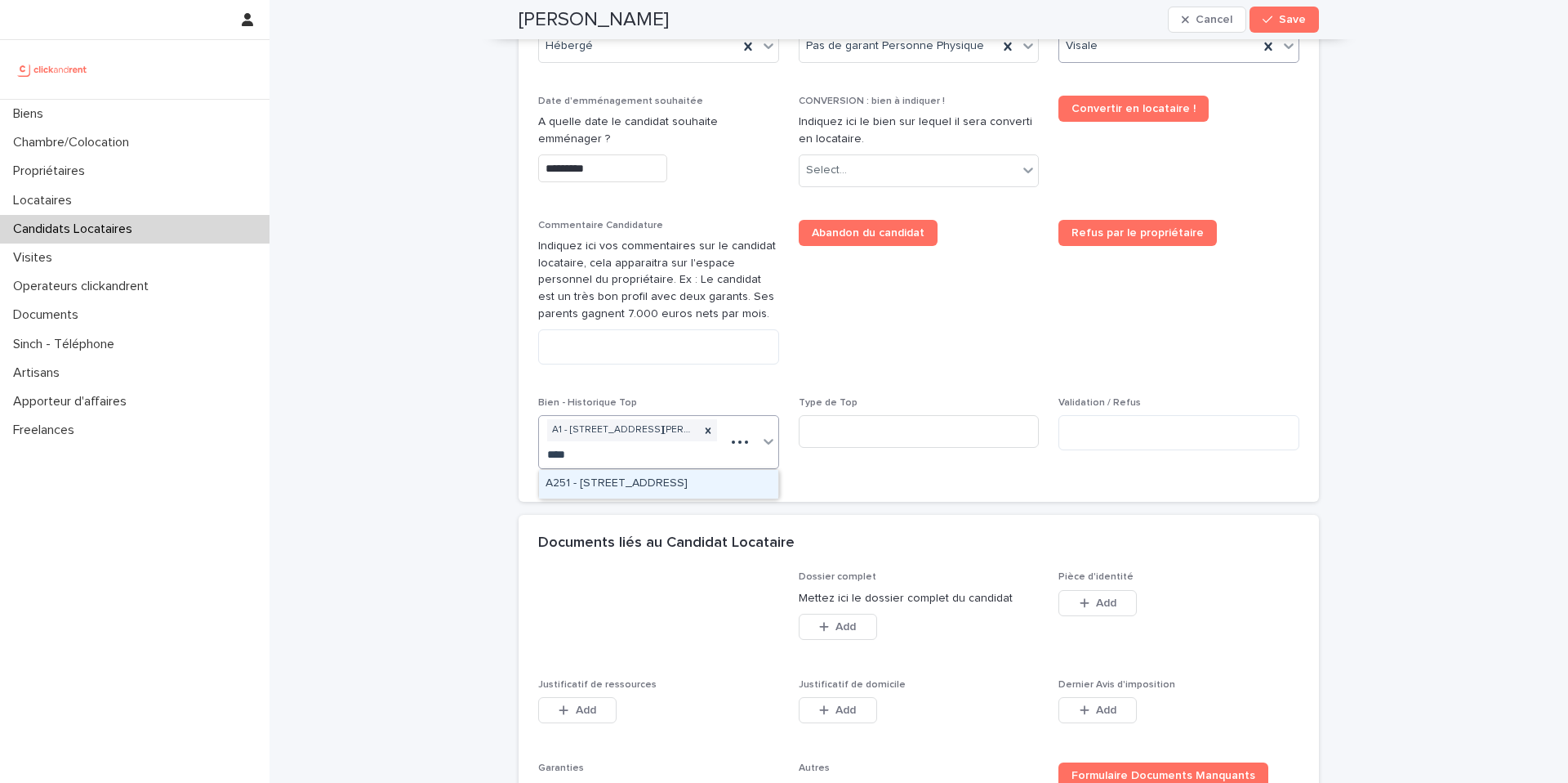
type input "*****"
click at [635, 480] on div "A2510 - 51 rue Jacquard, Lille 59260" at bounding box center [659, 484] width 239 height 29
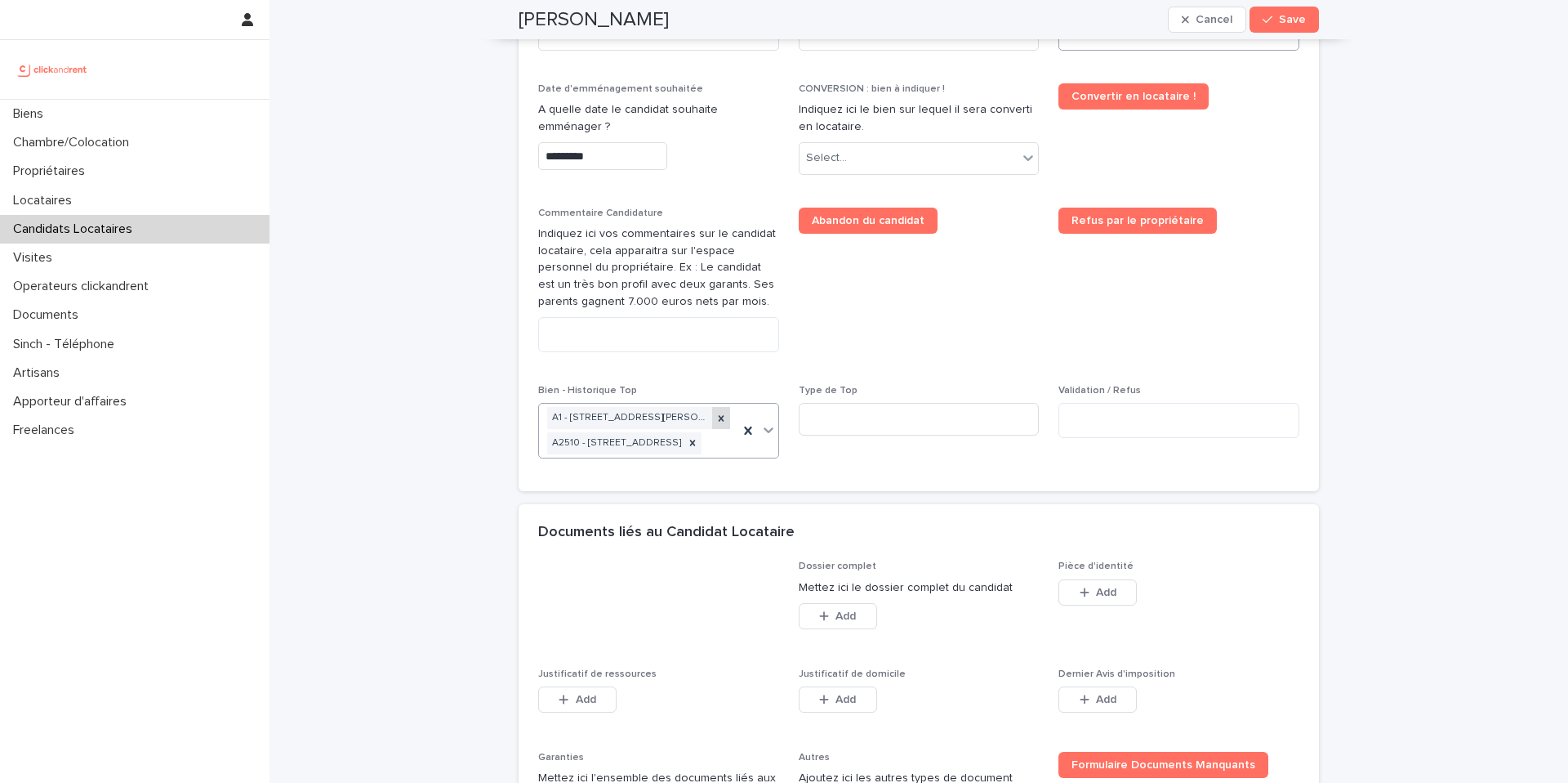
click at [719, 419] on icon at bounding box center [720, 418] width 6 height 6
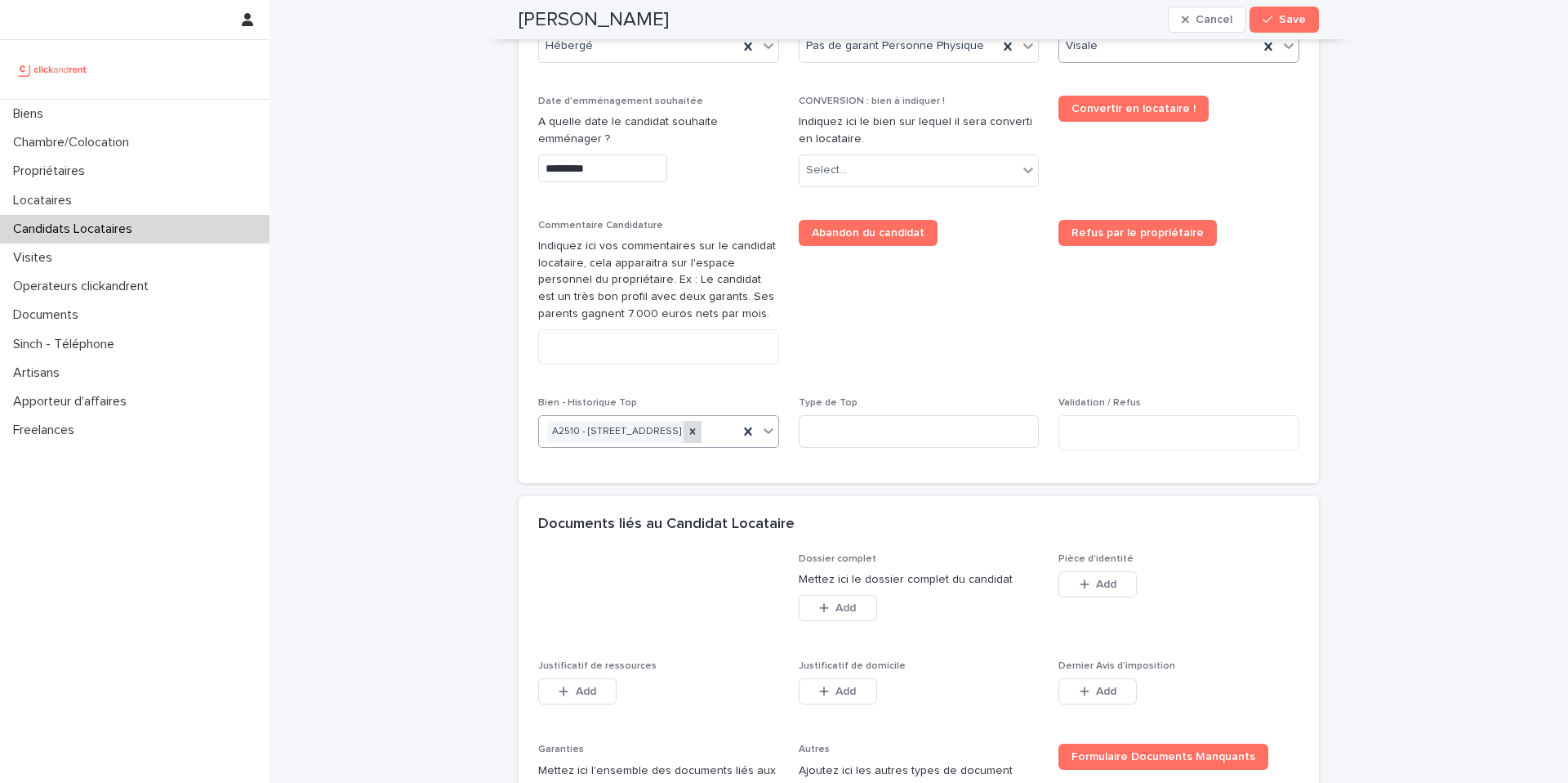
click at [696, 429] on icon at bounding box center [693, 431] width 6 height 6
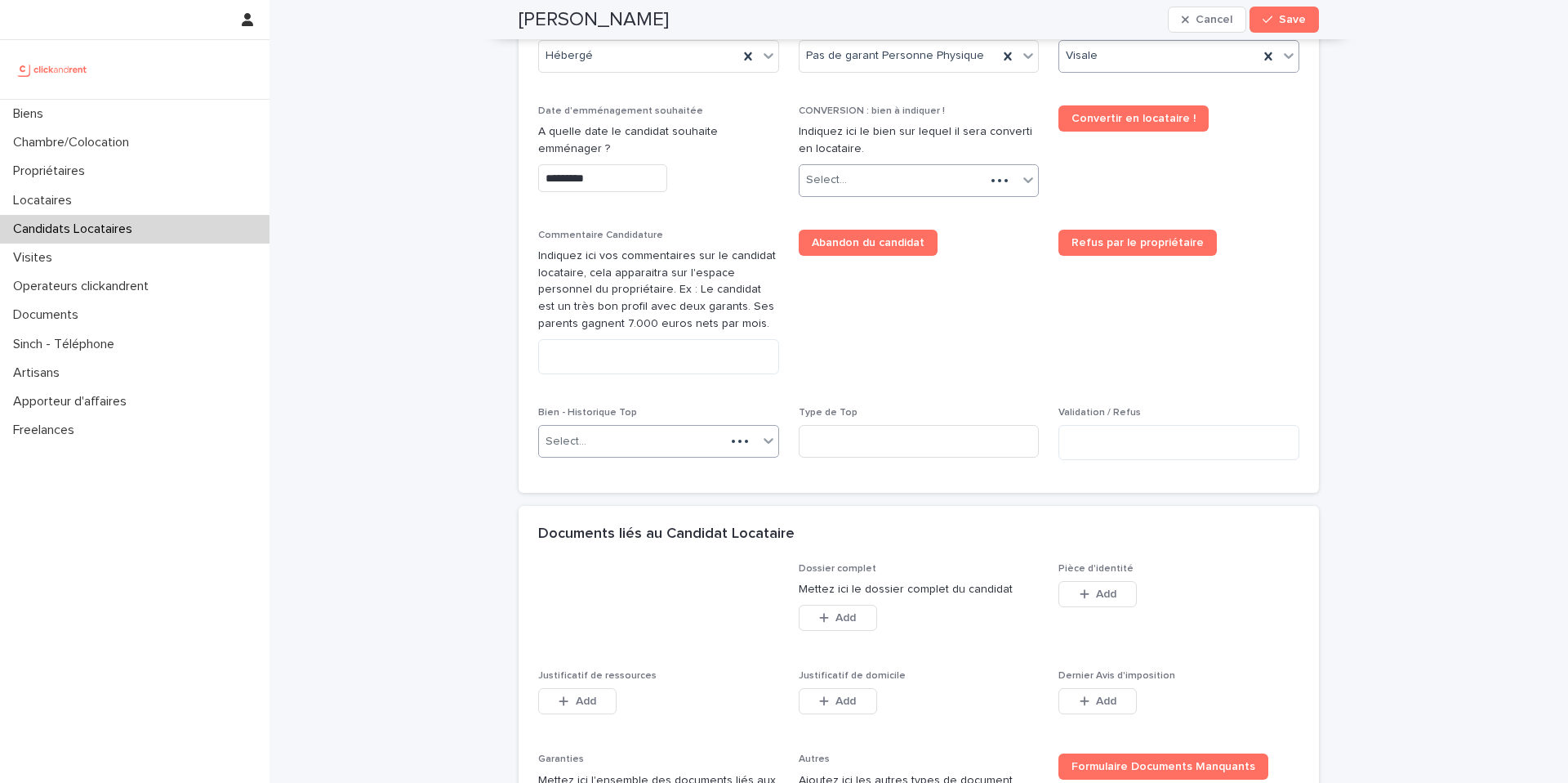
click at [886, 170] on div "Select..." at bounding box center [892, 180] width 186 height 27
type input "*****"
click at [928, 209] on div "A2510 - 51 rue Jacquard, Lille 59260" at bounding box center [919, 212] width 239 height 29
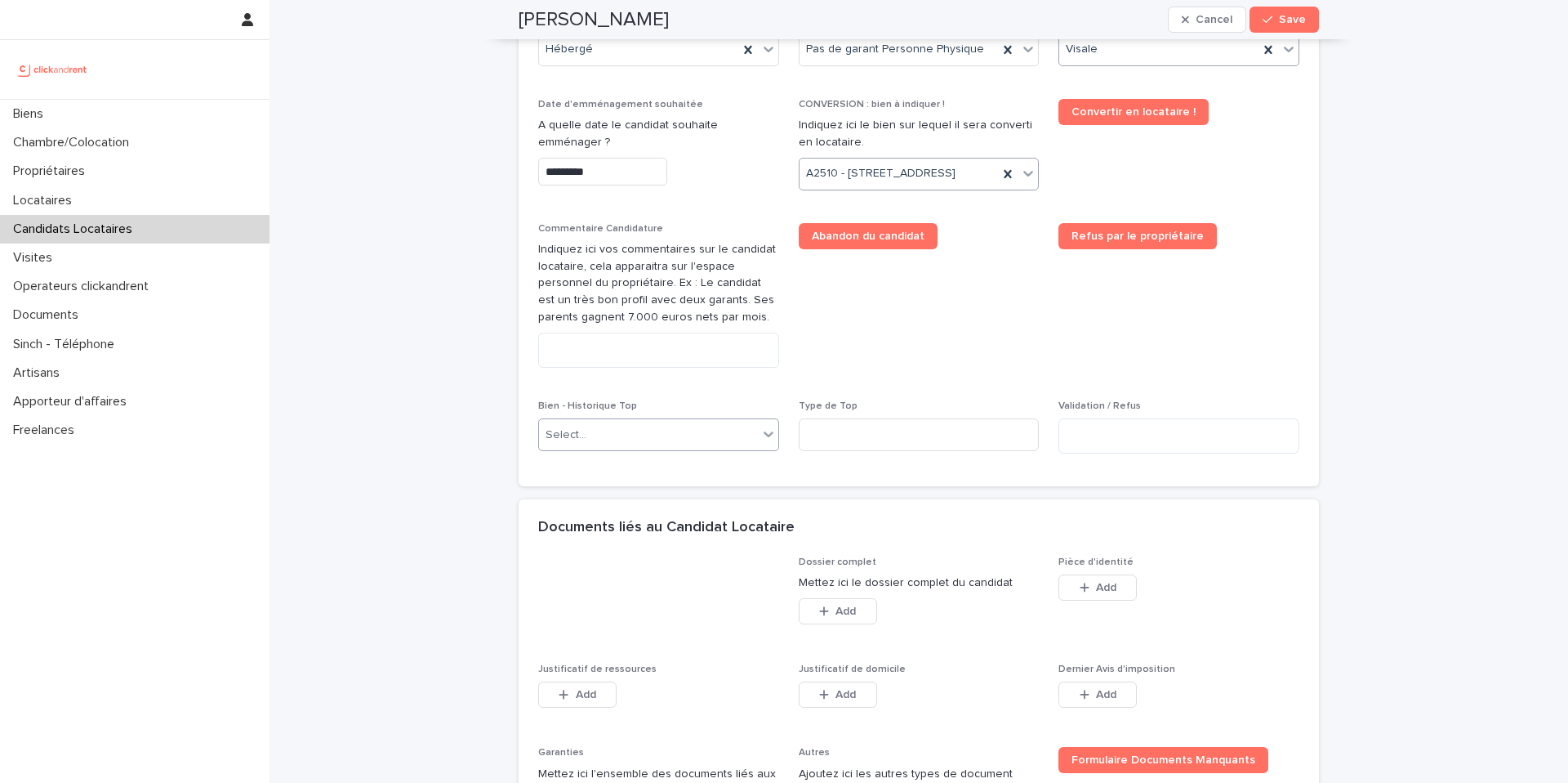
click at [1406, 172] on div "**********" at bounding box center [918, 113] width 1299 height 1739
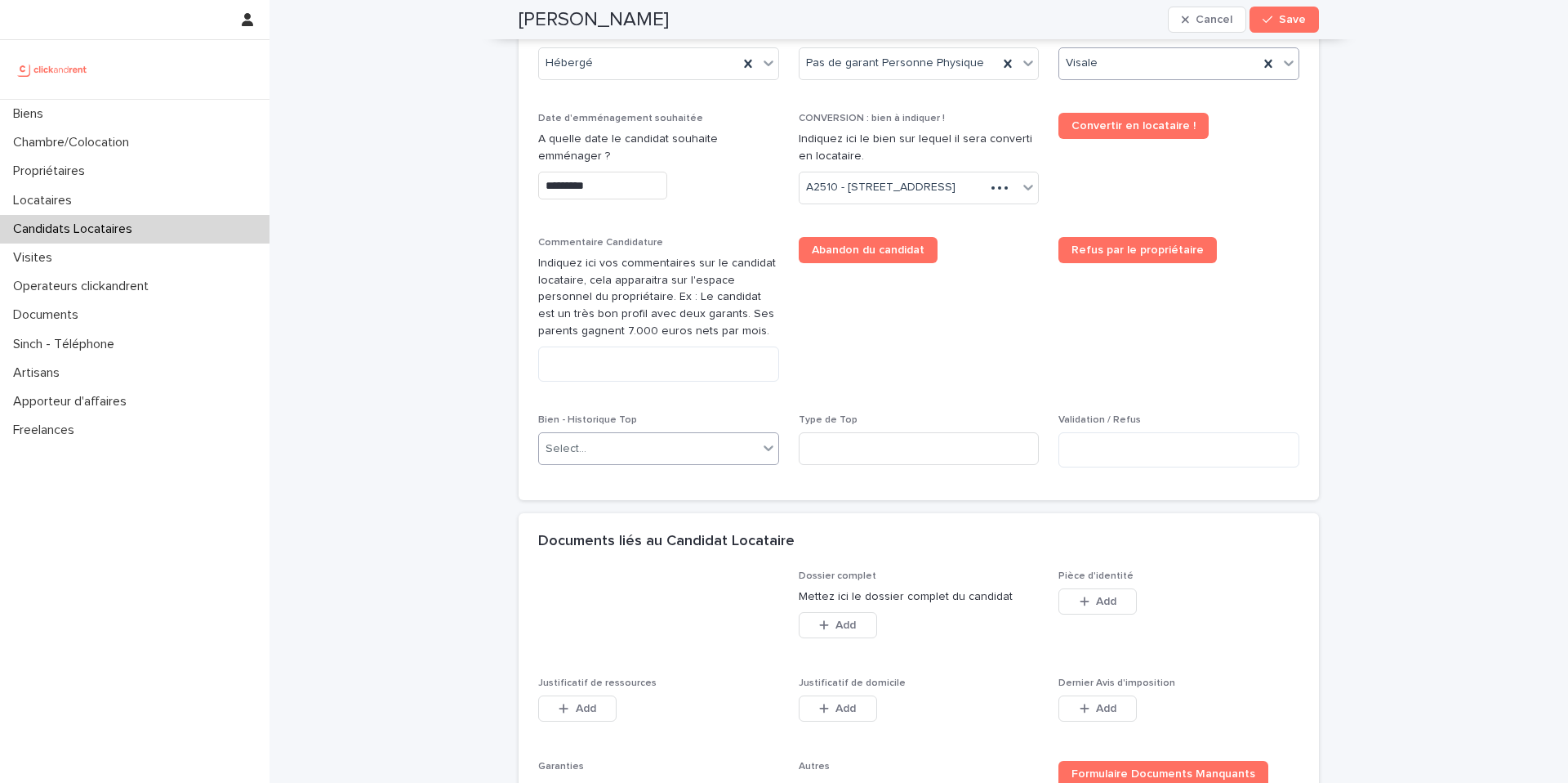
scroll to position [733, 0]
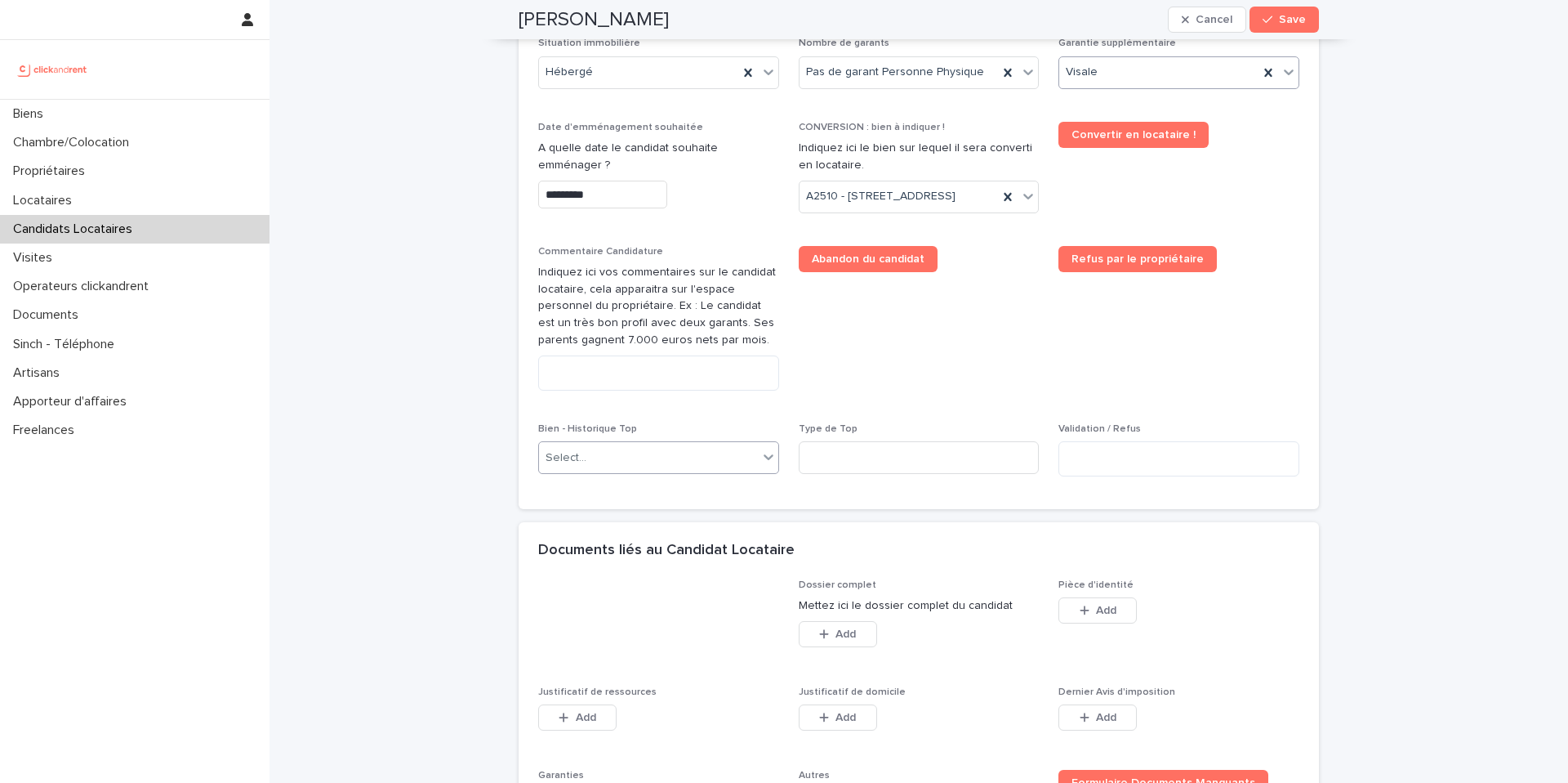
click at [592, 14] on h2 "Anton Le néel" at bounding box center [593, 20] width 151 height 24
copy div "Anton Le néel Cancel Save"
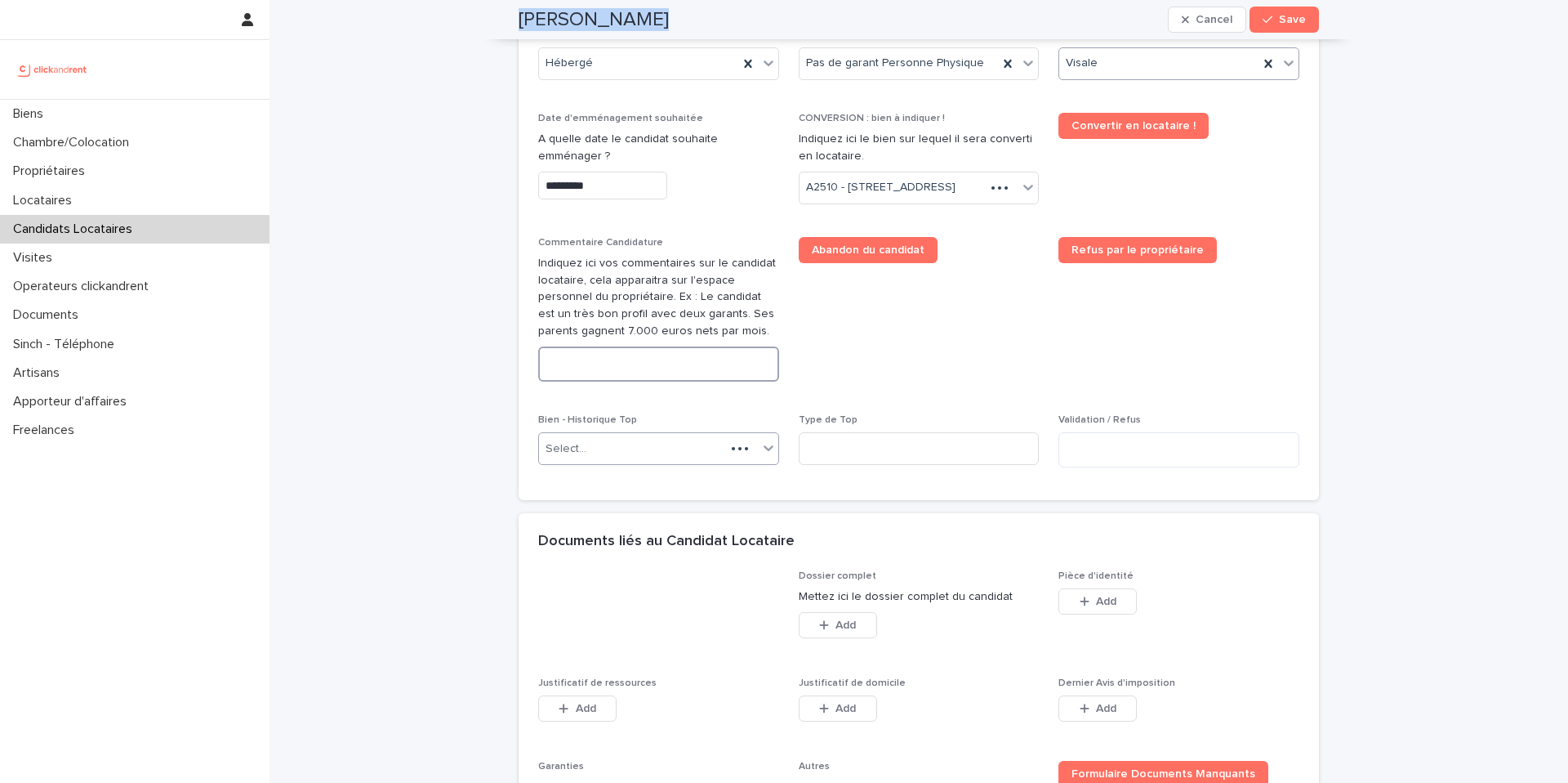
click at [649, 381] on textarea at bounding box center [659, 364] width 241 height 35
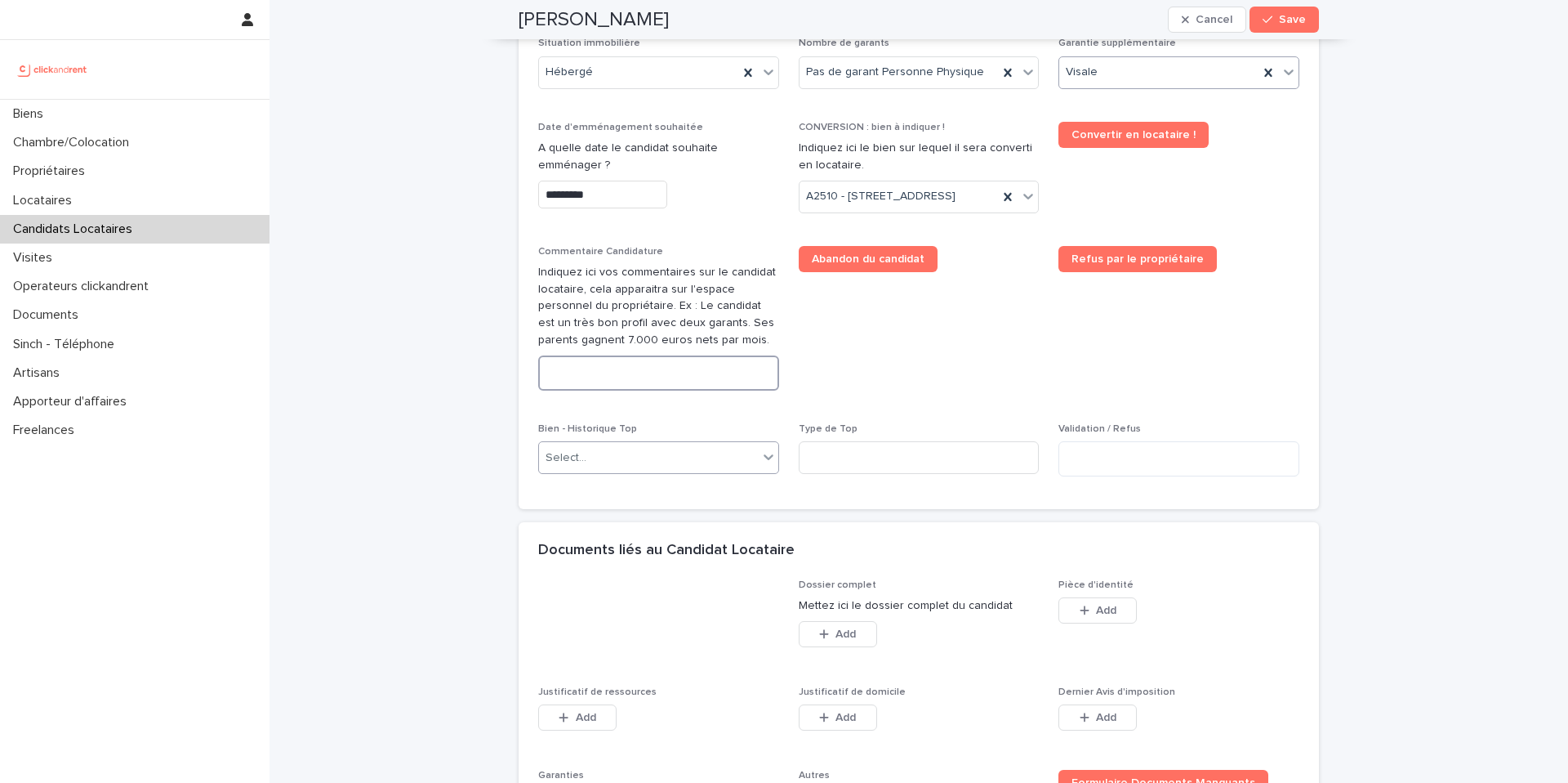
paste textarea "**********"
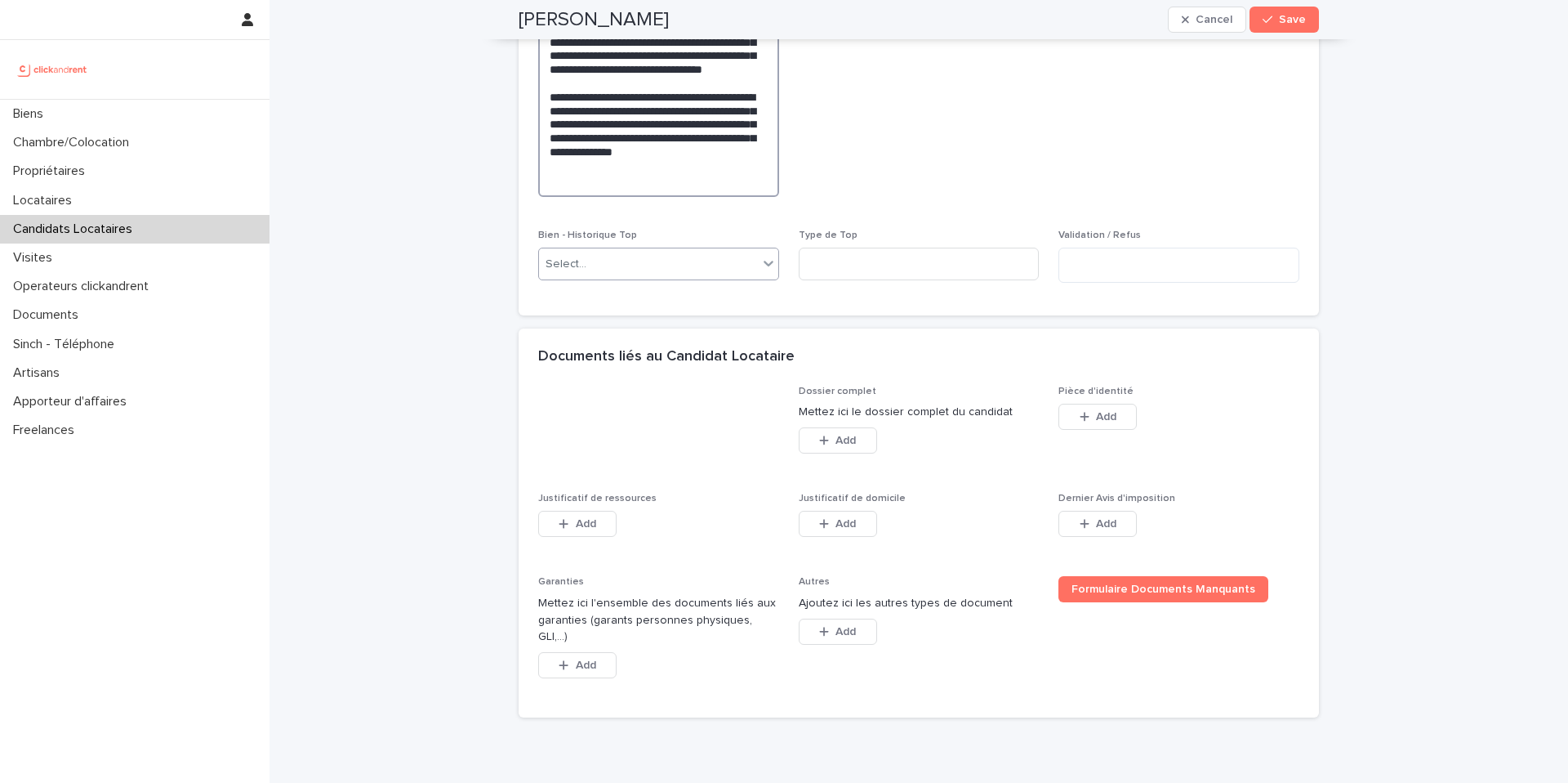
scroll to position [1218, 0]
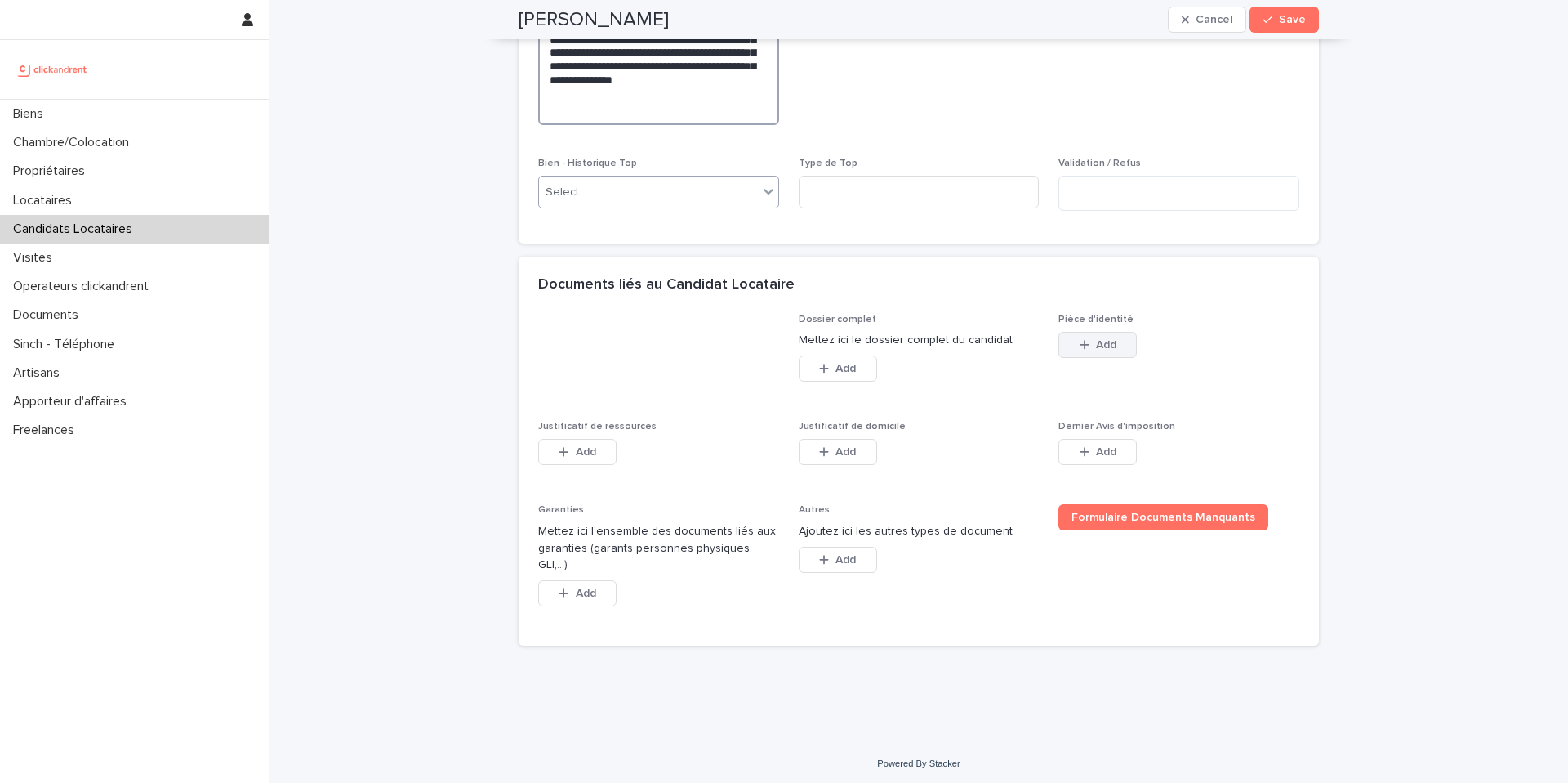
type textarea "**********"
click at [1103, 350] on span "Add" at bounding box center [1106, 345] width 20 height 12
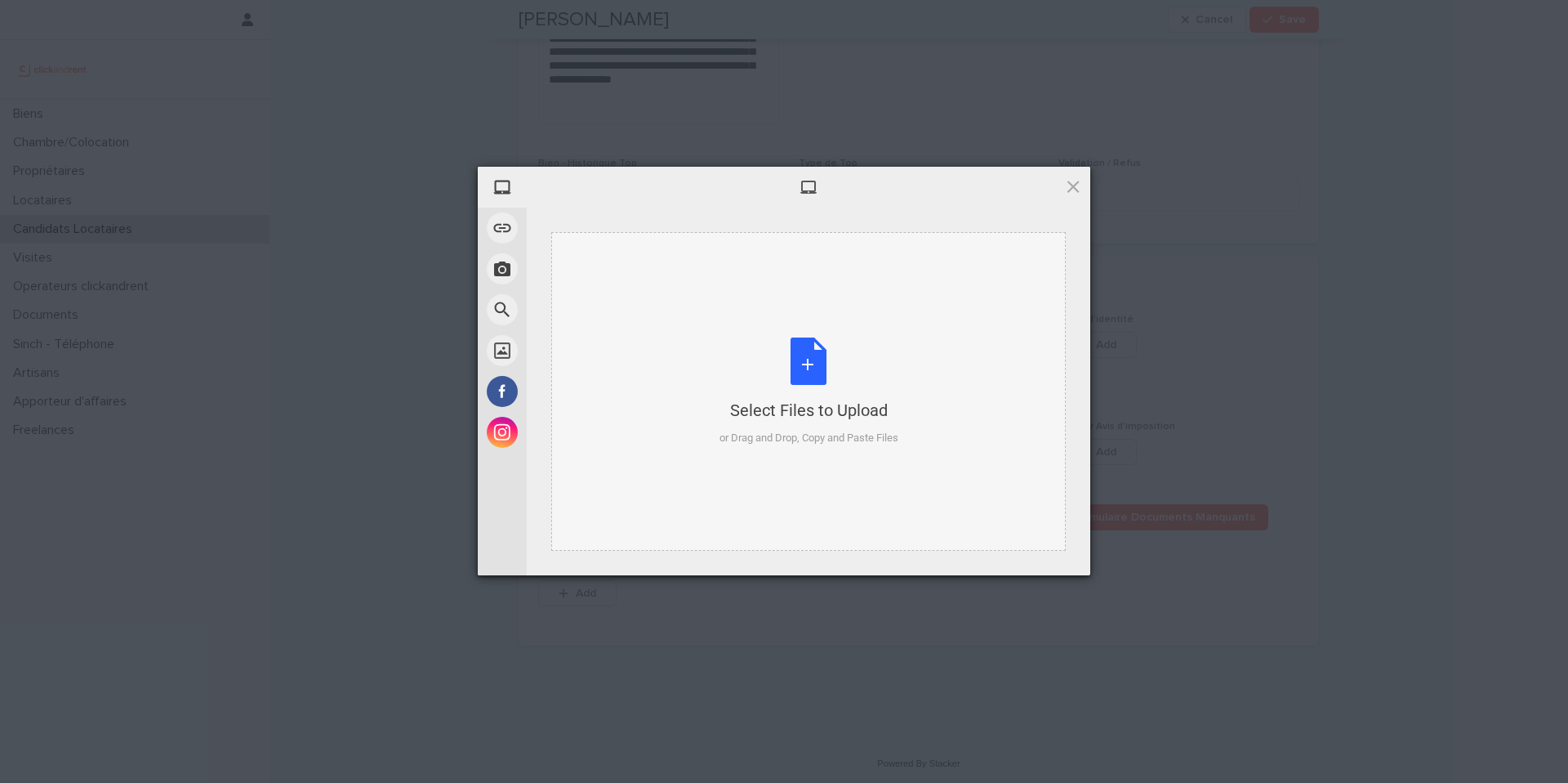
click at [827, 367] on div "Select Files to Upload or Drag and Drop, Copy and Paste Files" at bounding box center [809, 392] width 179 height 109
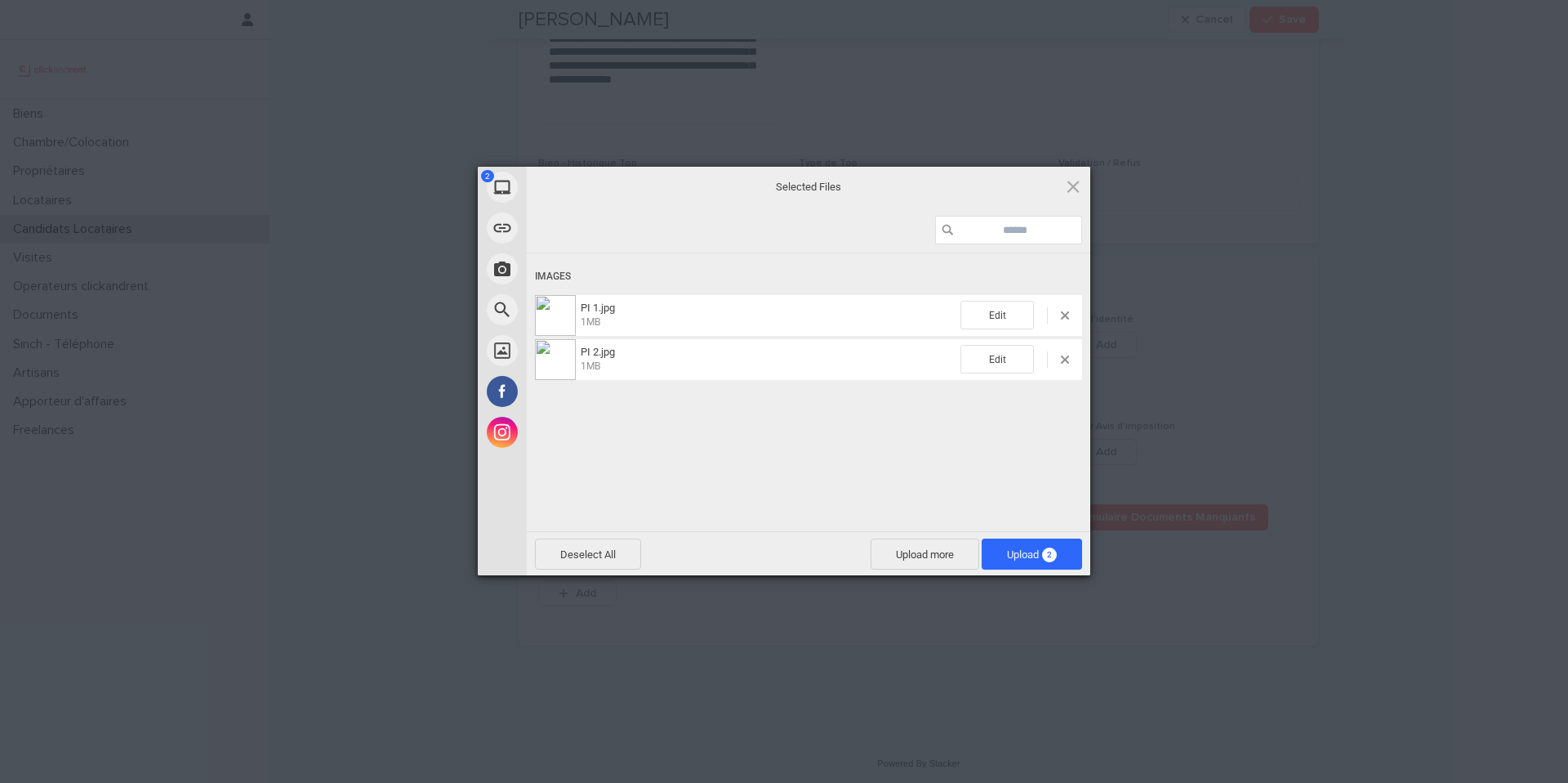
click at [1071, 550] on span "Upload 2" at bounding box center [1031, 554] width 100 height 31
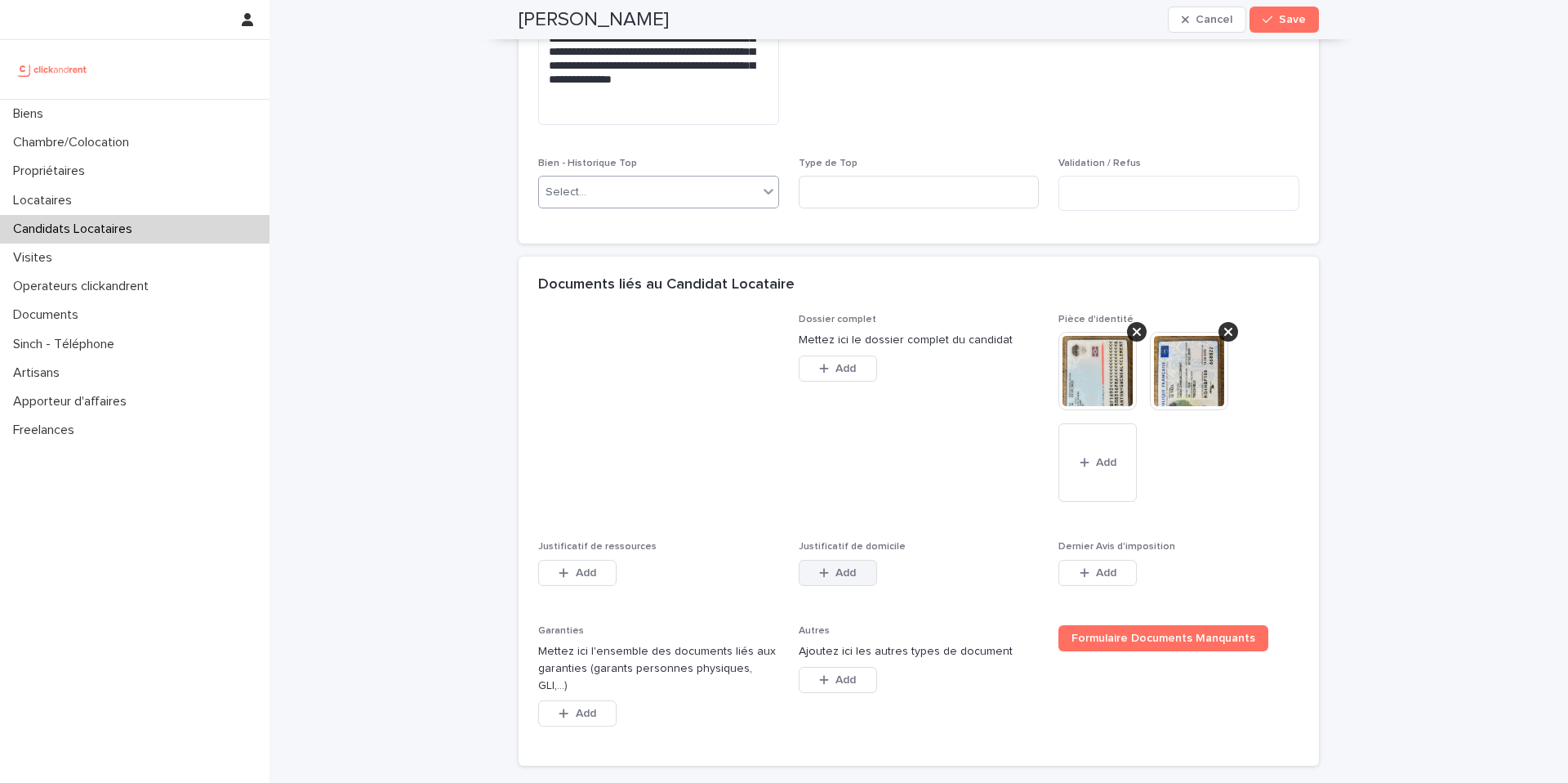
click at [831, 578] on div "button" at bounding box center [827, 573] width 16 height 12
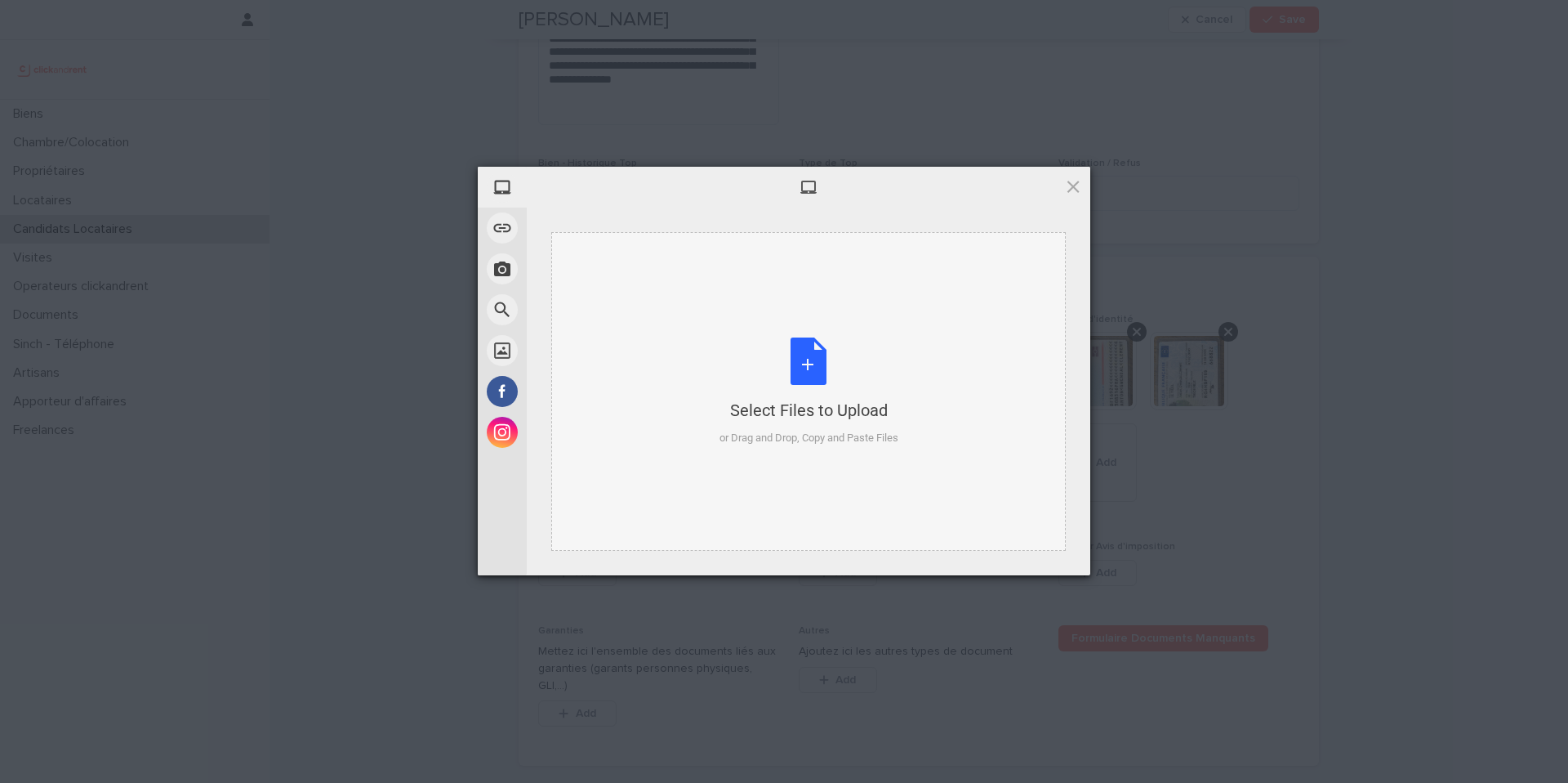
click at [811, 353] on div "Select Files to Upload or Drag and Drop, Copy and Paste Files" at bounding box center [809, 392] width 179 height 109
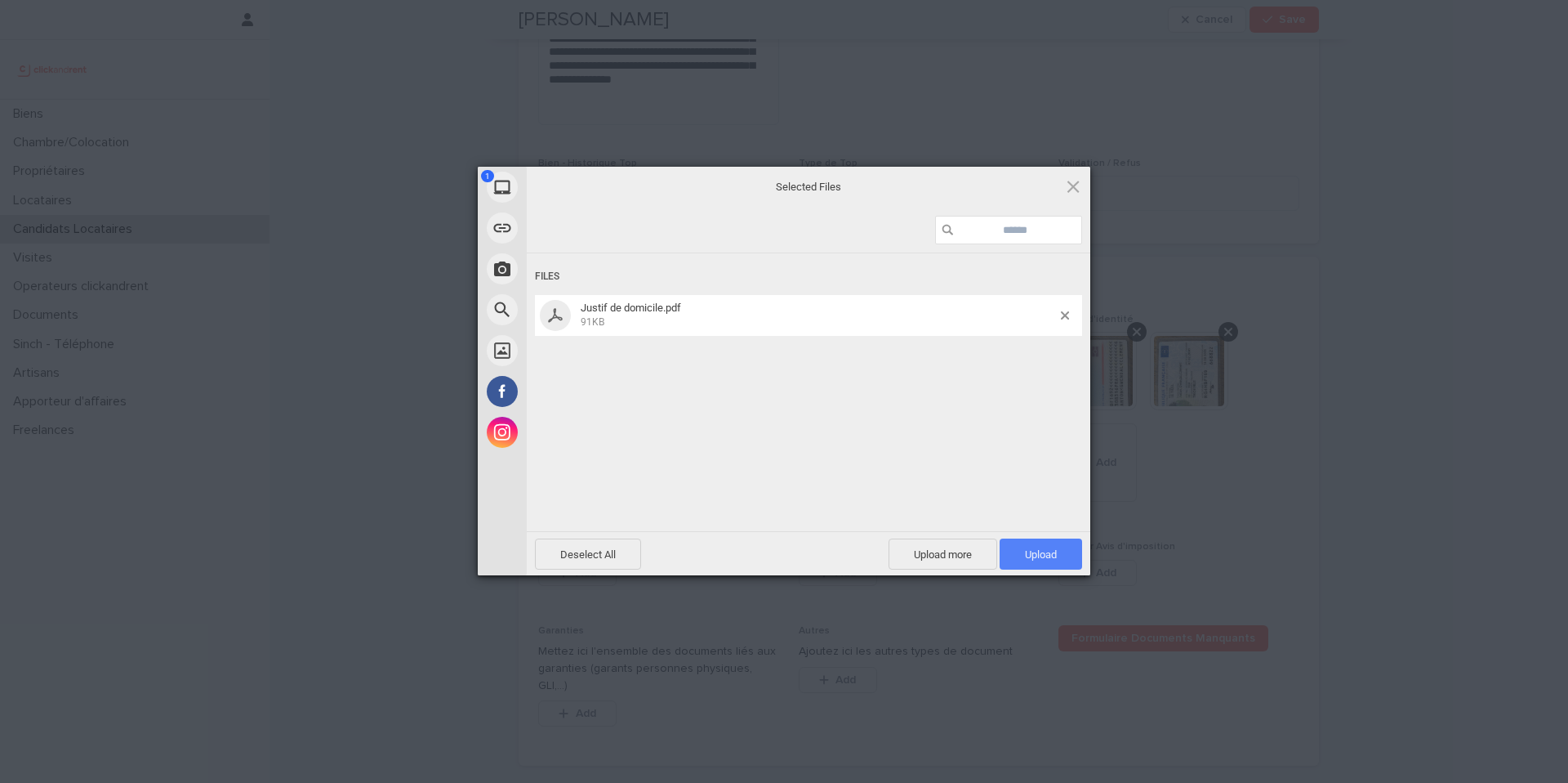
click at [1034, 554] on span "Upload 1" at bounding box center [1041, 554] width 32 height 13
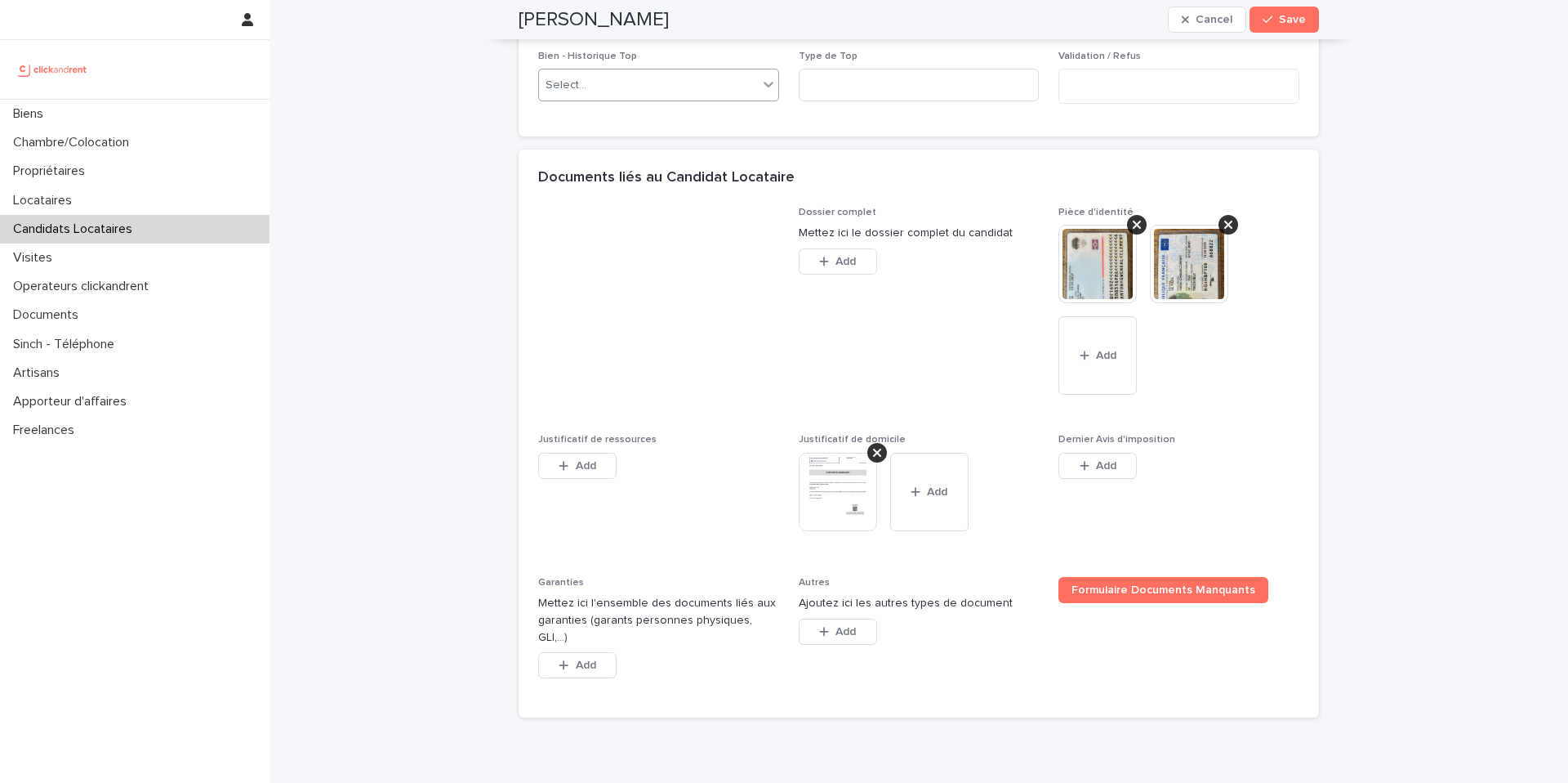
scroll to position [1327, 0]
click at [593, 658] on span "Add" at bounding box center [586, 663] width 20 height 12
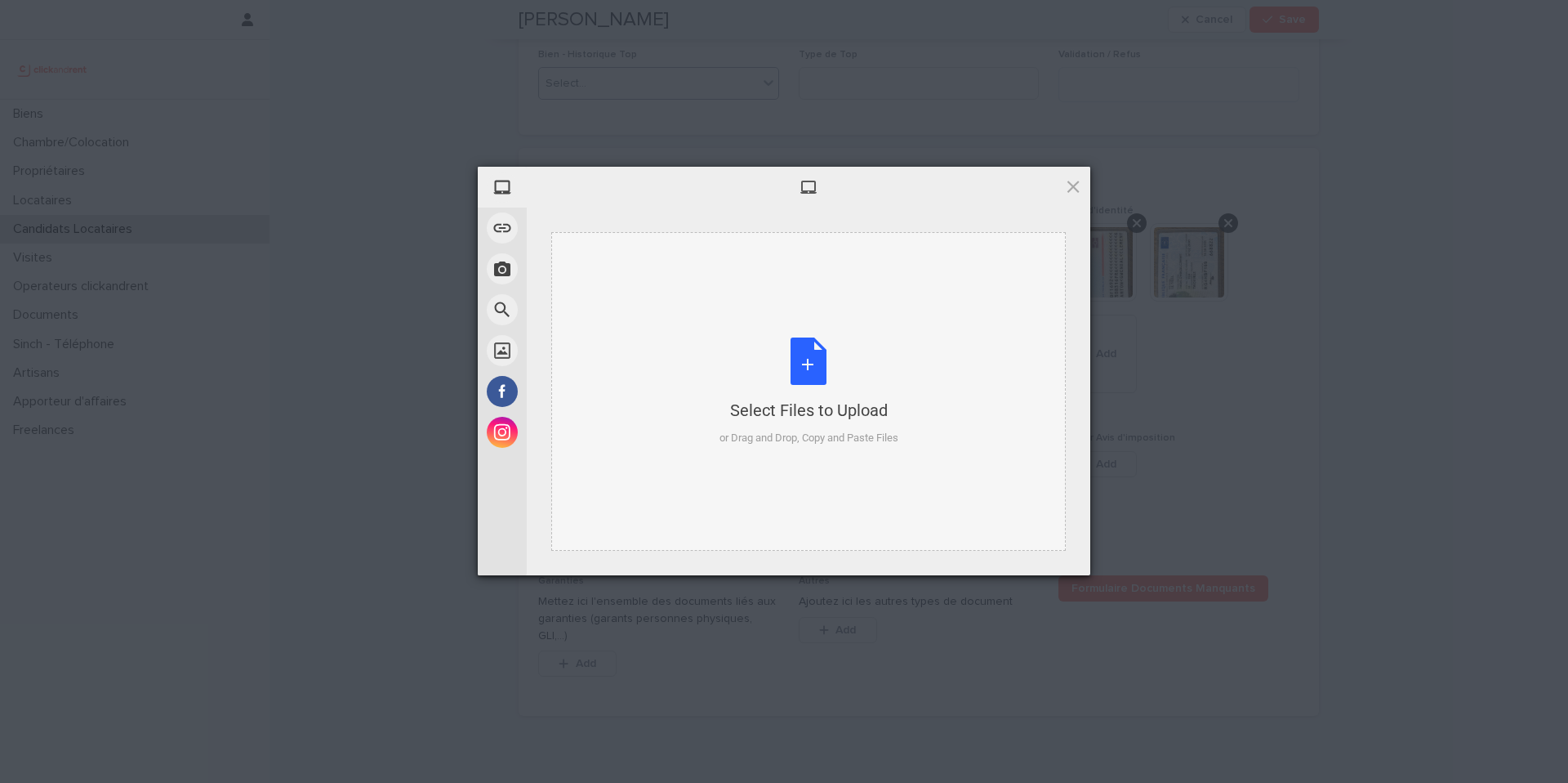
click at [818, 363] on div "Select Files to Upload or Drag and Drop, Copy and Paste Files" at bounding box center [809, 392] width 179 height 109
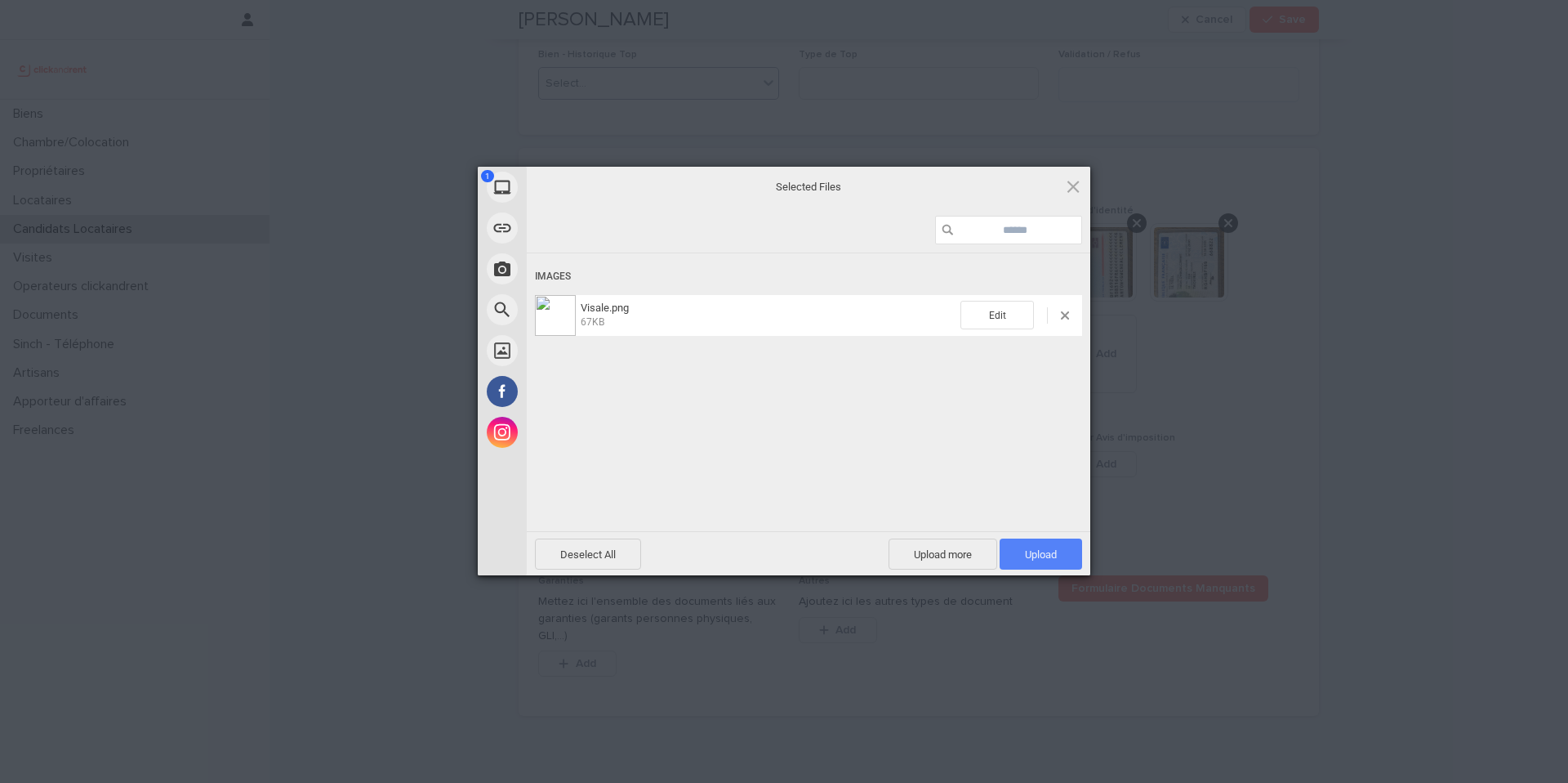
click at [1050, 545] on span "Upload 1" at bounding box center [1041, 554] width 82 height 31
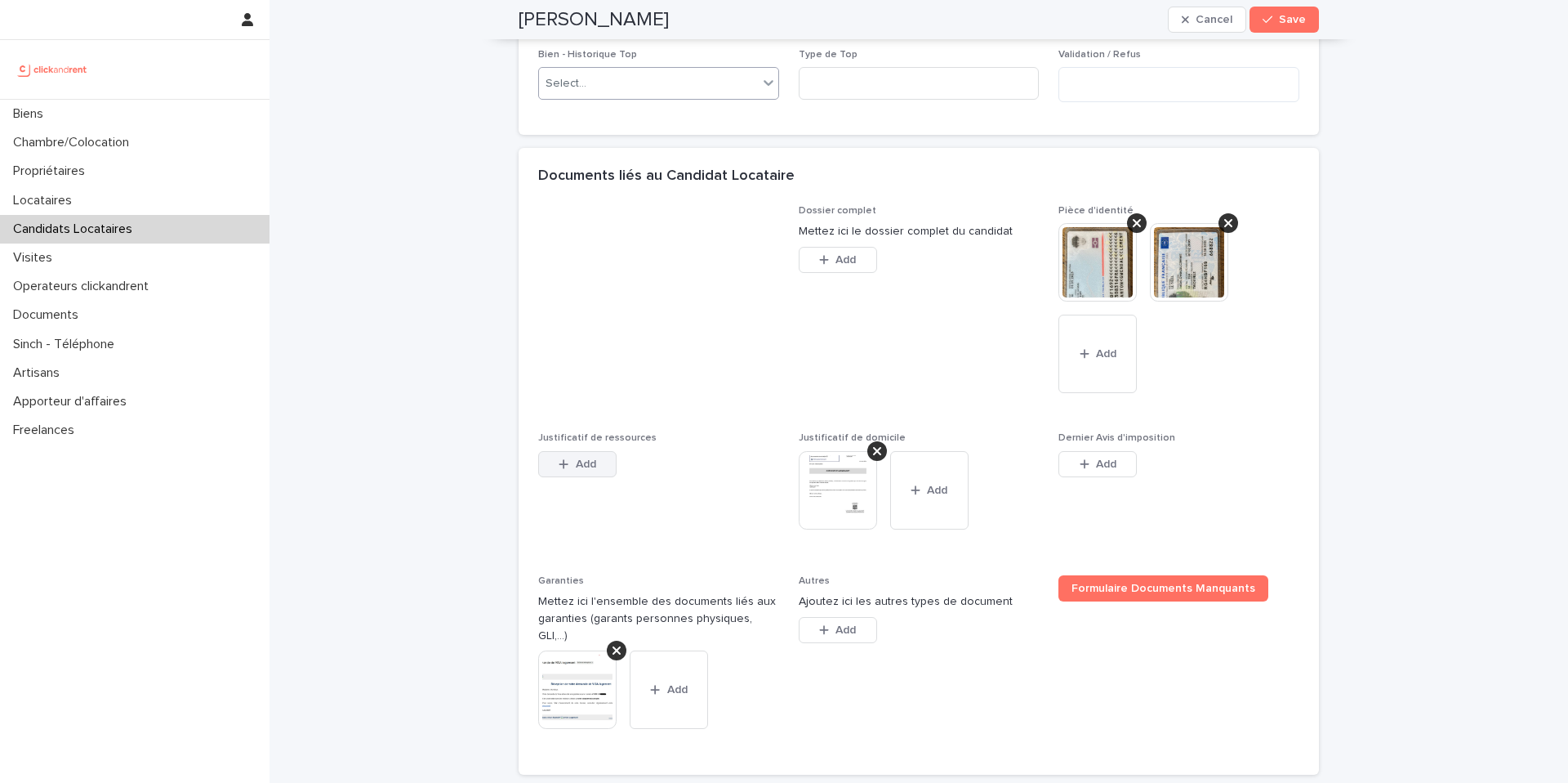
click at [581, 470] on span "Add" at bounding box center [586, 464] width 20 height 12
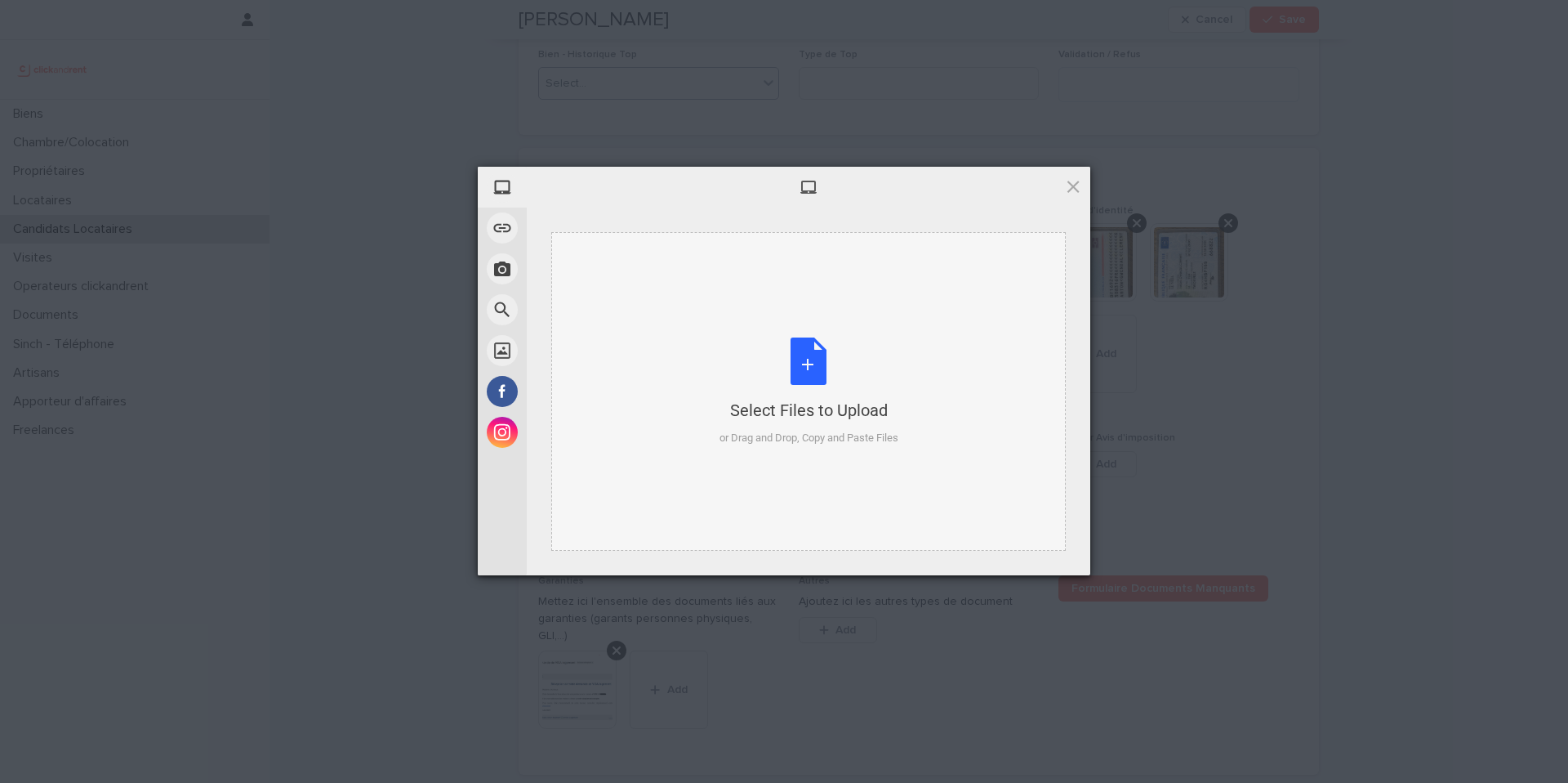
click at [812, 365] on div "Select Files to Upload or Drag and Drop, Copy and Paste Files" at bounding box center [809, 392] width 179 height 109
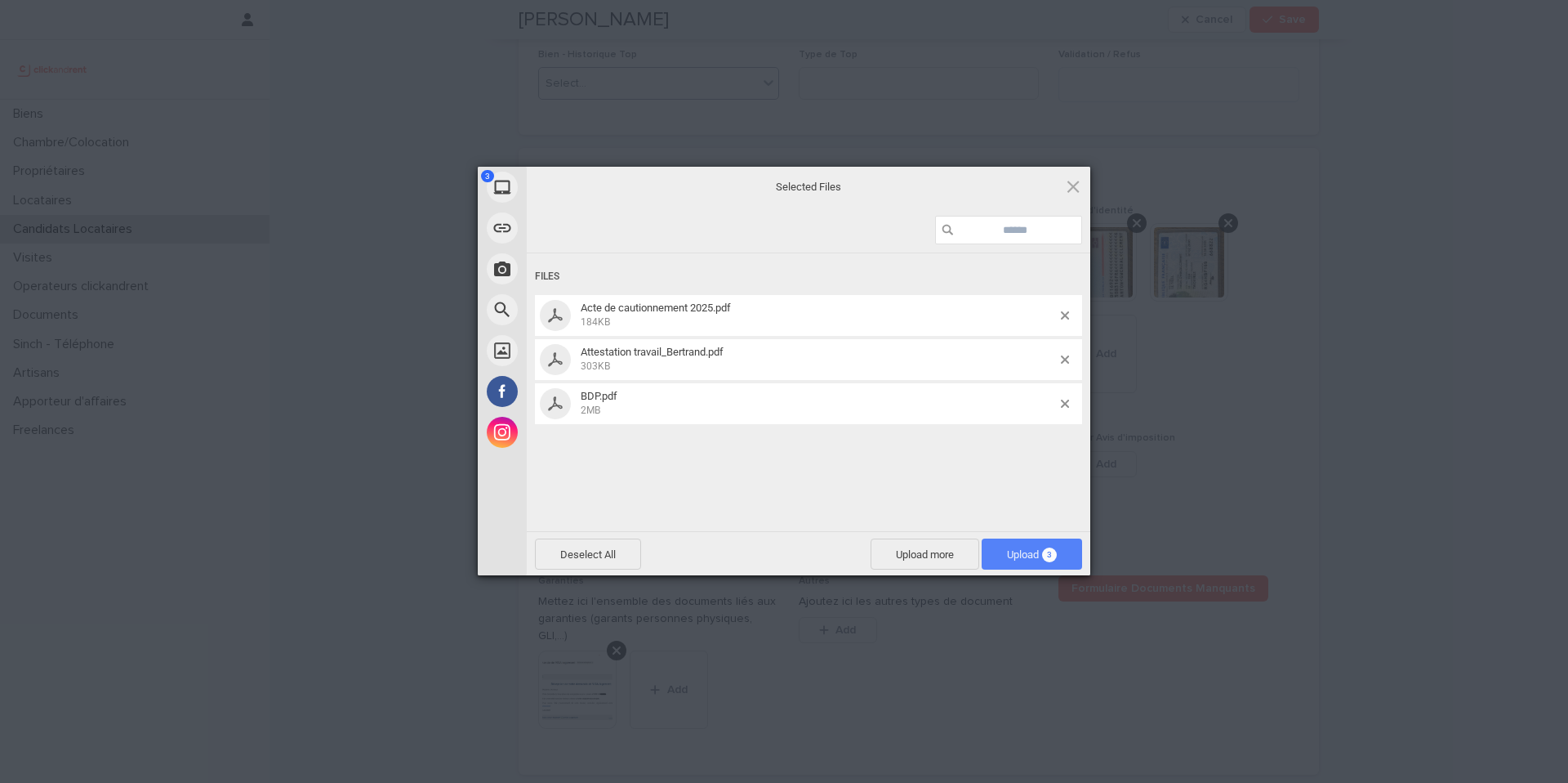
click at [1016, 548] on span "Upload 3" at bounding box center [1032, 554] width 50 height 13
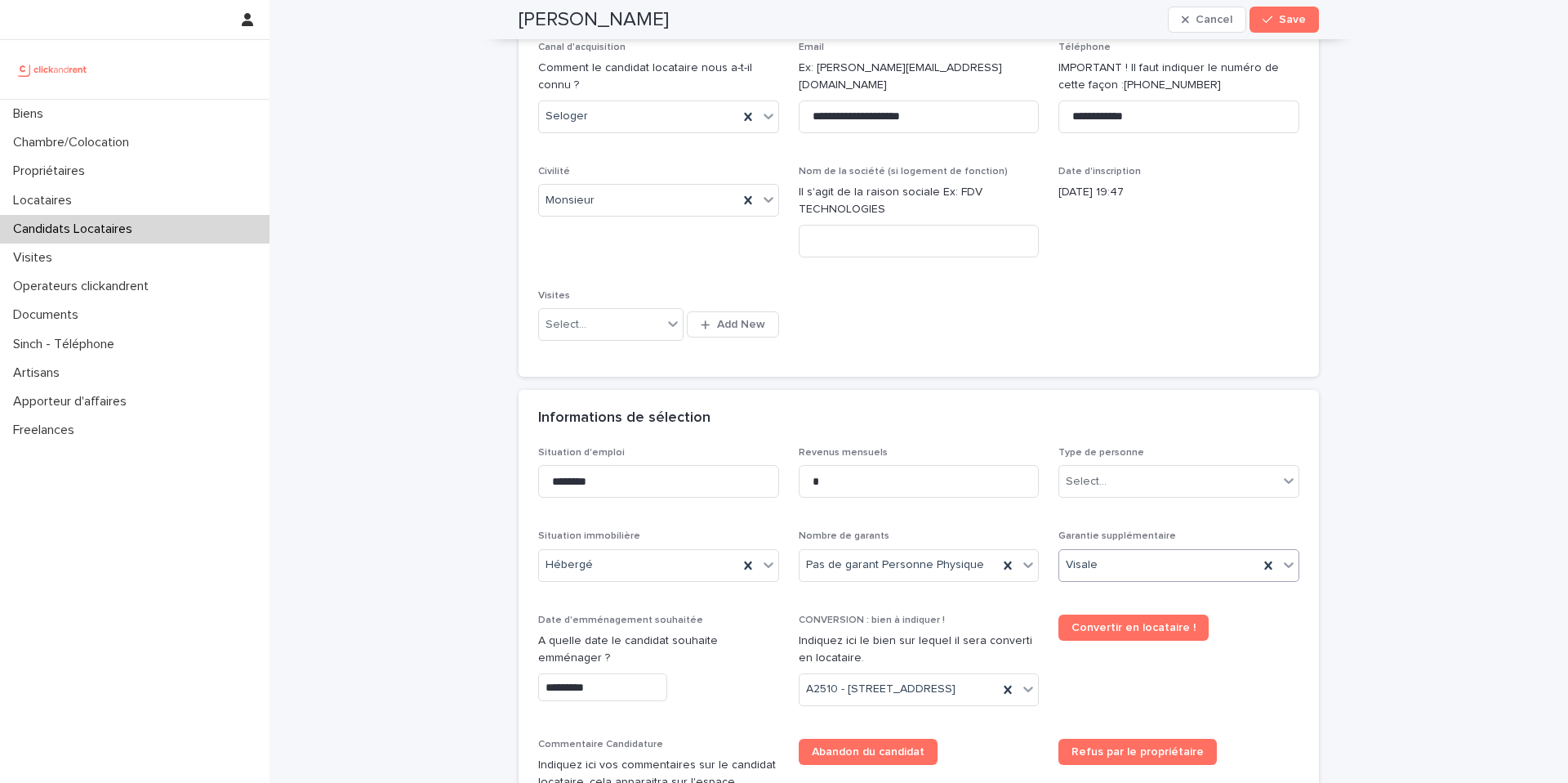
scroll to position [0, 0]
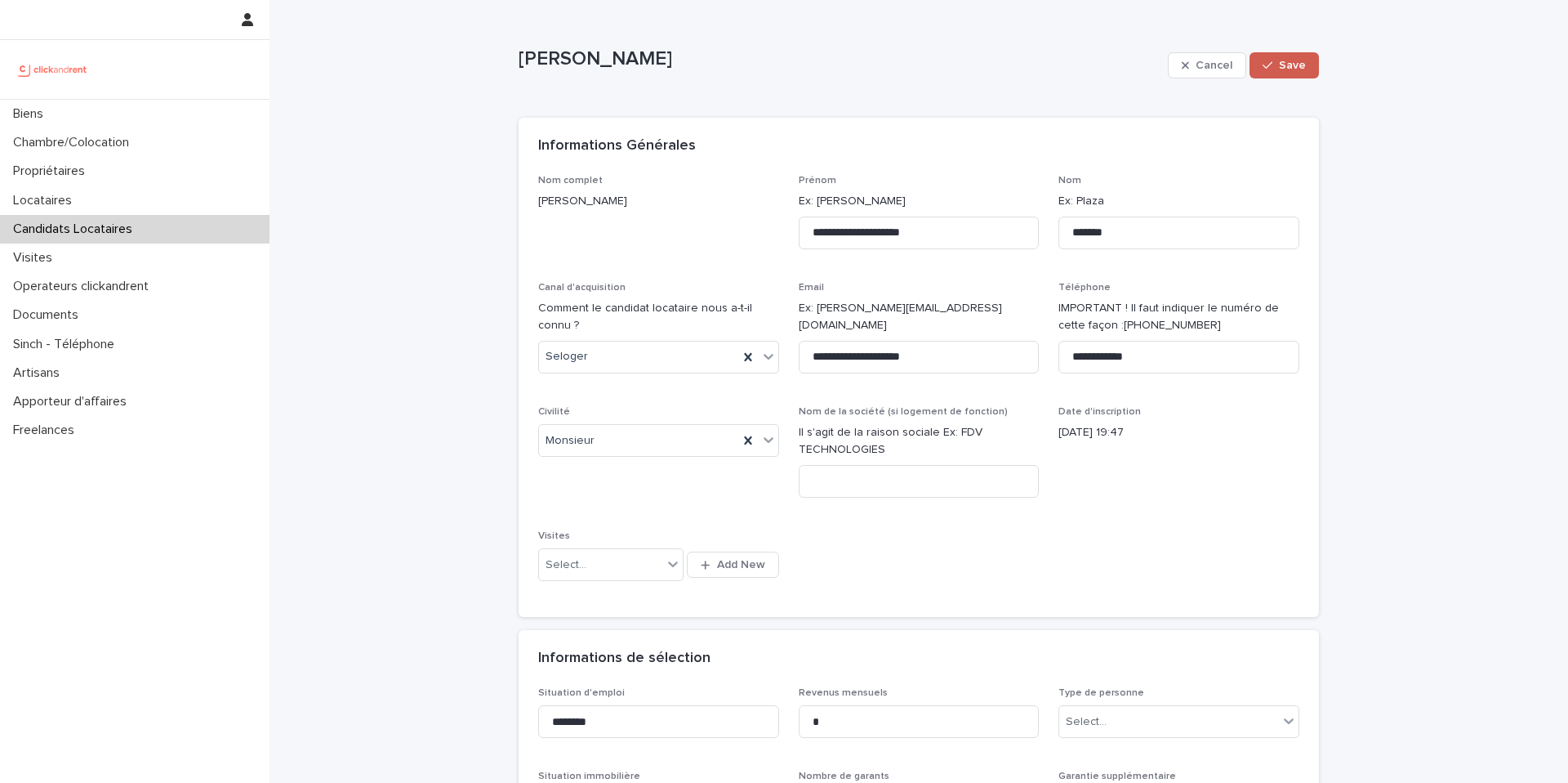
click at [1282, 65] on span "Save" at bounding box center [1293, 66] width 27 height 12
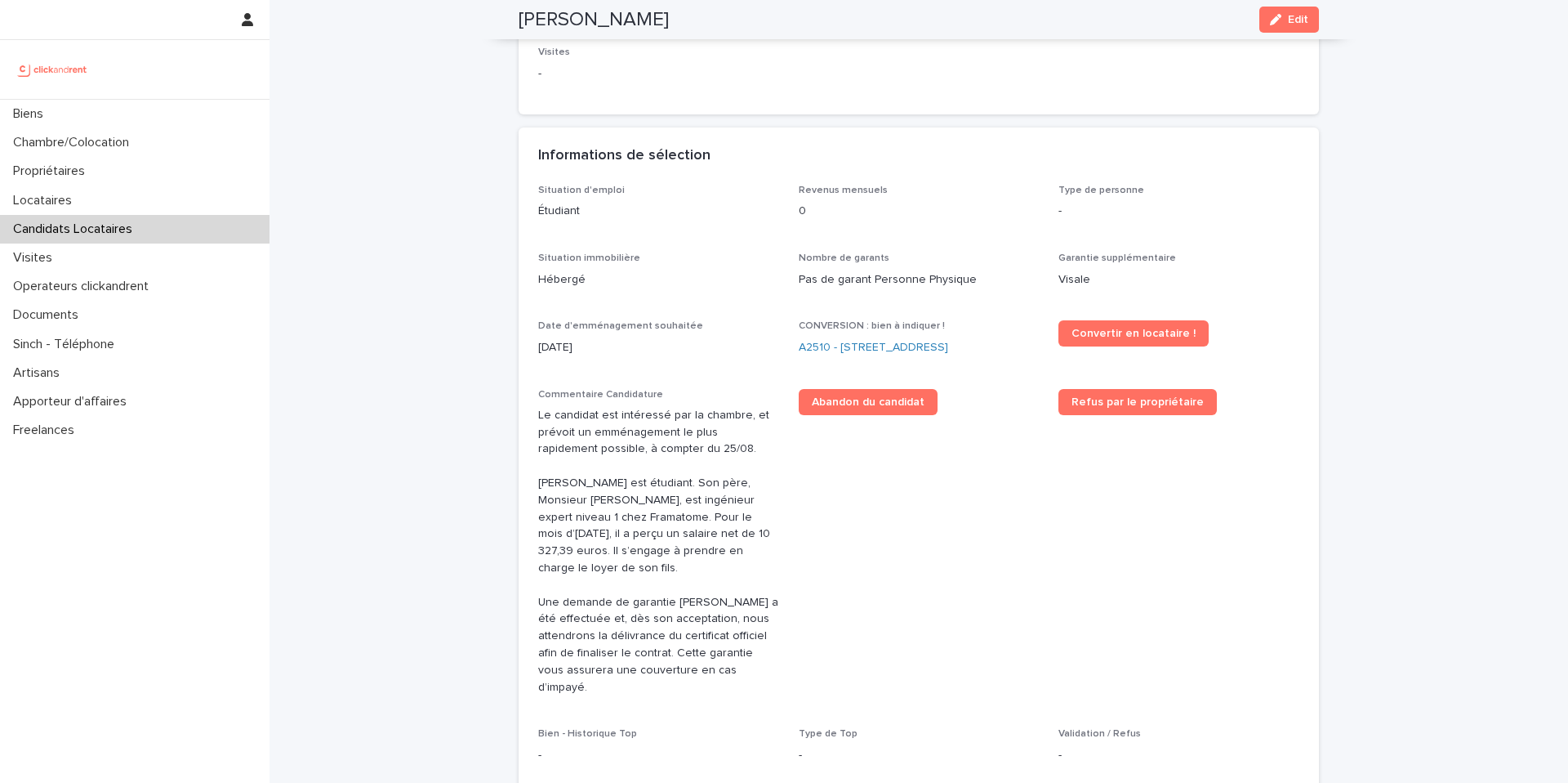
scroll to position [338, 0]
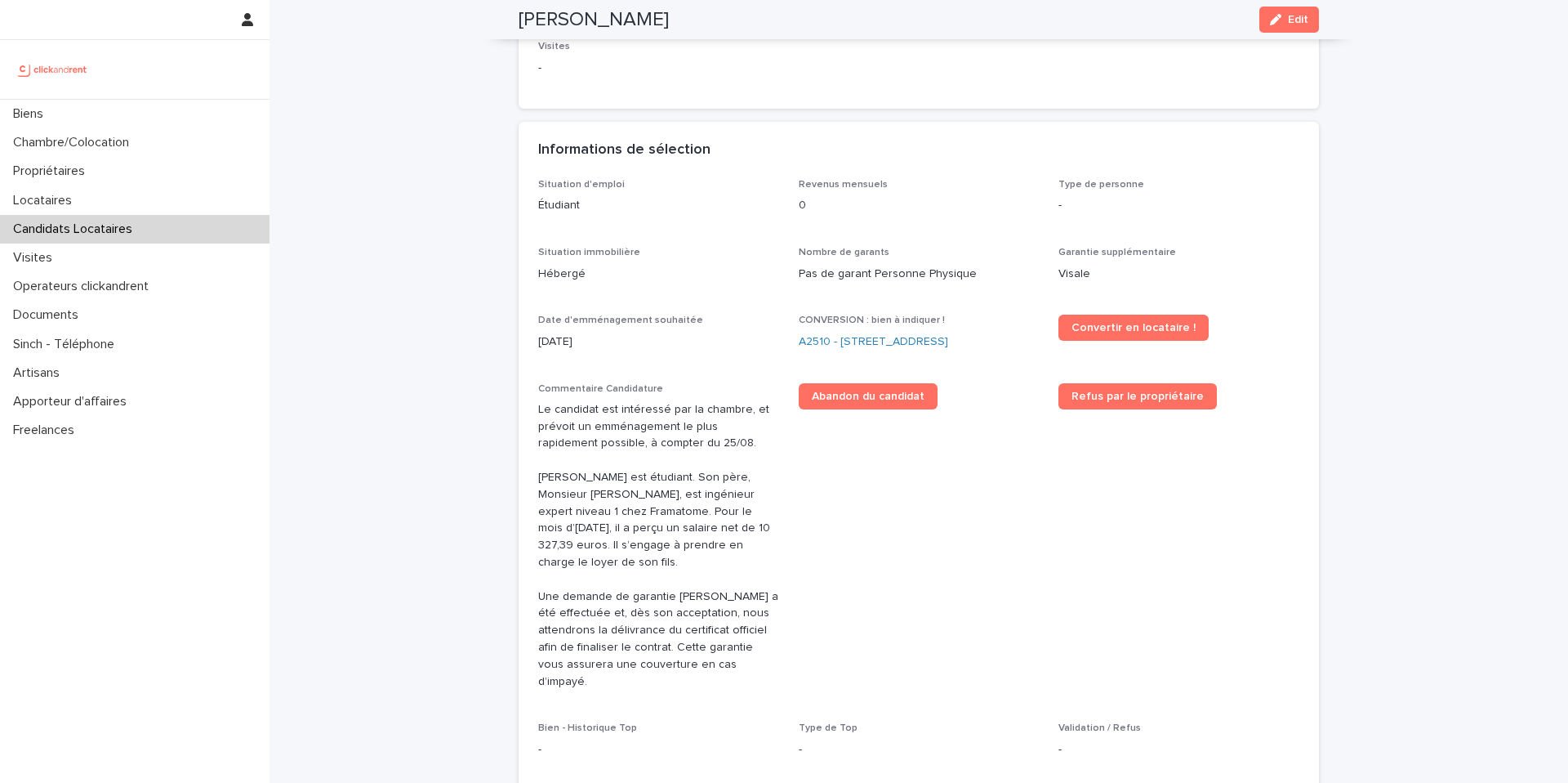
click at [669, 21] on h2 "Anton Gwendal Clément Le Néel" at bounding box center [593, 20] width 151 height 24
copy h2 "Néel"
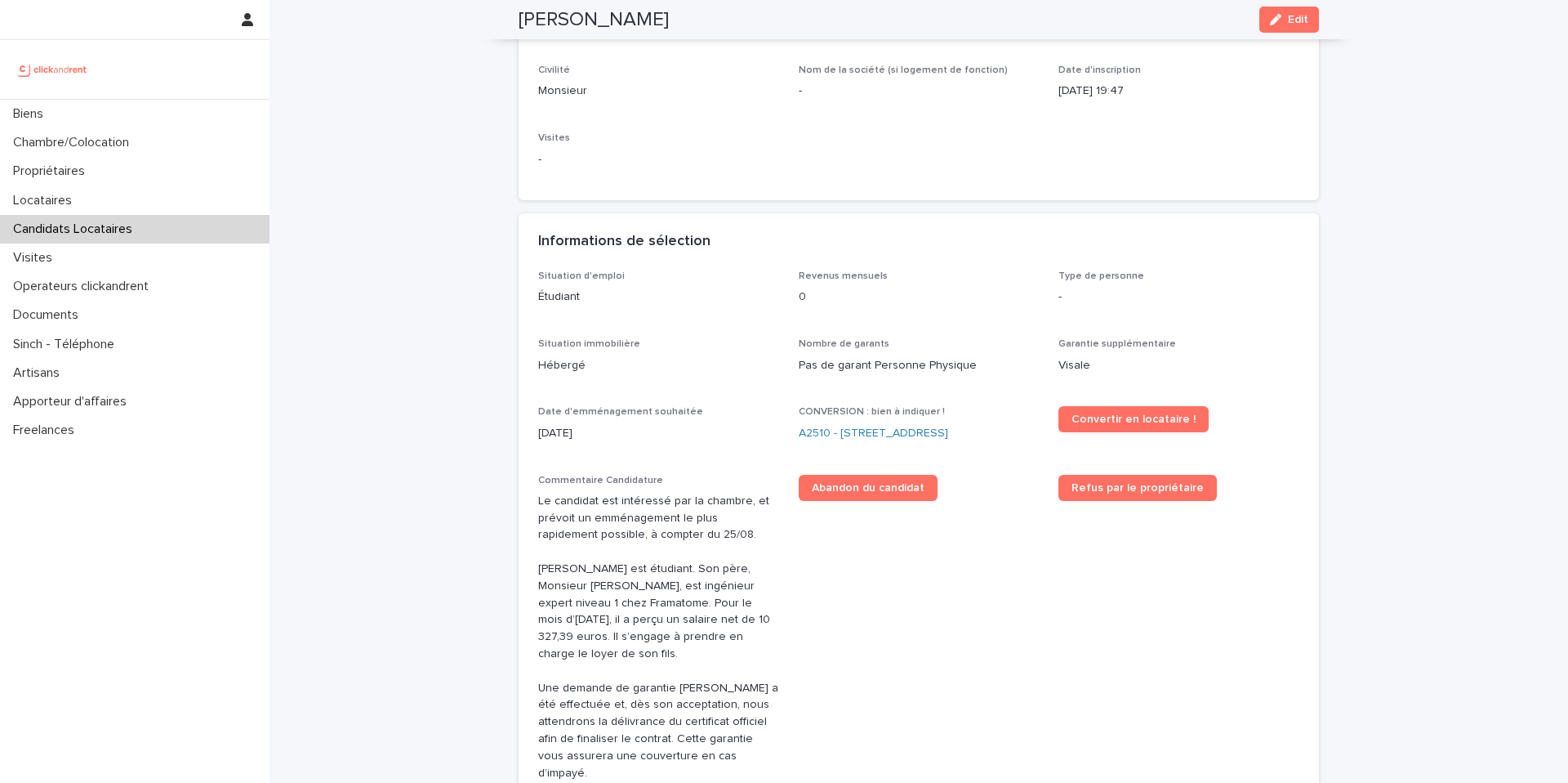
scroll to position [205, 0]
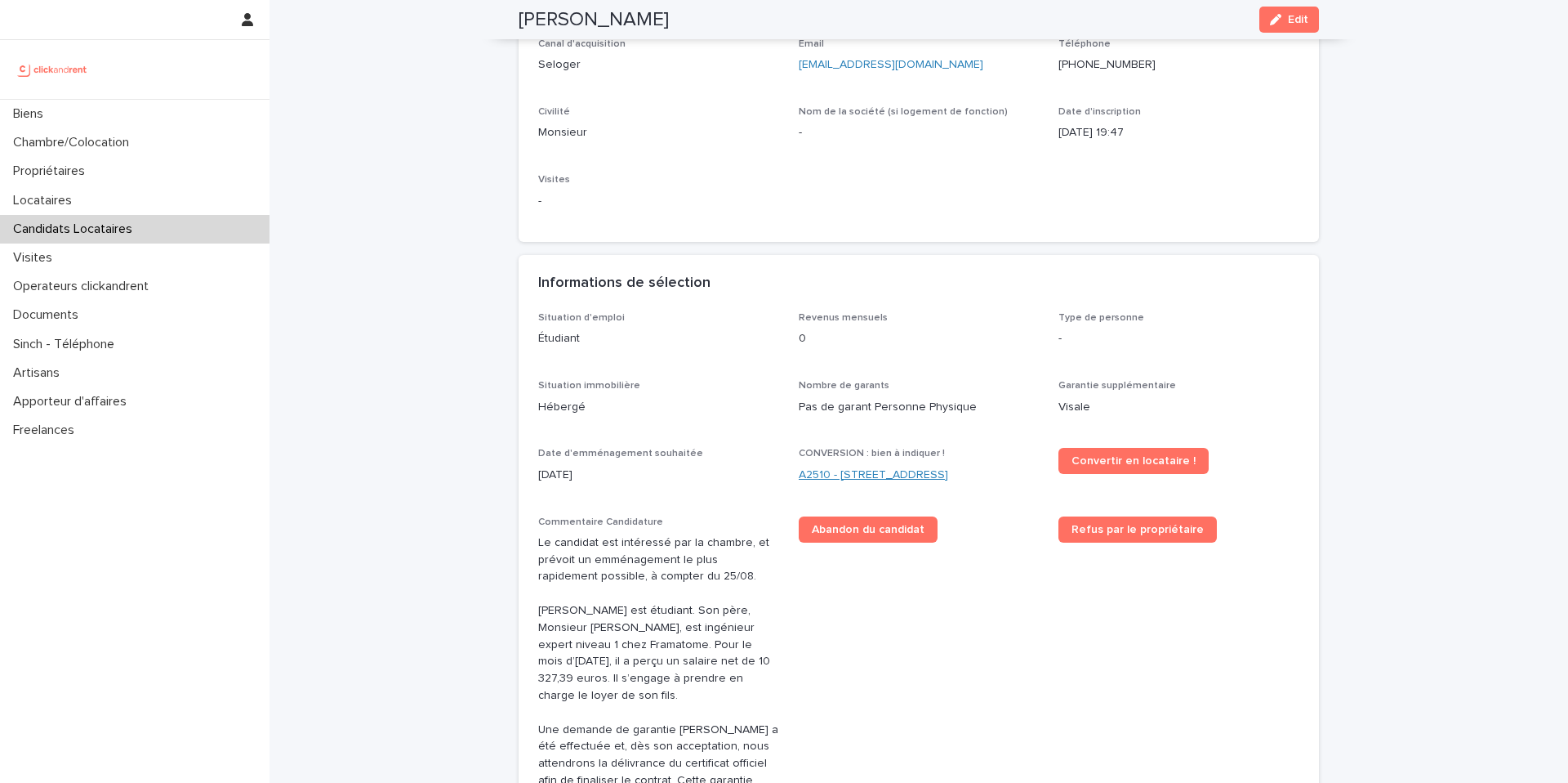
click at [933, 473] on link "A2510 - 51 rue Jacquard, Lille 59260" at bounding box center [874, 475] width 150 height 17
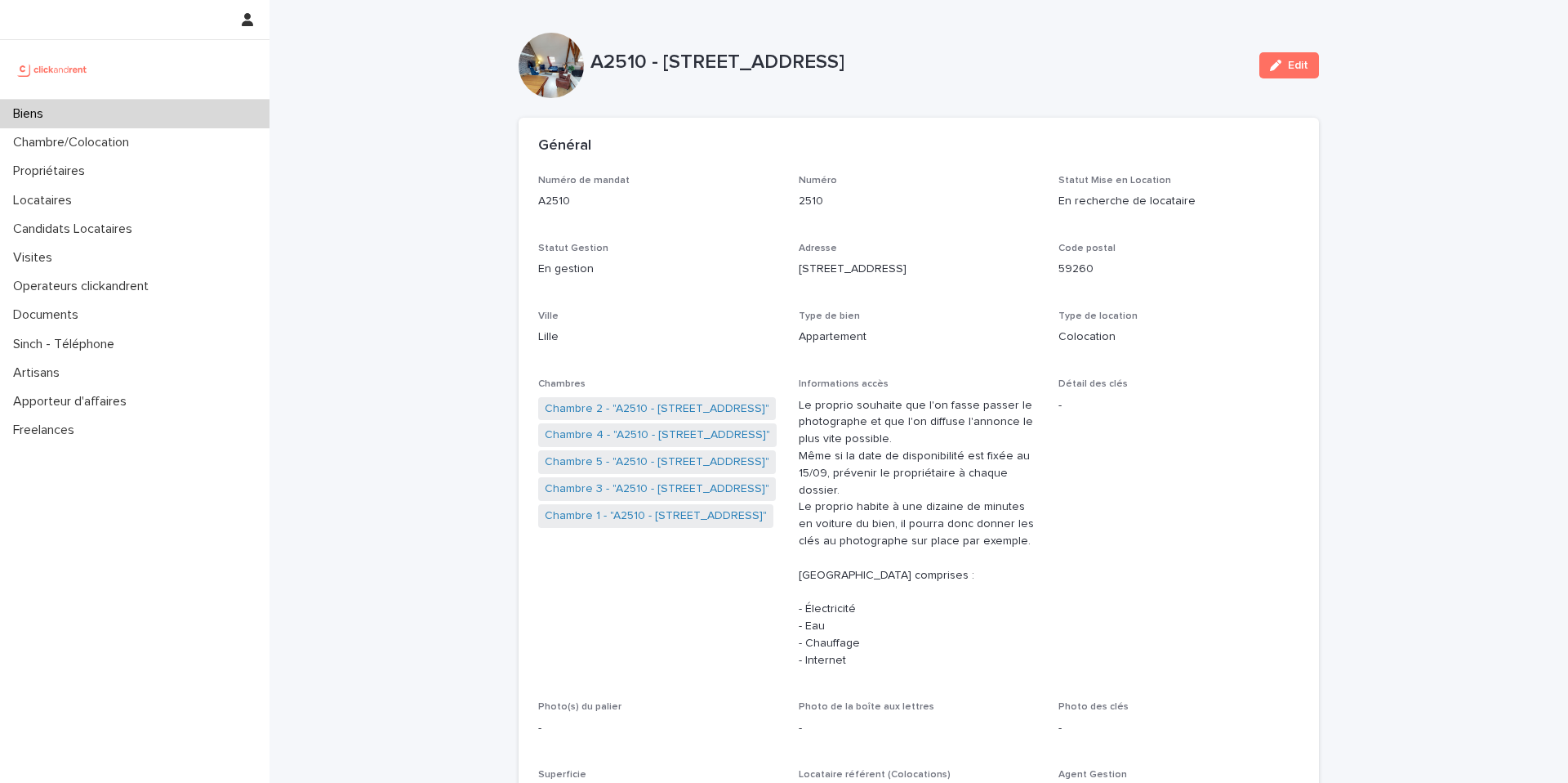
scroll to position [4522, 0]
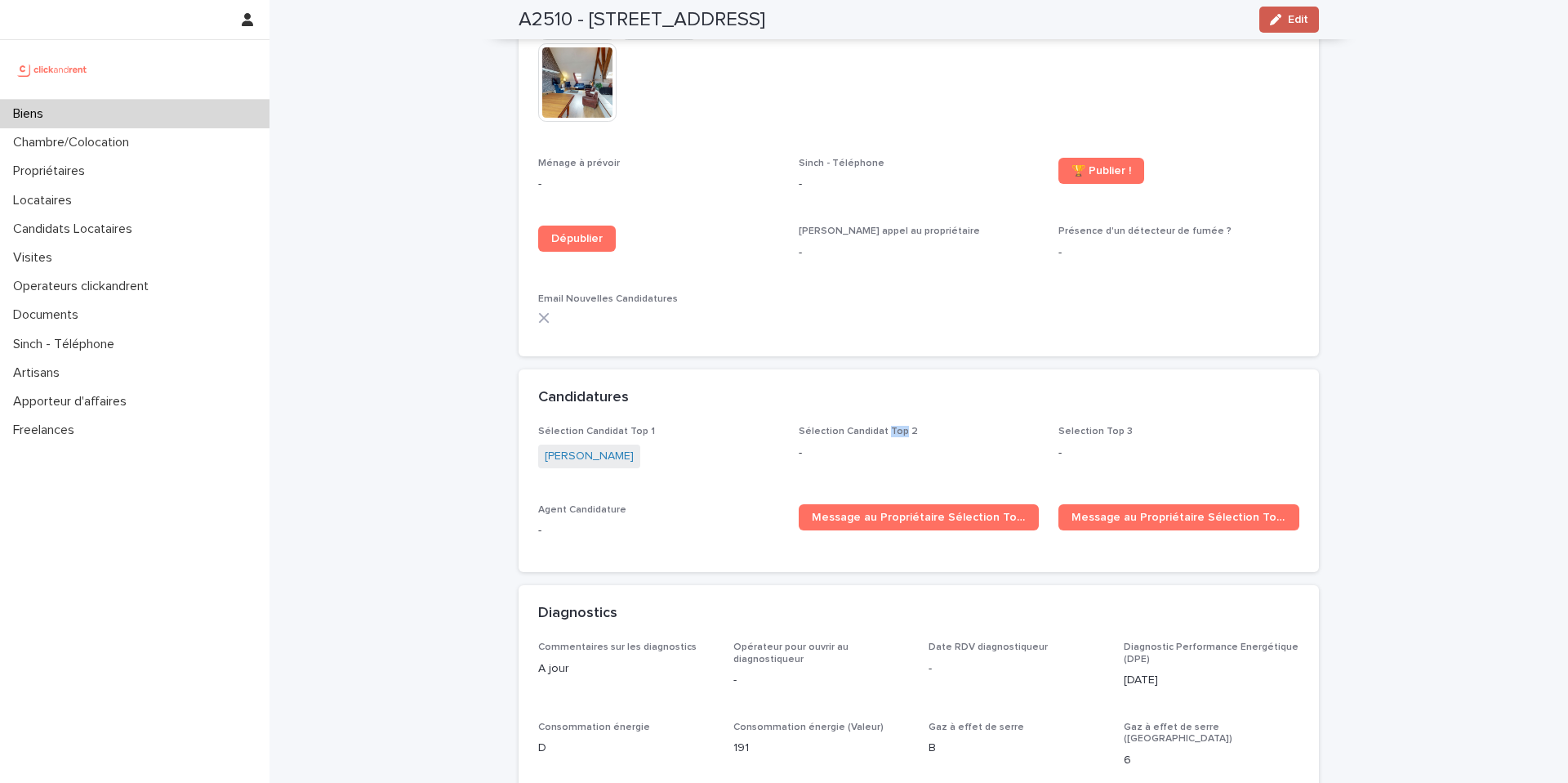
click at [1292, 24] on span "Edit" at bounding box center [1298, 19] width 20 height 12
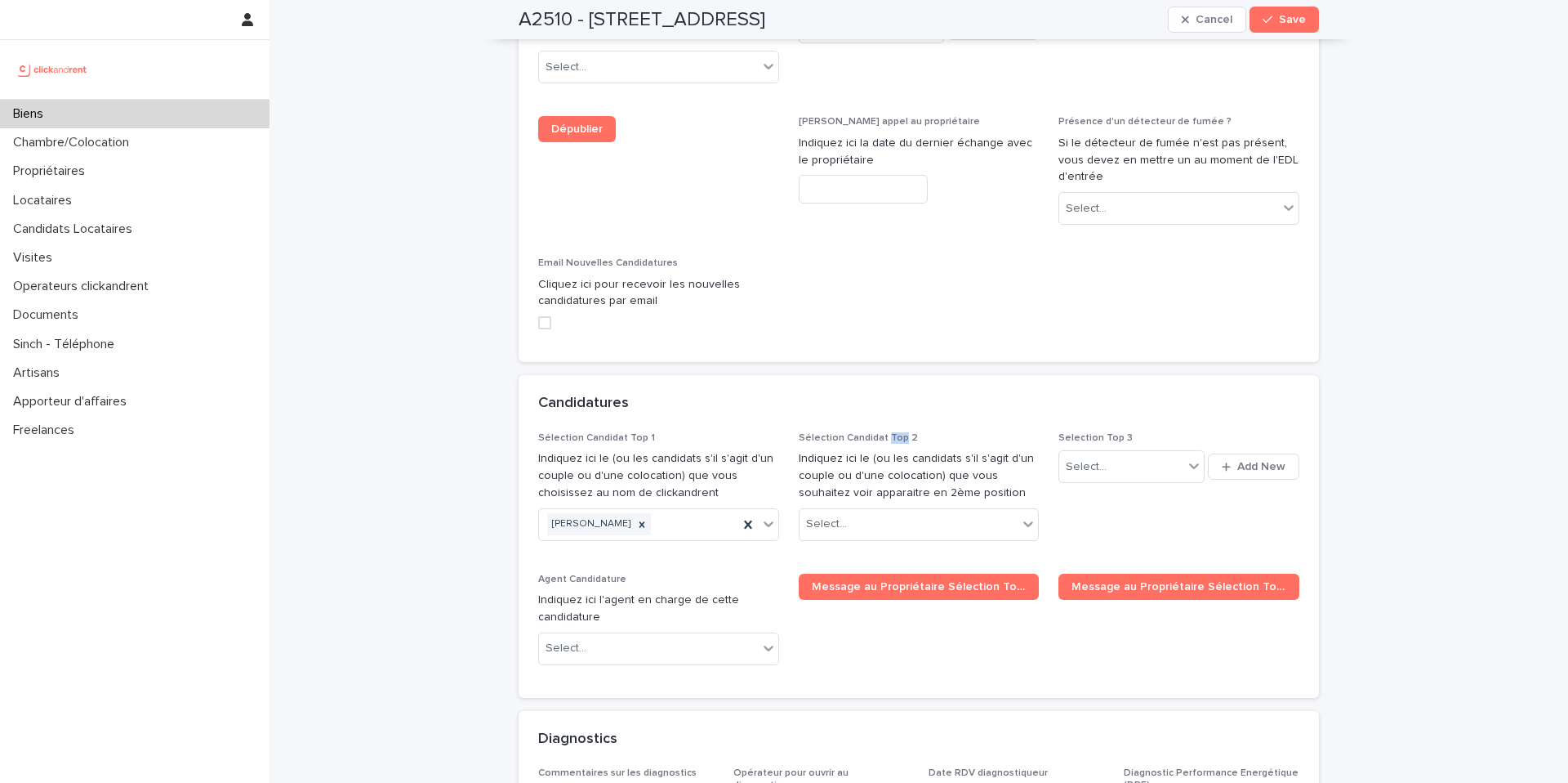
scroll to position [7480, 0]
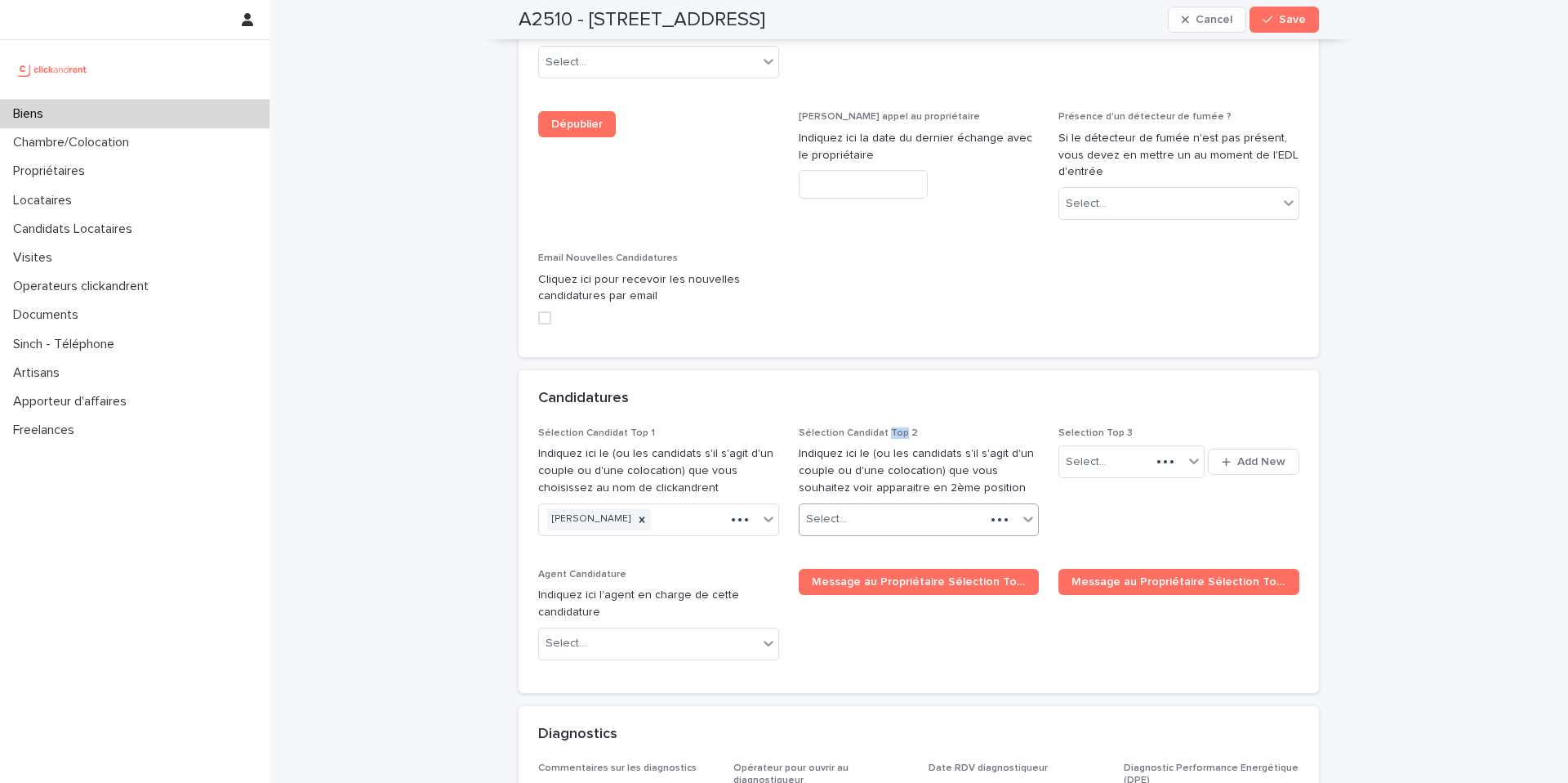
click at [917, 506] on div "Select..." at bounding box center [892, 519] width 186 height 27
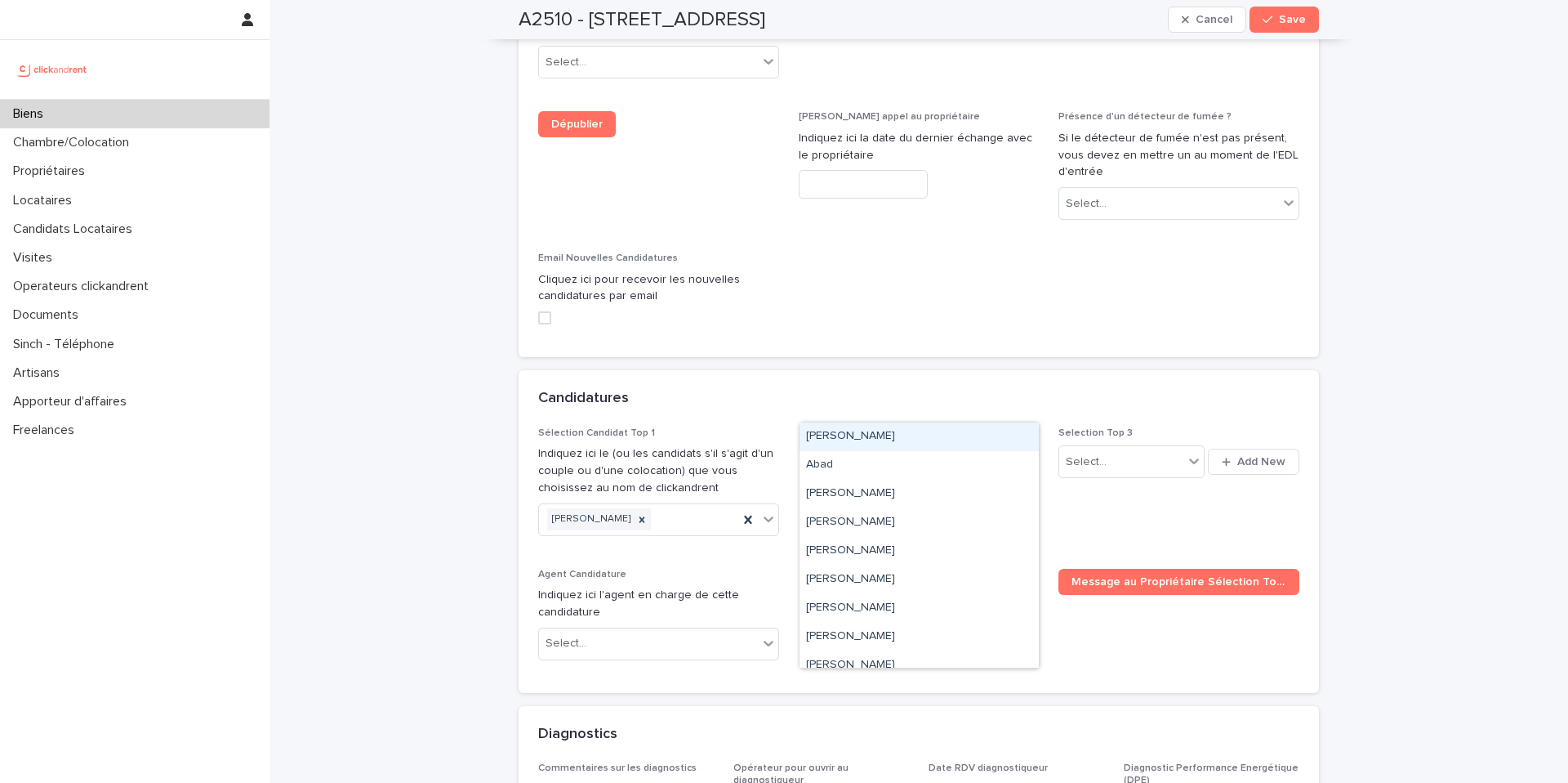
paste input "****"
type input "****"
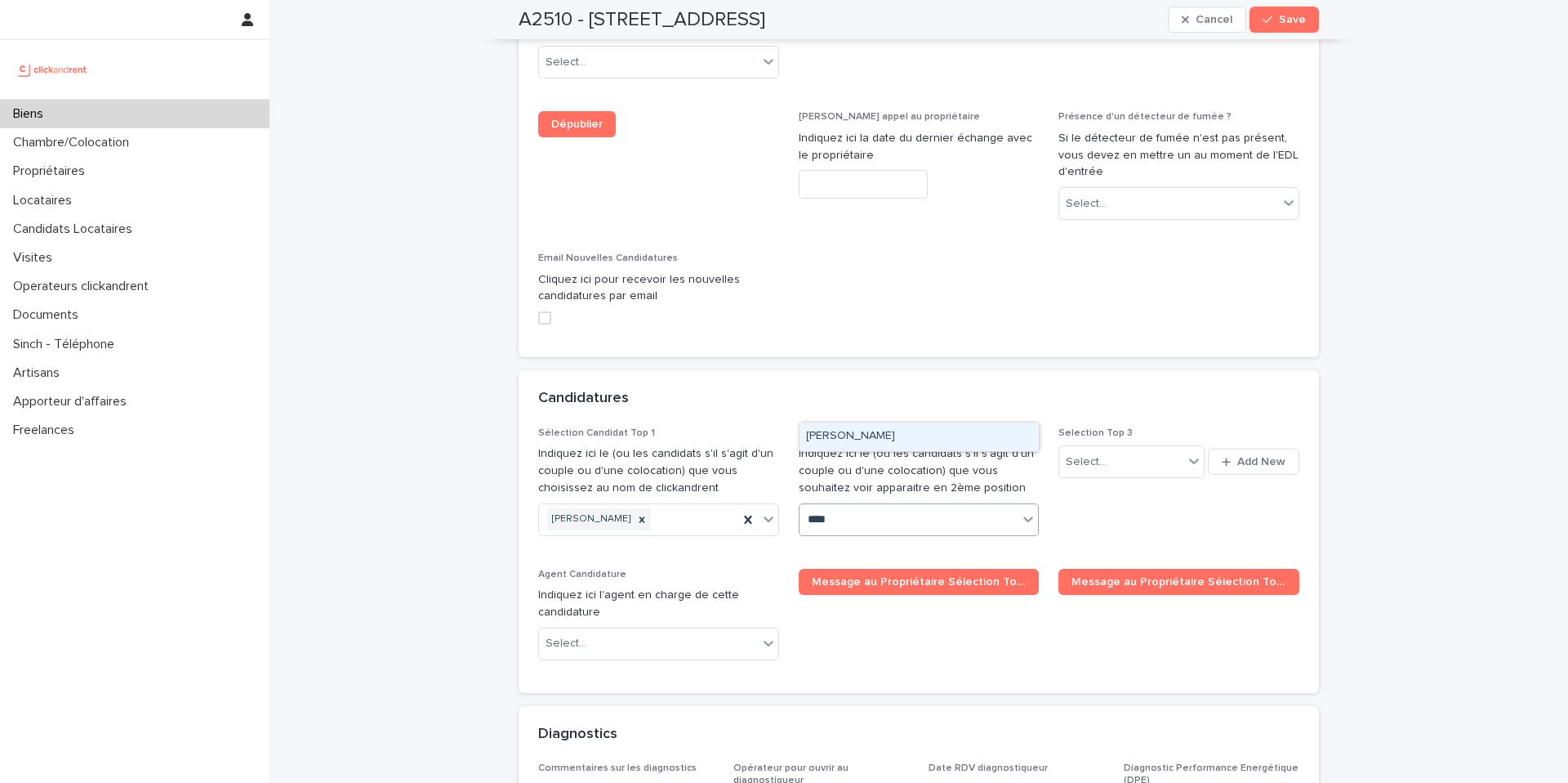
click at [908, 439] on div "Anton Gwendal Clément Le Néel" at bounding box center [919, 437] width 239 height 29
click at [1281, 25] on button "Save" at bounding box center [1284, 19] width 69 height 26
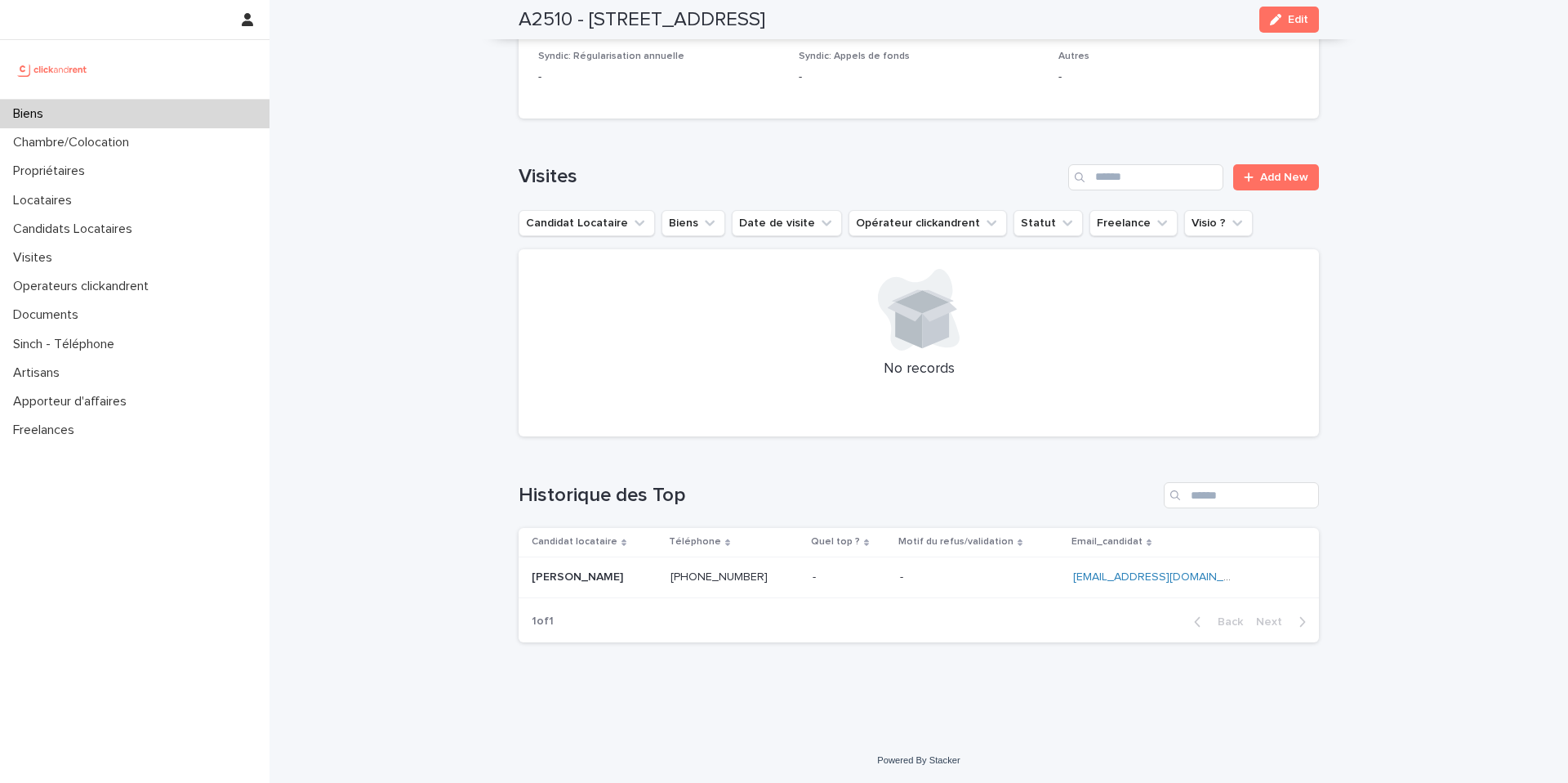
scroll to position [4594, 0]
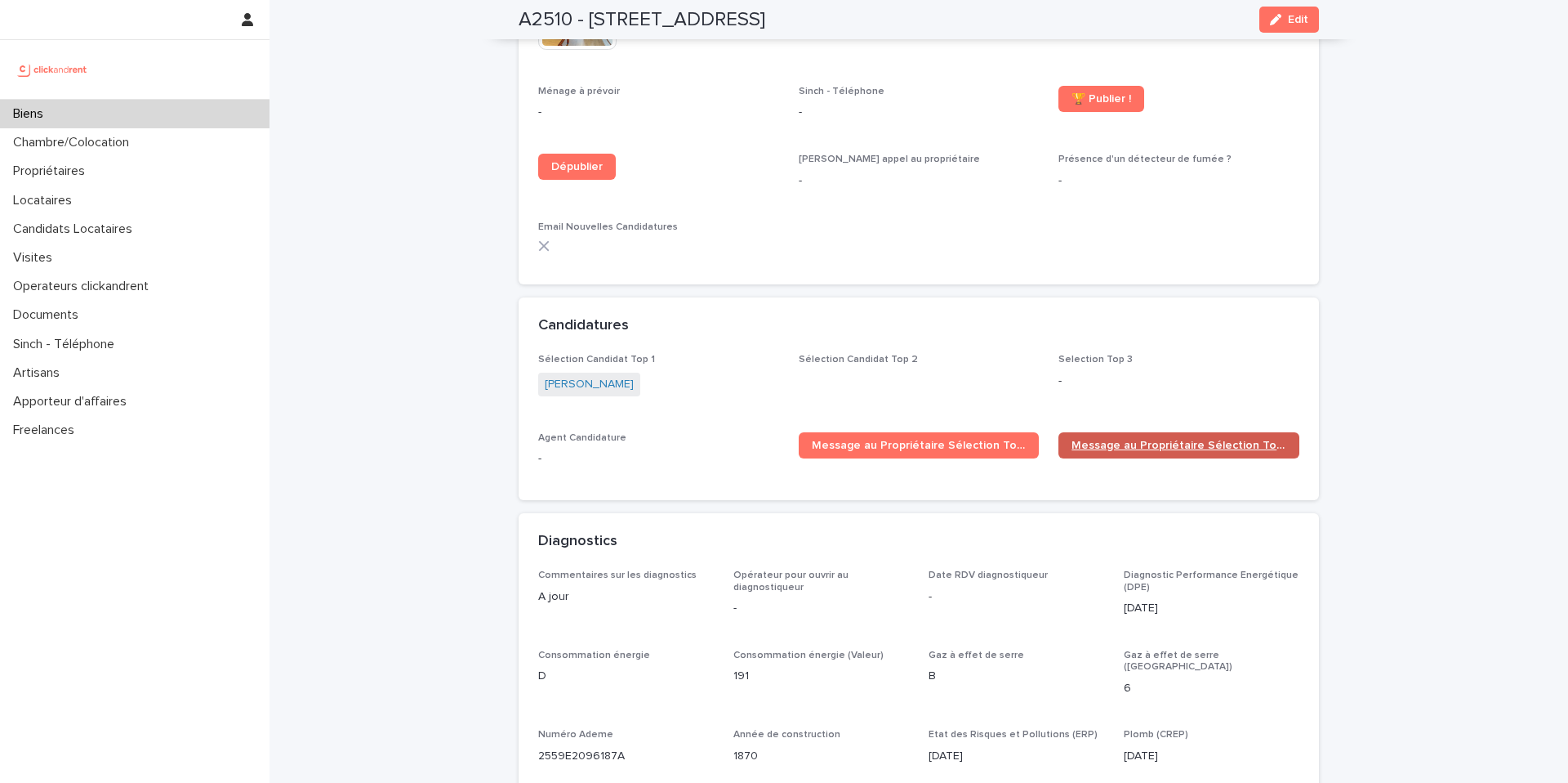
click at [1185, 439] on span "Message au Propriétaire Sélection Top 2" at bounding box center [1178, 445] width 215 height 12
